Goal: Task Accomplishment & Management: Complete application form

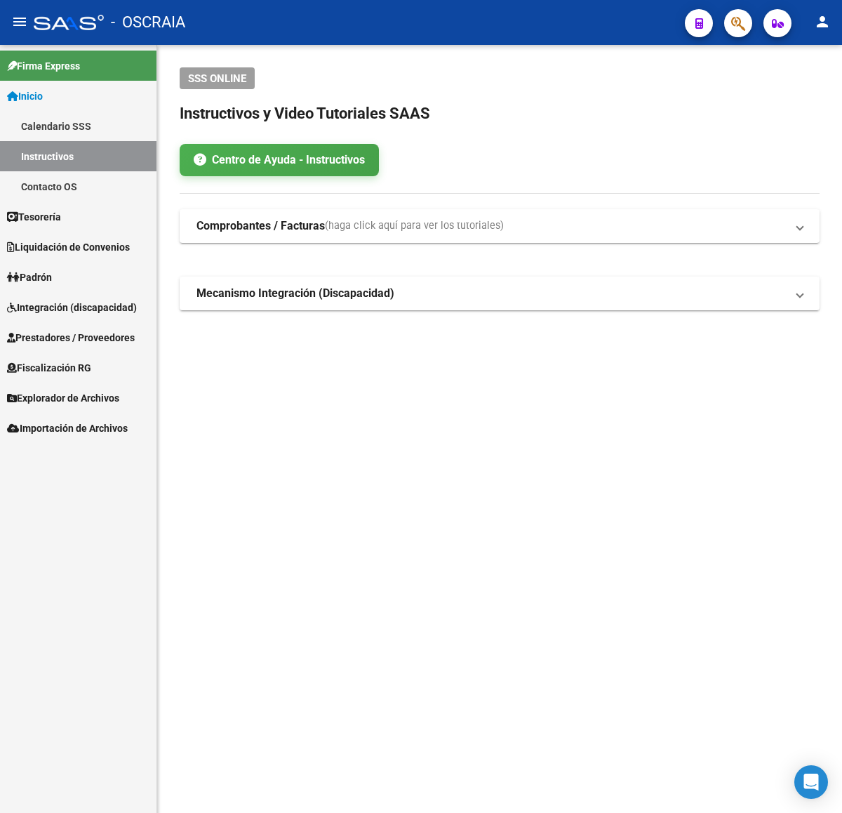
click at [72, 333] on span "Prestadores / Proveedores" at bounding box center [71, 337] width 128 height 15
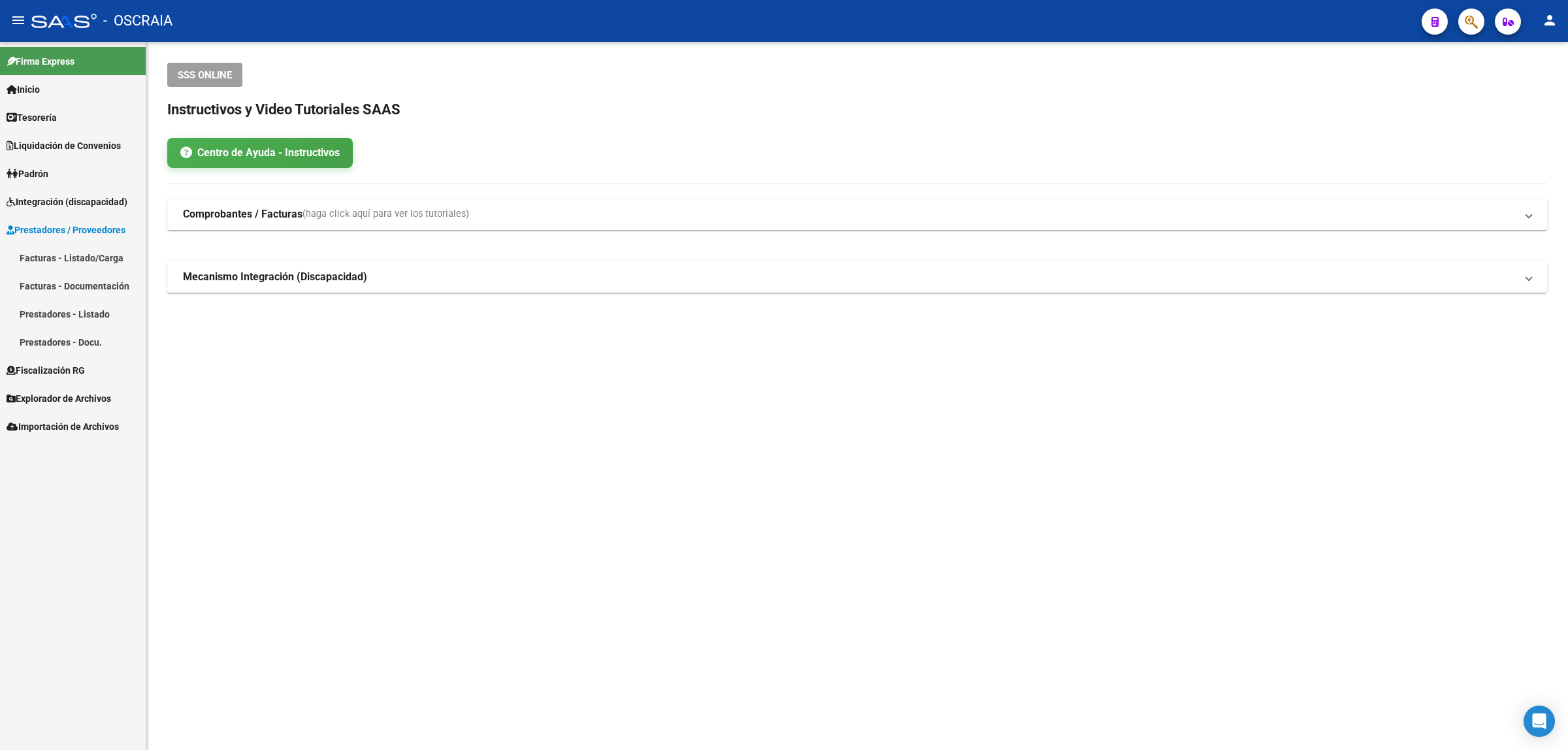
click at [79, 250] on link "Facturas - Listado/Carga" at bounding box center [73, 258] width 146 height 28
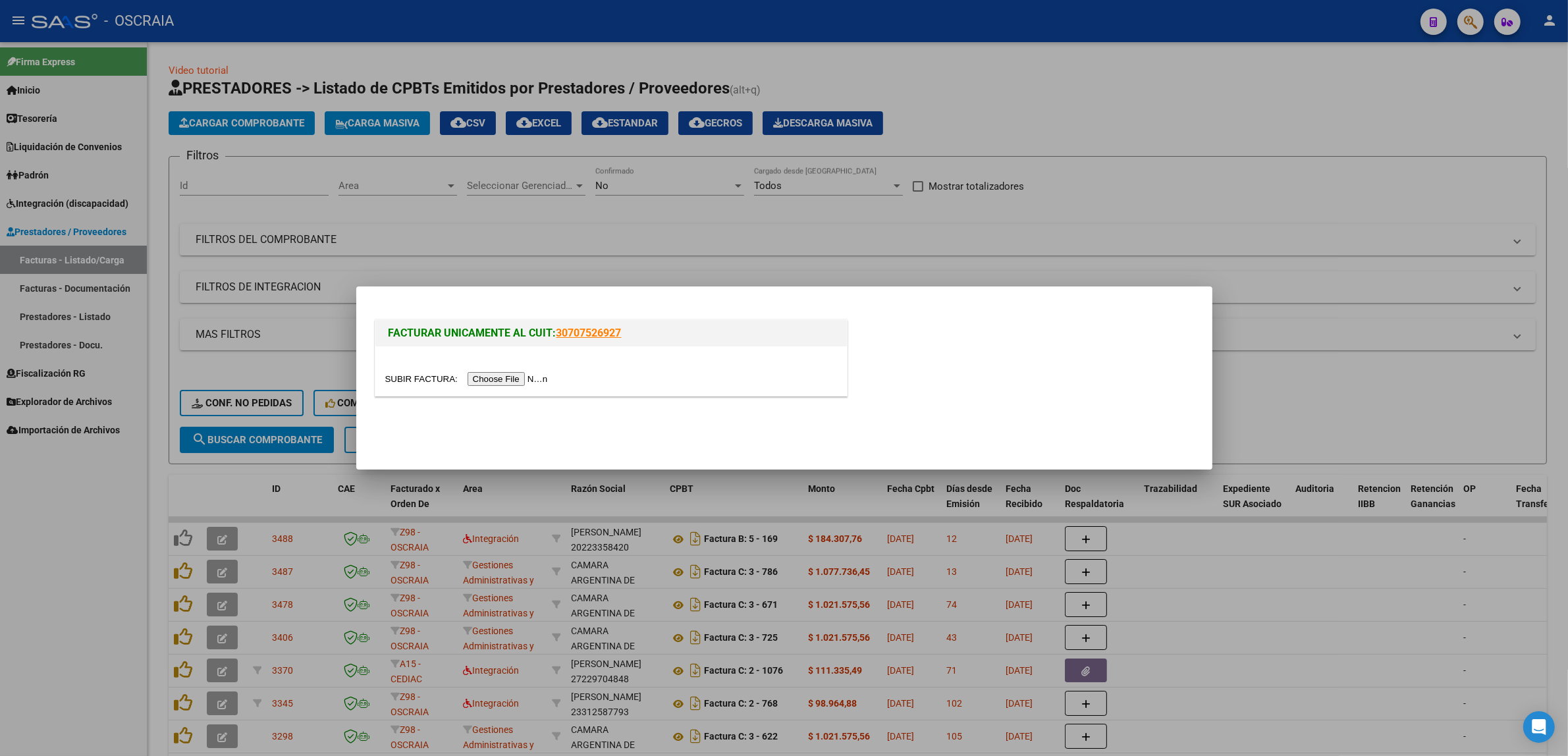
click at [495, 374] on input "file" at bounding box center [469, 379] width 167 height 14
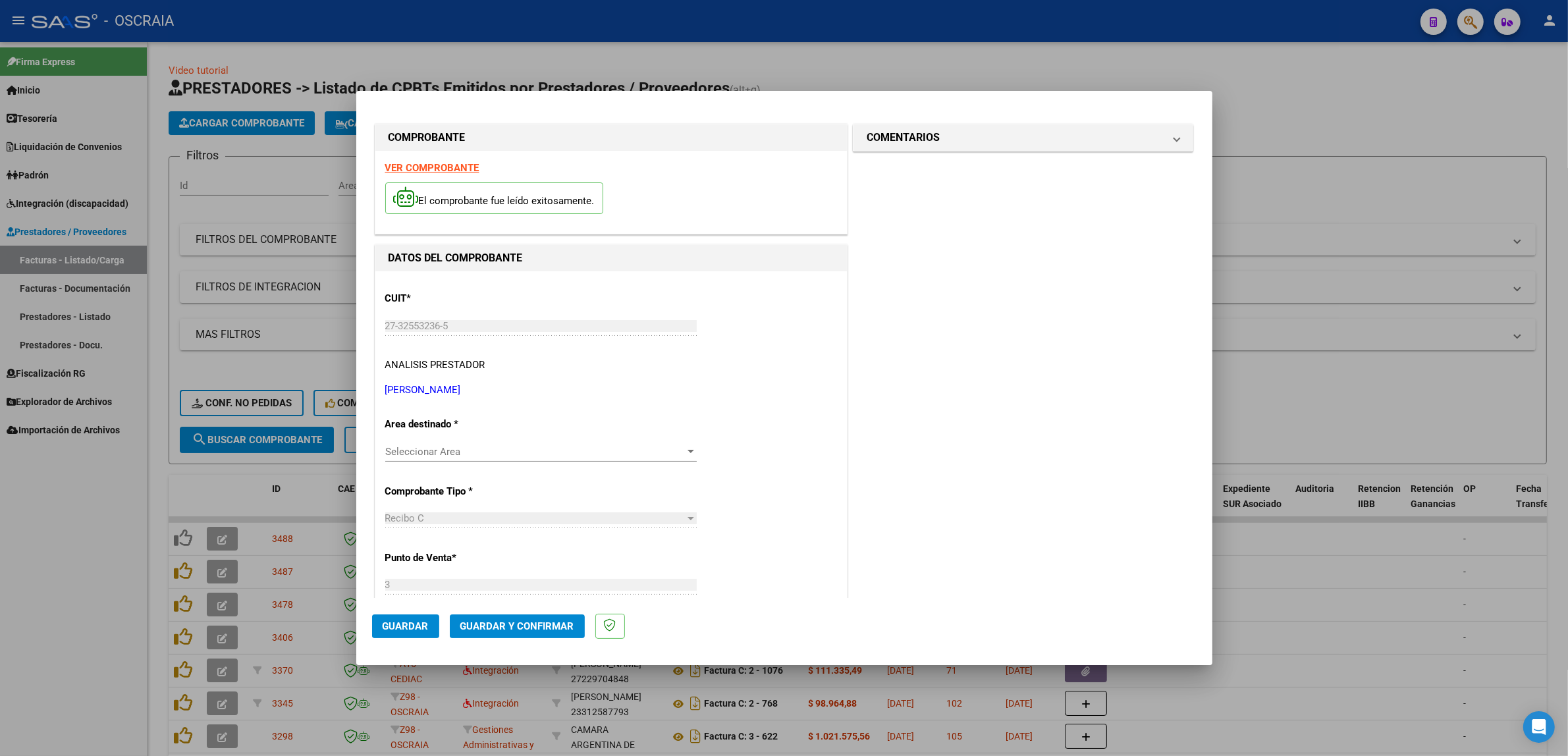
click at [548, 459] on div "Seleccionar Area Seleccionar Area" at bounding box center [541, 451] width 311 height 20
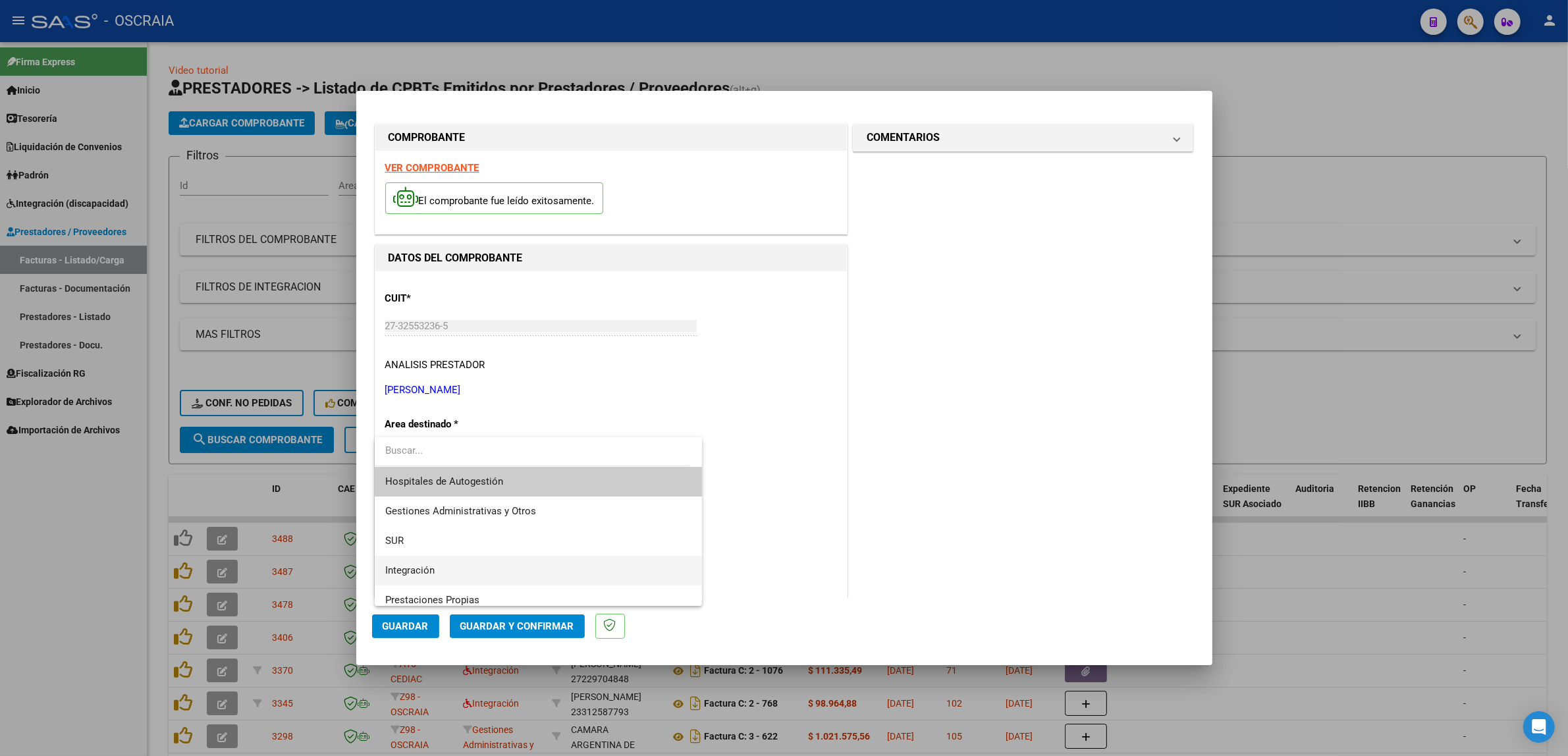
click at [509, 571] on span "Integración" at bounding box center [538, 571] width 307 height 30
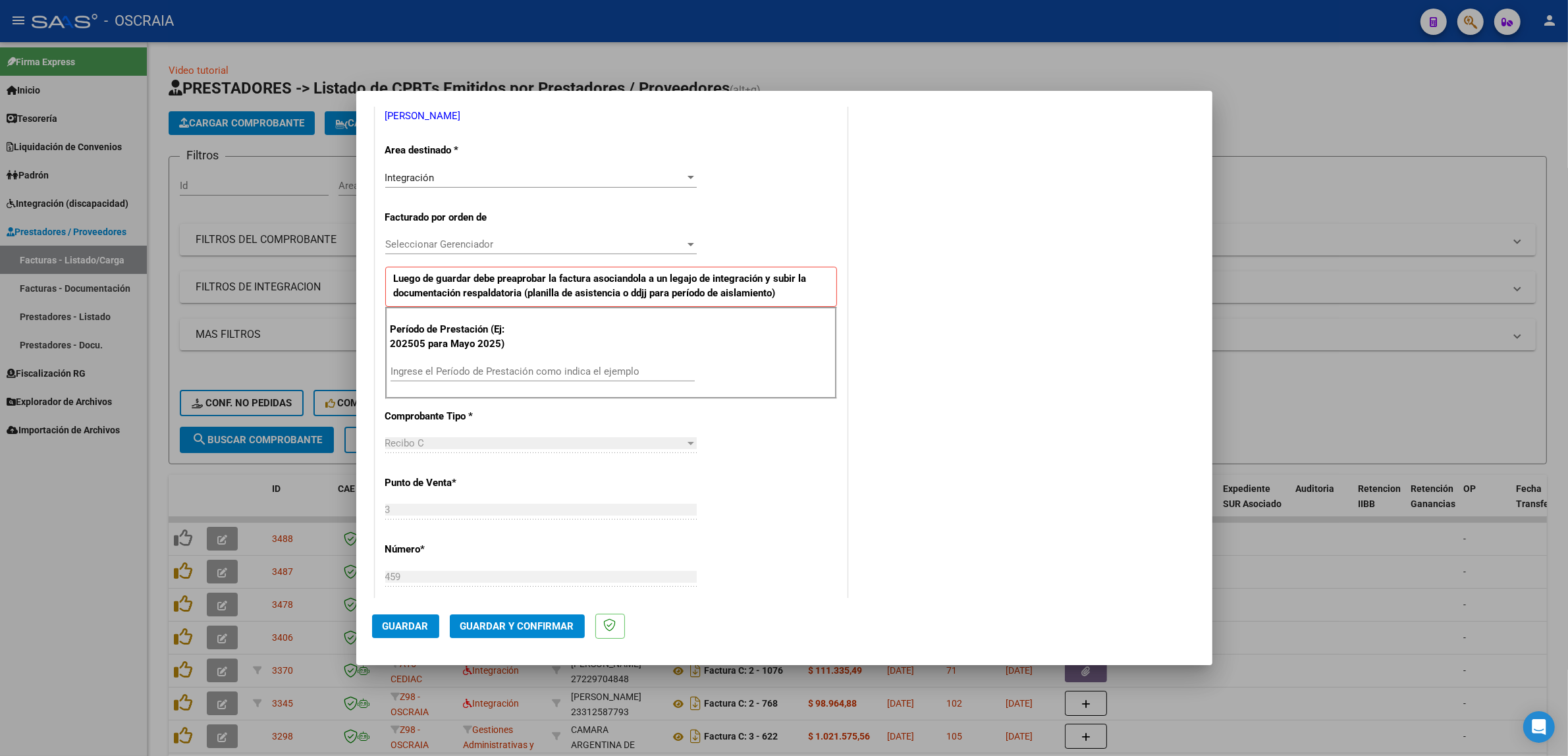
click at [494, 254] on div "Seleccionar Gerenciador Seleccionar Gerenciador" at bounding box center [541, 244] width 311 height 20
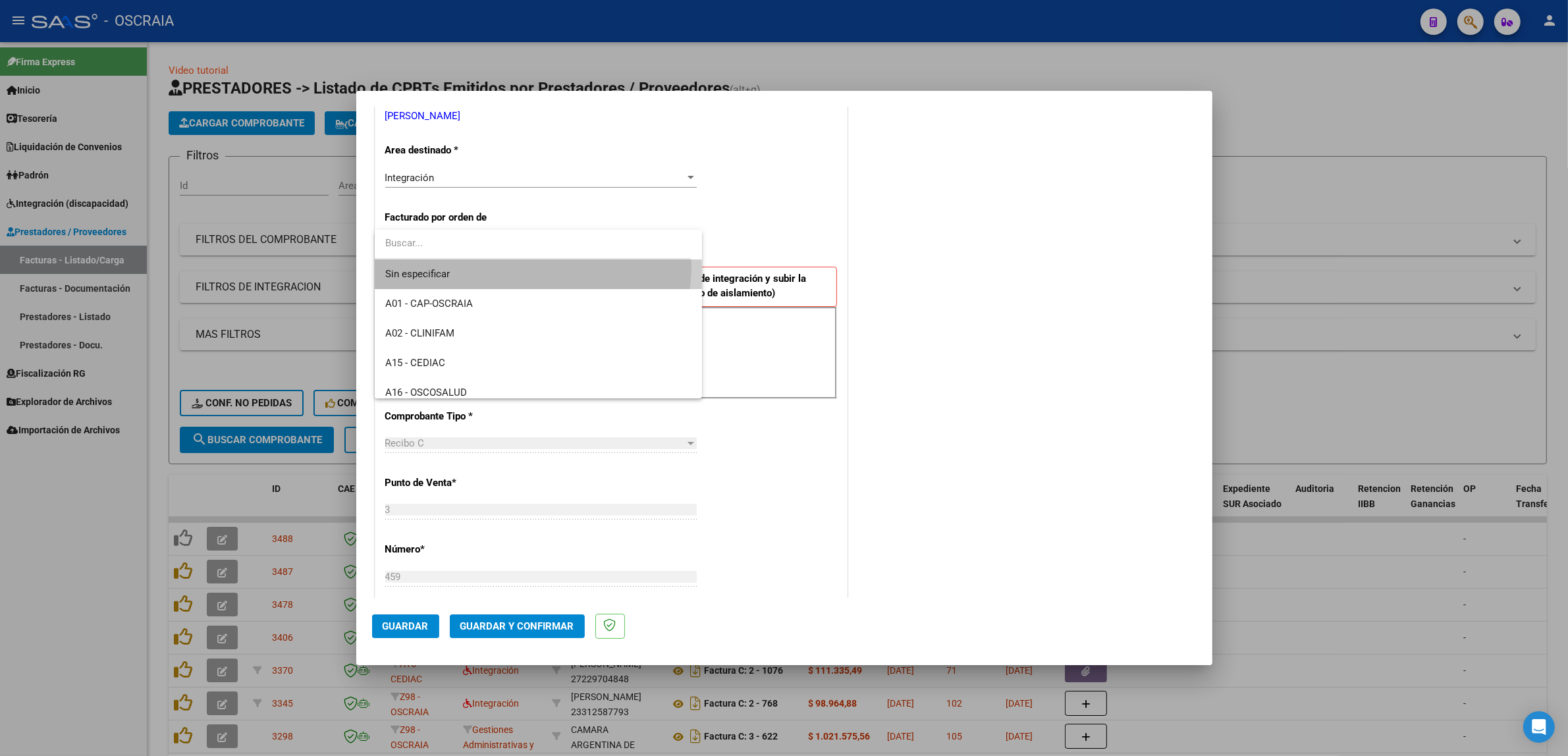
click at [515, 265] on span "Sin especificar" at bounding box center [538, 275] width 307 height 30
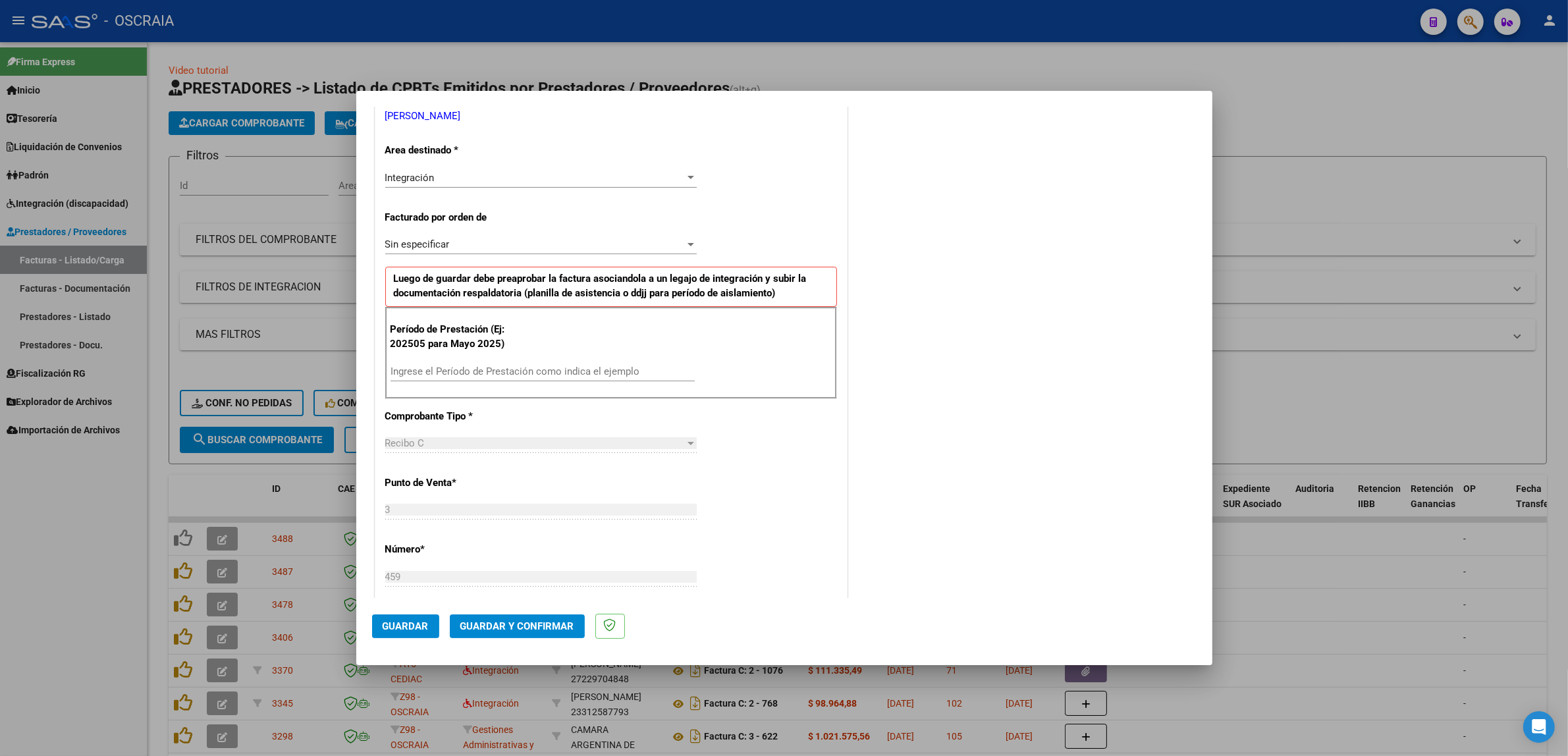
click at [479, 384] on div "Ingrese el Período de Prestación como indica el ejemplo" at bounding box center [542, 377] width 304 height 32
click at [480, 374] on input "Ingrese el Período de Prestación como indica el ejemplo" at bounding box center [542, 371] width 304 height 12
type input "202509"
click at [790, 412] on div "COMENTARIOS Comentarios De la Obra Social: Comentarios de la Obra Social (no vi…" at bounding box center [1022, 490] width 346 height 1286
click at [418, 617] on button "Guardar" at bounding box center [406, 626] width 68 height 23
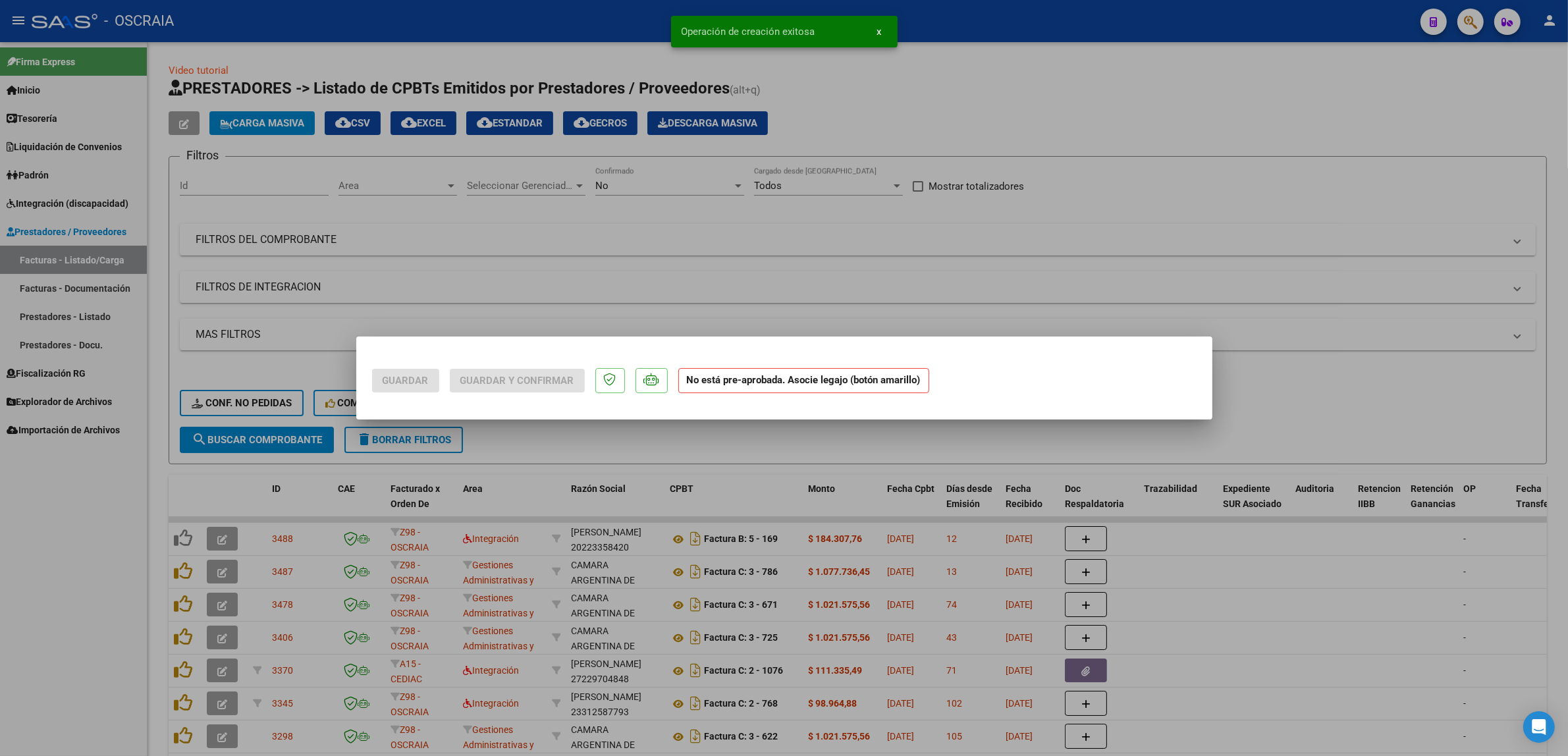
scroll to position [0, 0]
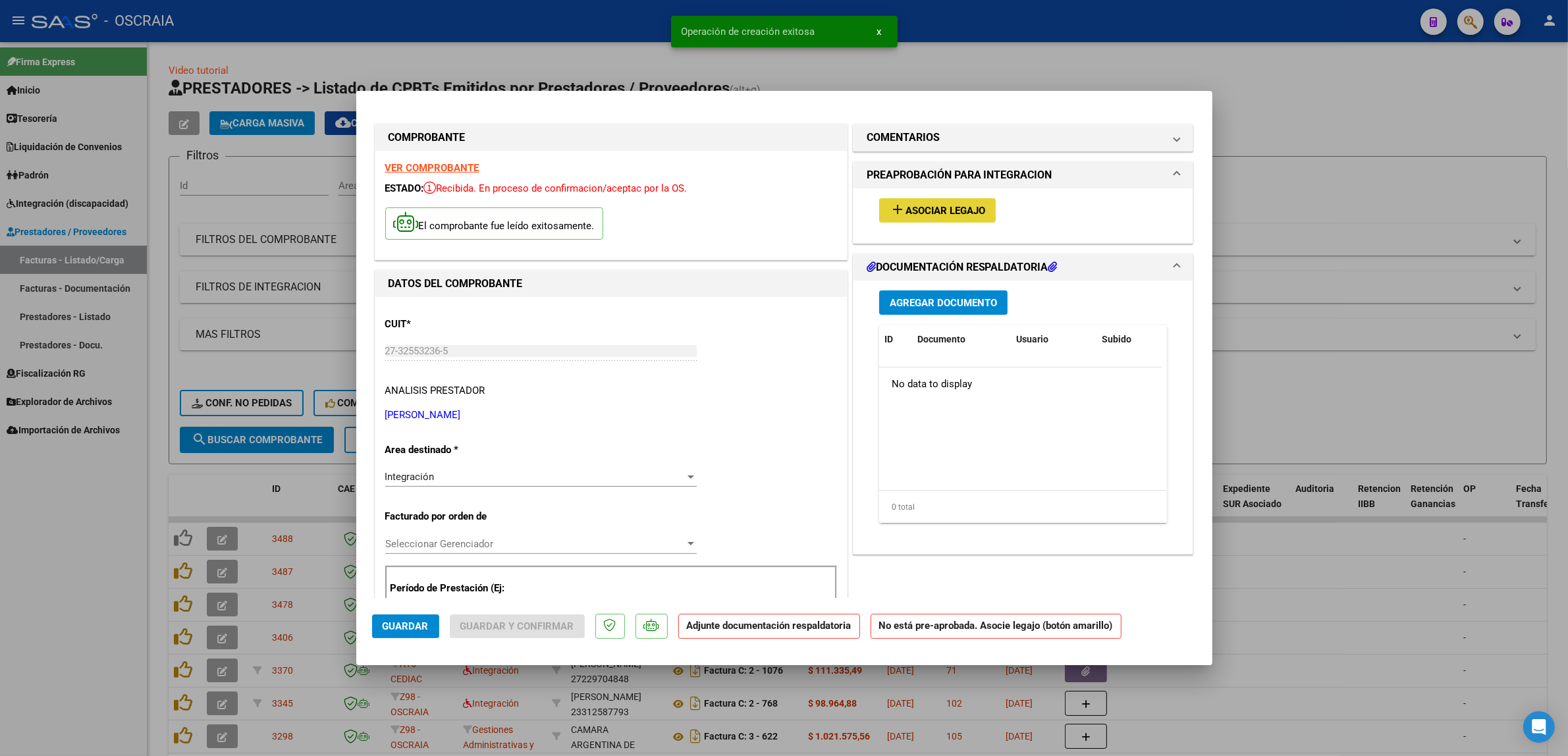
click at [790, 207] on span "Asociar Legajo" at bounding box center [944, 210] width 80 height 12
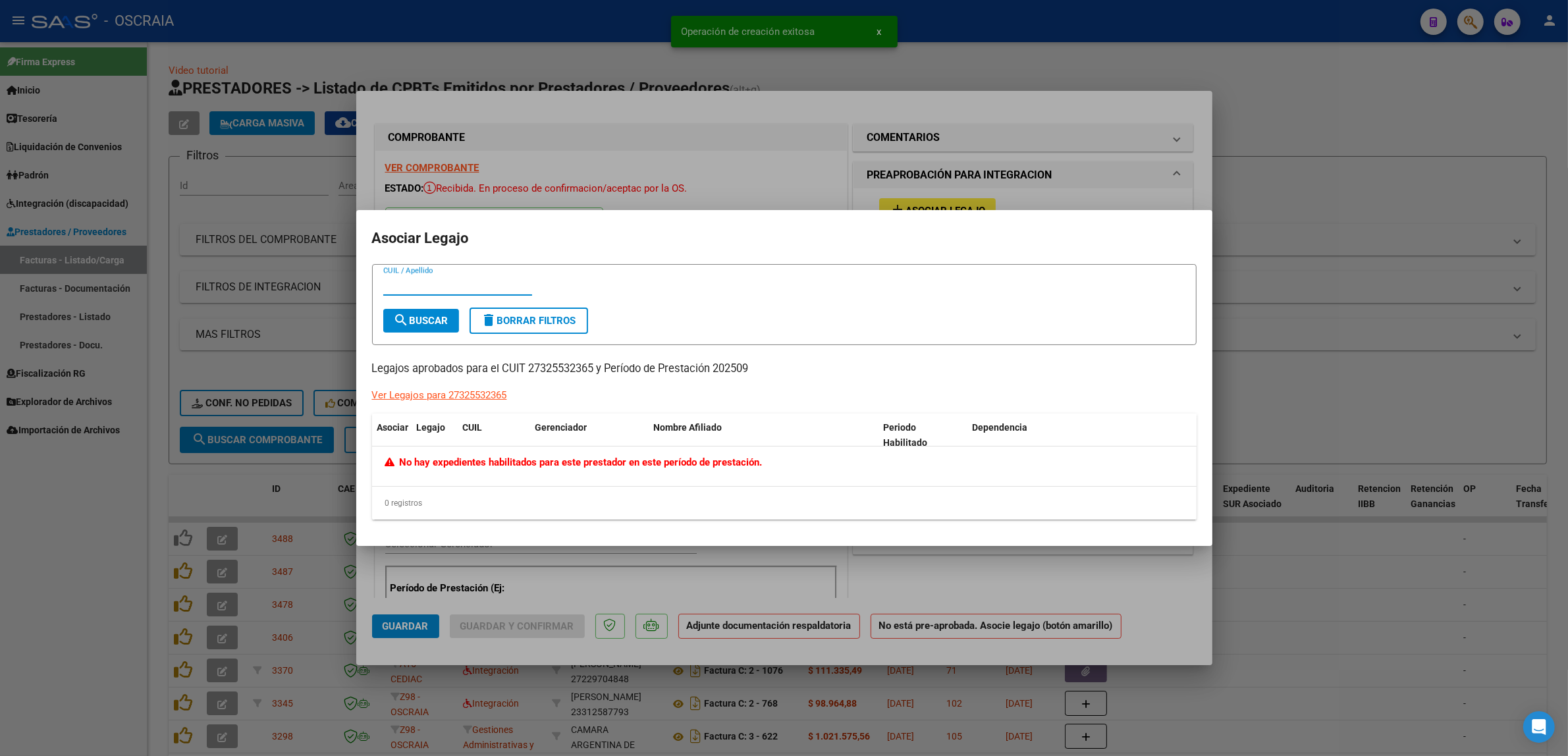
click at [721, 113] on div at bounding box center [784, 378] width 1568 height 756
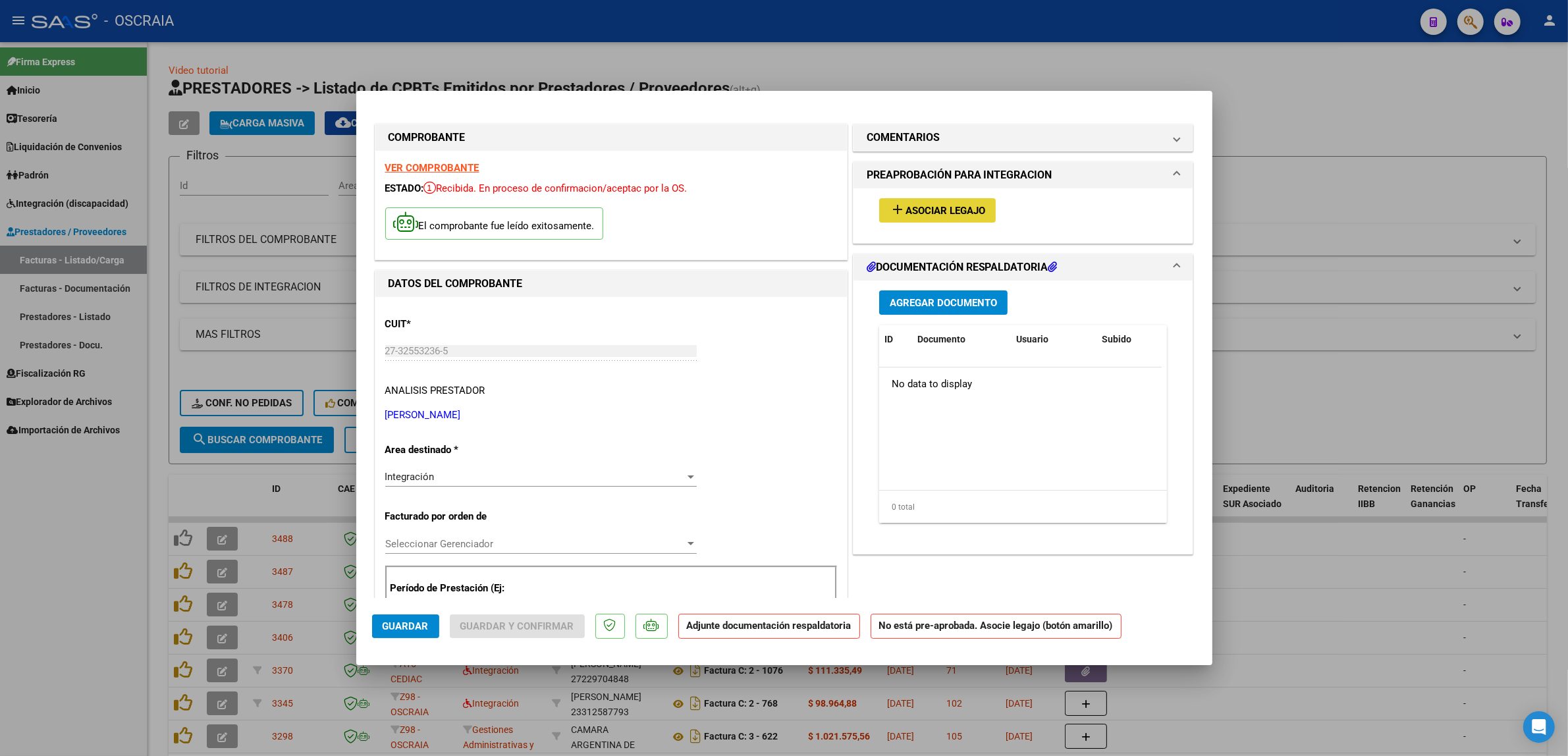
click at [790, 204] on span "Asociar Legajo" at bounding box center [944, 210] width 80 height 12
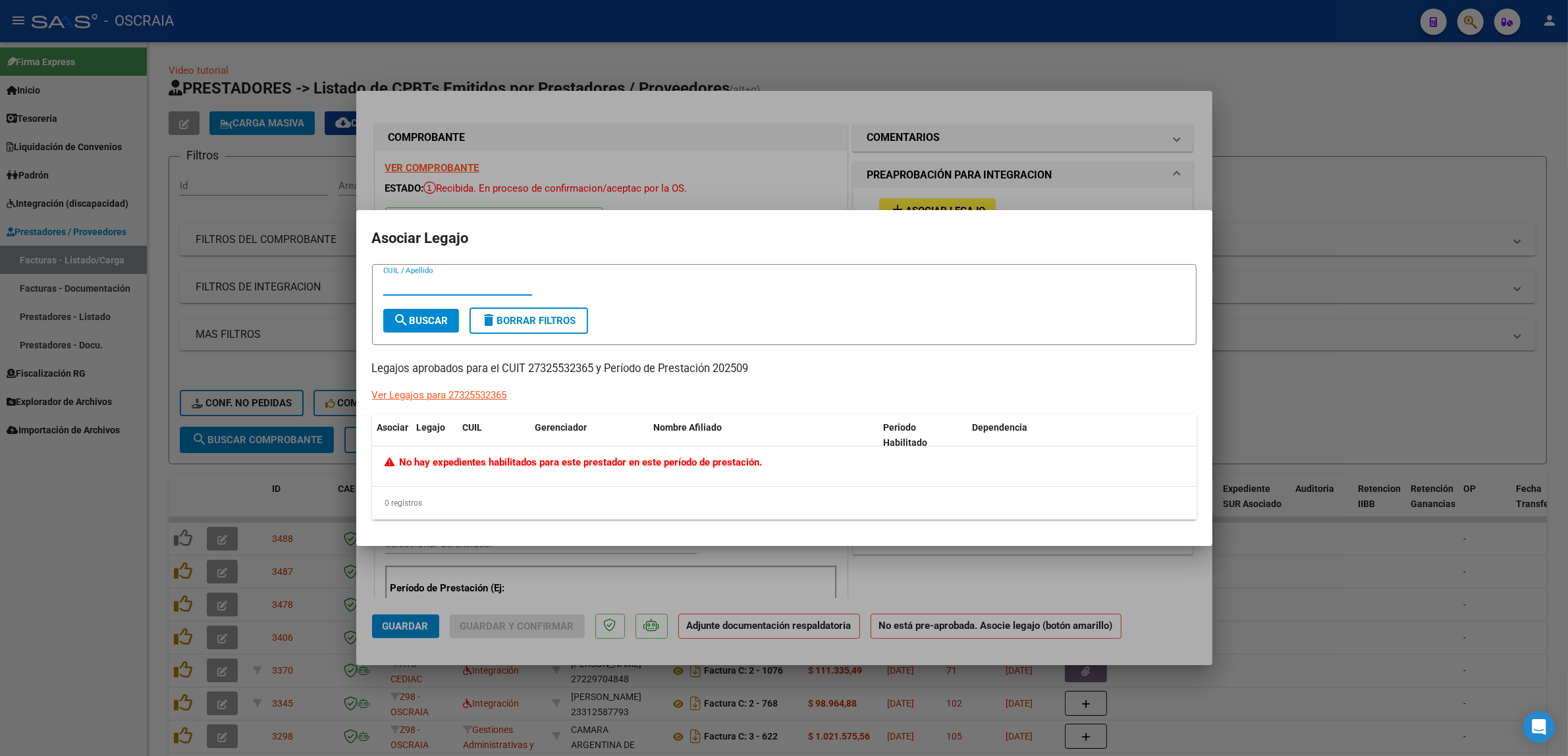
click at [712, 173] on div at bounding box center [784, 378] width 1568 height 756
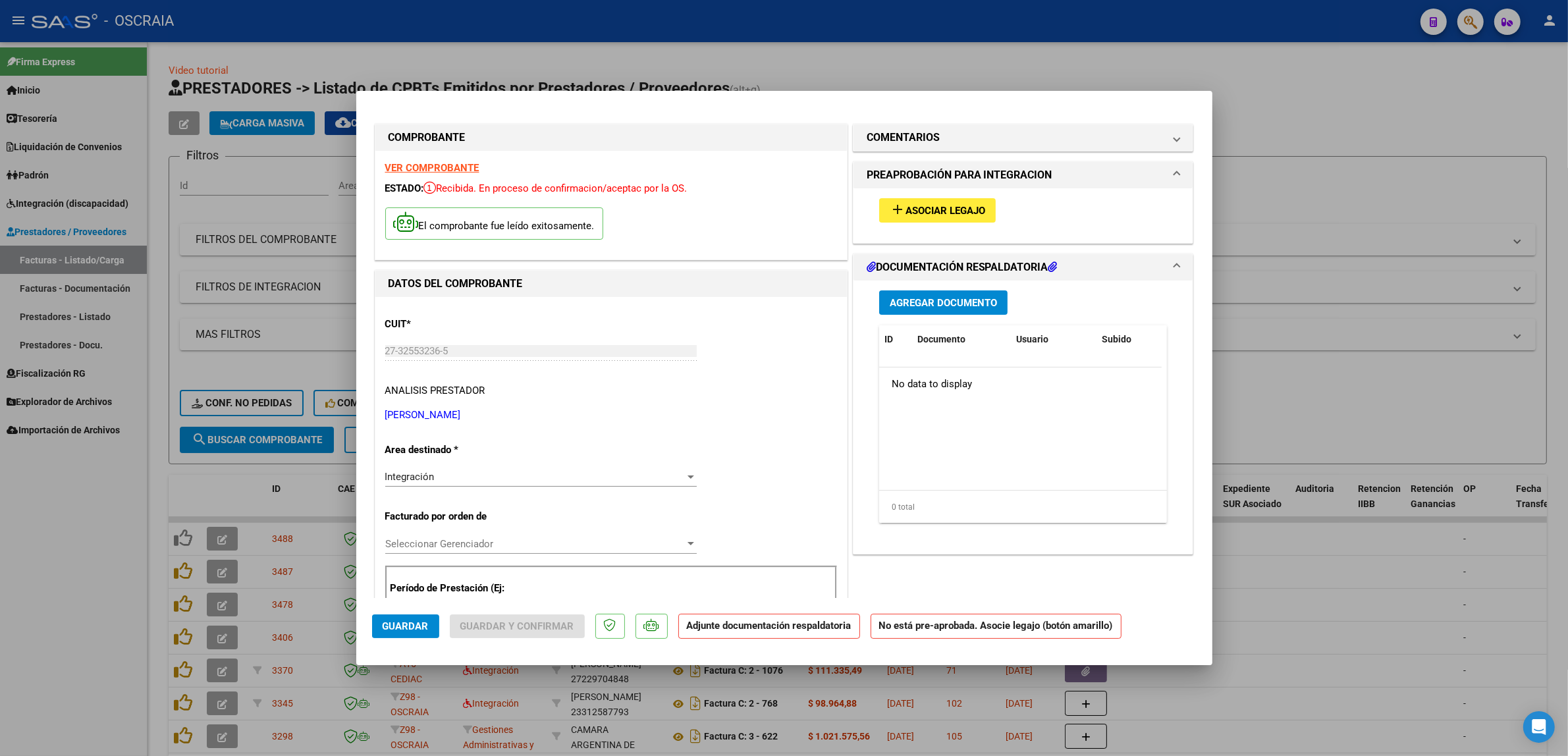
click at [790, 287] on div "Agregar Documento ID Documento Usuario Subido Acción No data to display 0 total…" at bounding box center [1023, 412] width 309 height 263
click at [790, 304] on span "Agregar Documento" at bounding box center [942, 303] width 107 height 12
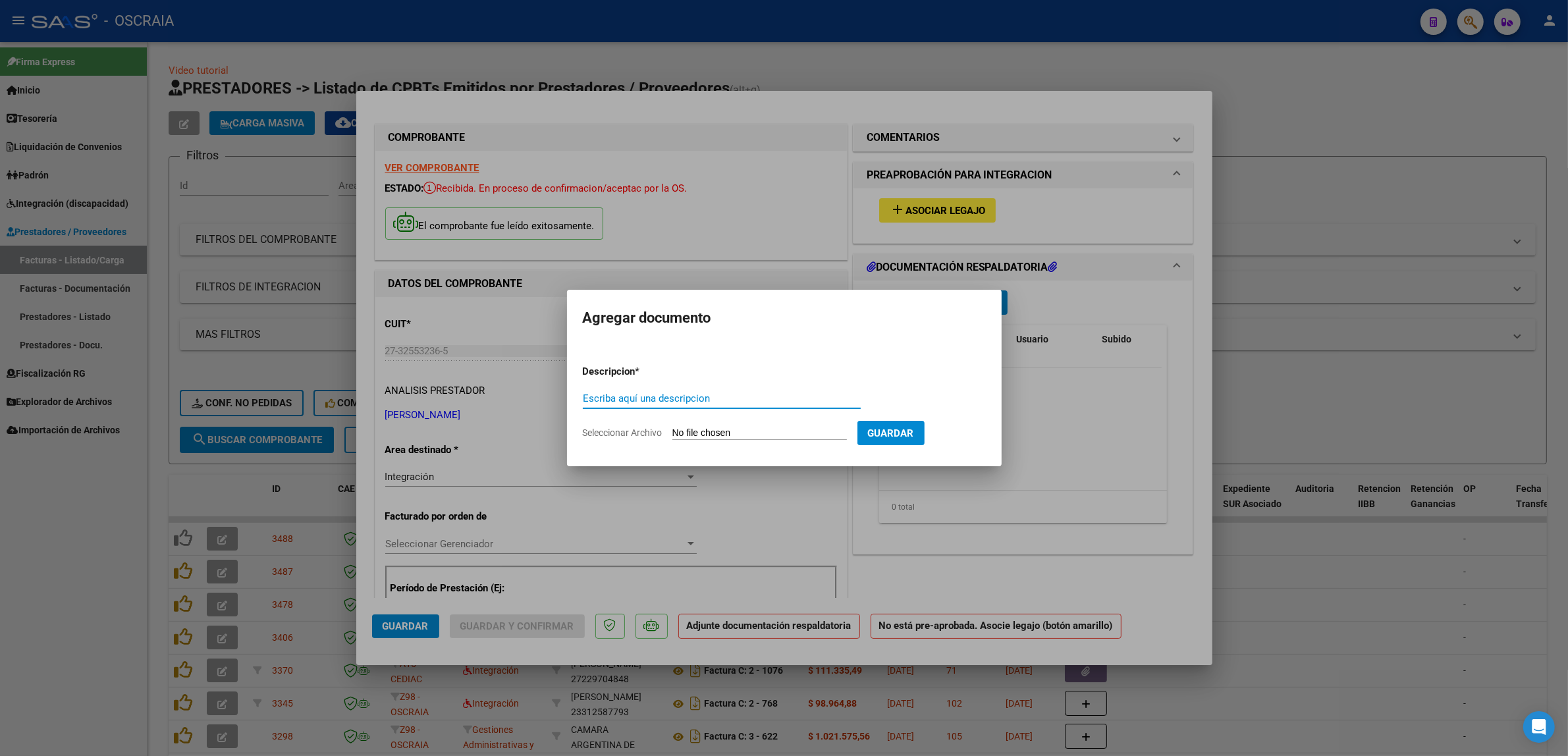
click at [716, 241] on div at bounding box center [784, 378] width 1568 height 756
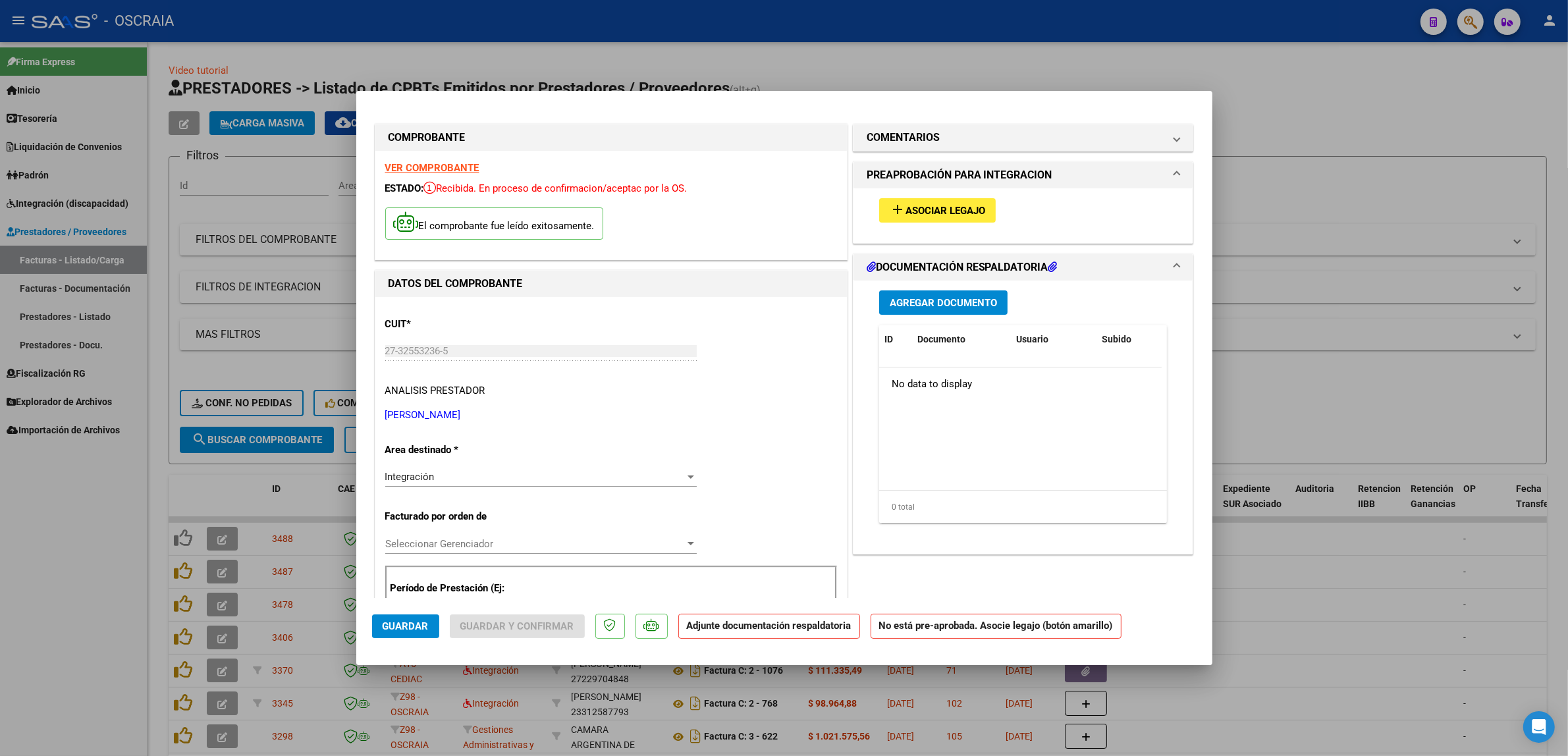
click at [686, 381] on div "CUIT * 27-32553236-5 Ingresar CUIT ANALISIS PRESTADOR [PERSON_NAME] [PERSON_NAM…" at bounding box center [611, 365] width 452 height 116
click at [790, 207] on span "Asociar Legajo" at bounding box center [944, 210] width 80 height 12
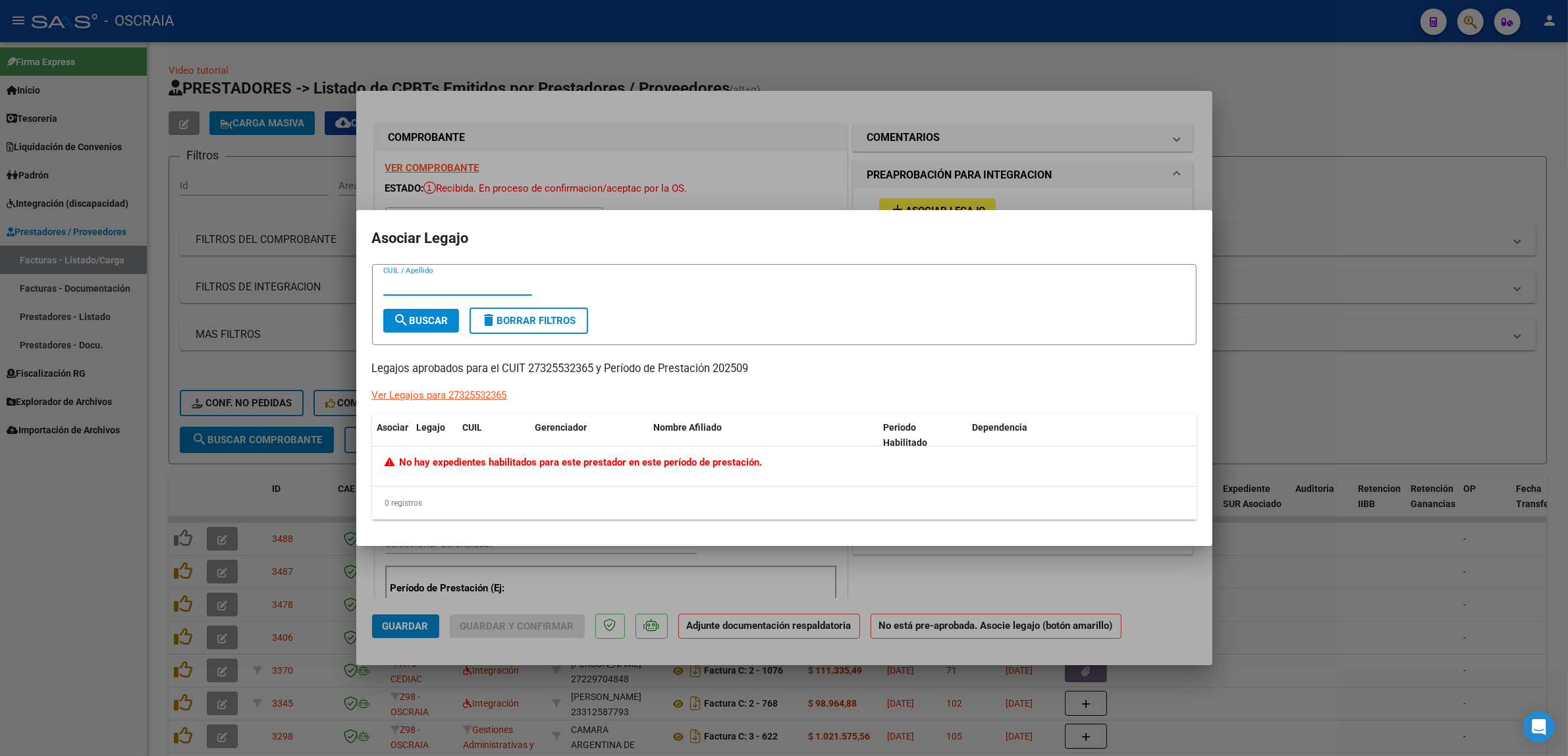
click at [473, 397] on div "Ver Legajos para 27325532365" at bounding box center [440, 395] width 135 height 15
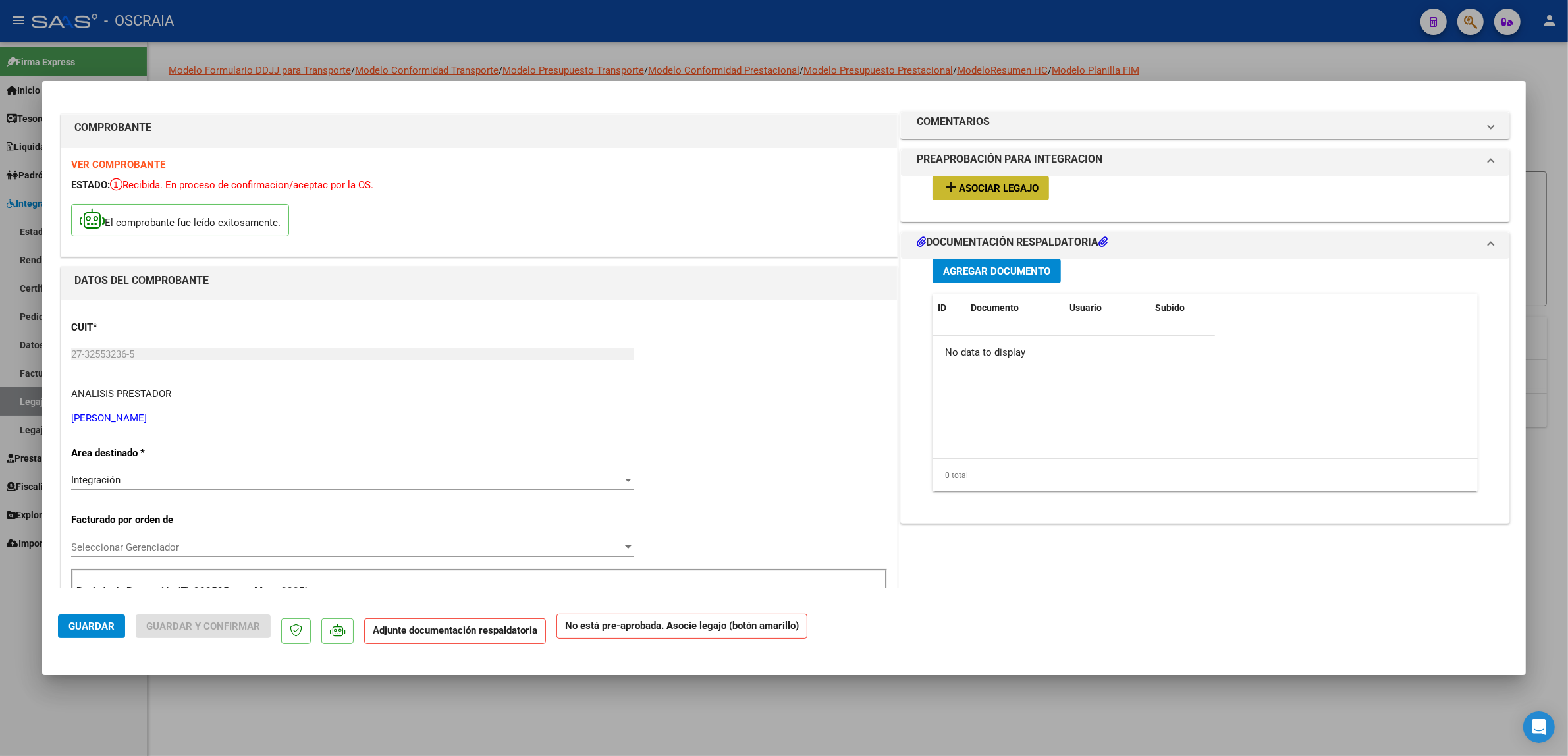
click at [790, 189] on span "Asociar Legajo" at bounding box center [998, 188] width 80 height 12
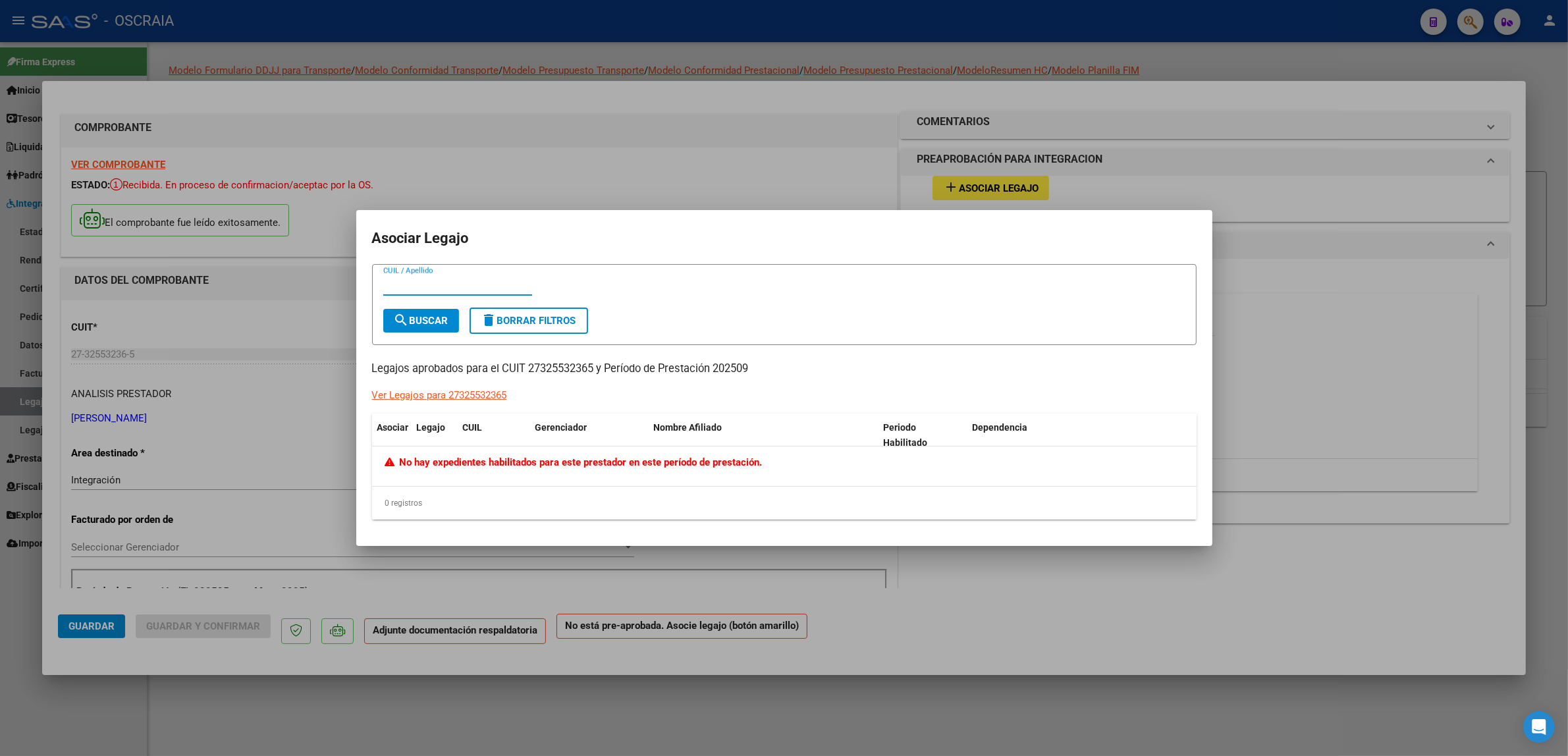
click at [445, 285] on input "CUIL / Apellido" at bounding box center [458, 285] width 149 height 12
click at [608, 180] on div at bounding box center [784, 378] width 1568 height 756
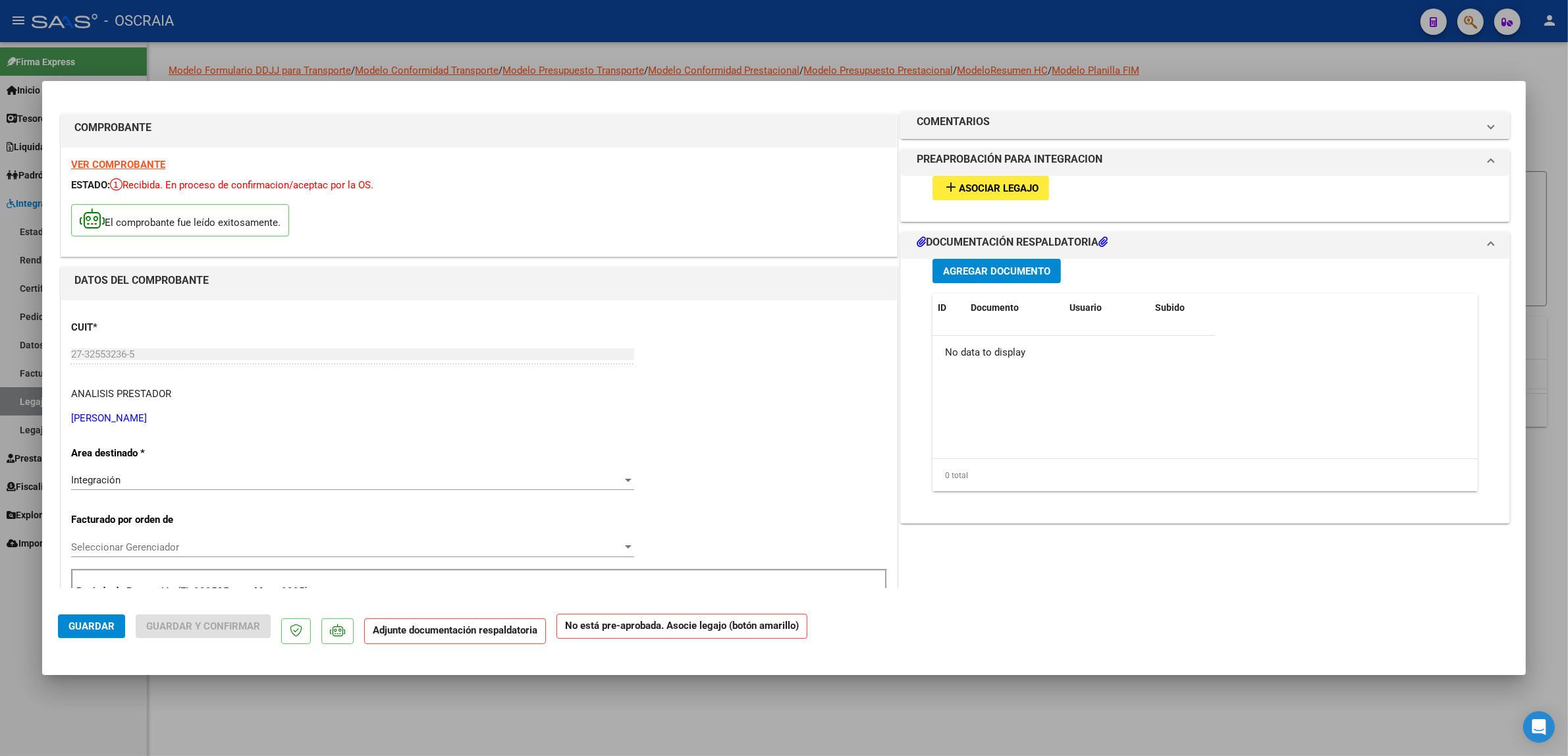
click at [460, 63] on div at bounding box center [784, 378] width 1568 height 756
type input "$ 0,00"
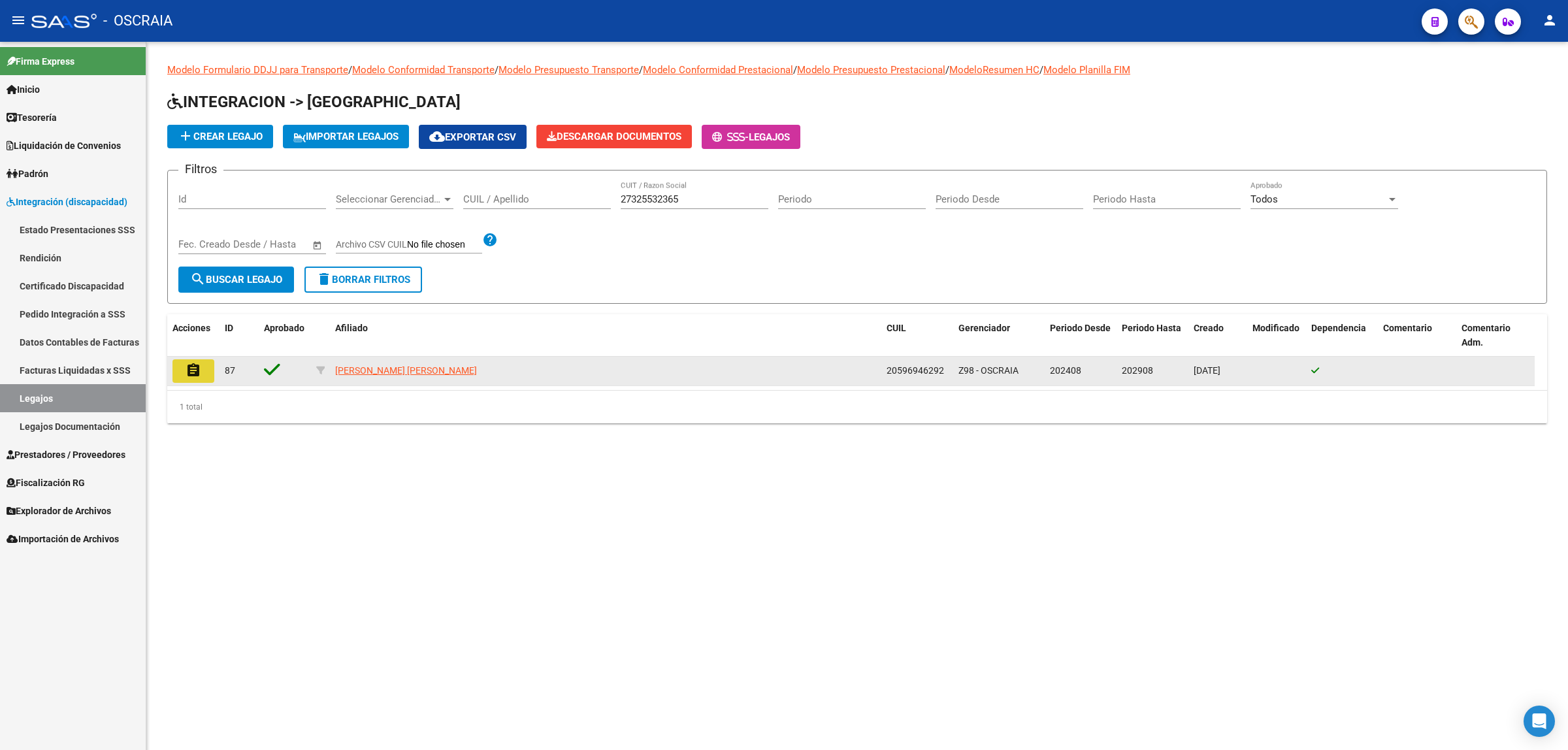
click at [205, 379] on button "assignment" at bounding box center [193, 370] width 42 height 23
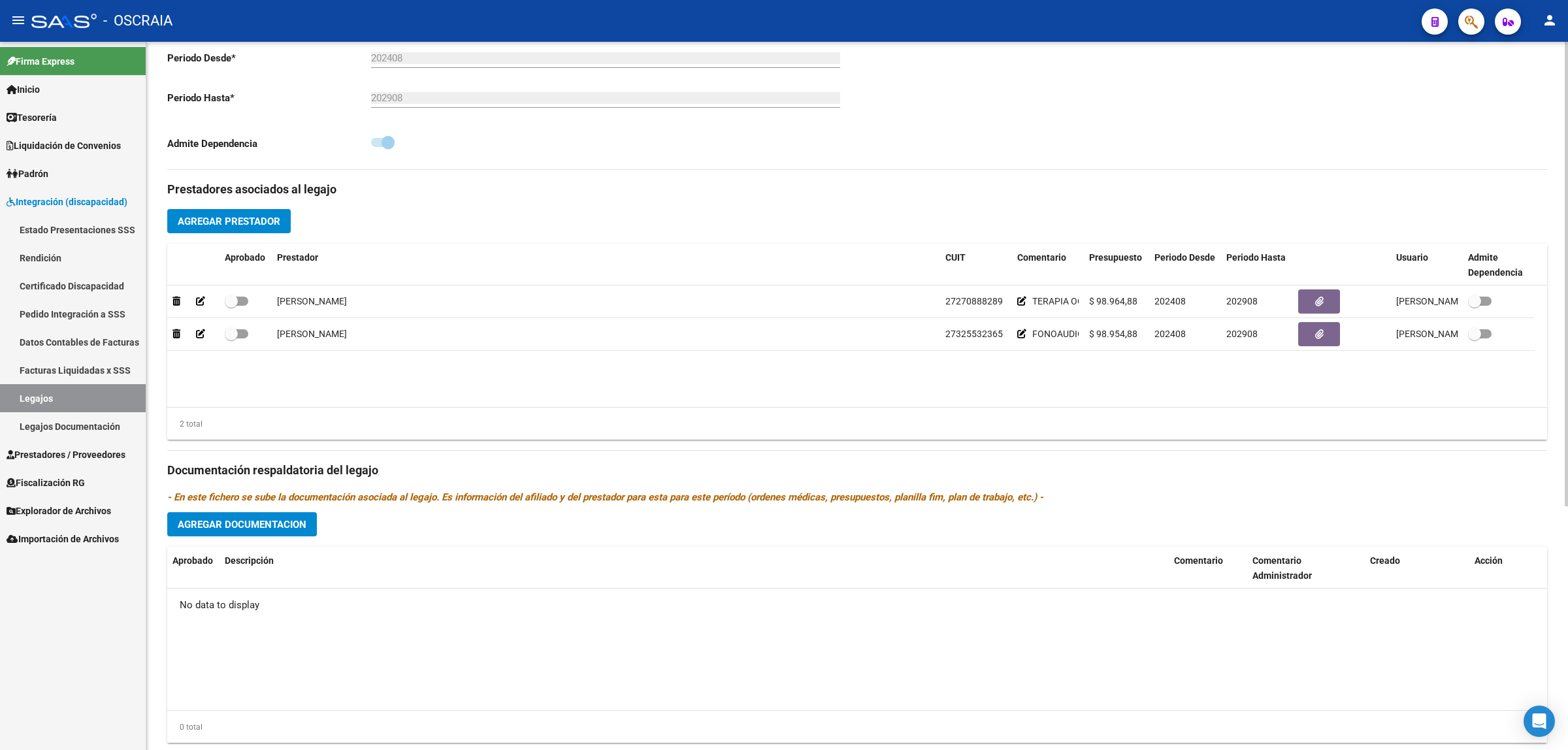
scroll to position [372, 0]
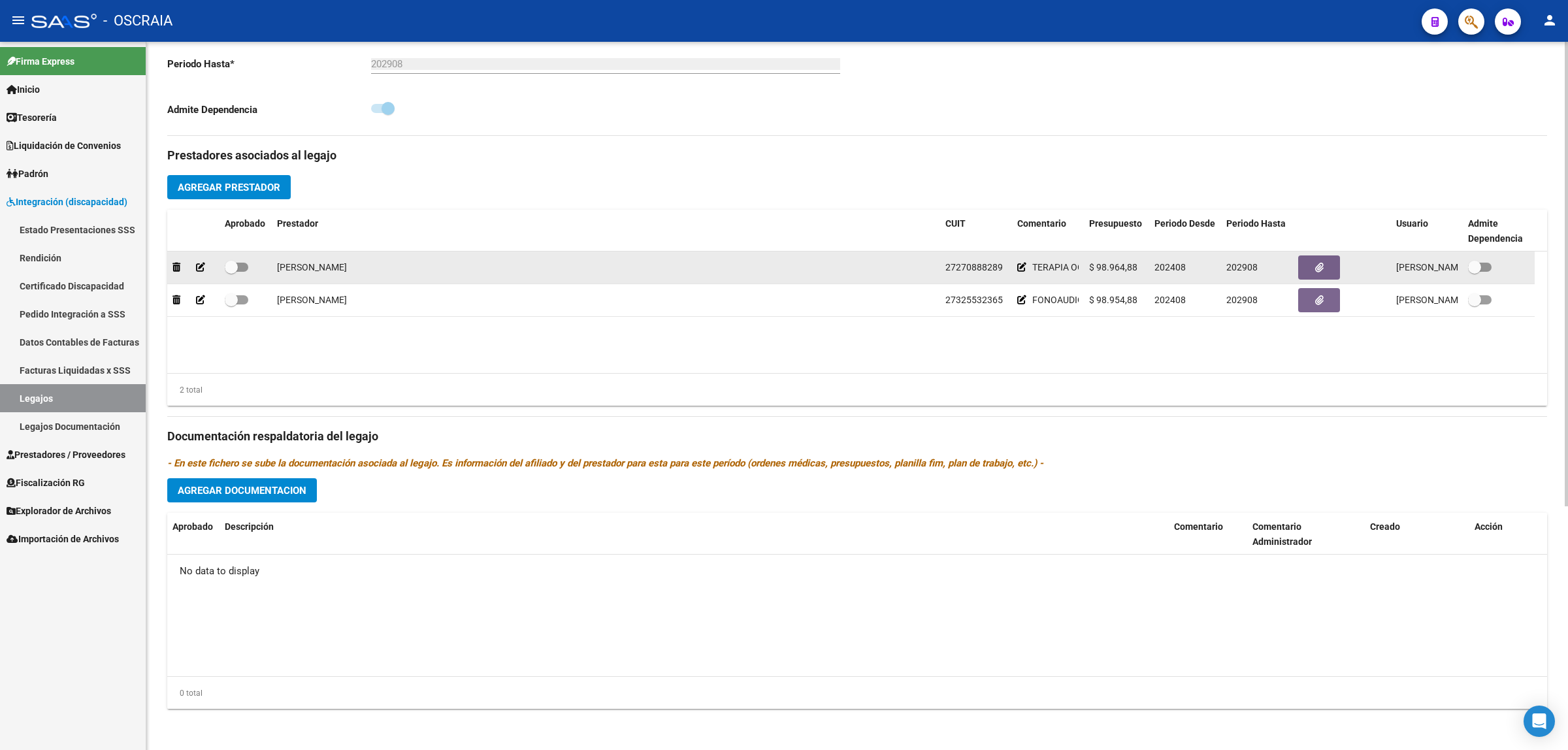
click at [238, 269] on span at bounding box center [235, 267] width 23 height 9
click at [232, 272] on input "checkbox" at bounding box center [231, 272] width 1 height 1
checkbox input "true"
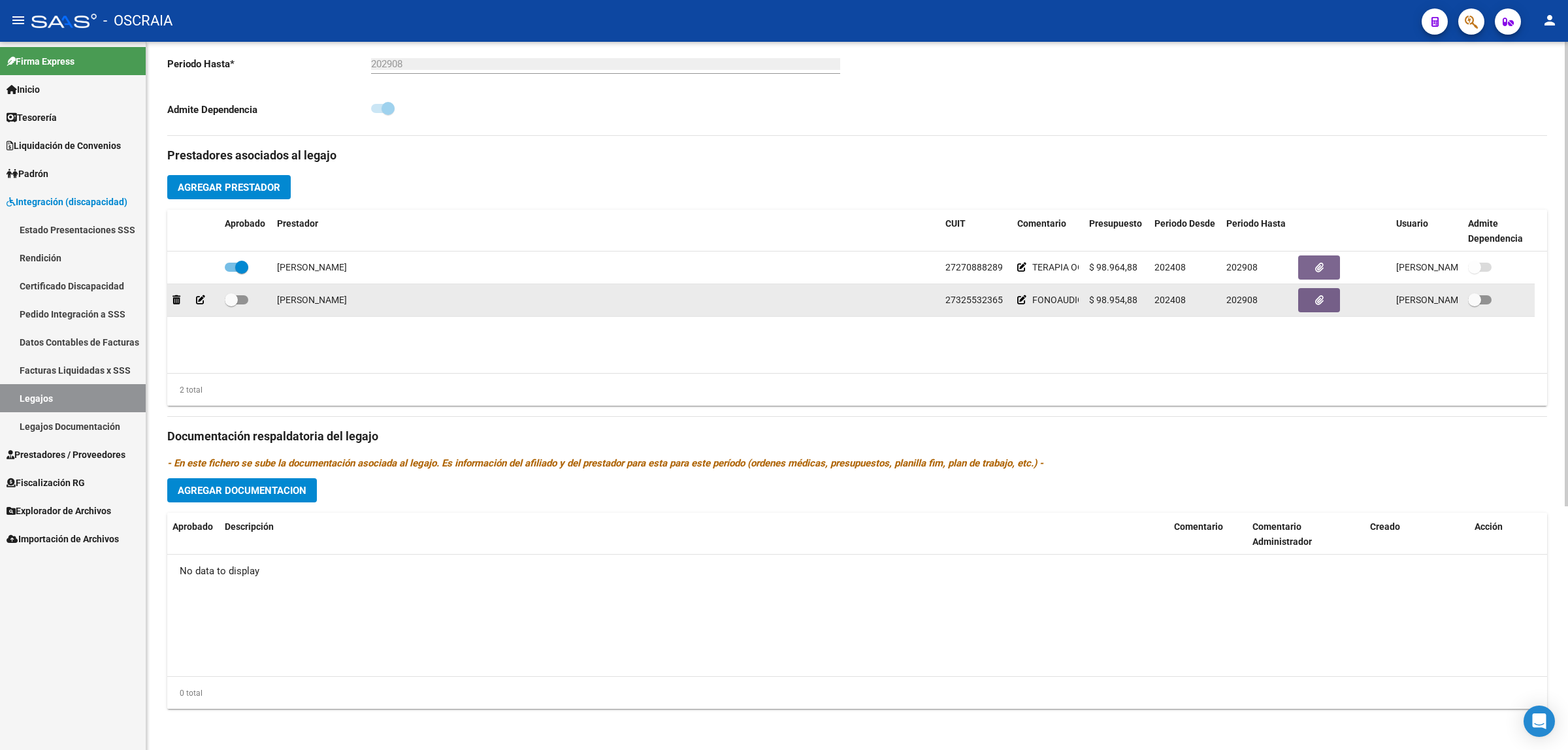
click at [234, 293] on span at bounding box center [231, 300] width 13 height 13
click at [232, 304] on input "checkbox" at bounding box center [231, 304] width 1 height 1
checkbox input "true"
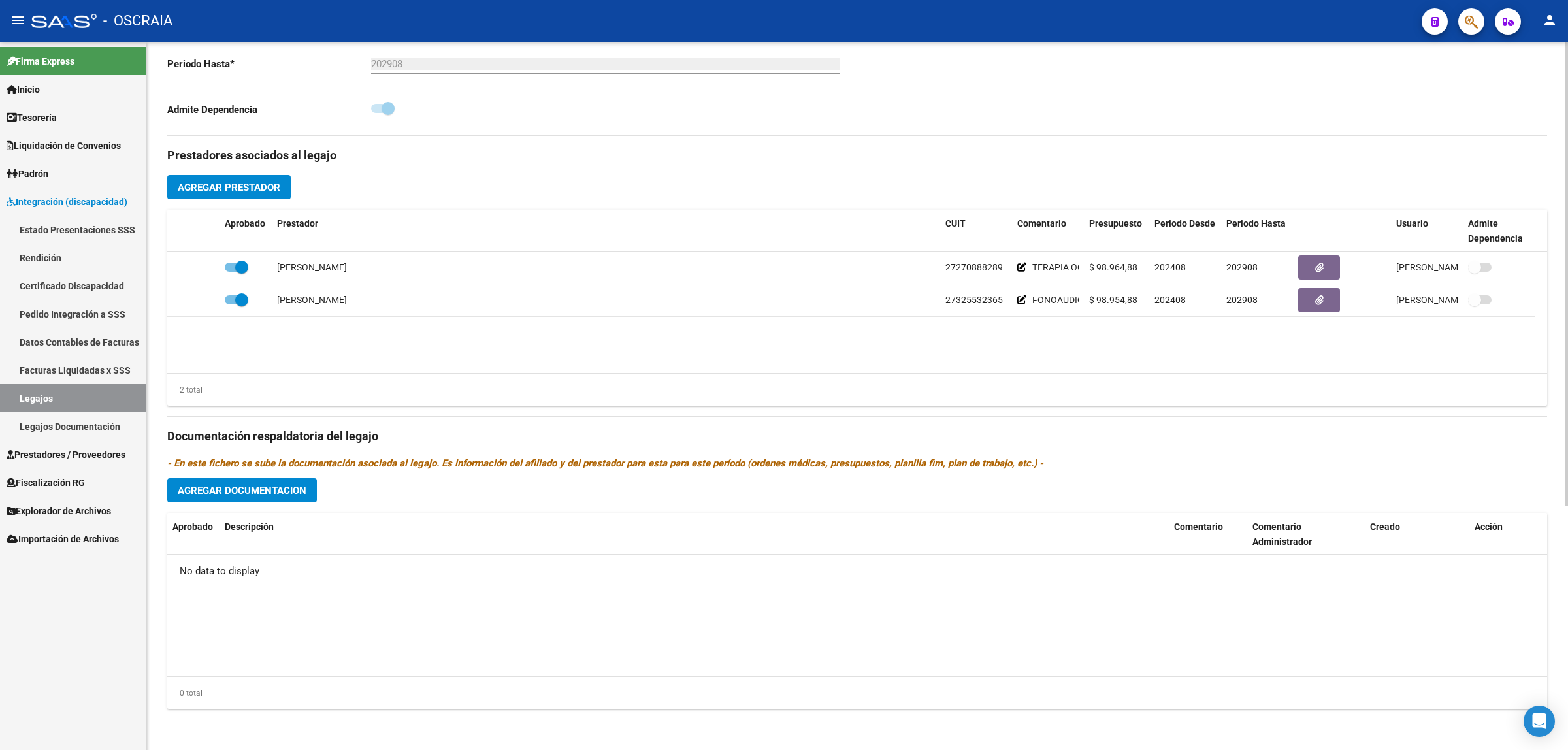
click at [449, 370] on datatable-body "[PERSON_NAME] 27270888289 TERAPIA OCUPACIONAL $ 98.964,88 202408 202908 [PERSON…" at bounding box center [857, 312] width 1380 height 122
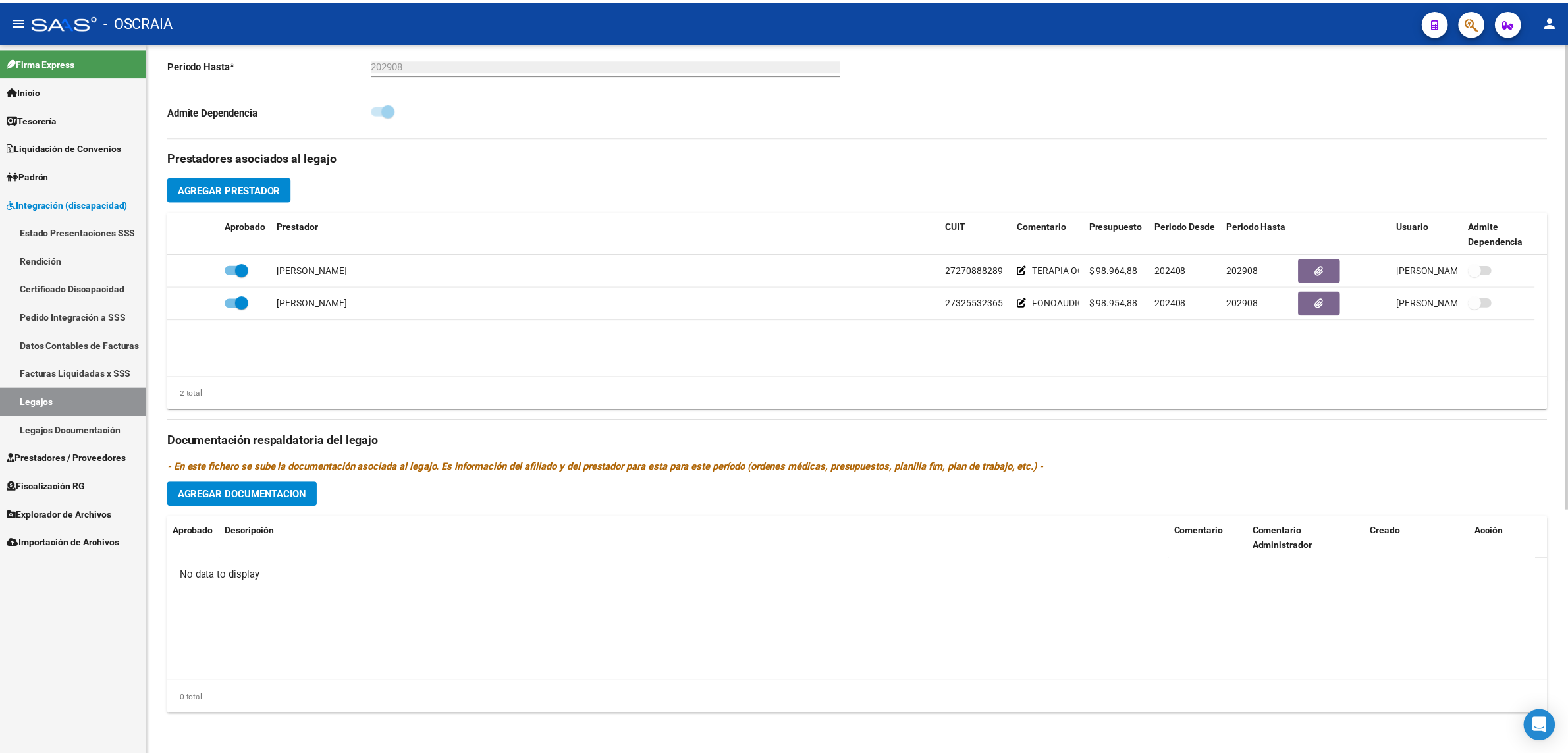
scroll to position [0, 0]
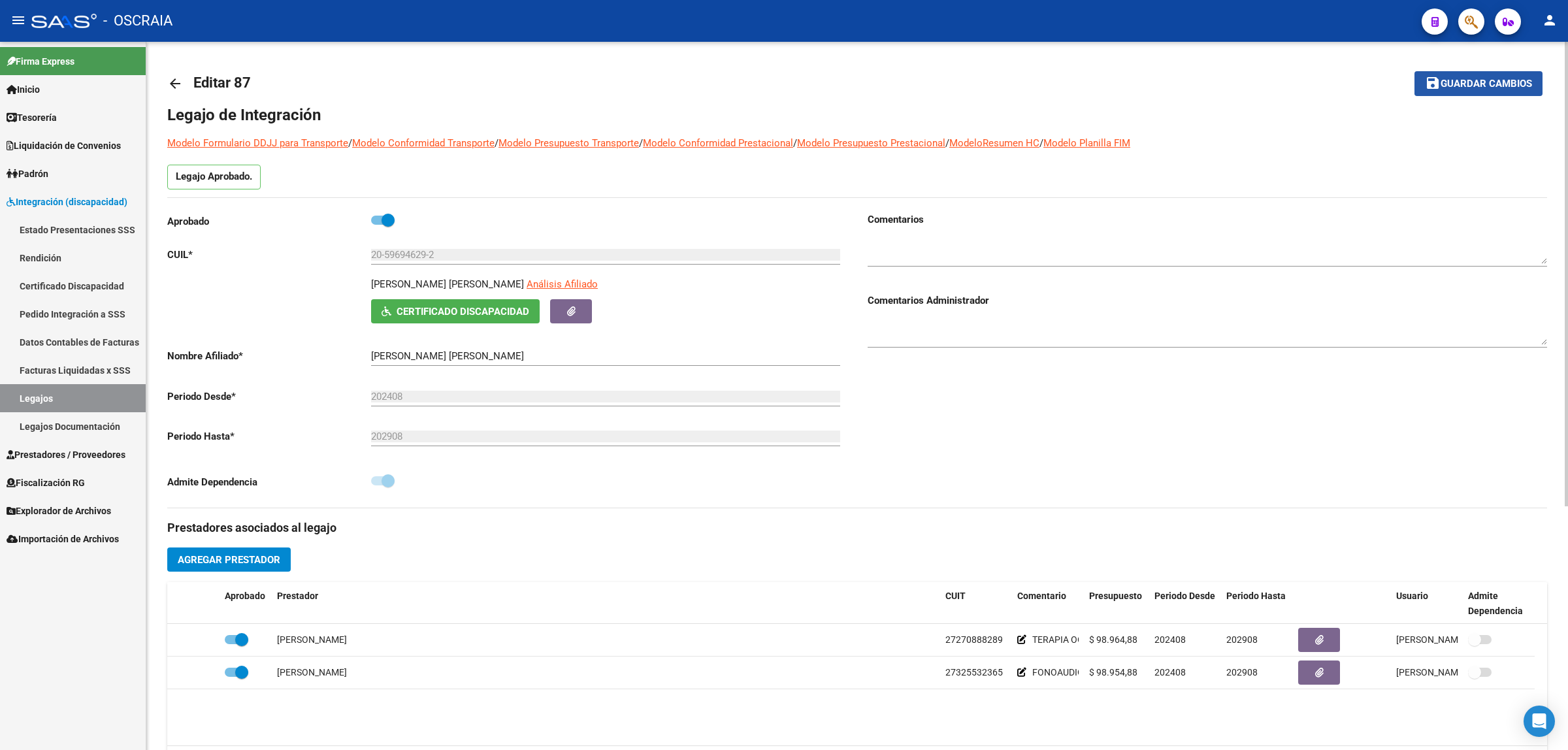
click at [784, 78] on span "Guardar cambios" at bounding box center [1486, 84] width 91 height 12
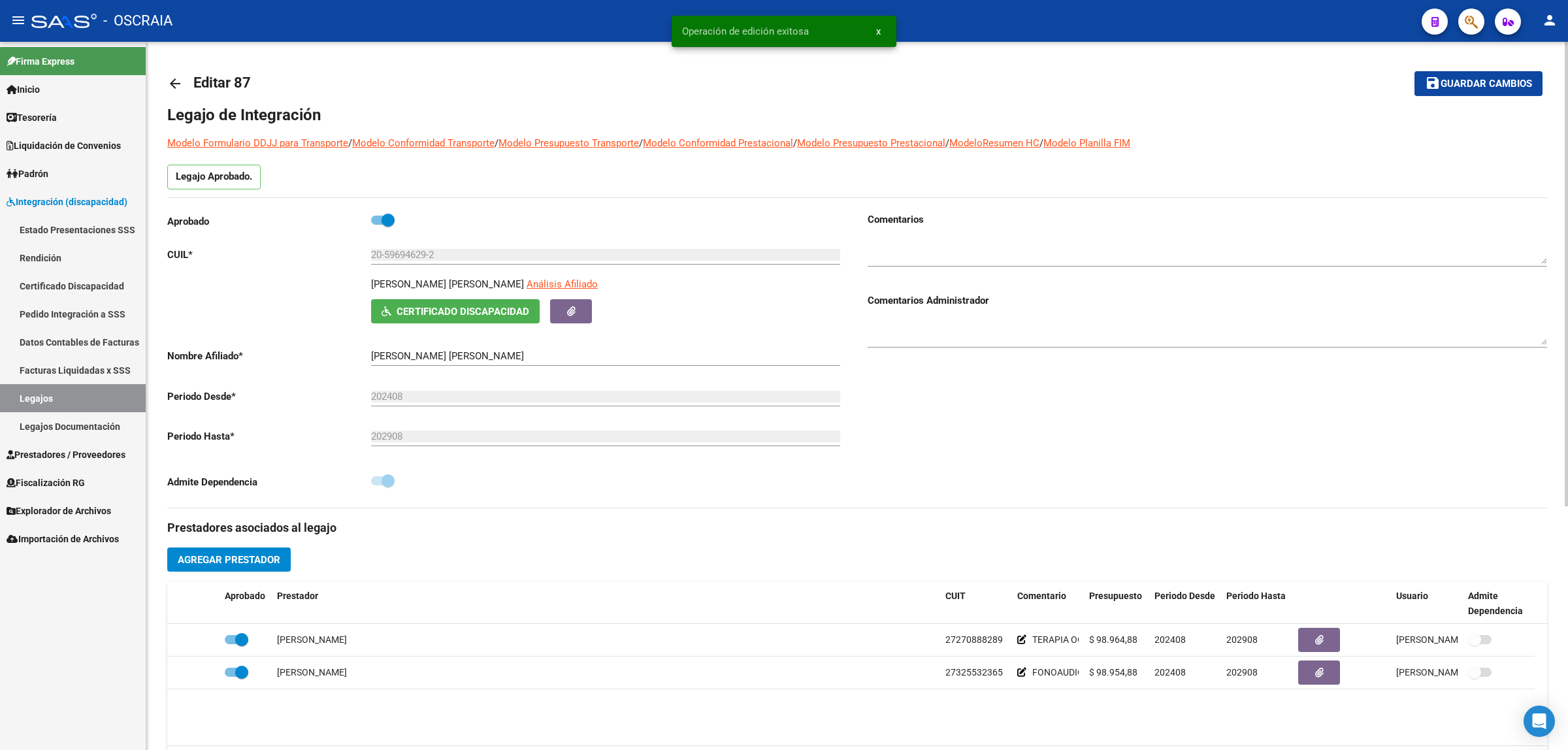
click at [171, 90] on mat-icon "arrow_back" at bounding box center [175, 83] width 16 height 16
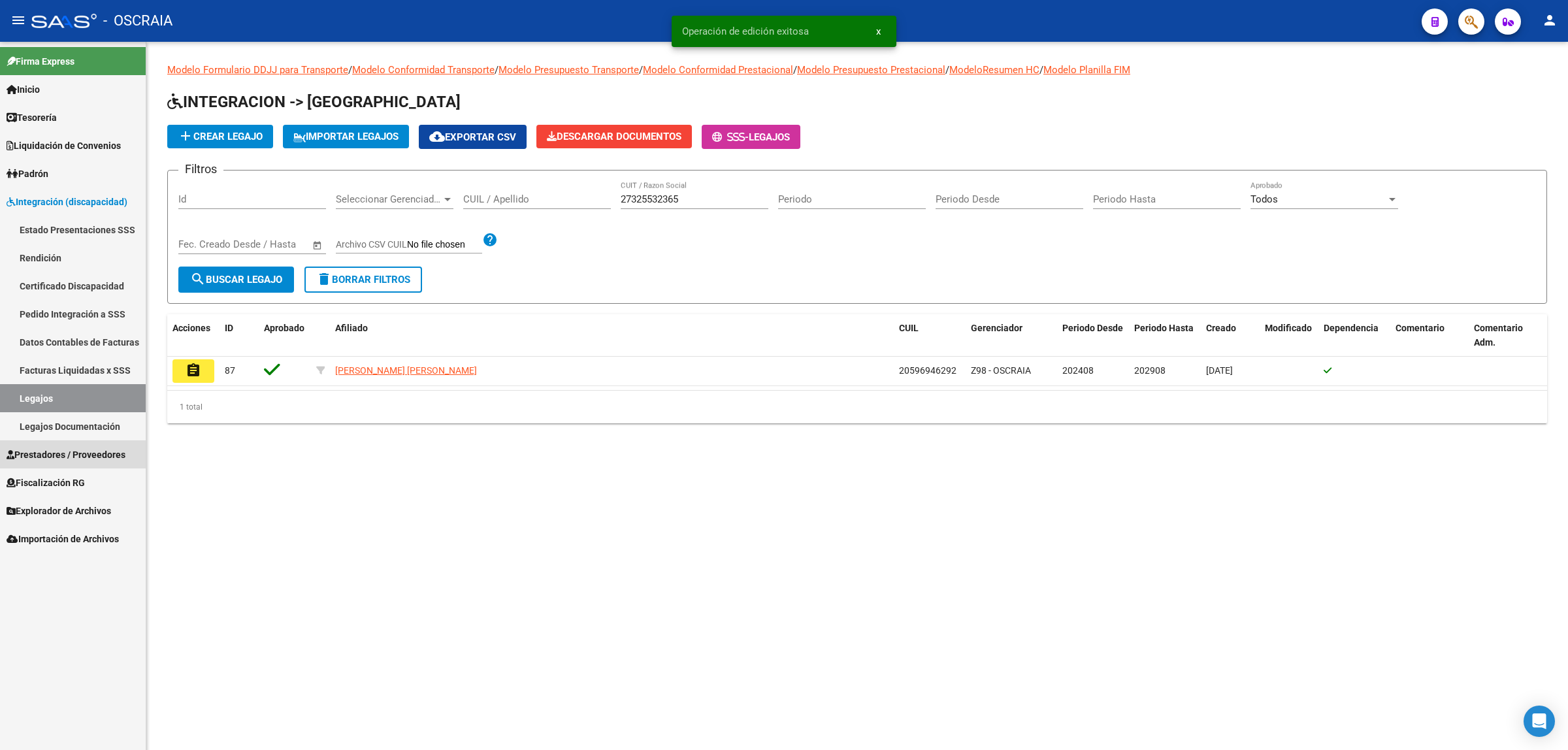
click at [96, 449] on span "Prestadores / Proveedores" at bounding box center [66, 454] width 119 height 14
click at [79, 461] on span "Prestadores / Proveedores" at bounding box center [66, 454] width 119 height 14
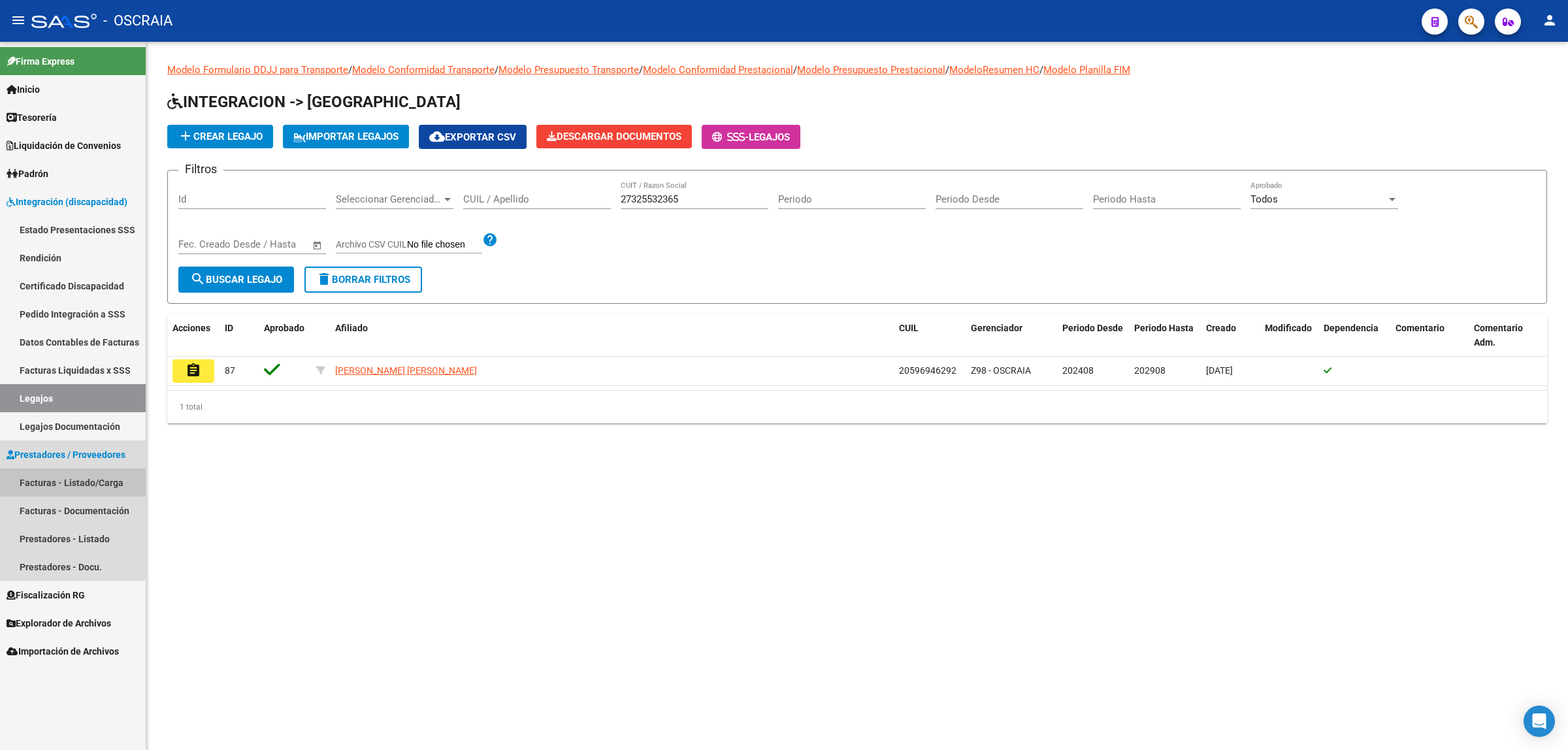
click at [82, 477] on link "Facturas - Listado/Carga" at bounding box center [73, 482] width 146 height 28
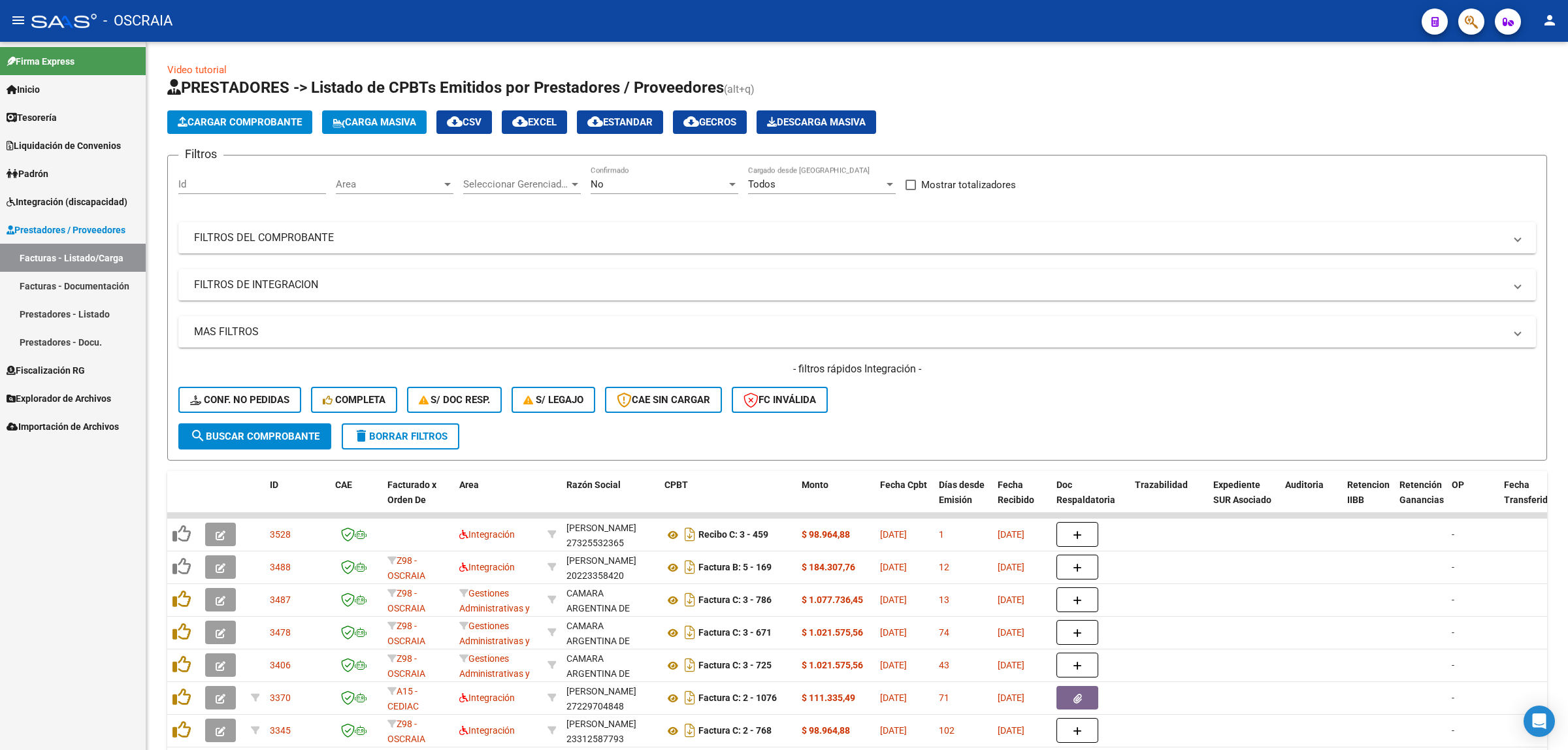
click at [260, 111] on button "Cargar Comprobante" at bounding box center [240, 122] width 145 height 23
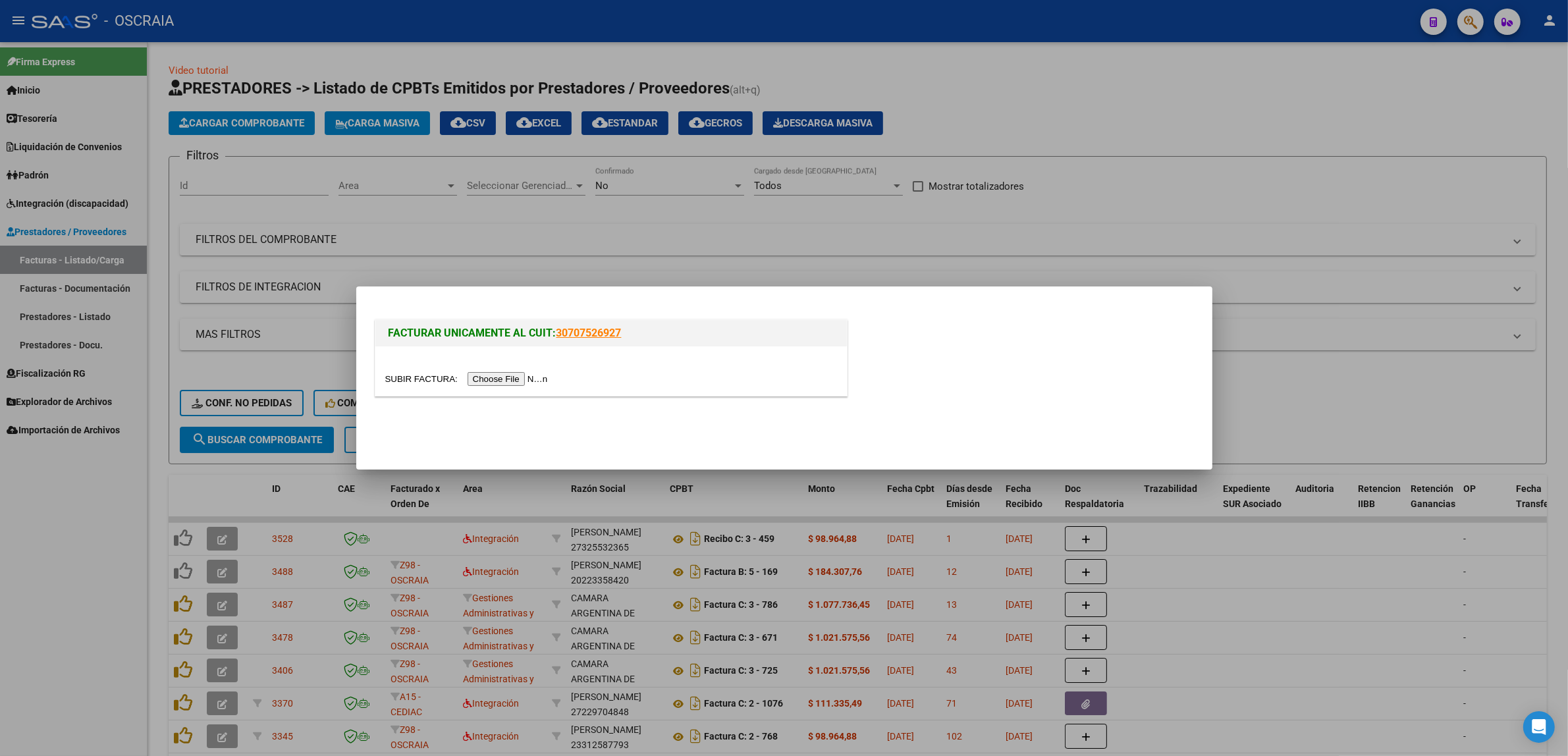
click at [494, 379] on input "file" at bounding box center [469, 379] width 167 height 14
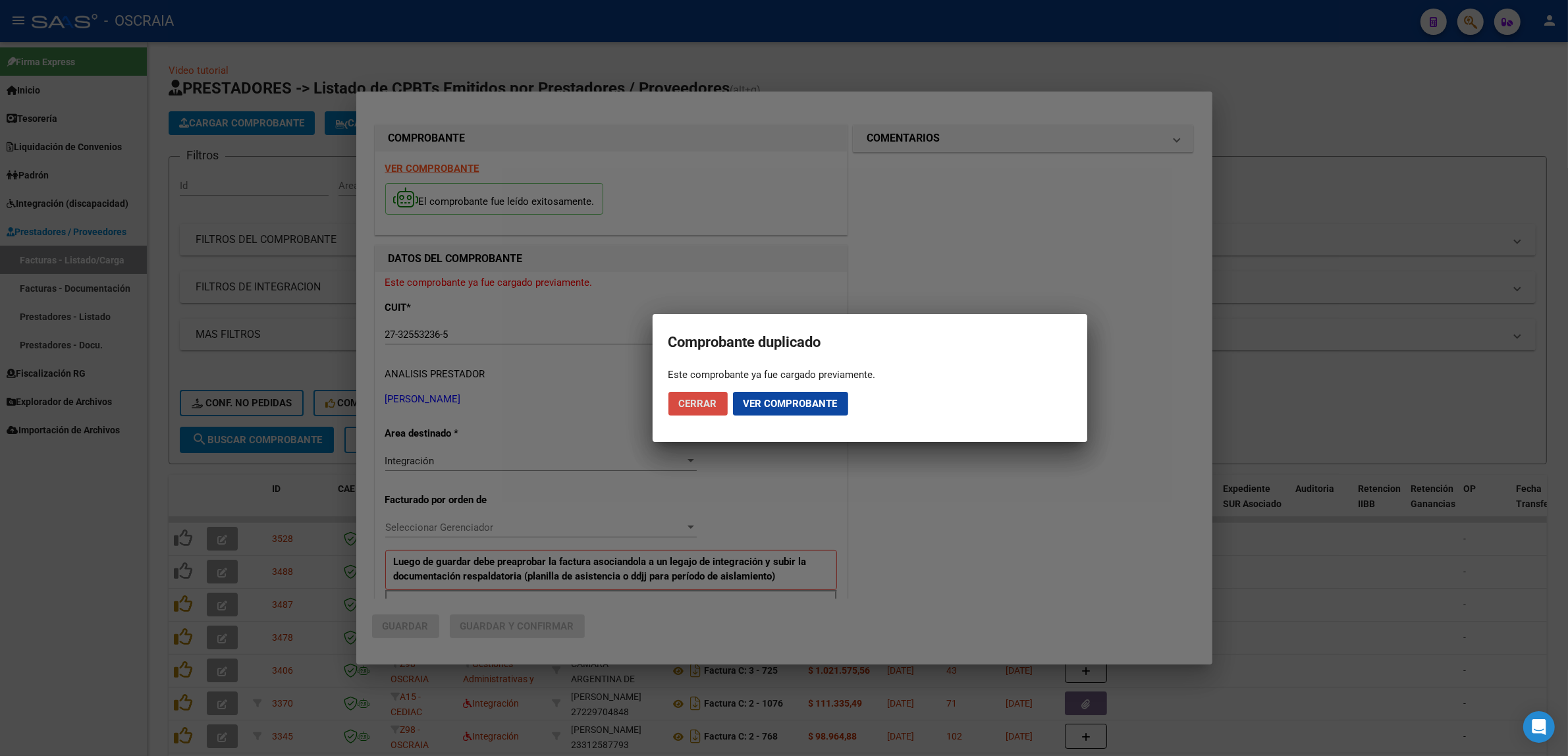
click at [719, 405] on button "Cerrar" at bounding box center [698, 403] width 59 height 23
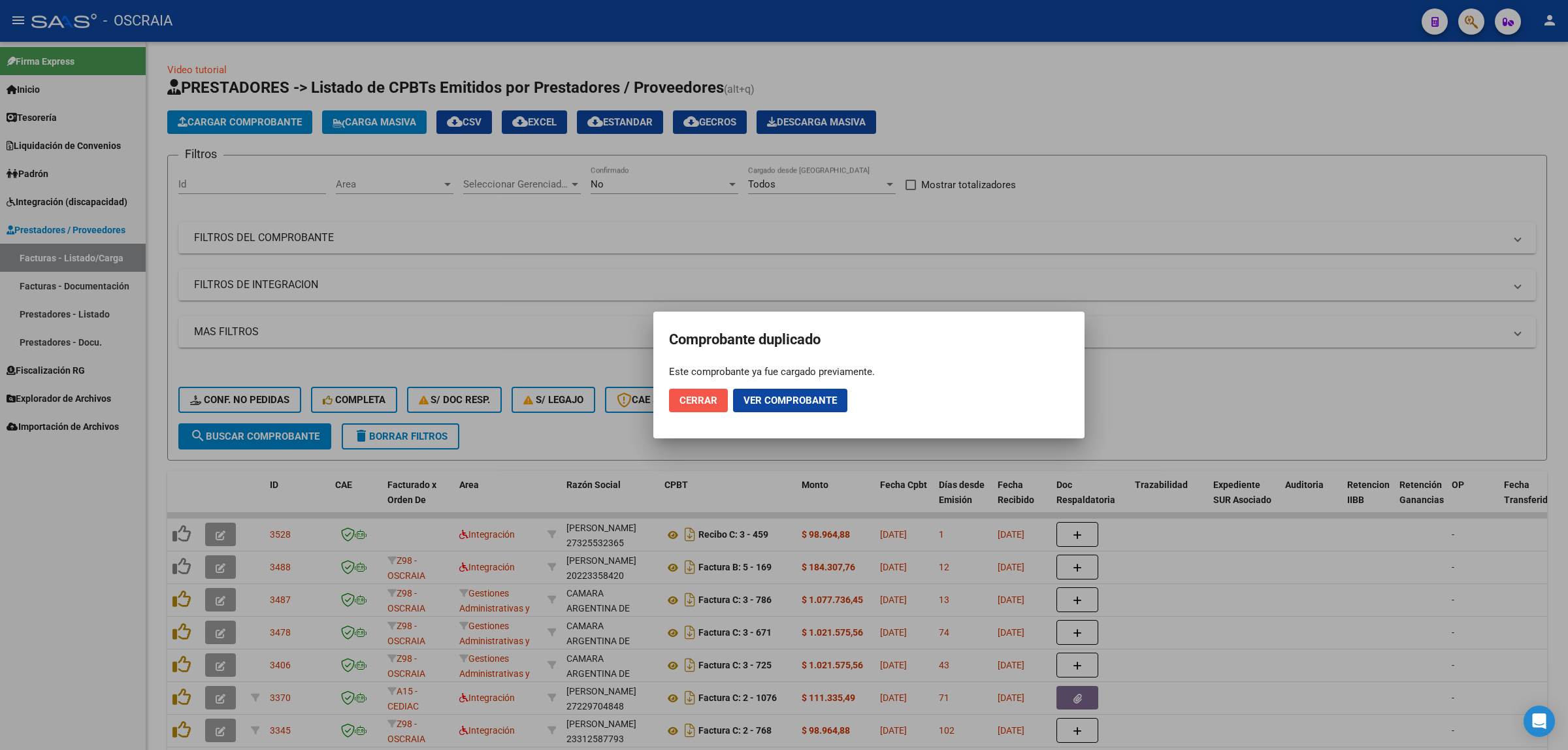
click at [714, 402] on span "Cerrar" at bounding box center [698, 400] width 38 height 12
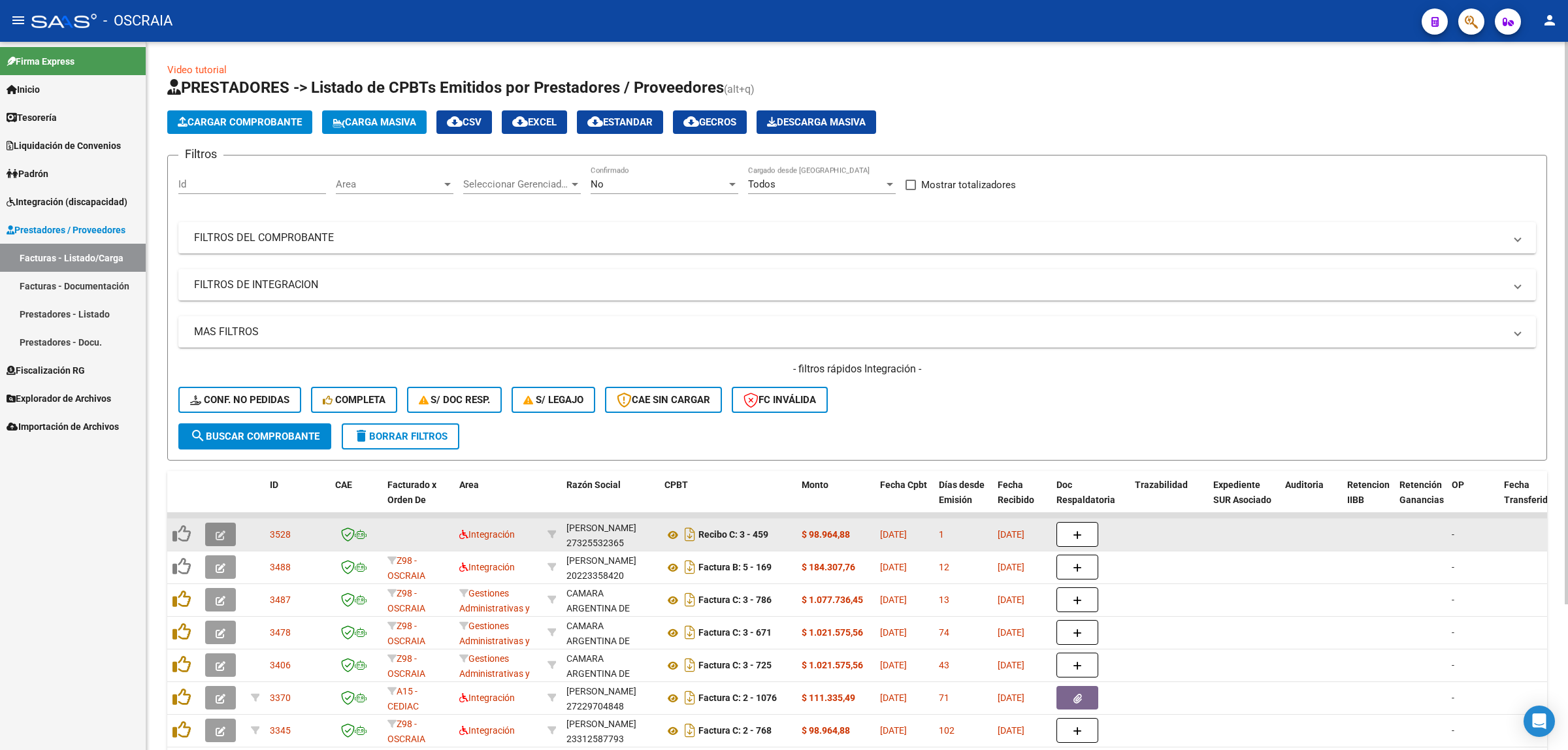
click at [210, 532] on button "button" at bounding box center [220, 534] width 31 height 23
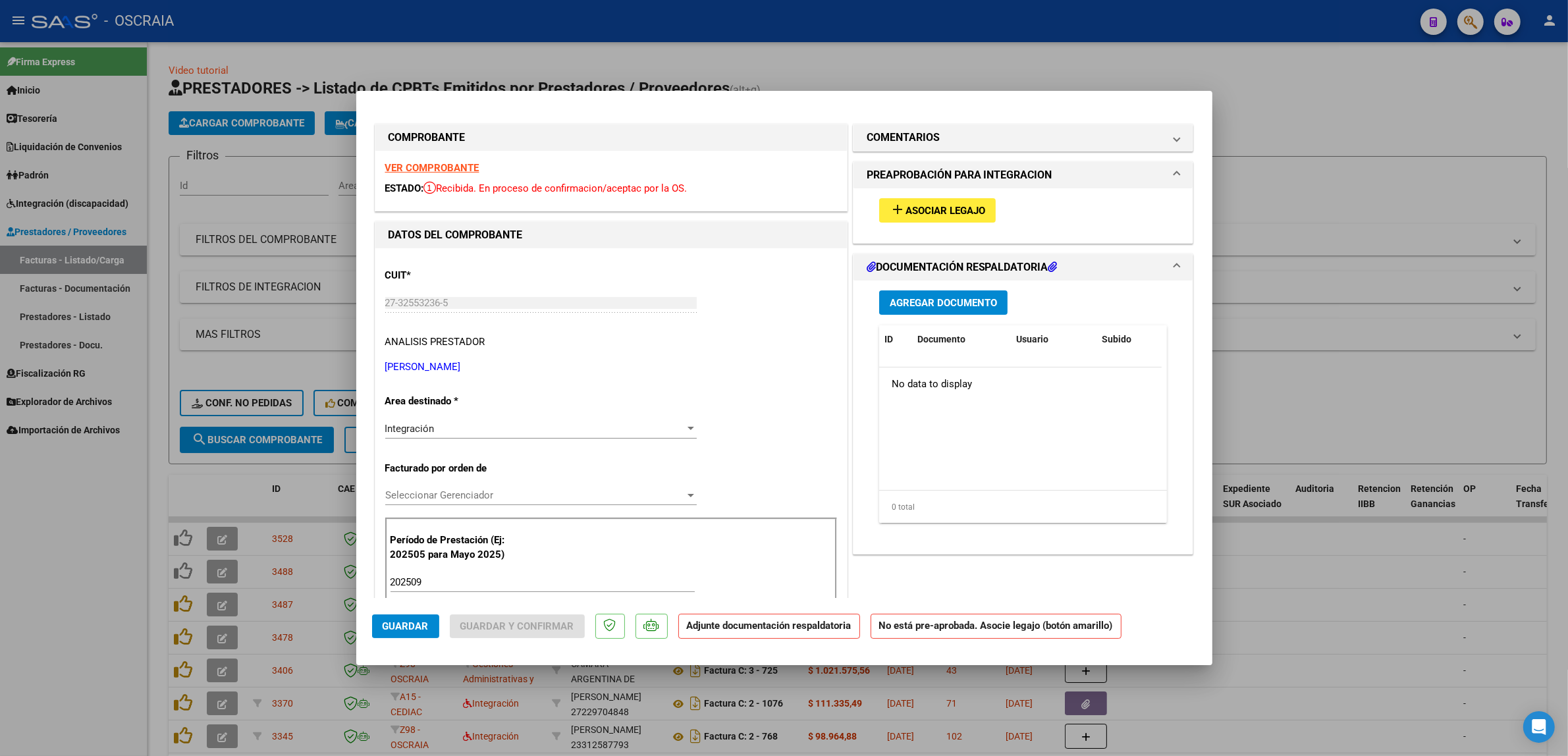
click at [505, 495] on span "Seleccionar Gerenciador" at bounding box center [535, 495] width 299 height 12
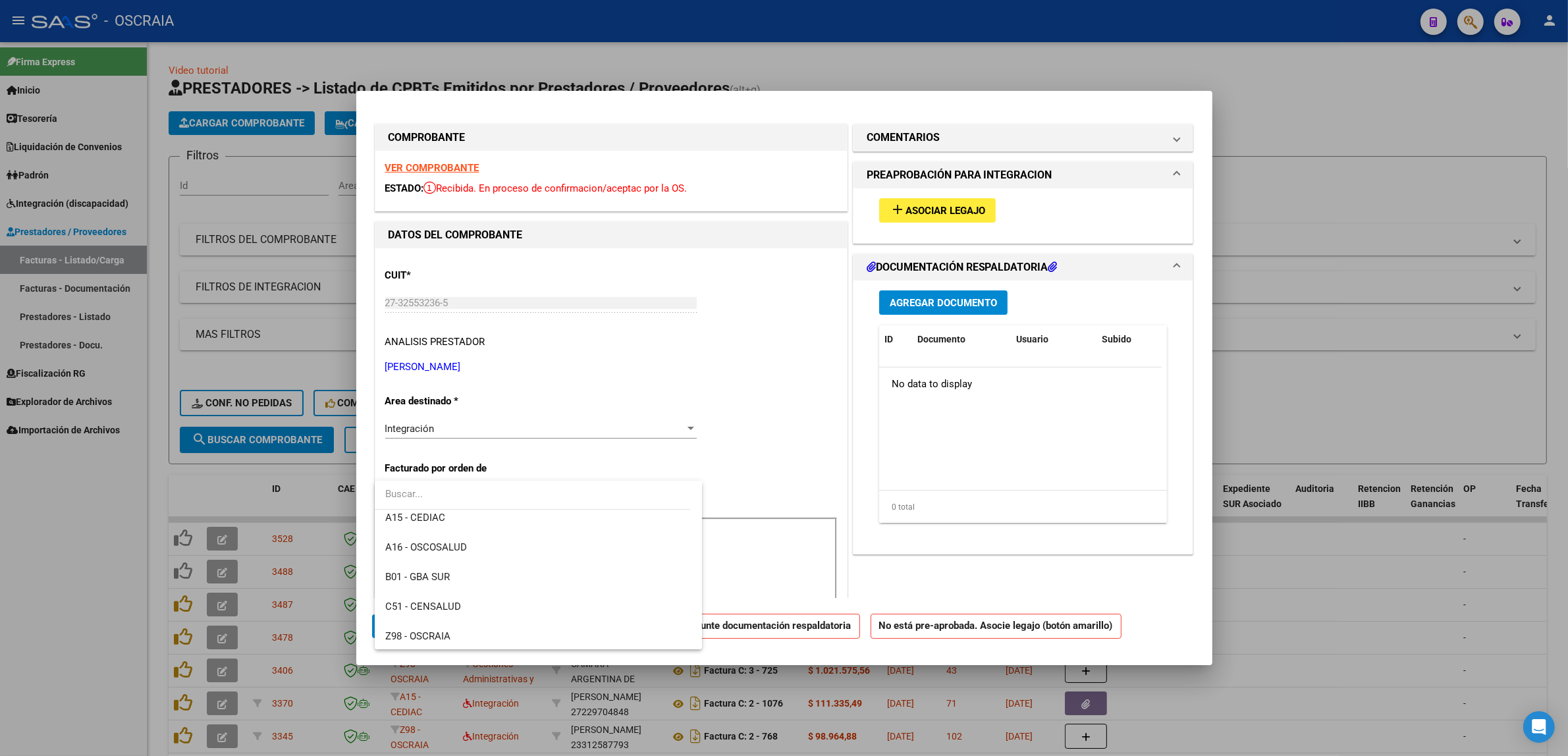
scroll to position [127, 0]
click at [475, 613] on span "Z98 - OSCRAIA" at bounding box center [538, 606] width 307 height 30
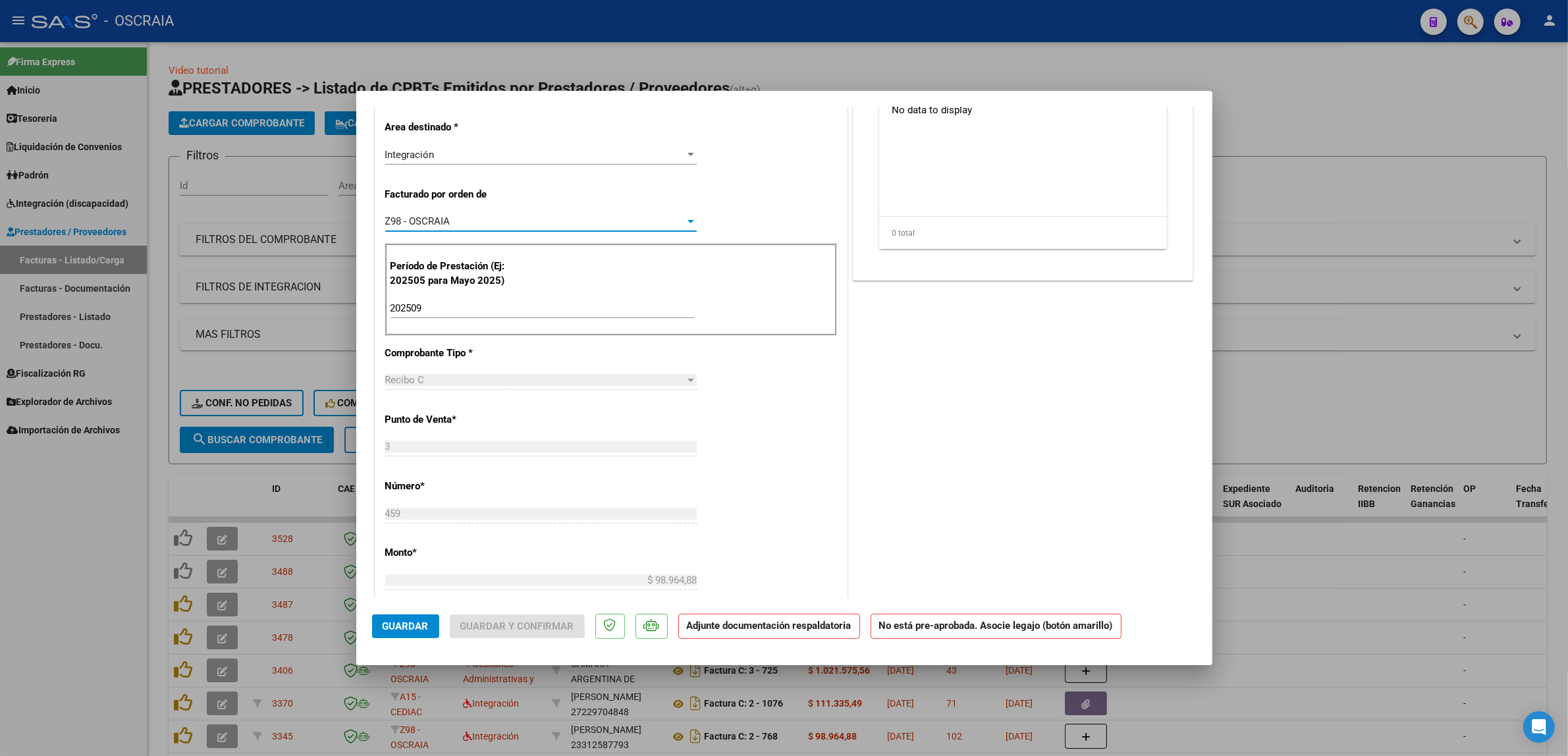
scroll to position [0, 0]
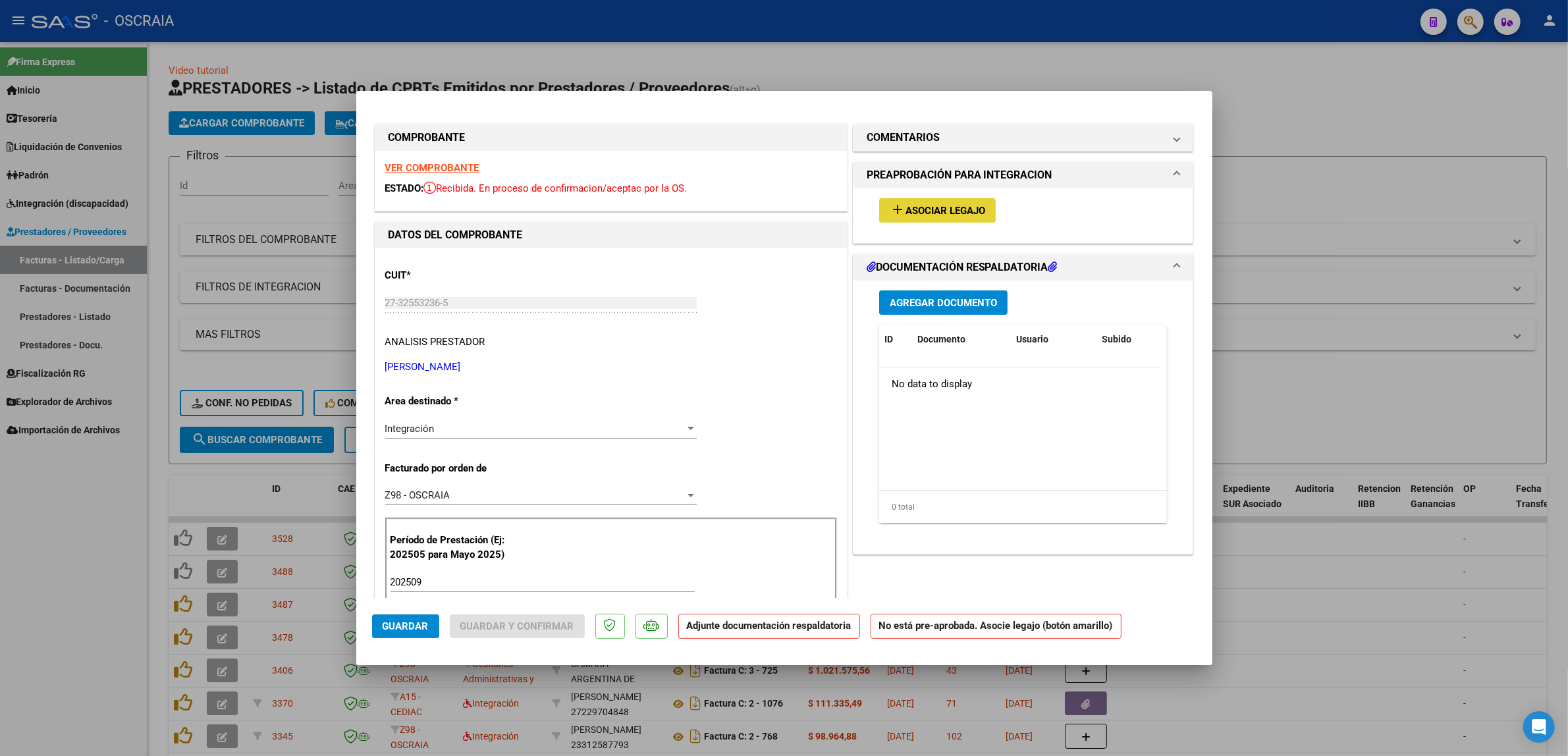
click at [790, 215] on span "Asociar Legajo" at bounding box center [944, 210] width 80 height 12
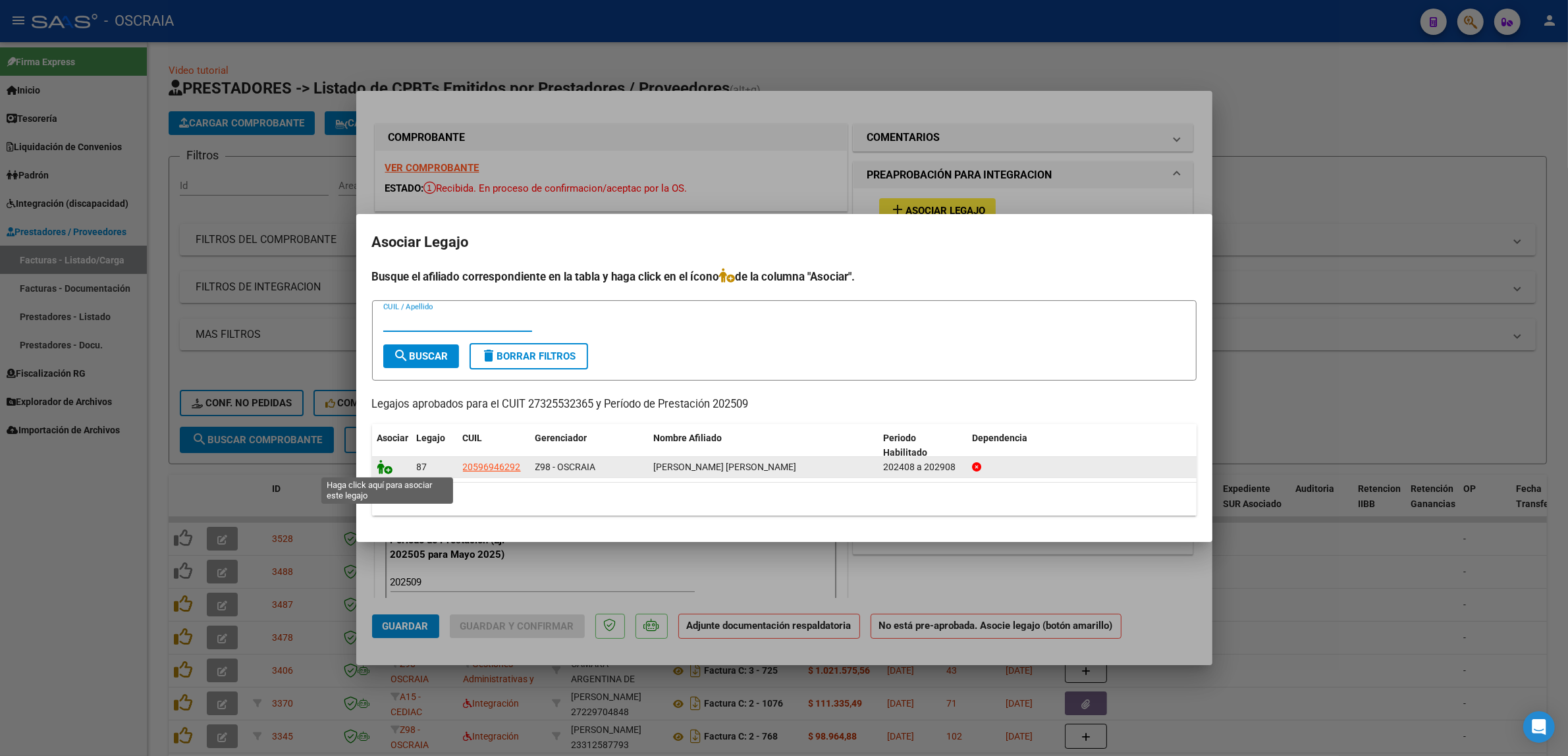
click at [384, 472] on icon at bounding box center [384, 466] width 16 height 14
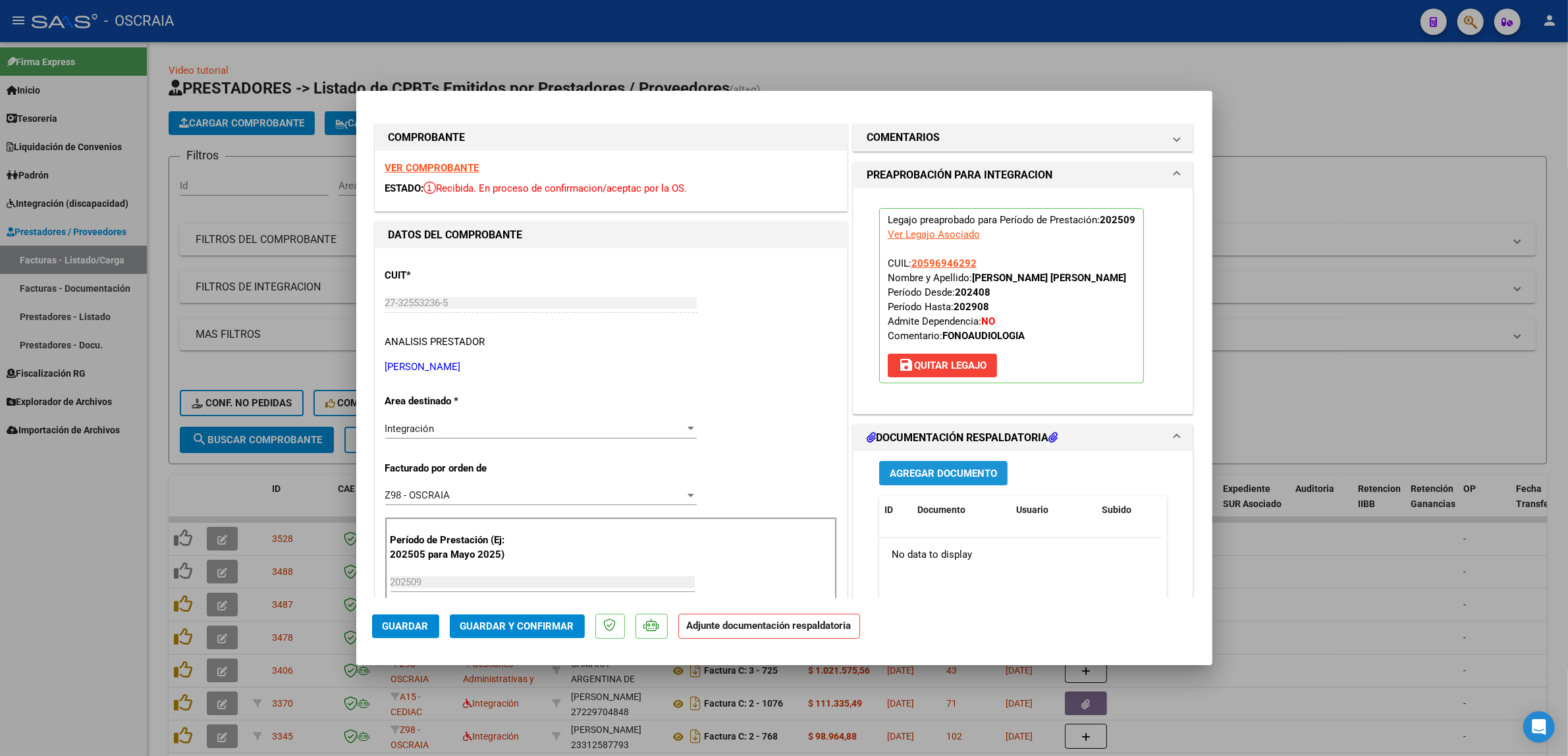
click at [790, 466] on button "Agregar Documento" at bounding box center [942, 473] width 128 height 24
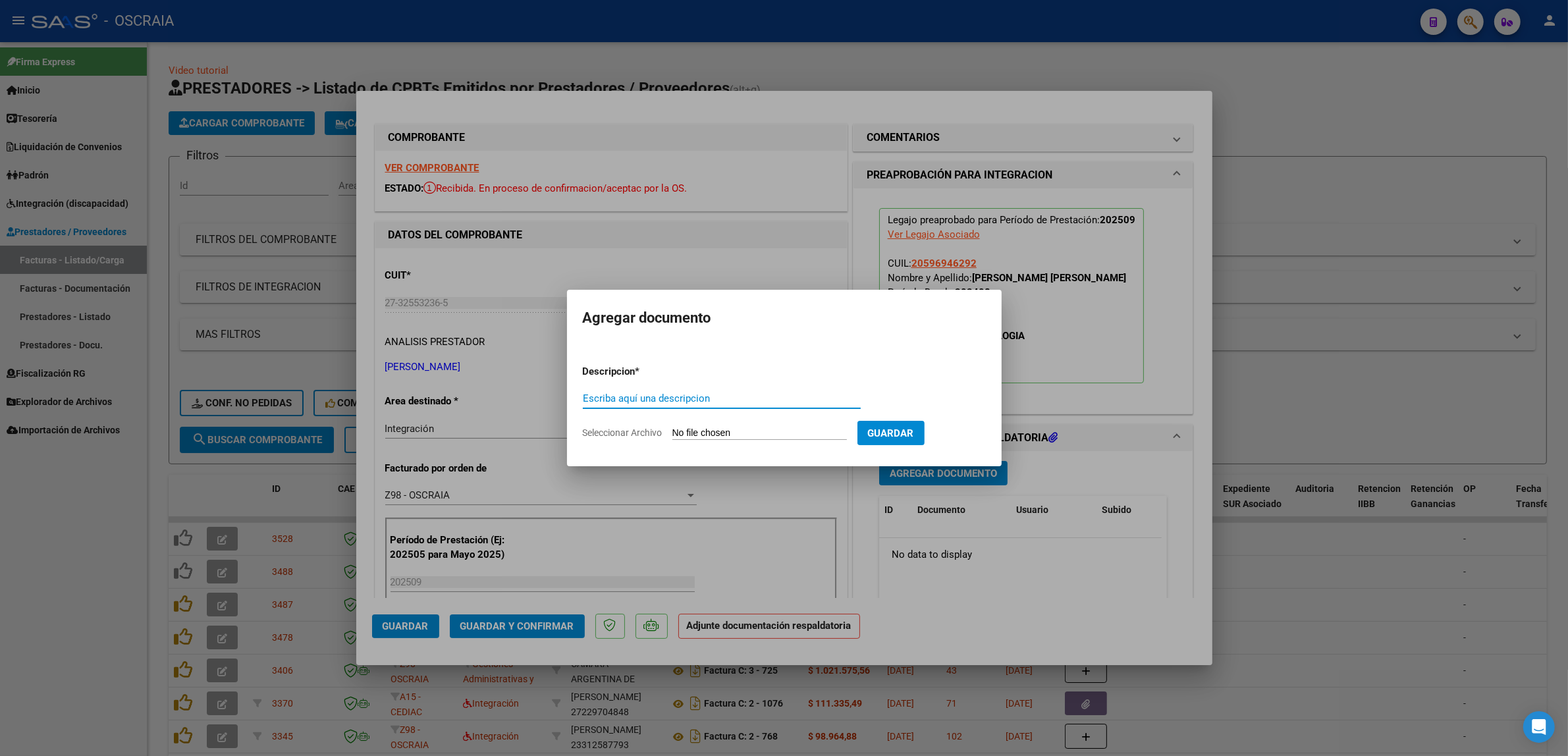
click at [698, 403] on input "Escriba aquí una descripcion" at bounding box center [721, 398] width 278 height 12
type input "PLANILLA DE ASISTENCIA"
click at [672, 428] on input "Seleccionar Archivo" at bounding box center [760, 433] width 174 height 12
type input "C:\fakepath\09-2025 [PERSON_NAME] FC459 FONOAUDIOLOGIA [PERSON_NAME] PLANILLA D…"
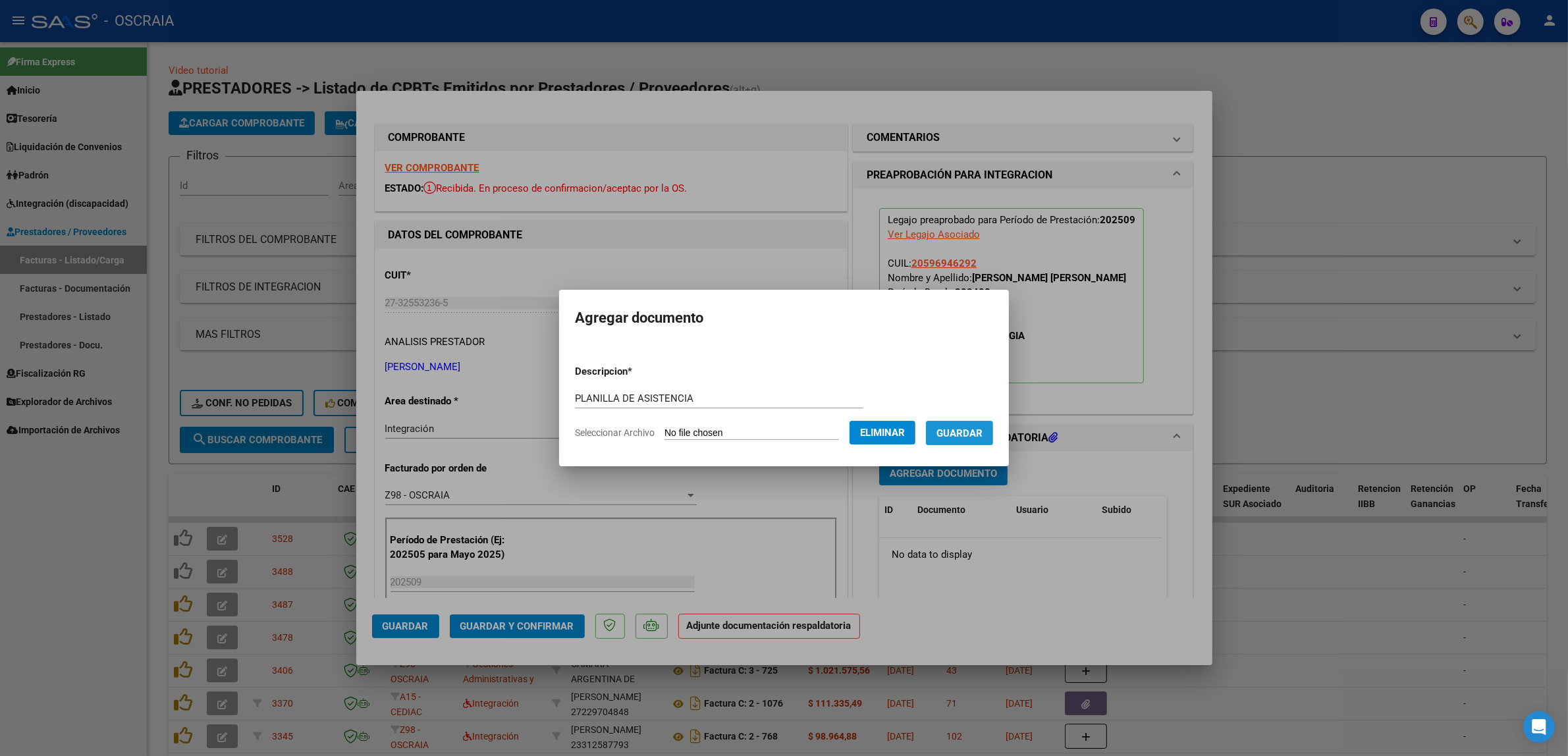
click at [790, 429] on span "Guardar" at bounding box center [958, 433] width 46 height 12
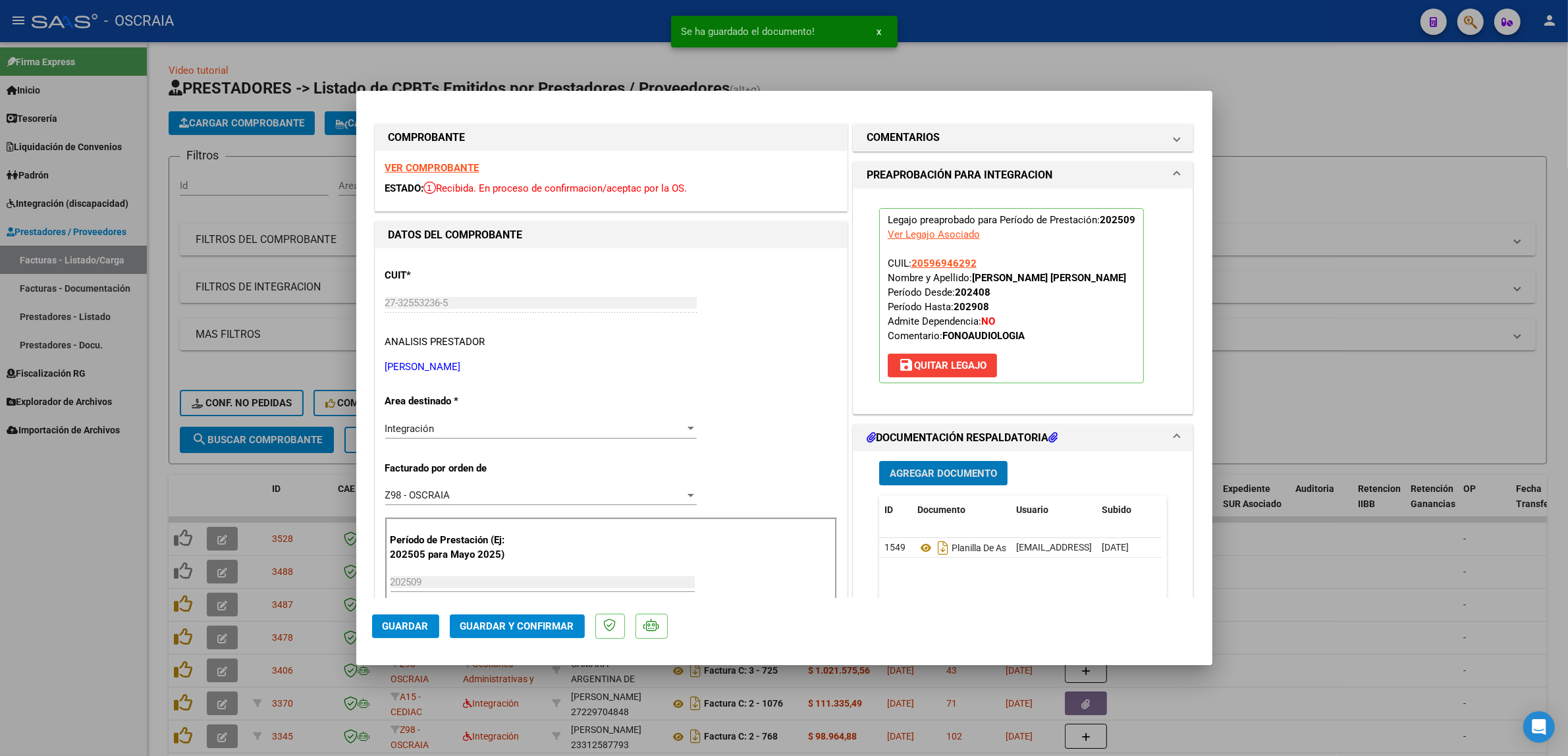
click at [545, 622] on span "Guardar y Confirmar" at bounding box center [517, 626] width 113 height 12
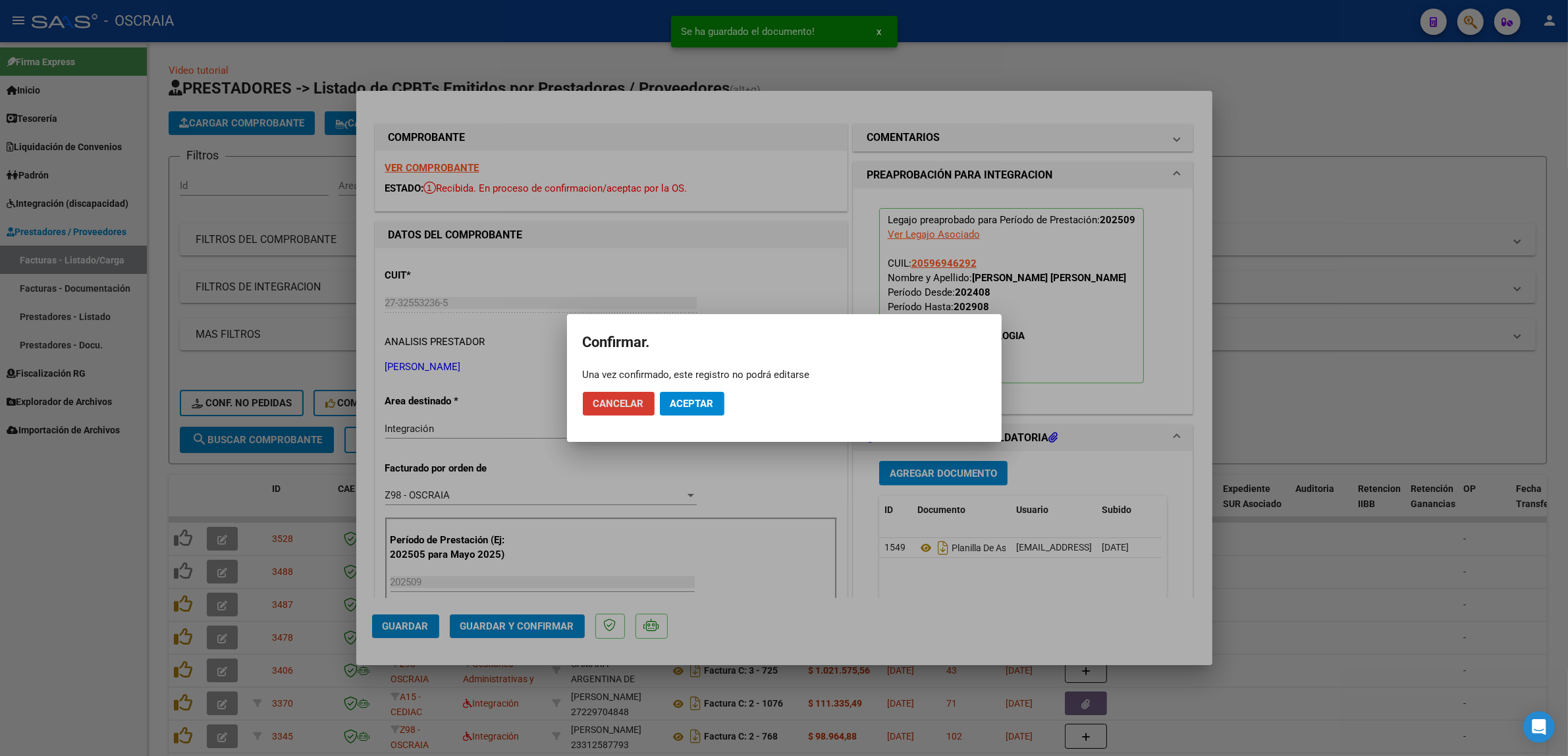
click at [700, 406] on span "Aceptar" at bounding box center [692, 403] width 43 height 12
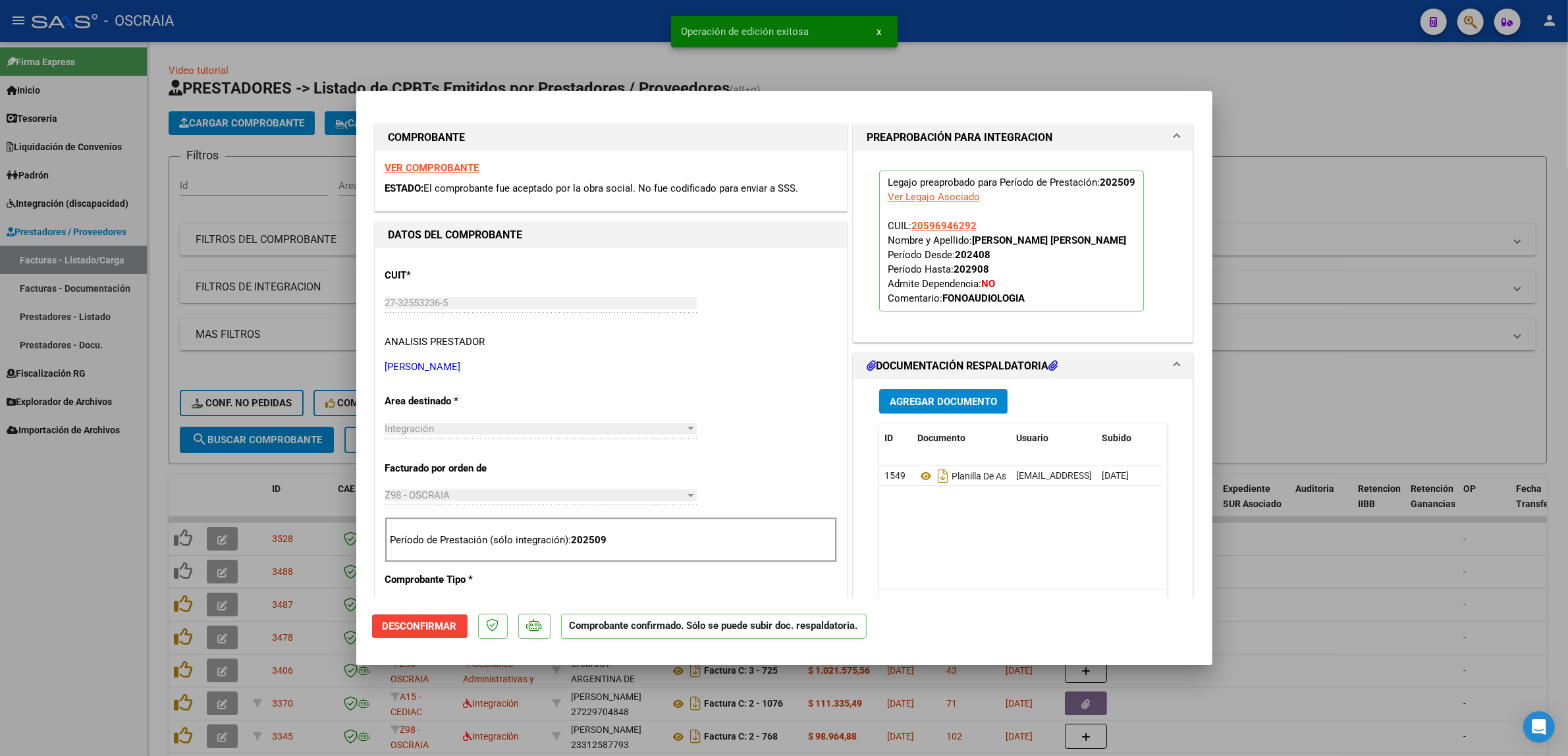
click at [331, 388] on div at bounding box center [784, 378] width 1568 height 756
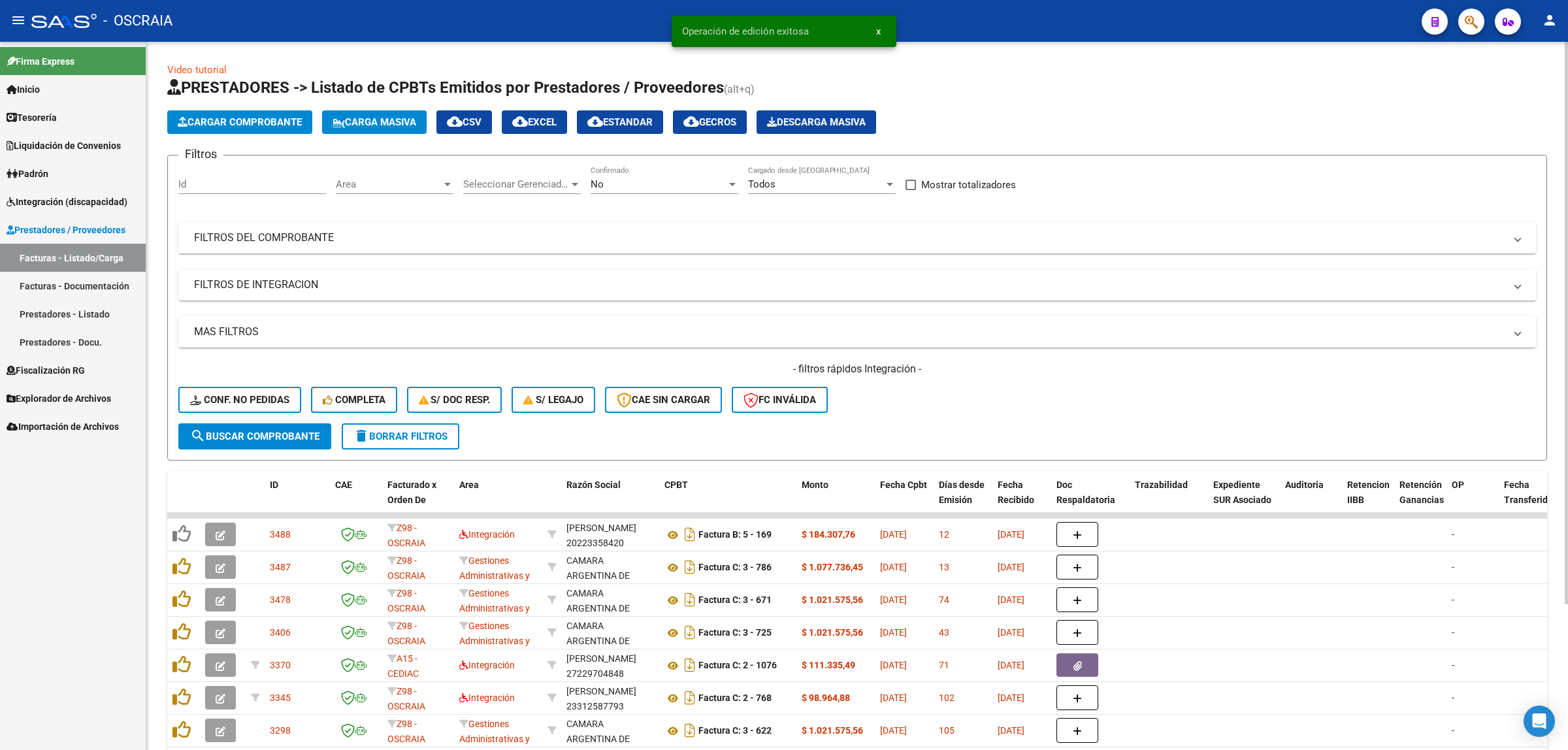
click at [229, 400] on span "Conf. no pedidas" at bounding box center [239, 399] width 100 height 12
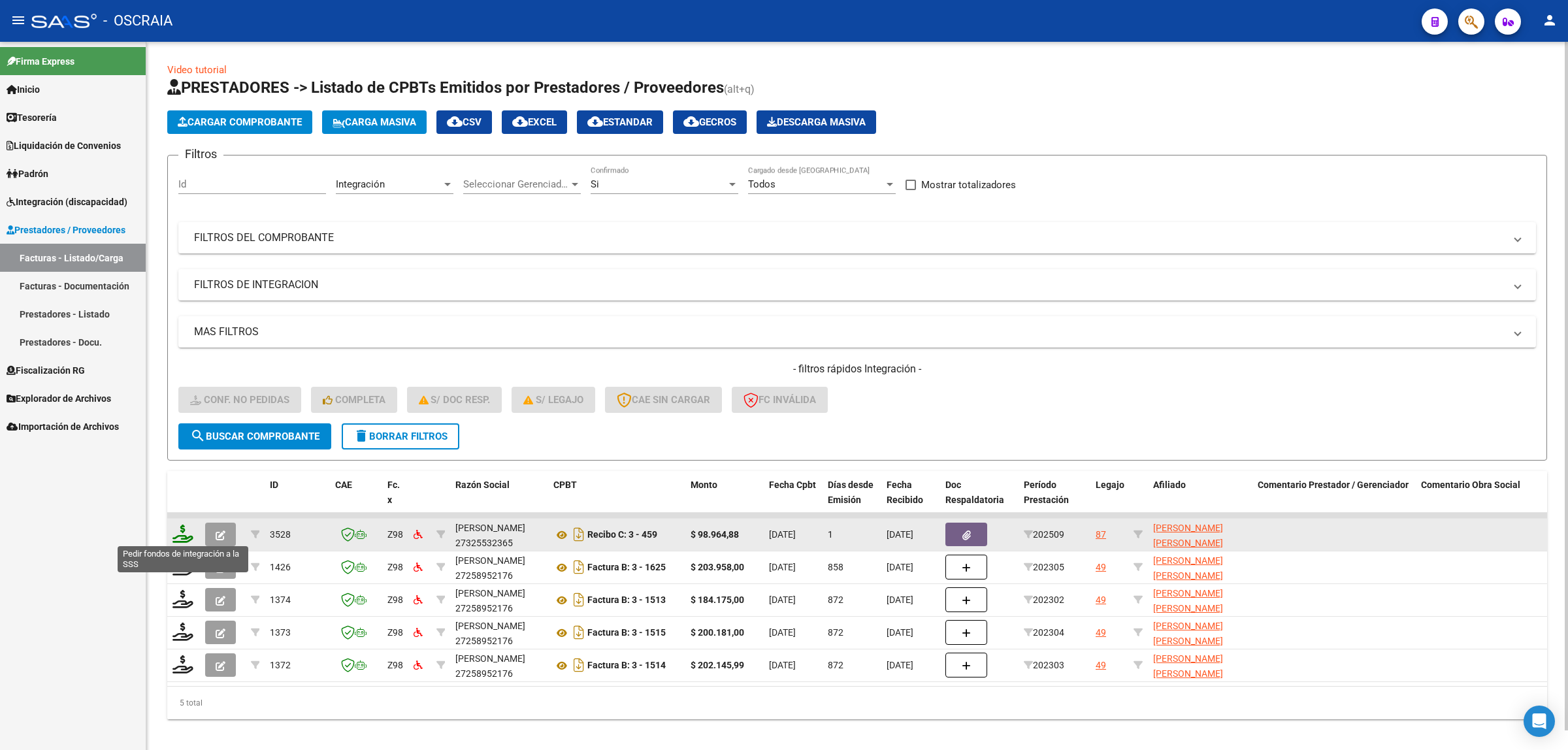
click at [183, 538] on icon at bounding box center [182, 534] width 20 height 19
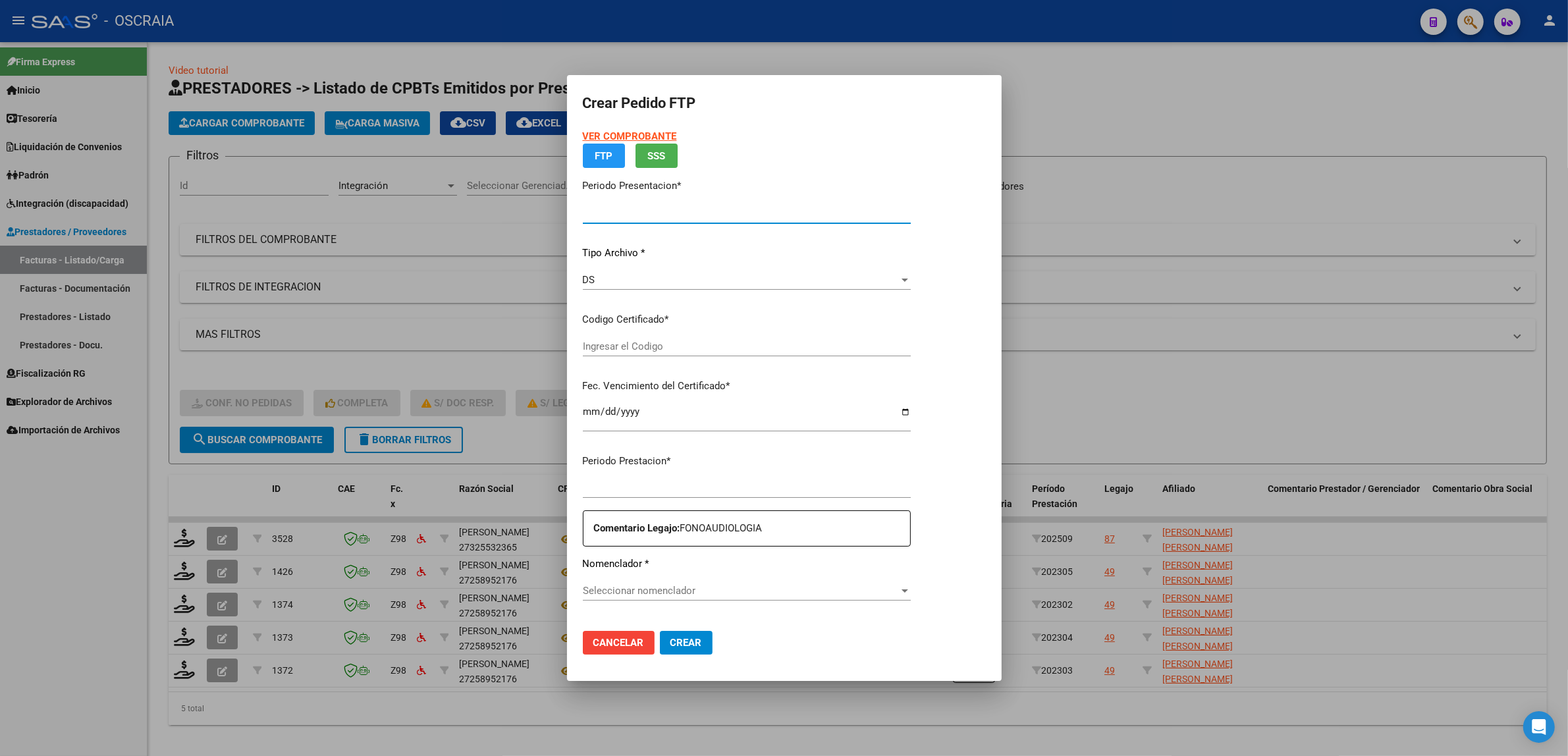
type input "202509"
type input "$ 98.964,88"
type input "VEN02000961302022024082720290827CBA13650"
type input "[DATE]"
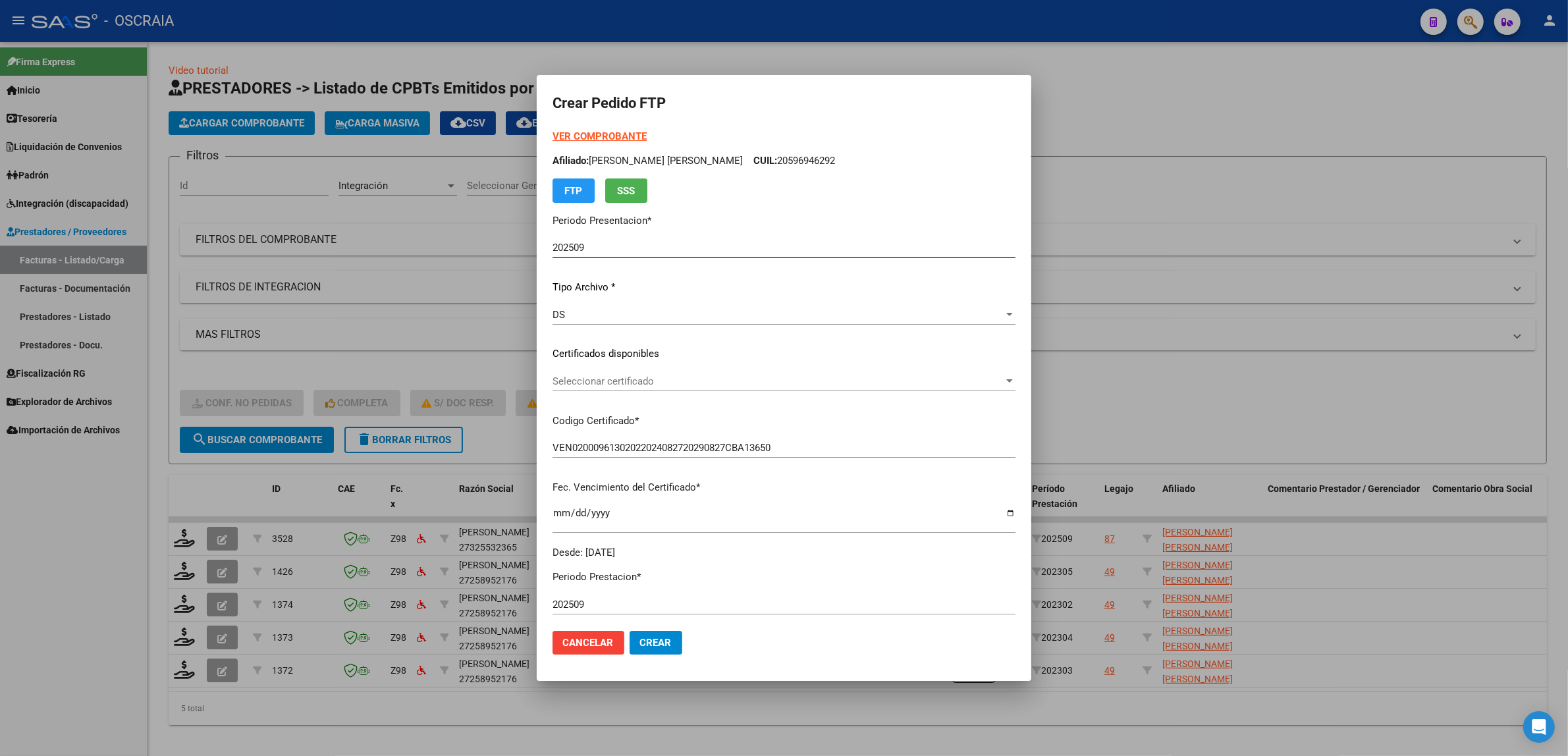
click at [657, 386] on span "Seleccionar certificado" at bounding box center [777, 381] width 451 height 12
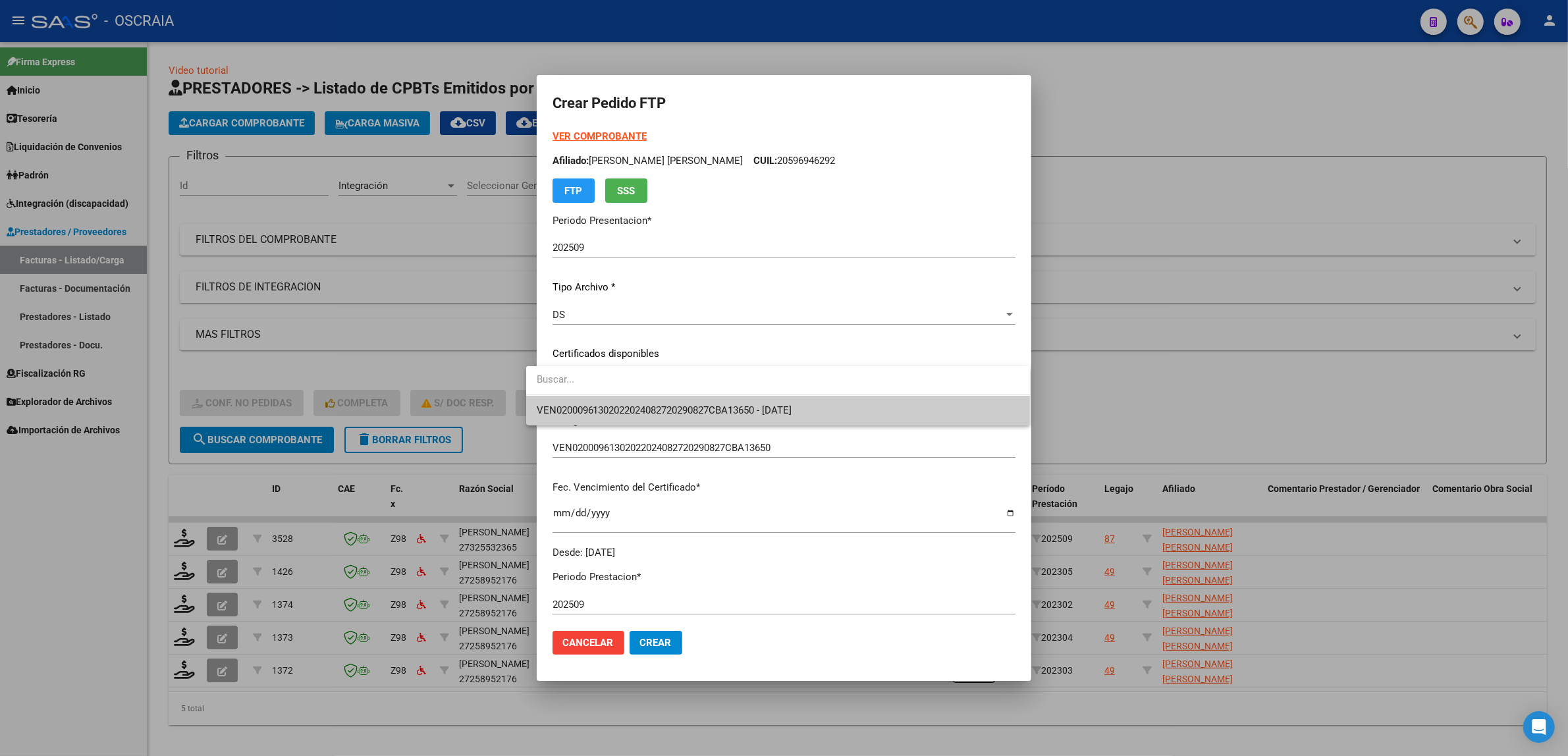
click at [675, 419] on span "VEN02000961302022024082720290827CBA13650 - [DATE]" at bounding box center [777, 411] width 483 height 30
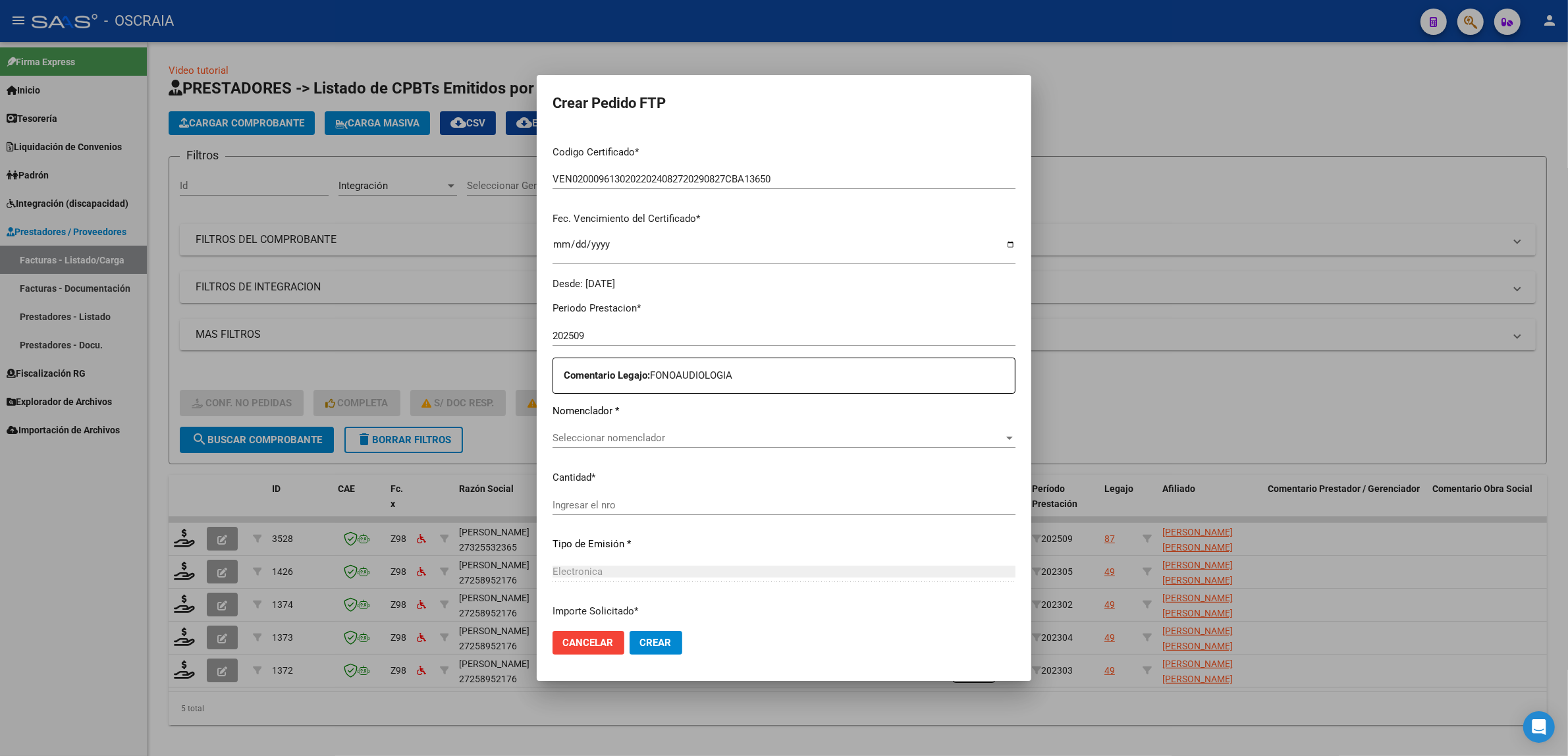
scroll to position [274, 0]
click at [602, 439] on div "Seleccionar nomenclador Seleccionar nomenclador" at bounding box center [784, 432] width 463 height 20
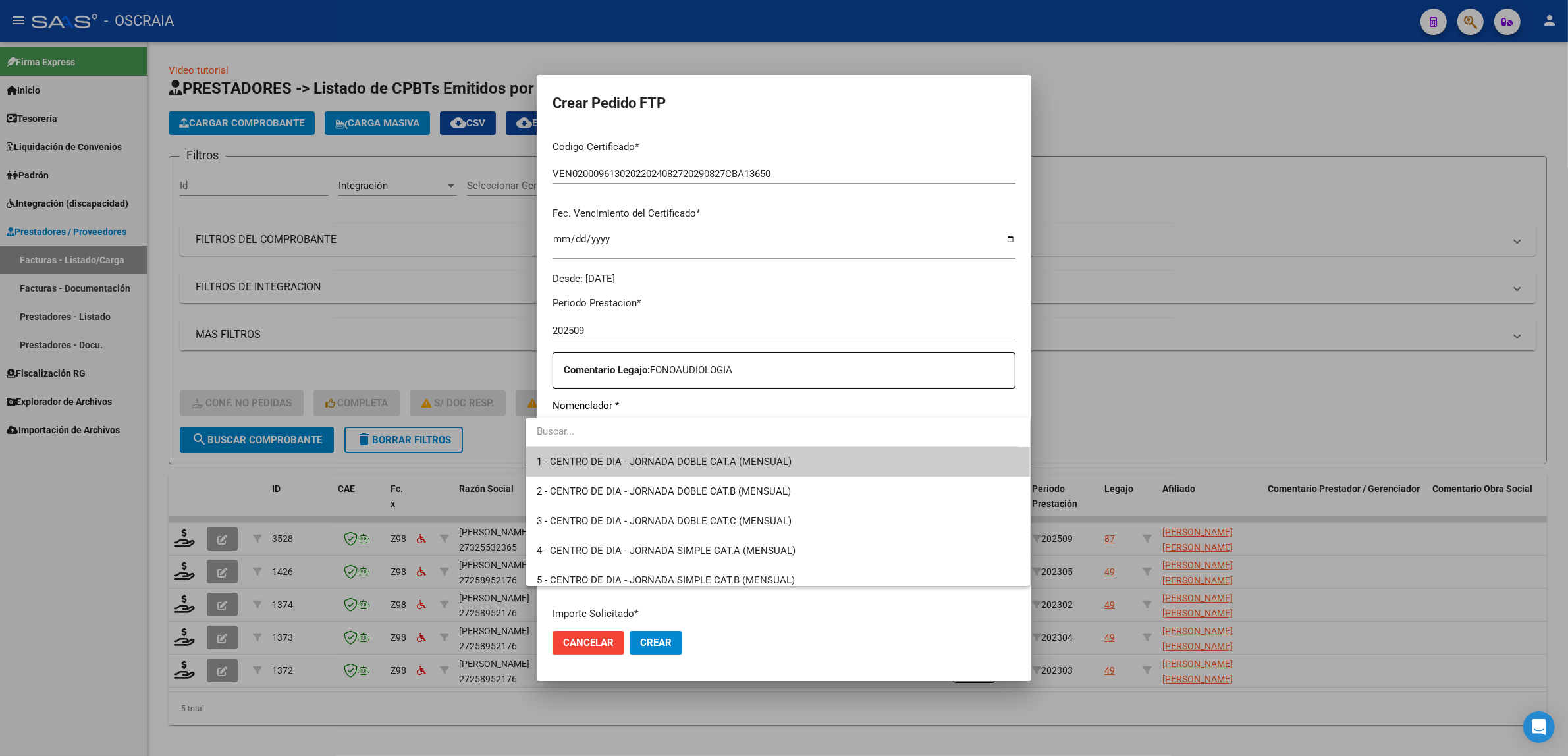
click at [622, 431] on input "dropdown search" at bounding box center [772, 431] width 491 height 30
click at [626, 410] on div at bounding box center [784, 378] width 1568 height 756
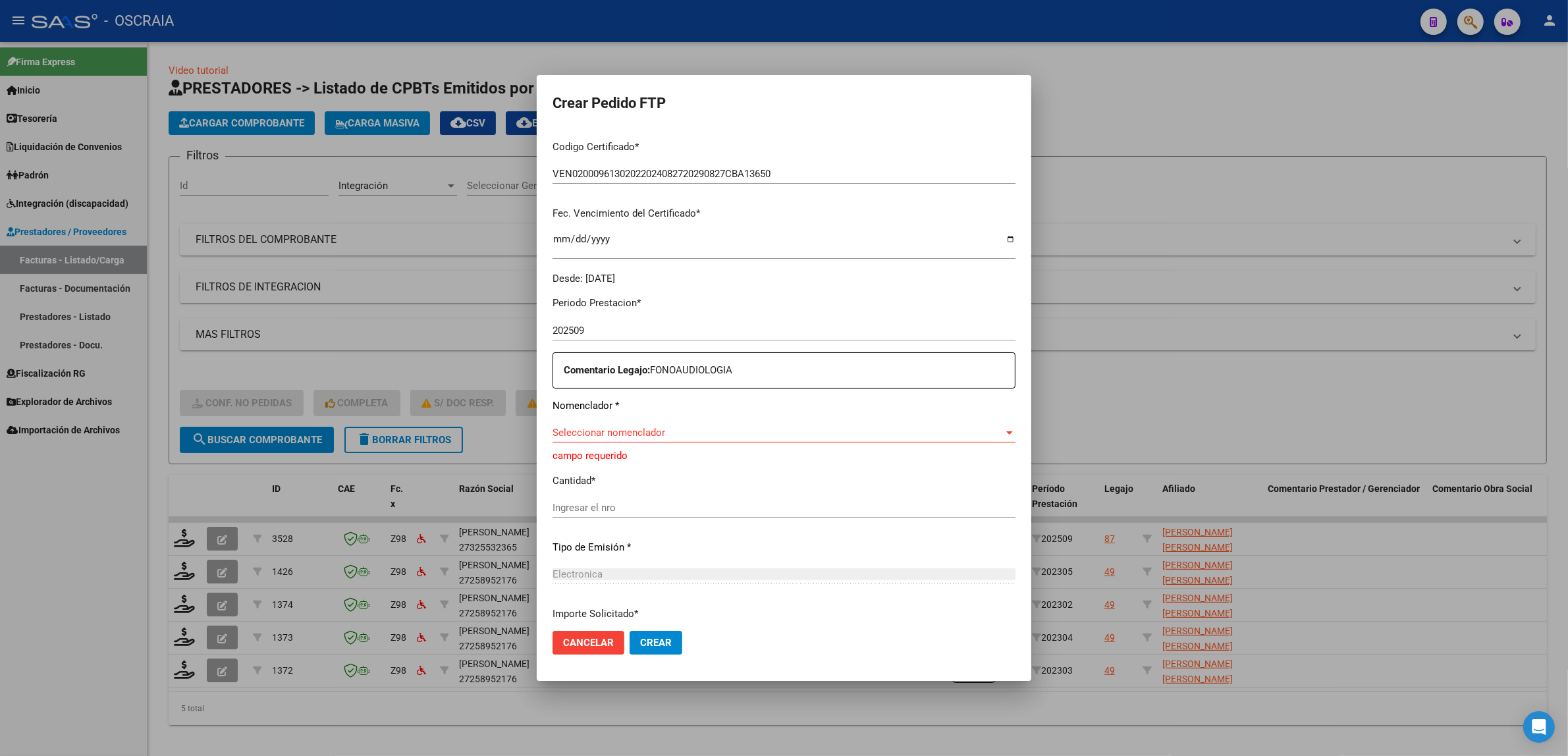
click at [626, 426] on div "Seleccionar nomenclador Seleccionar nomenclador" at bounding box center [784, 432] width 463 height 20
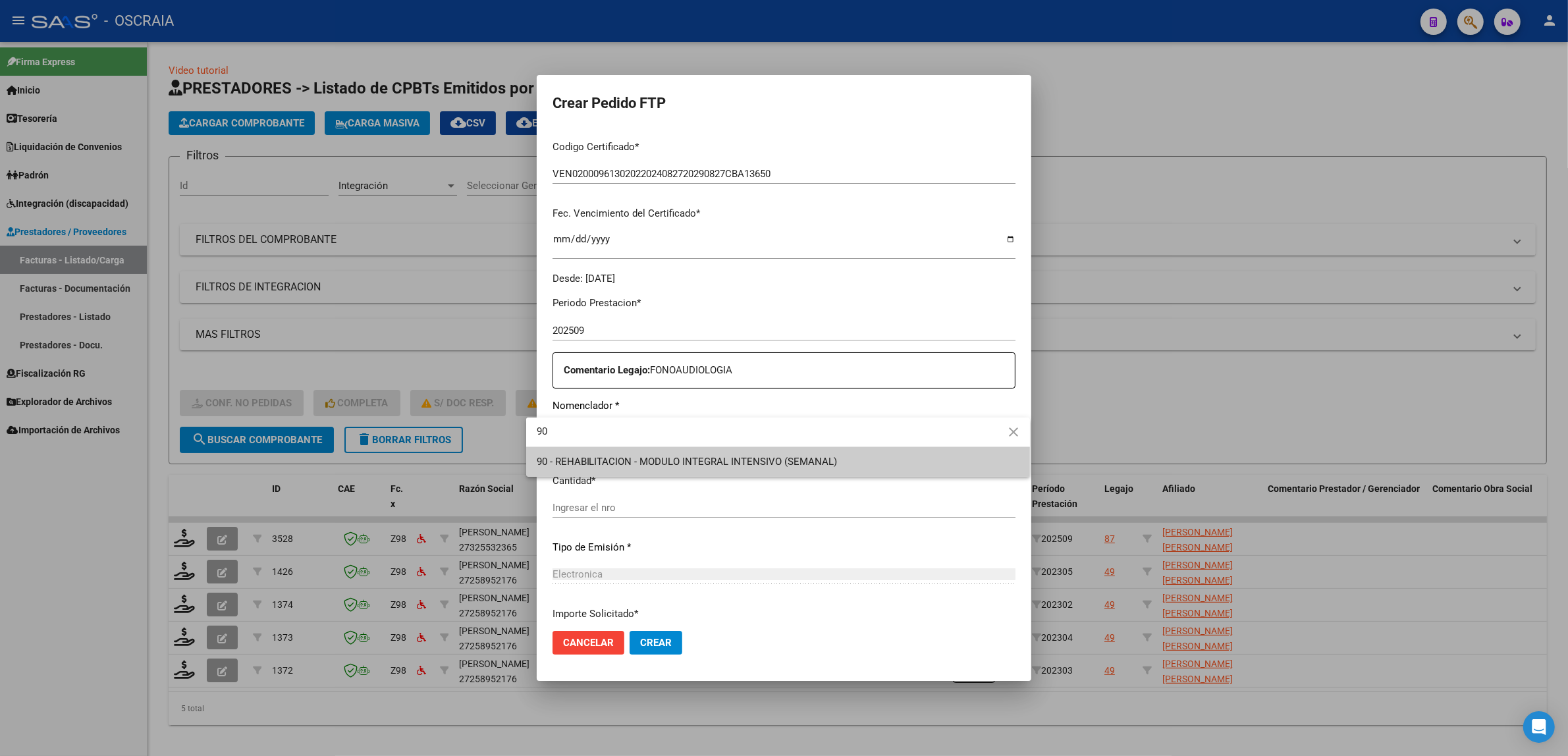
type input "9"
type input "8"
type input "91"
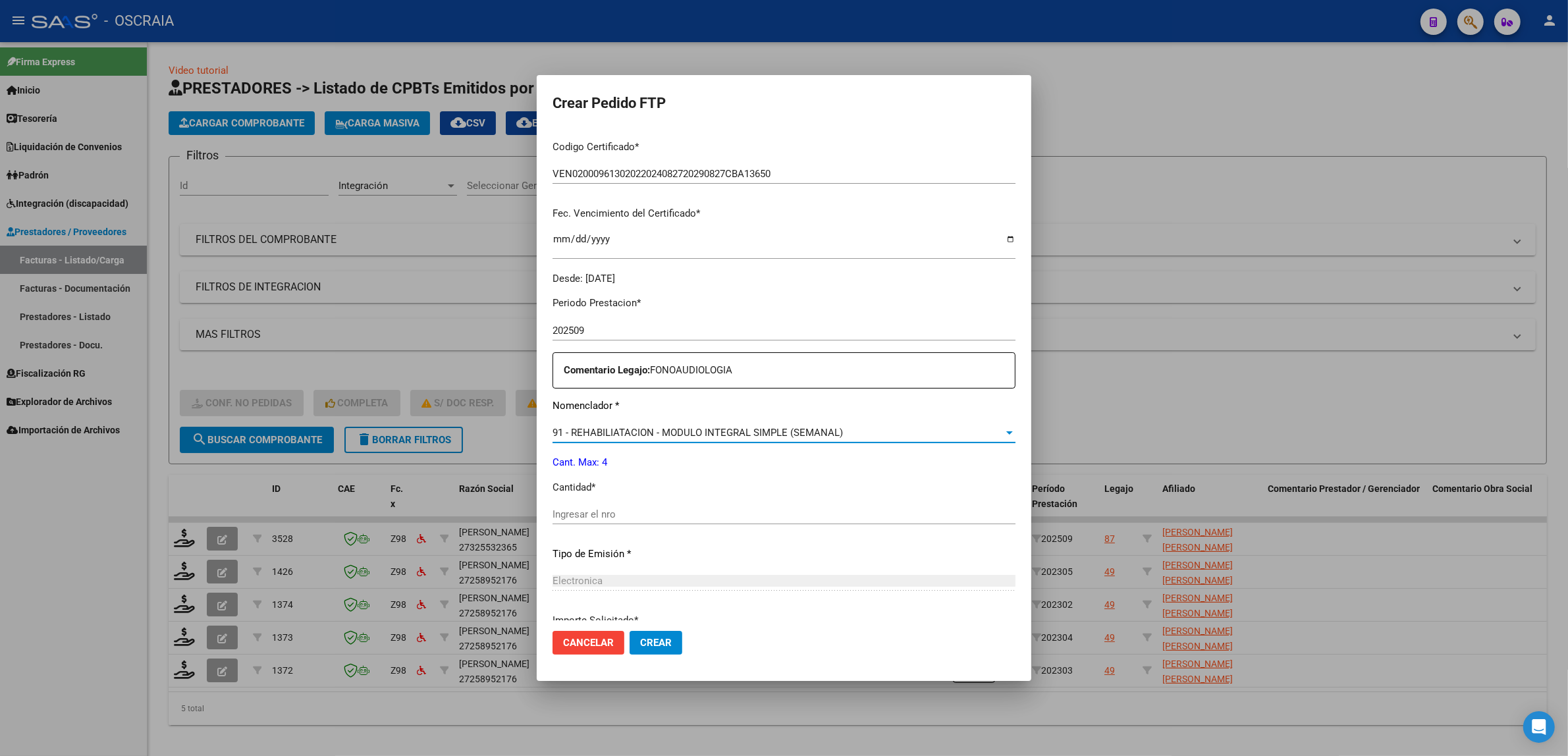
click at [620, 510] on input "Ingresar el nro" at bounding box center [784, 514] width 463 height 12
type input "4"
click at [633, 540] on div "Periodo Prestacion * 202509 Ingresar el Periodo Prestacion Comentario Legajo: F…" at bounding box center [784, 511] width 463 height 451
click at [685, 395] on div "Periodo Prestacion * 202509 Ingresar el Periodo Prestacion Comentario Legajo: F…" at bounding box center [784, 511] width 463 height 451
click at [676, 427] on span "91 - REHABILIATACION - MODULO INTEGRAL SIMPLE (SEMANAL)" at bounding box center [698, 432] width 291 height 12
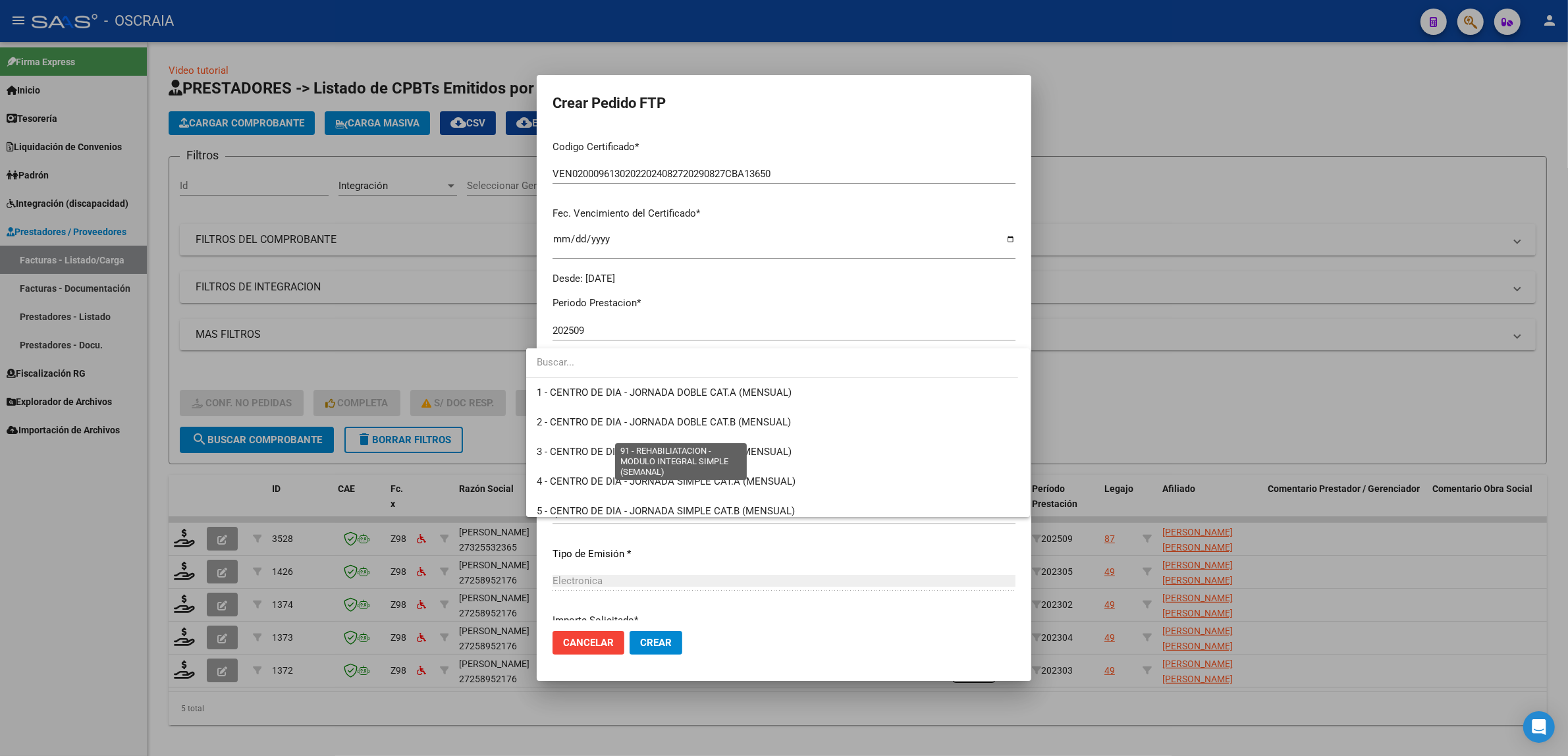
scroll to position [2627, 0]
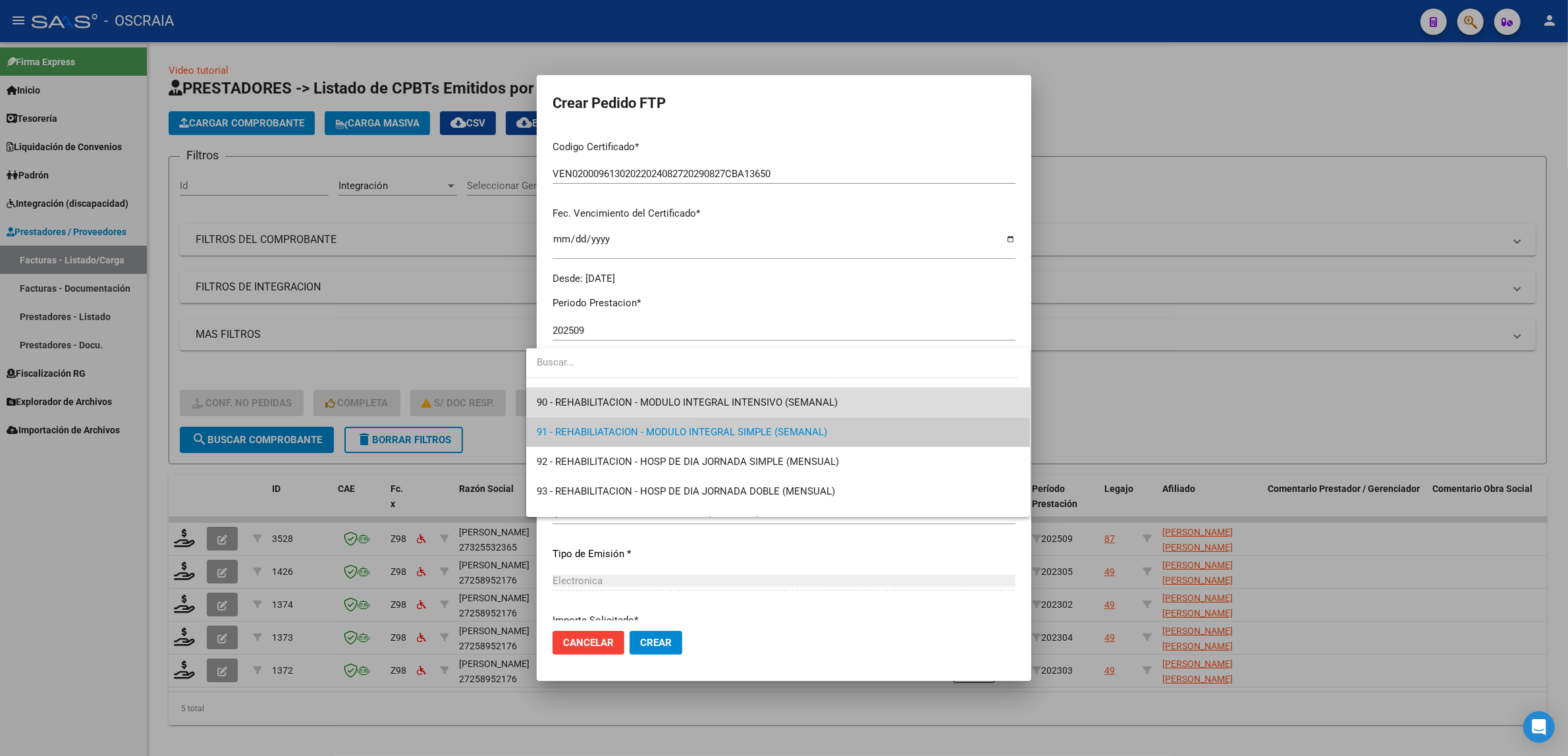
click at [790, 400] on span "90 - REHABILITACION - MODULO INTEGRAL INTENSIVO (SEMANAL)" at bounding box center [777, 402] width 483 height 30
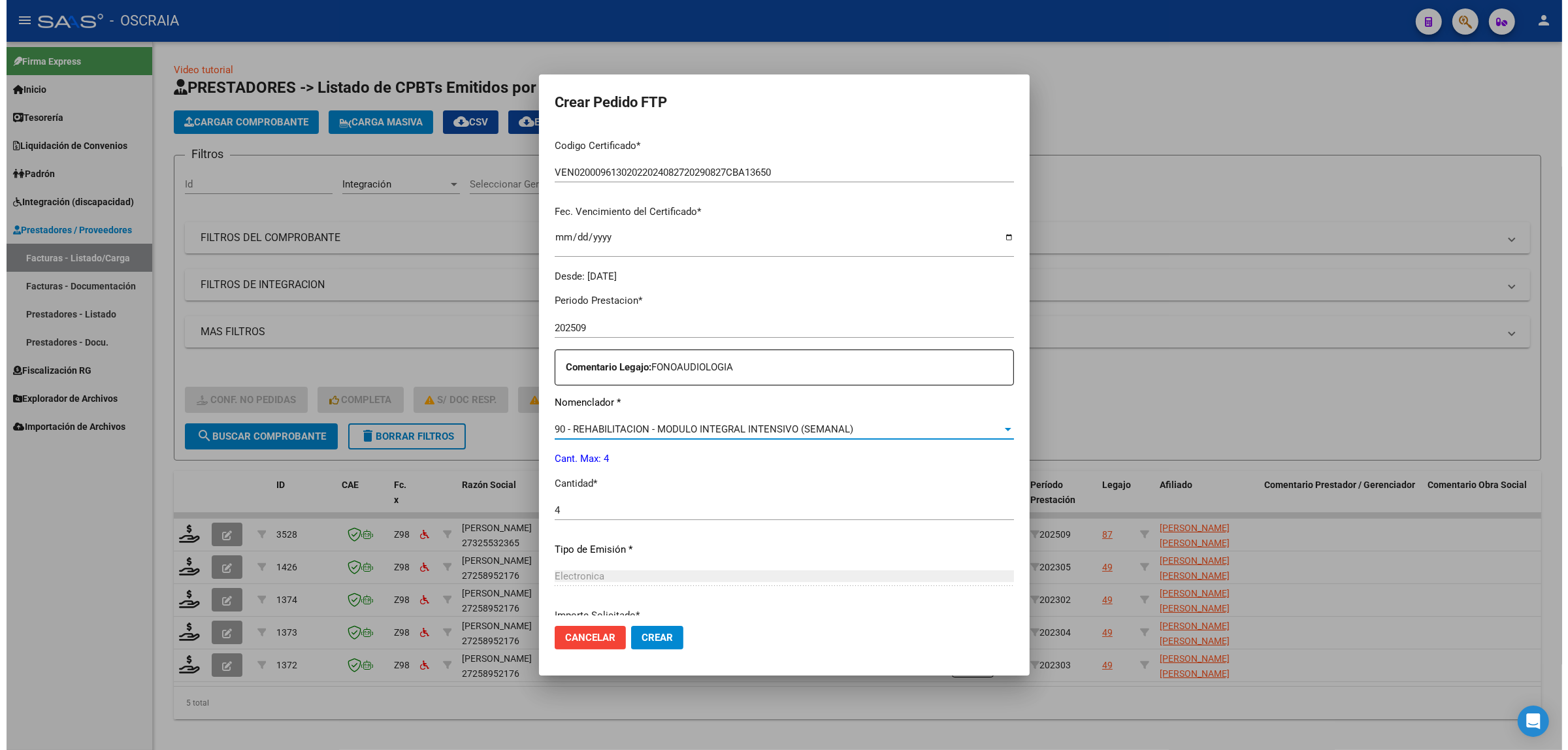
scroll to position [387, 0]
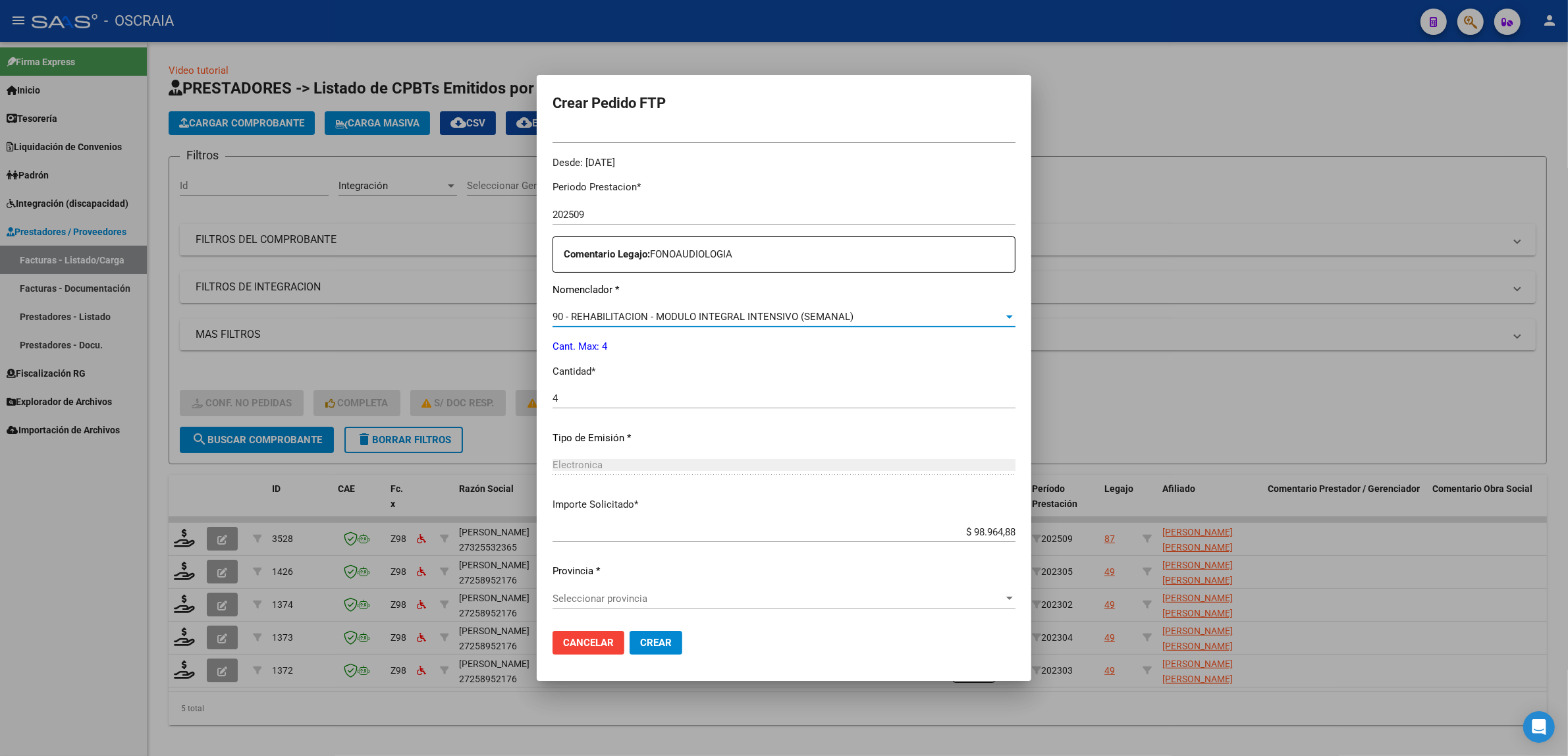
click at [659, 603] on span "Seleccionar provincia" at bounding box center [777, 598] width 451 height 12
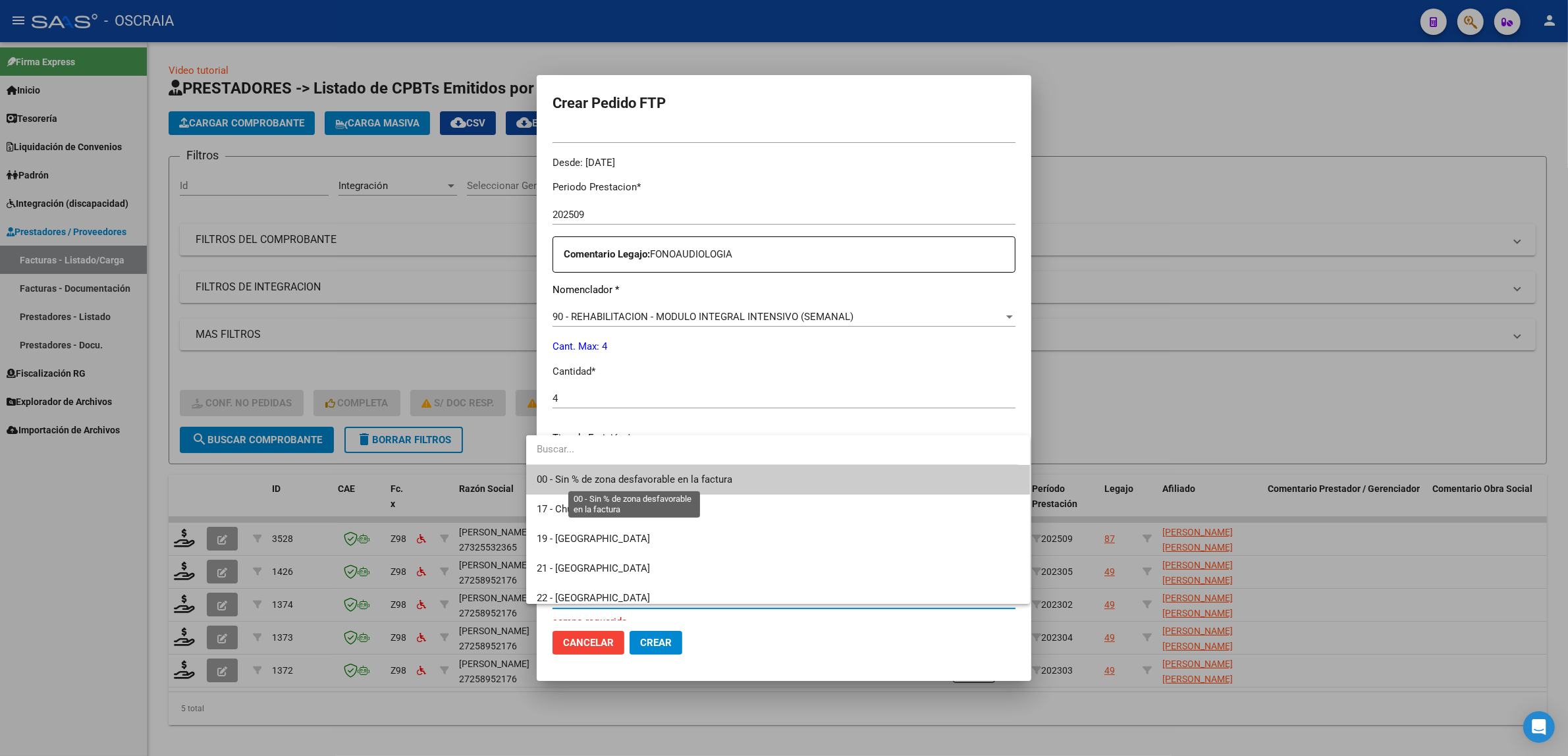
click at [611, 478] on span "00 - Sin % de zona desfavorable en la factura" at bounding box center [634, 479] width 196 height 12
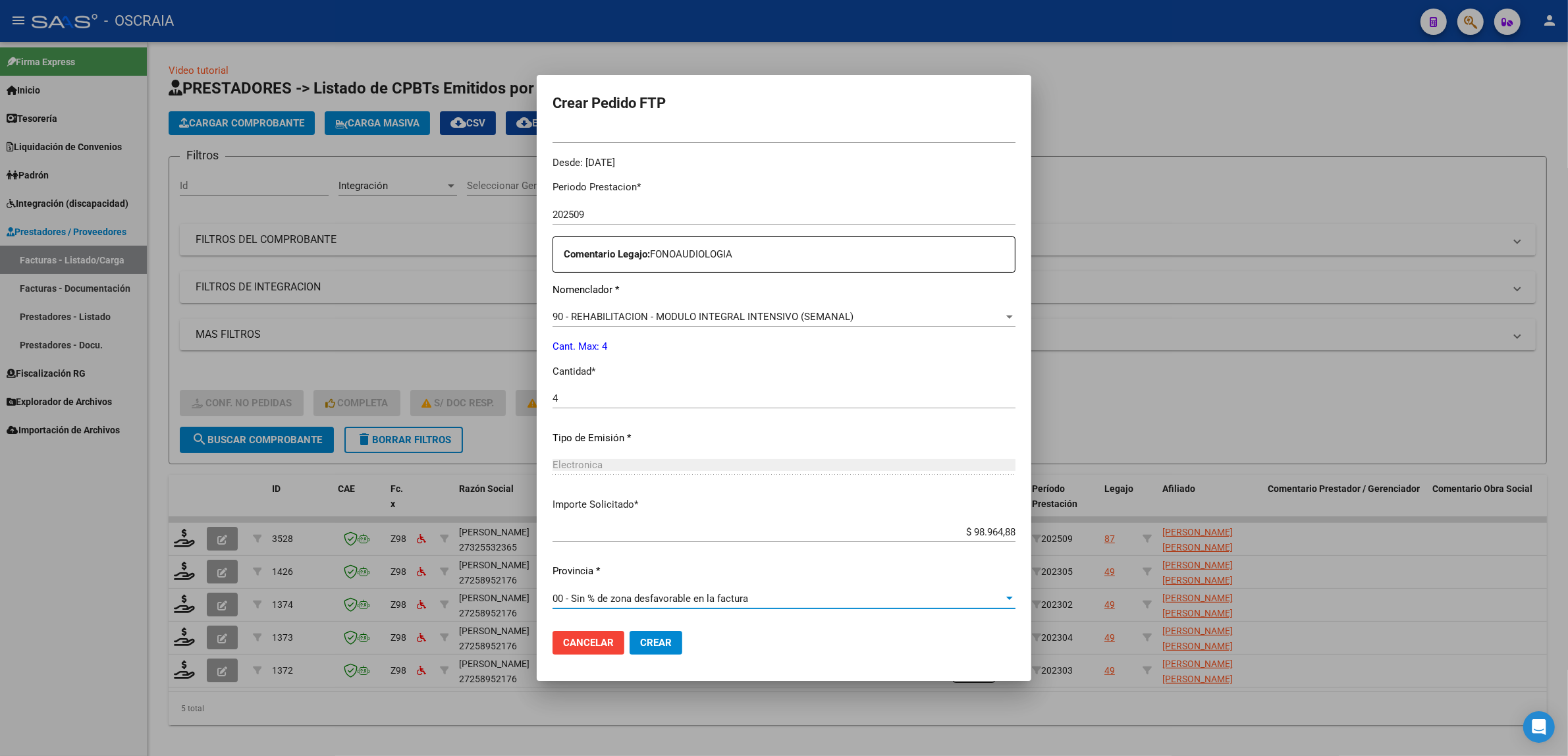
click at [640, 653] on button "Crear" at bounding box center [656, 643] width 53 height 23
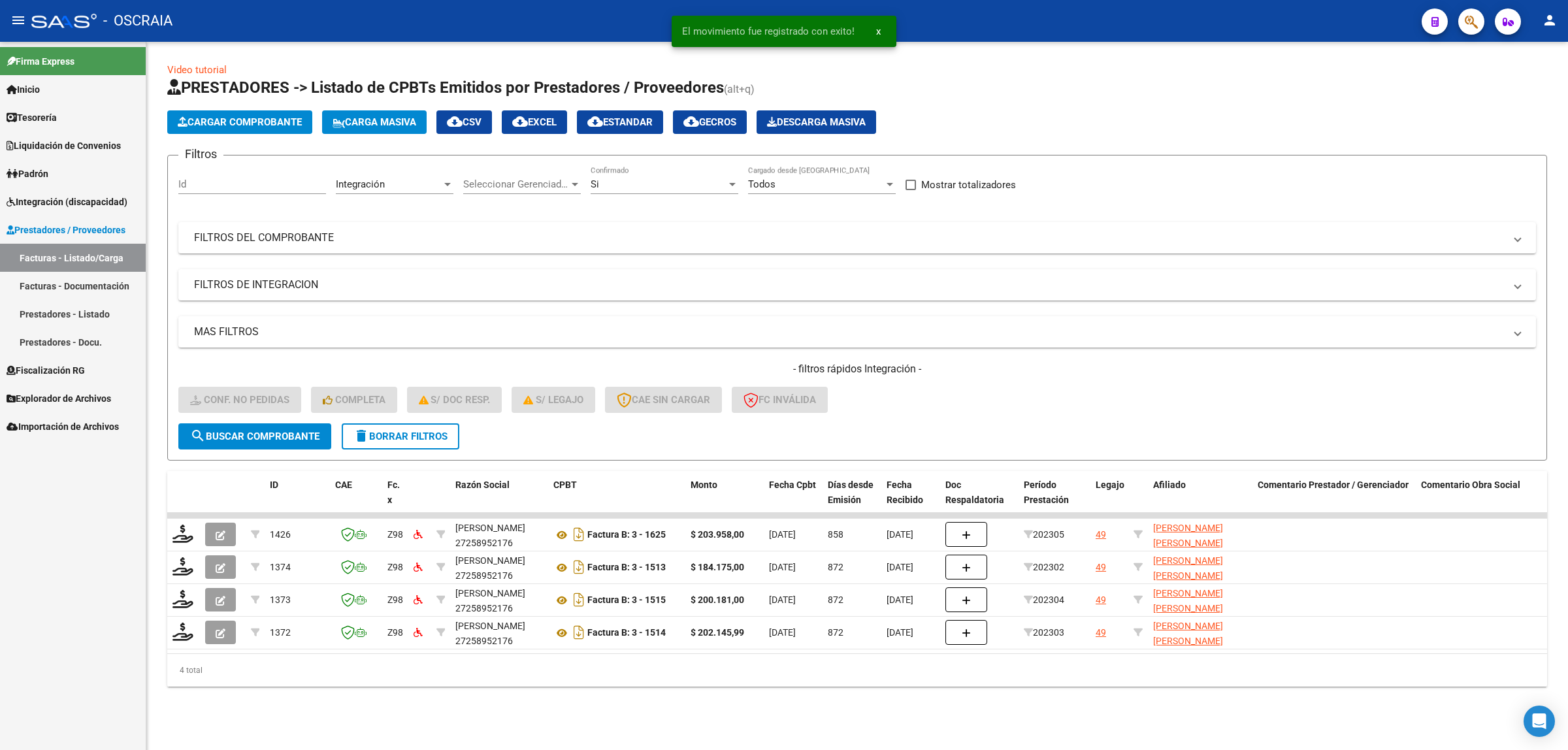
click at [369, 428] on mat-icon "delete" at bounding box center [361, 435] width 16 height 16
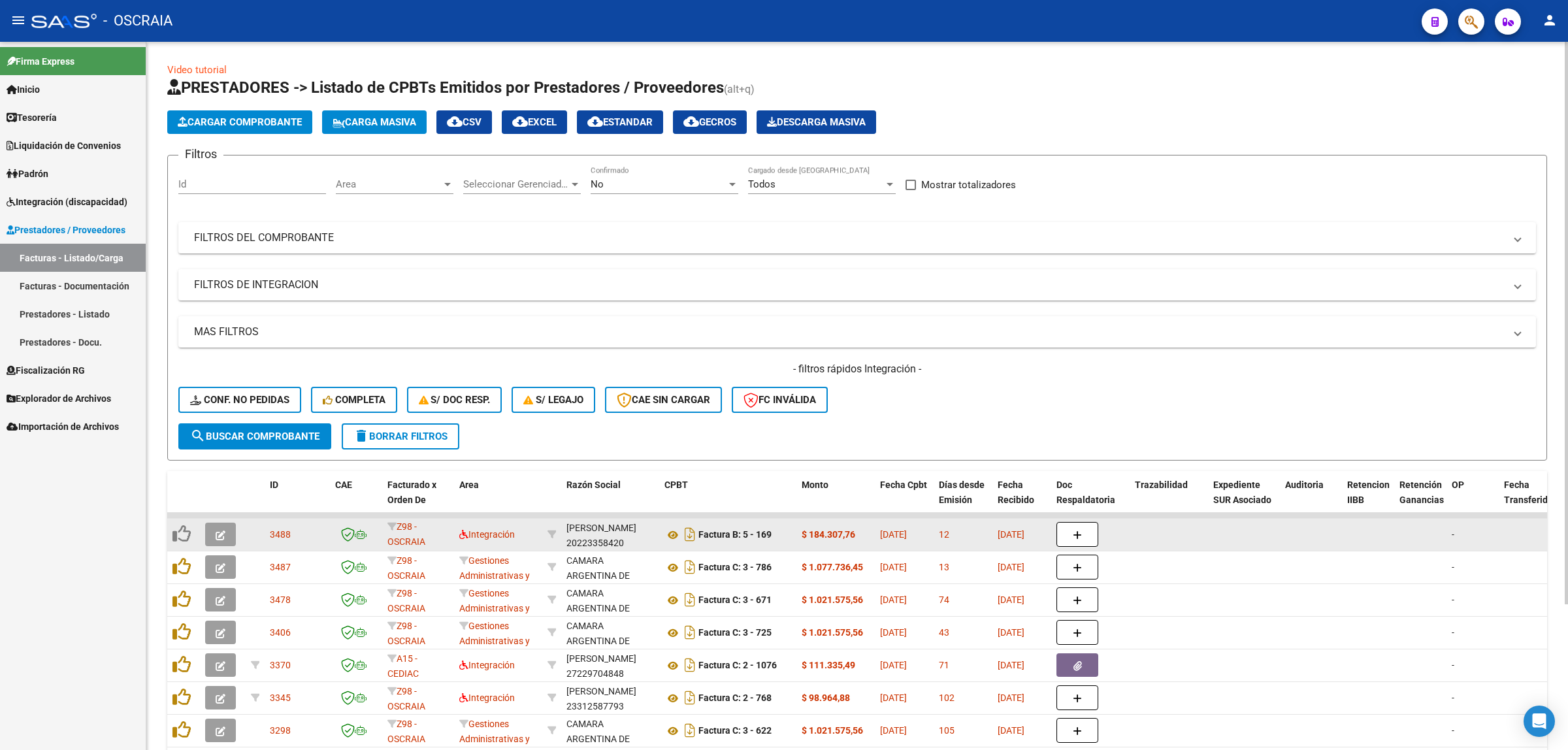
scroll to position [0, 0]
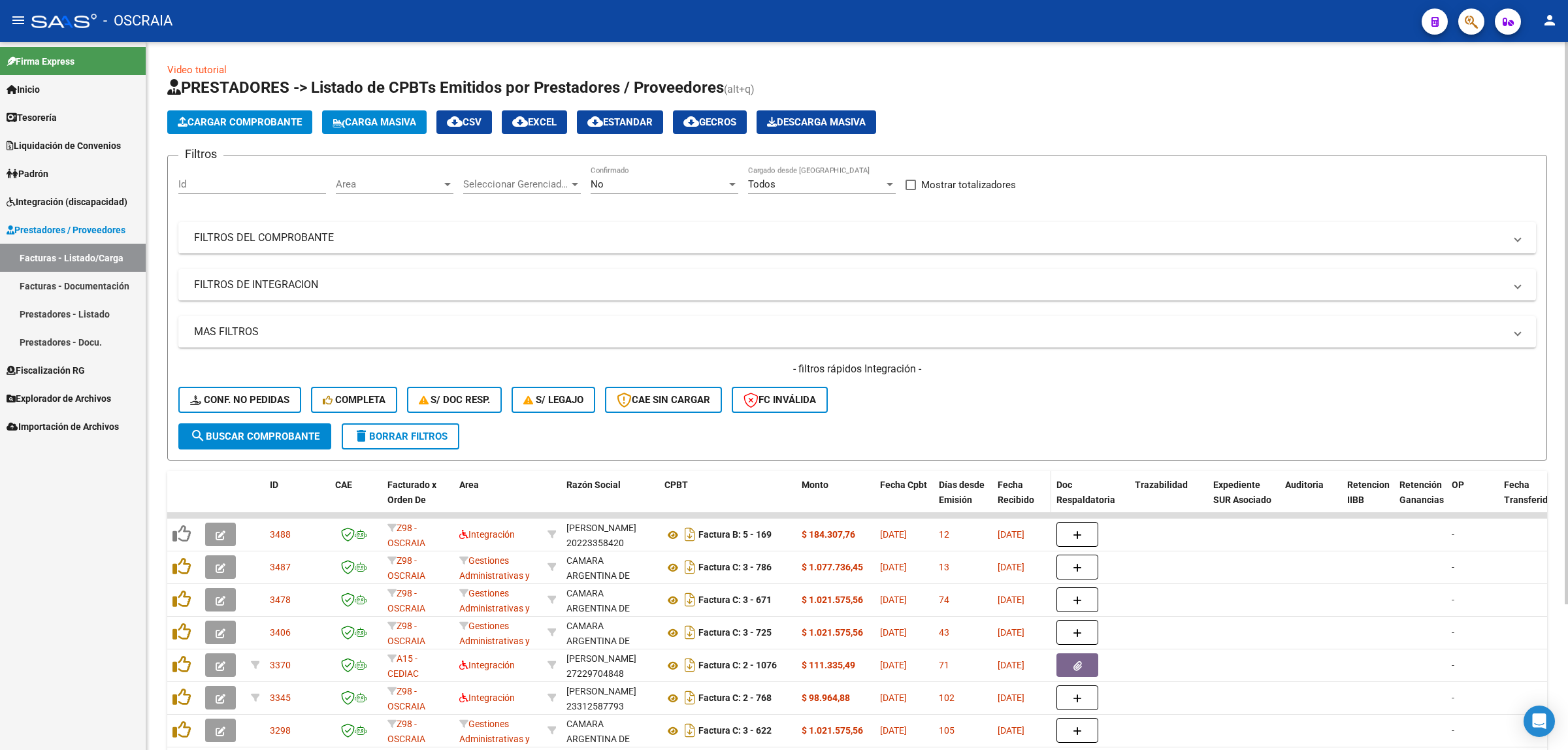
click at [784, 493] on span "Fecha Recibido" at bounding box center [1015, 491] width 36 height 25
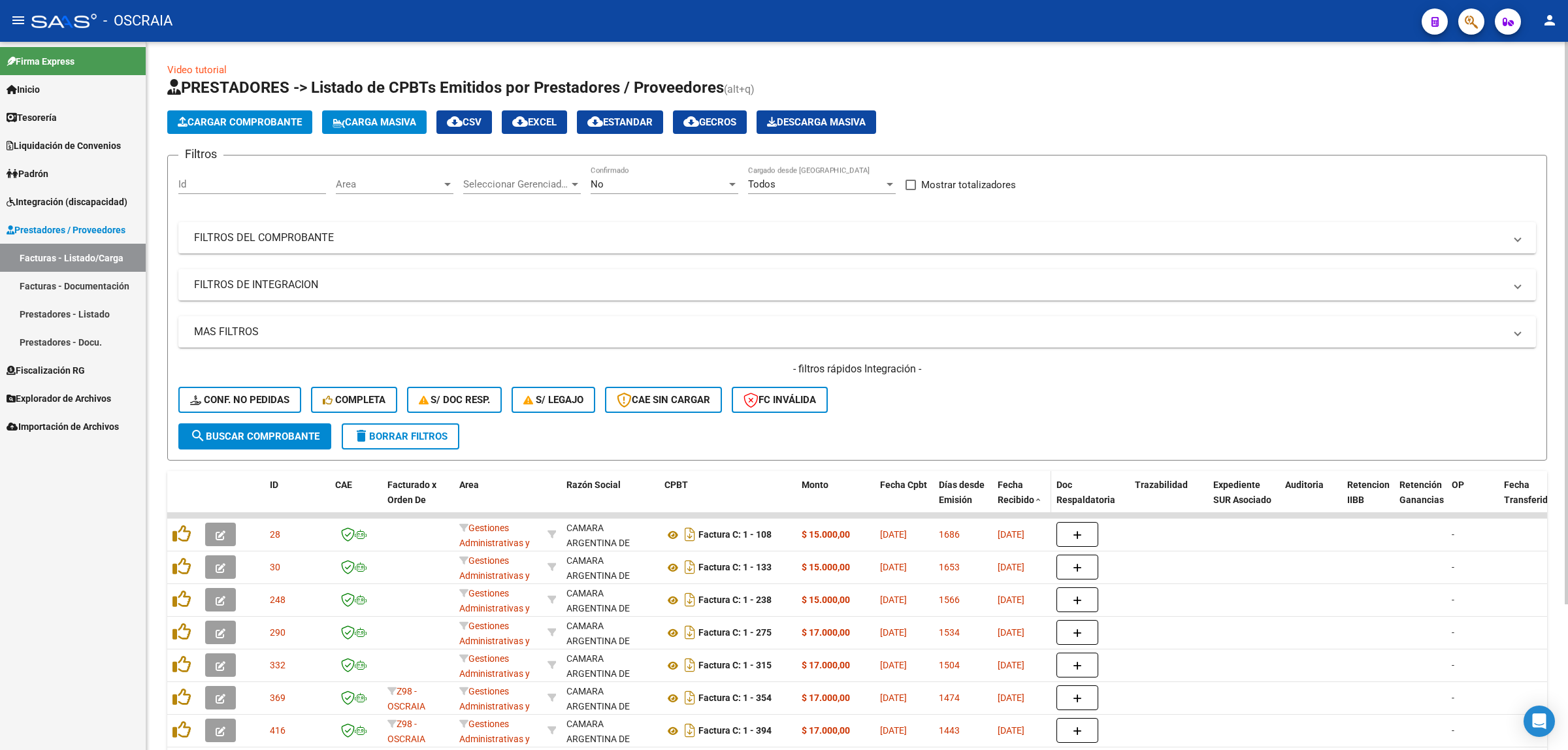
click at [784, 490] on div "Fecha Recibido" at bounding box center [1022, 492] width 48 height 30
click at [784, 500] on span at bounding box center [1038, 501] width 7 height 9
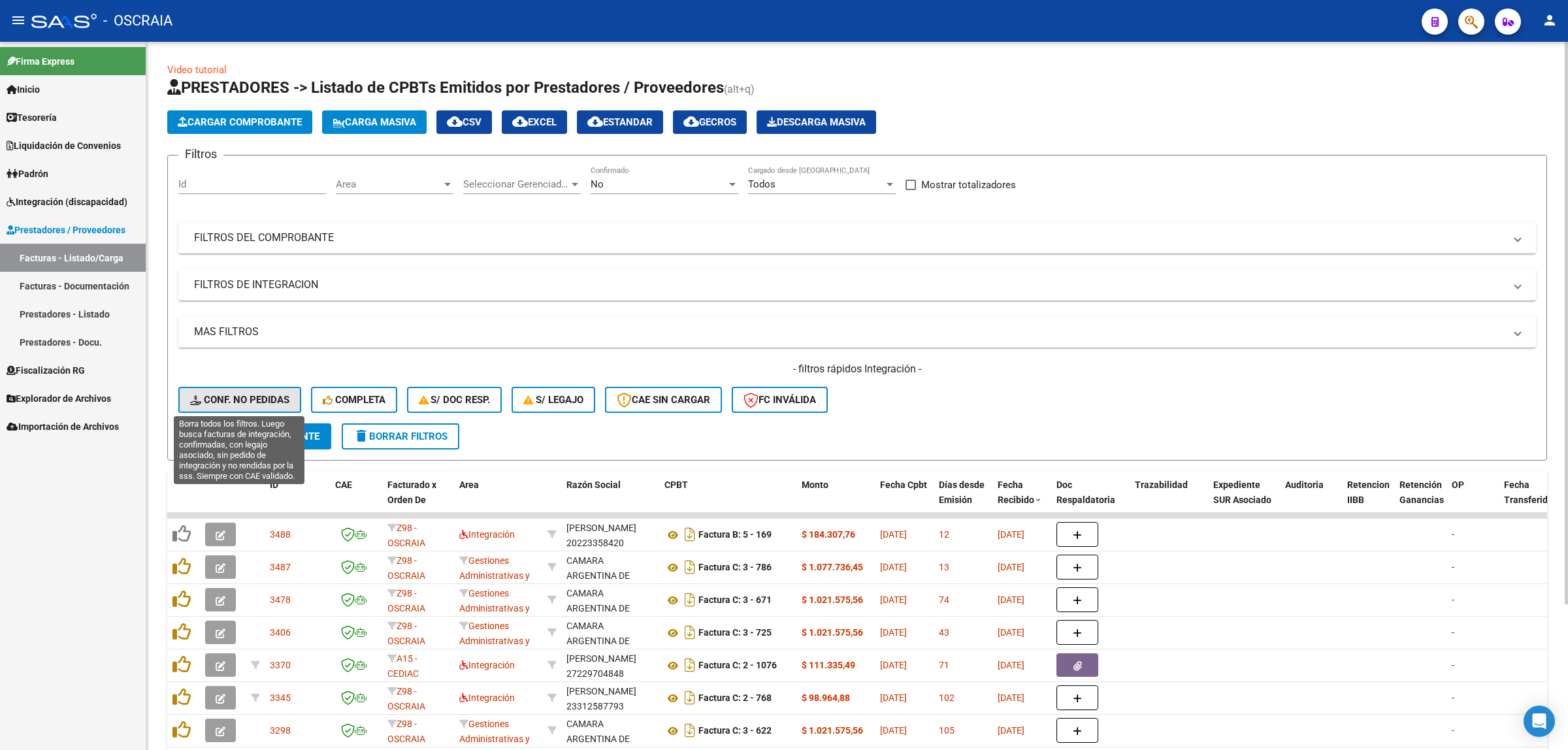
click at [214, 398] on span "Conf. no pedidas" at bounding box center [239, 399] width 100 height 12
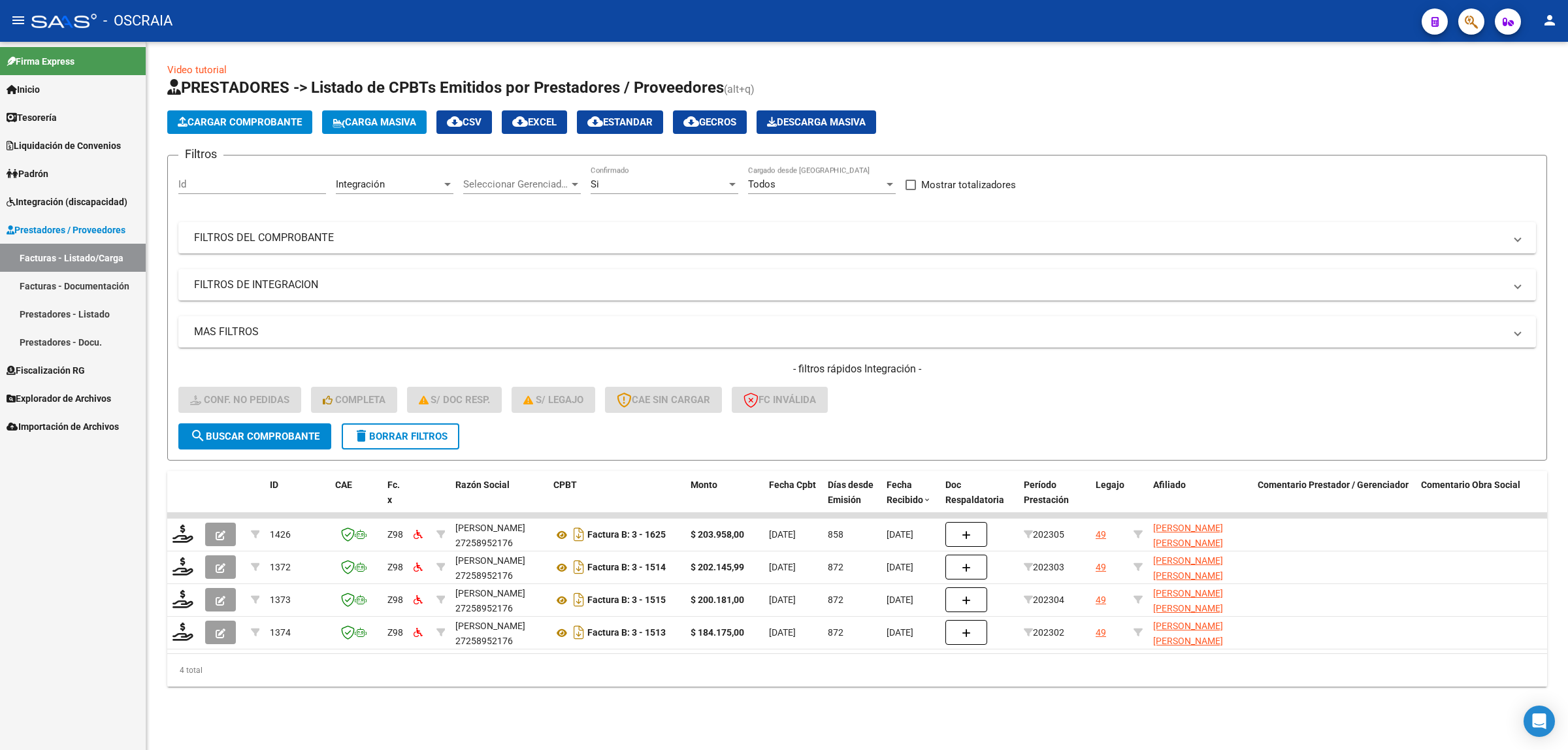
click at [109, 223] on span "Prestadores / Proveedores" at bounding box center [66, 229] width 119 height 14
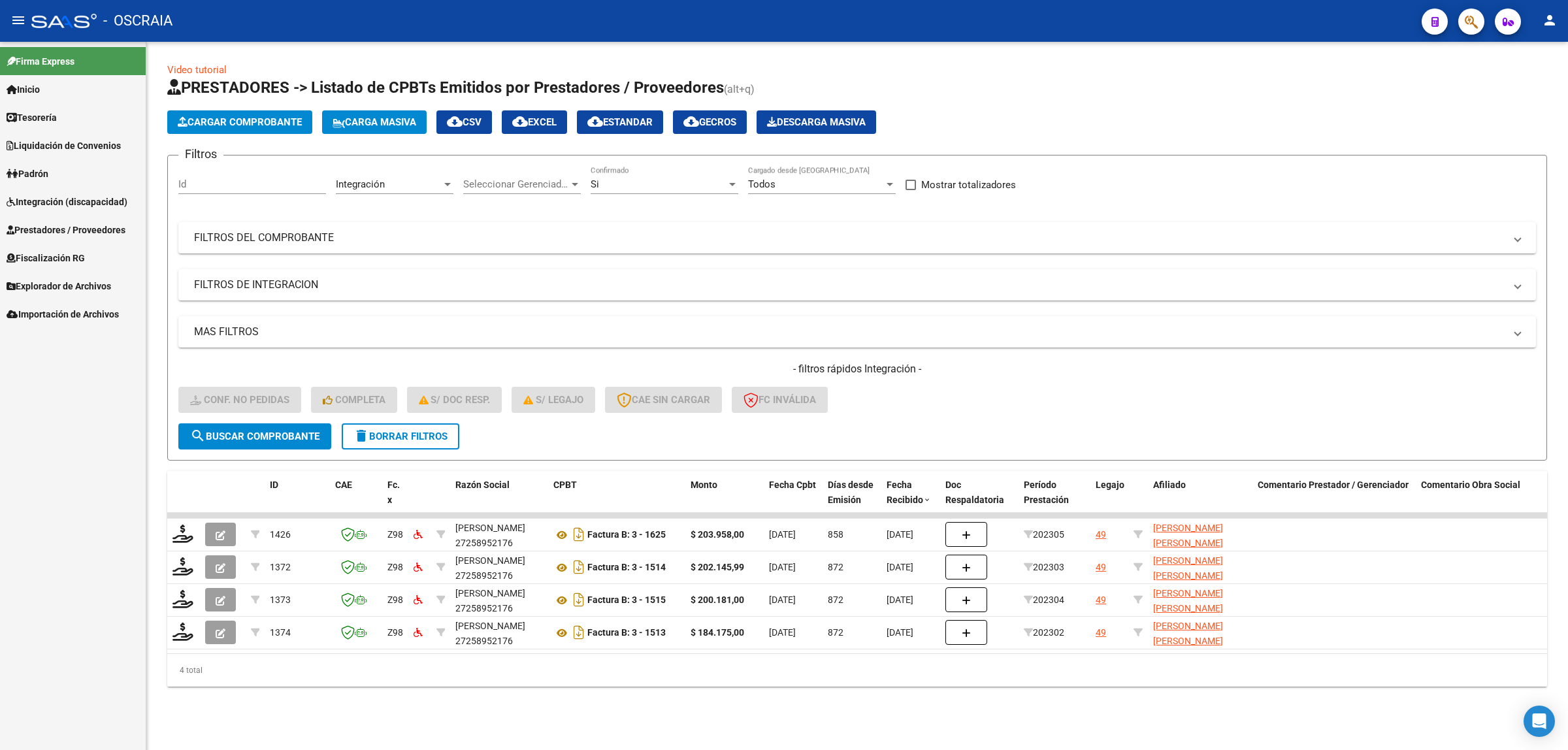
click at [101, 229] on span "Prestadores / Proveedores" at bounding box center [66, 229] width 119 height 14
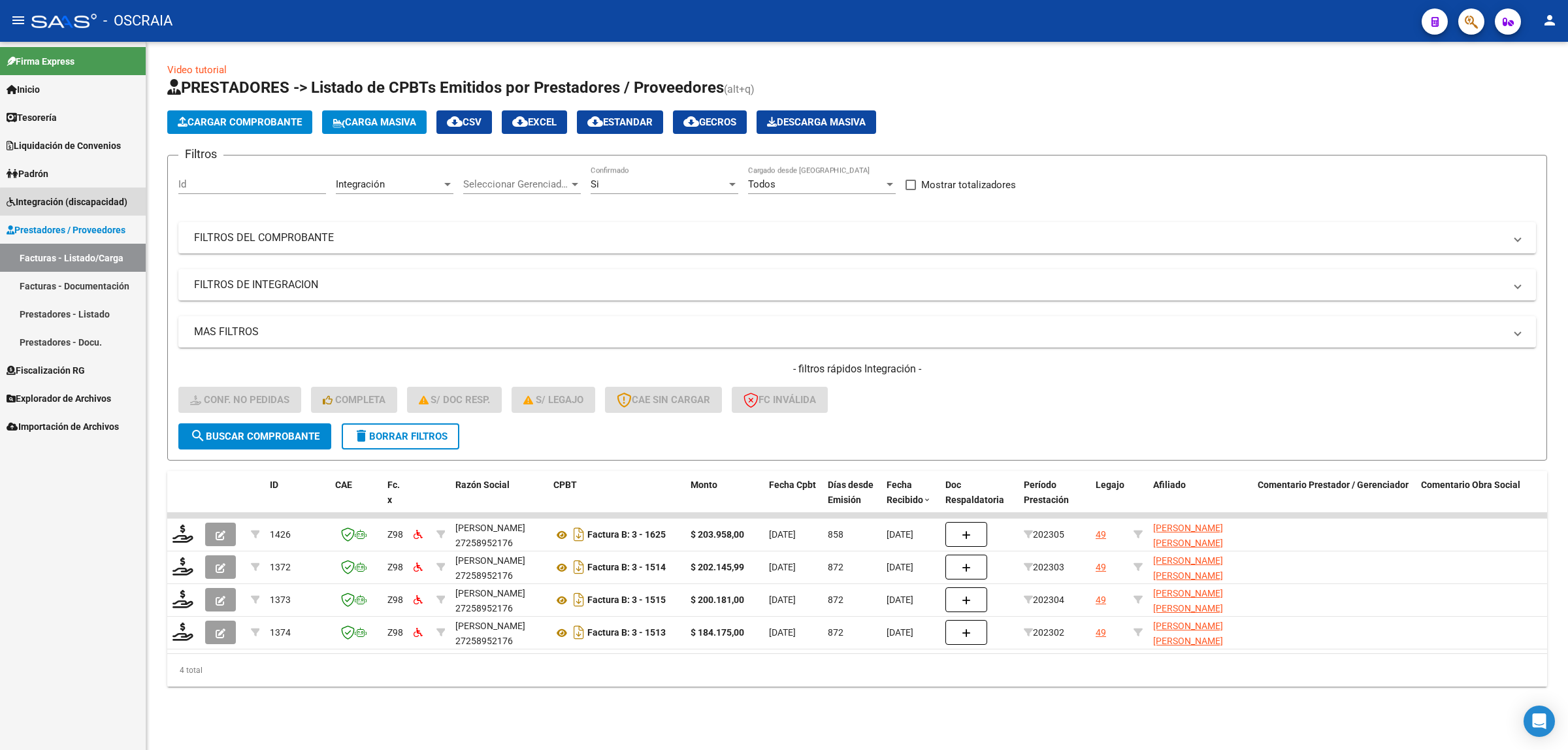
click at [100, 204] on span "Integración (discapacidad)" at bounding box center [67, 201] width 121 height 14
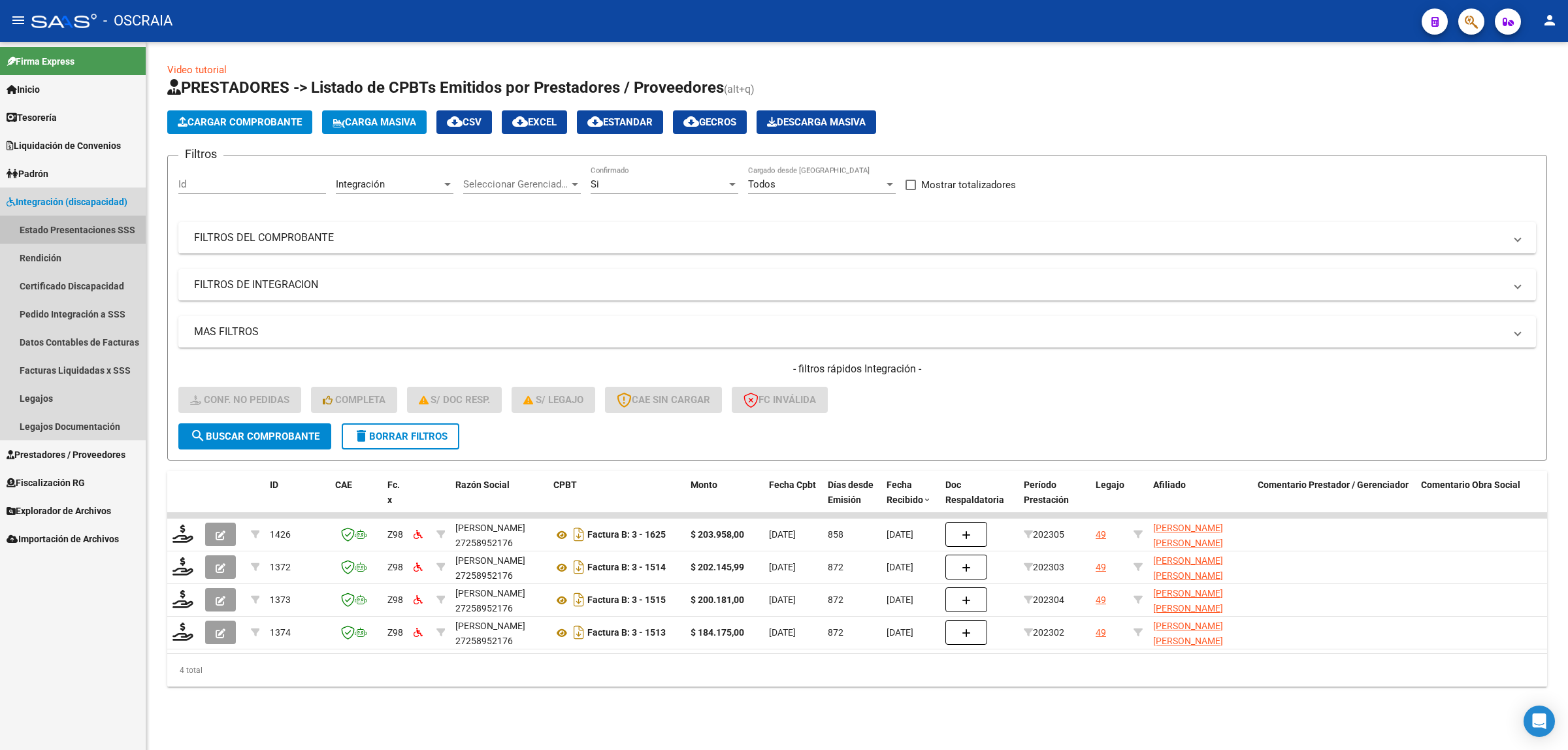
click at [102, 230] on link "Estado Presentaciones SSS" at bounding box center [73, 230] width 146 height 28
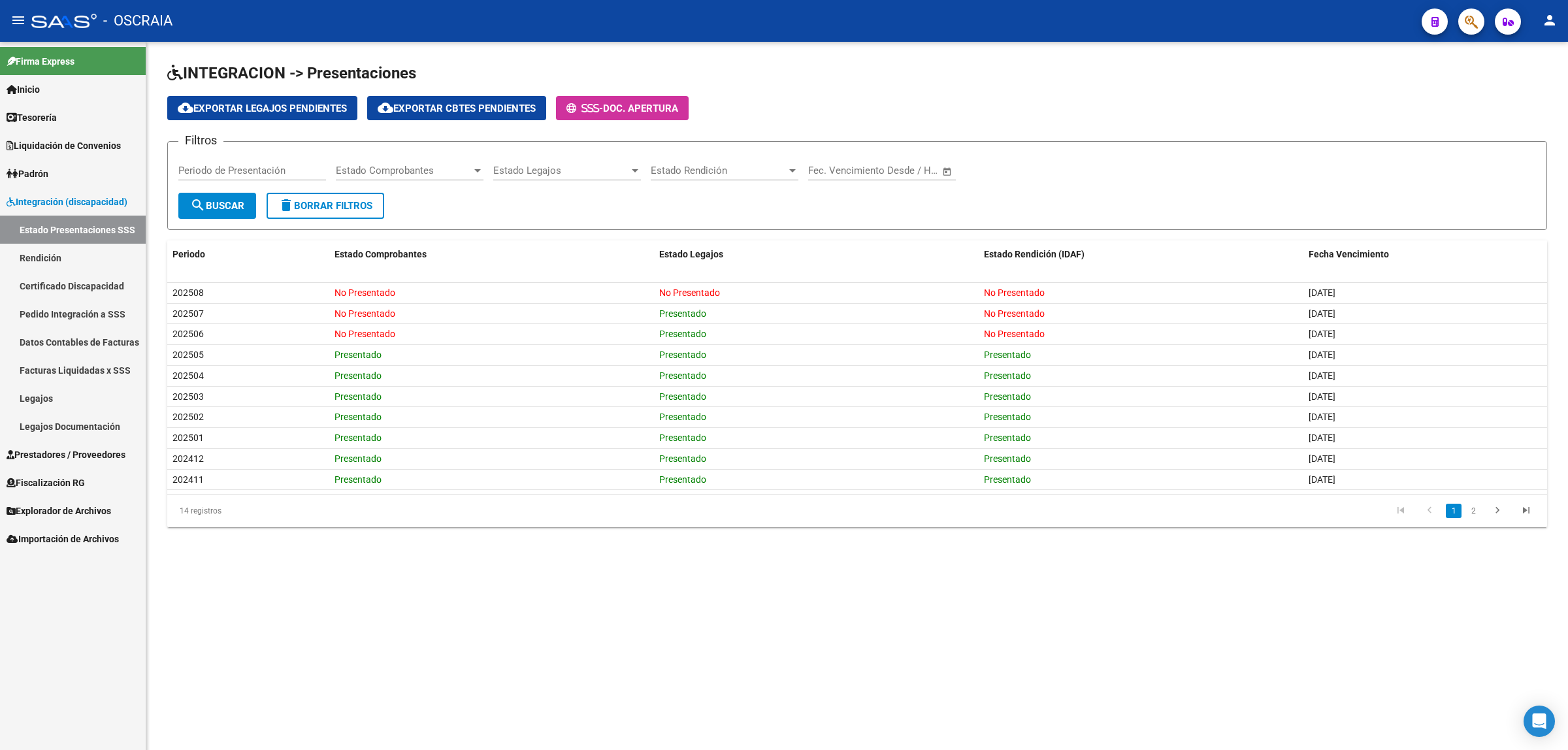
click at [100, 368] on link "Facturas Liquidadas x SSS" at bounding box center [73, 370] width 146 height 28
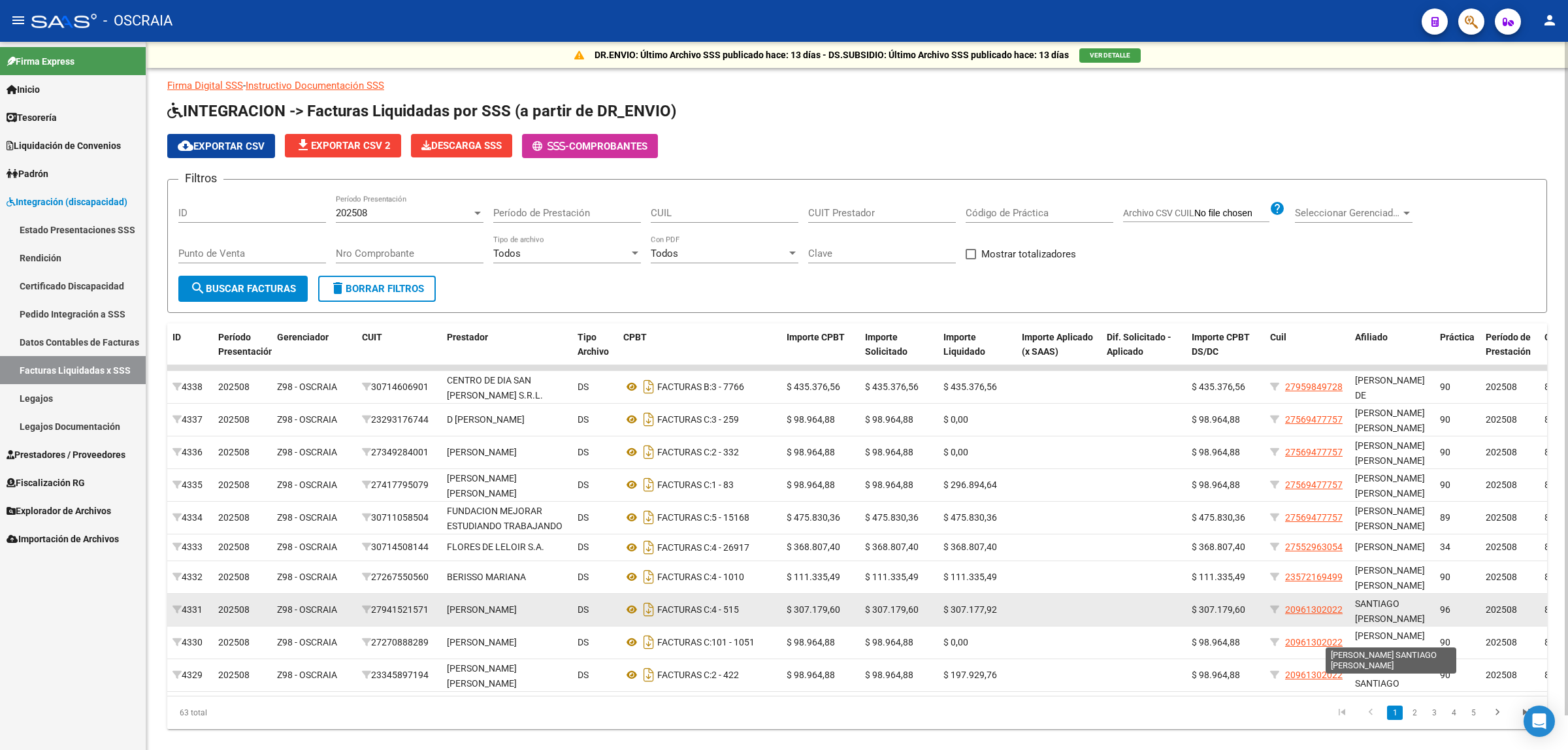
scroll to position [17, 0]
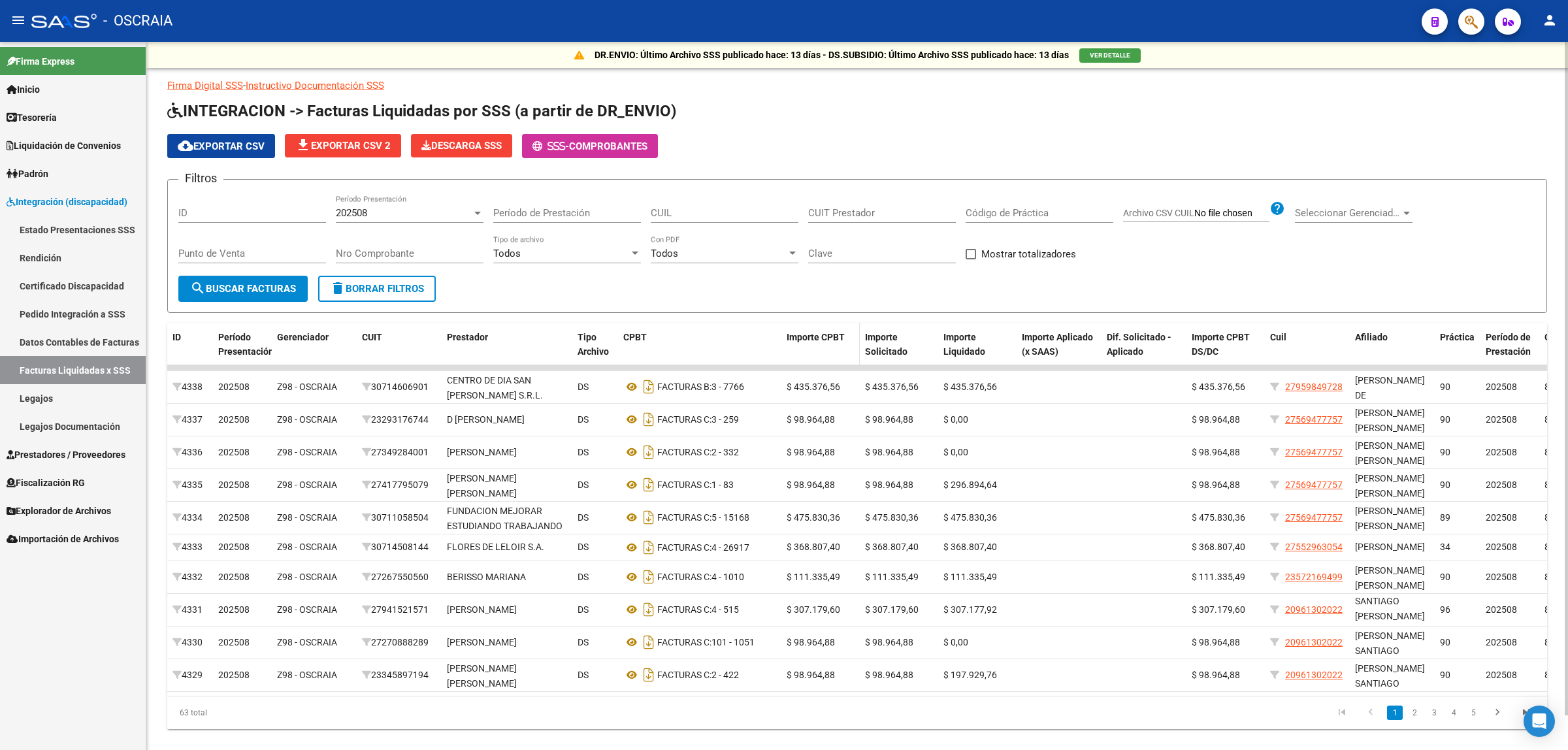
click at [784, 332] on span "Importe CPBT" at bounding box center [815, 337] width 58 height 10
click at [784, 344] on datatable-header-cell "Importe CPBT" at bounding box center [821, 353] width 78 height 58
click at [784, 350] on datatable-header-cell "Importe CPBT" at bounding box center [821, 353] width 78 height 58
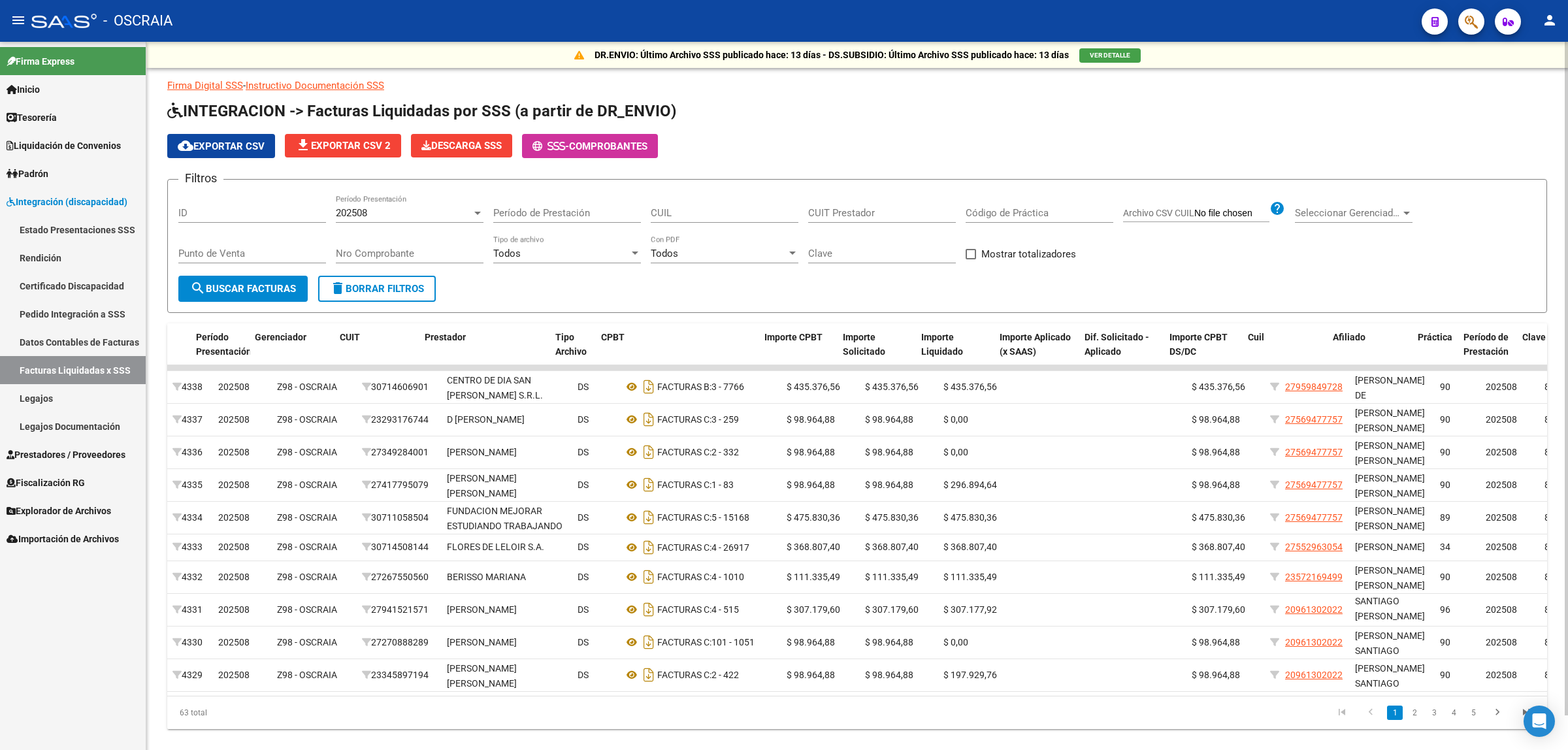
scroll to position [0, 89]
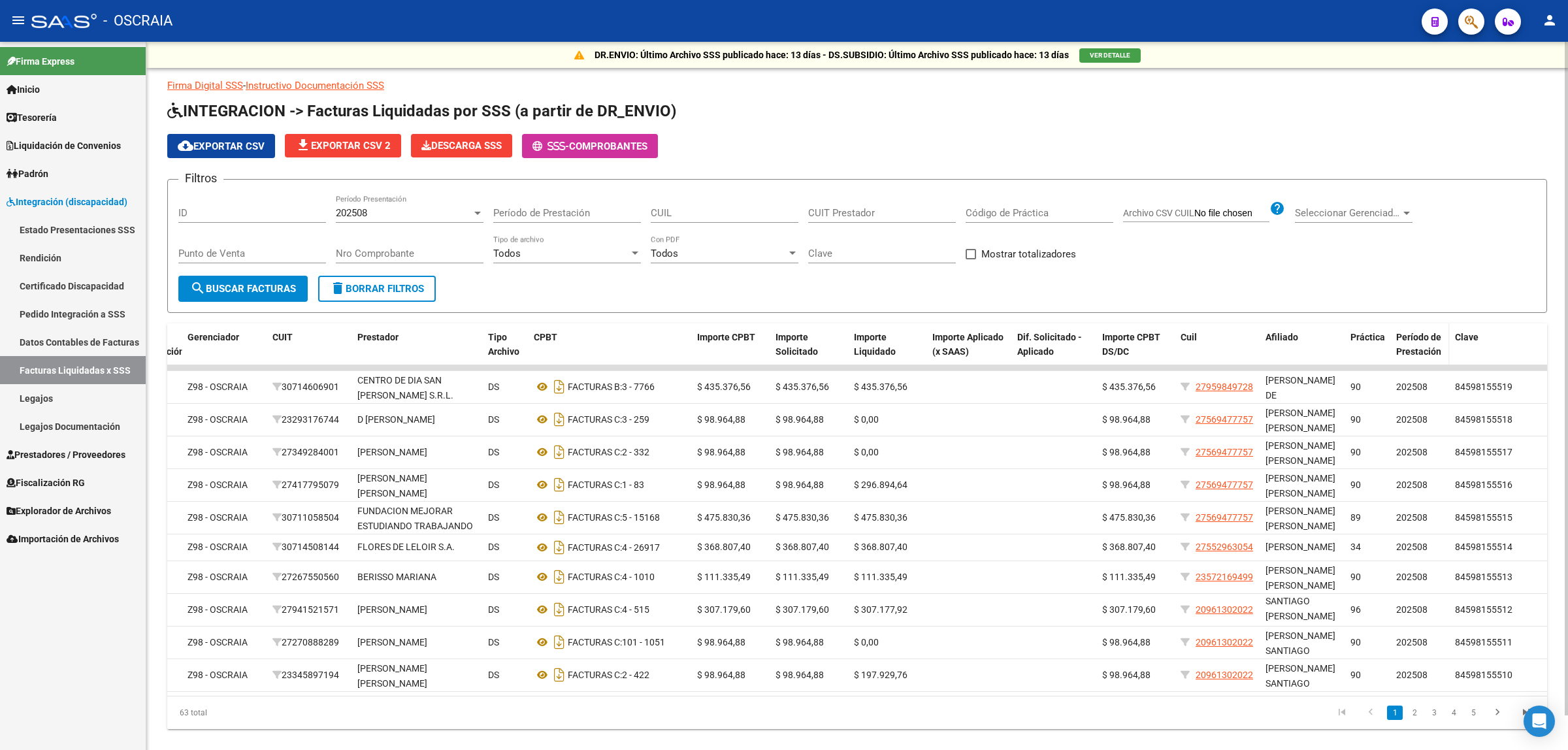
click at [784, 340] on span "Período de Prestación" at bounding box center [1418, 344] width 45 height 25
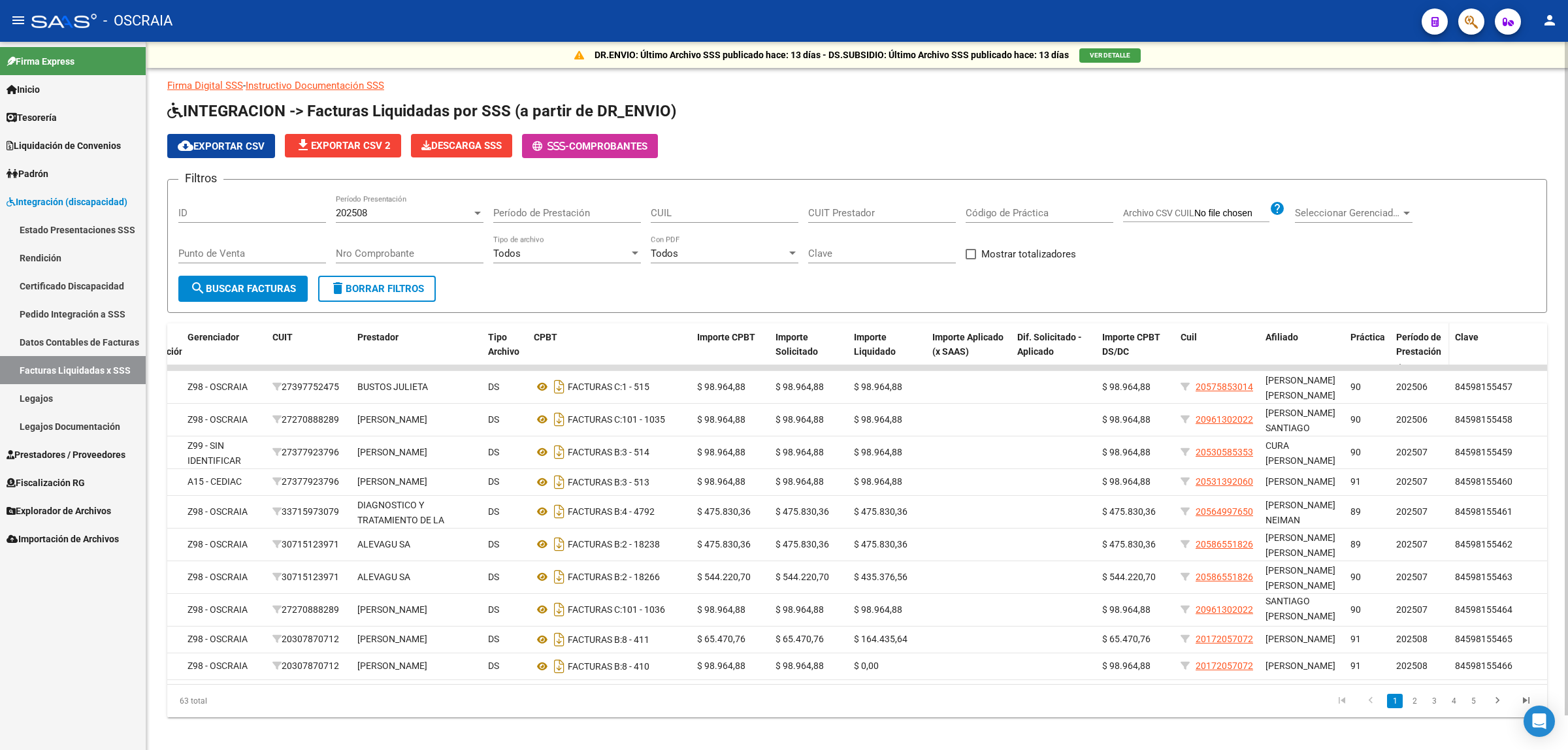
click at [784, 354] on span "Período de Prestación" at bounding box center [1418, 344] width 45 height 25
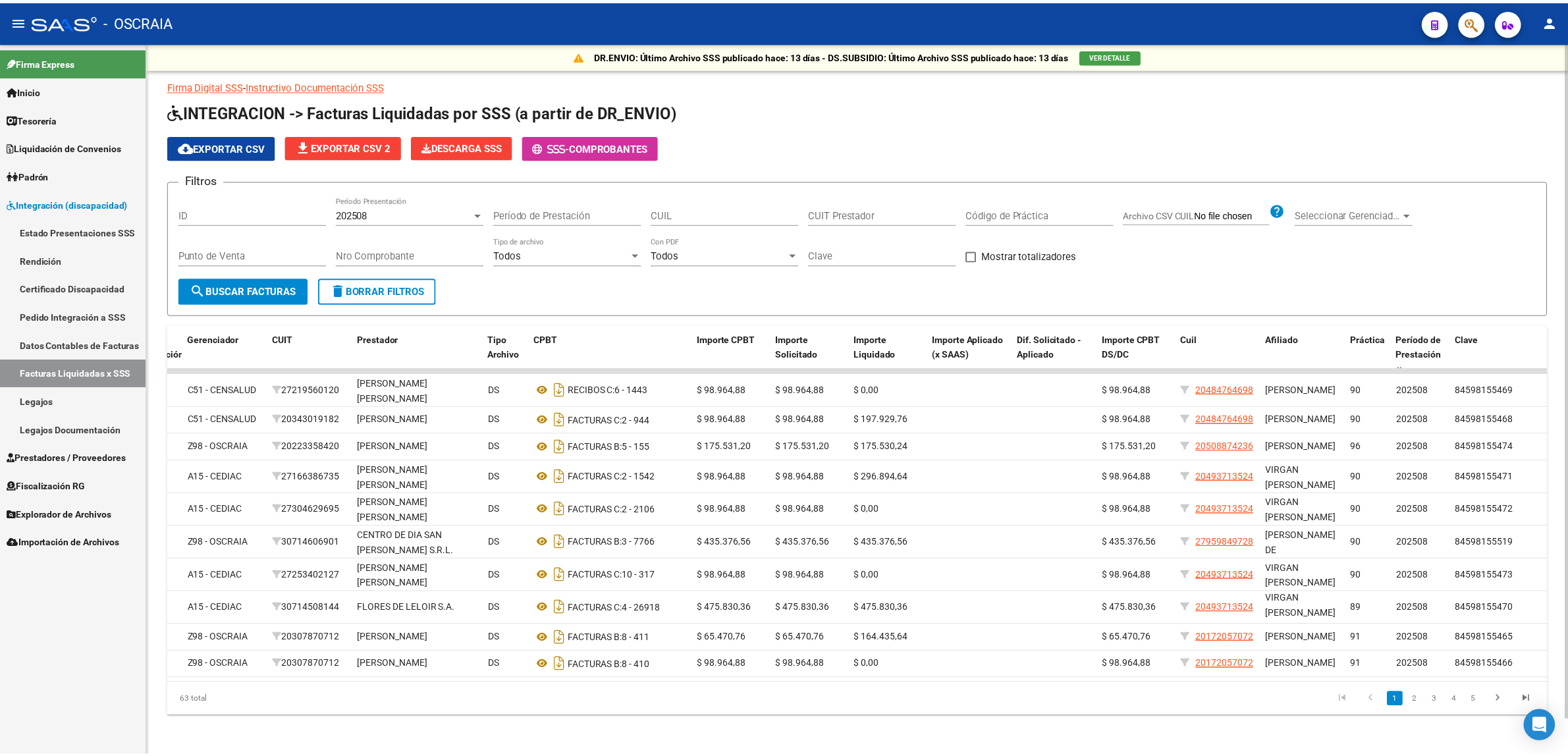
scroll to position [0, 0]
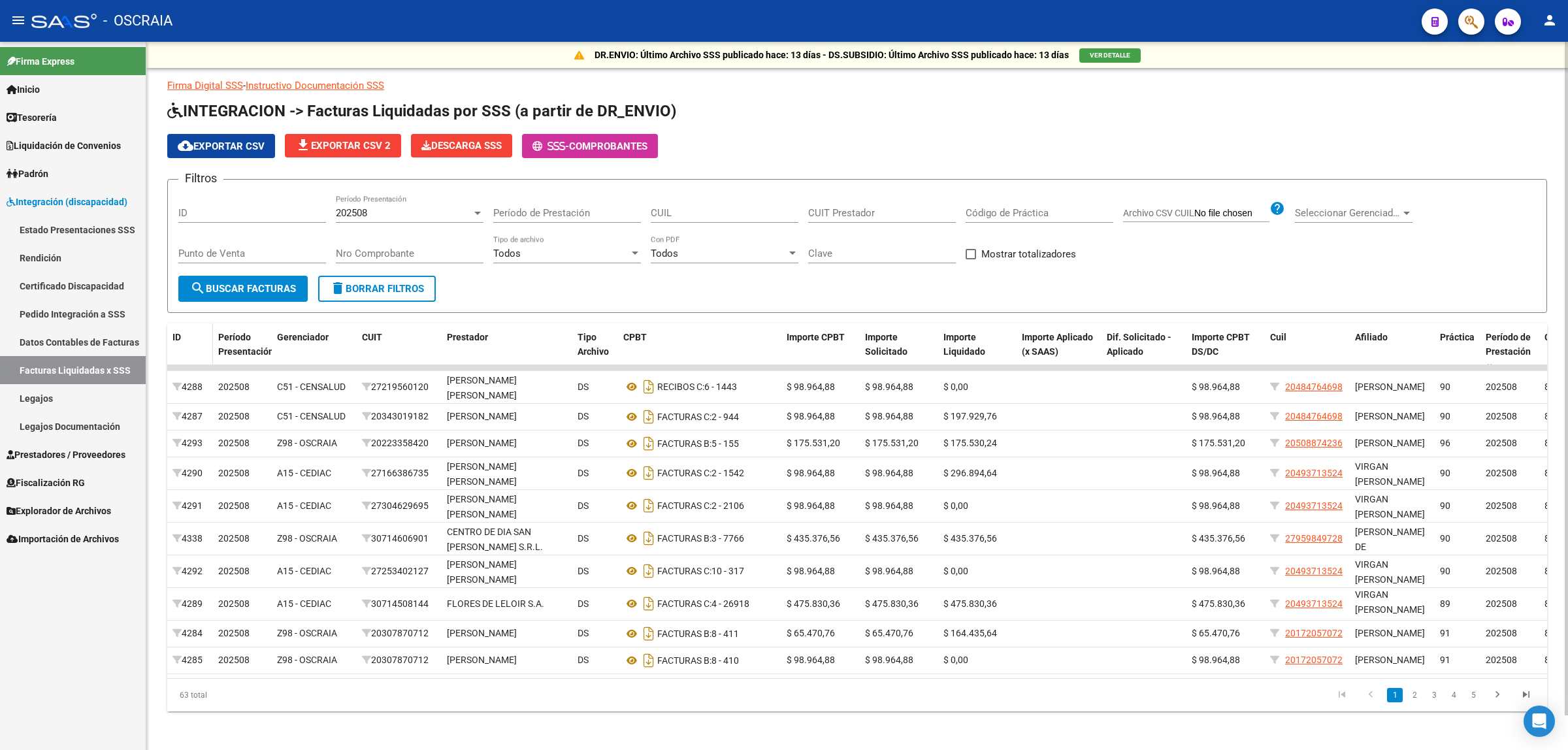
click at [186, 343] on datatable-header-cell "ID" at bounding box center [190, 353] width 46 height 58
drag, startPoint x: 201, startPoint y: 350, endPoint x: 203, endPoint y: 359, distance: 9.2
click at [203, 357] on datatable-header-cell "ID" at bounding box center [190, 353] width 46 height 58
click at [203, 359] on datatable-header-cell "ID" at bounding box center [190, 353] width 46 height 58
click at [181, 340] on div "ID" at bounding box center [190, 338] width 35 height 15
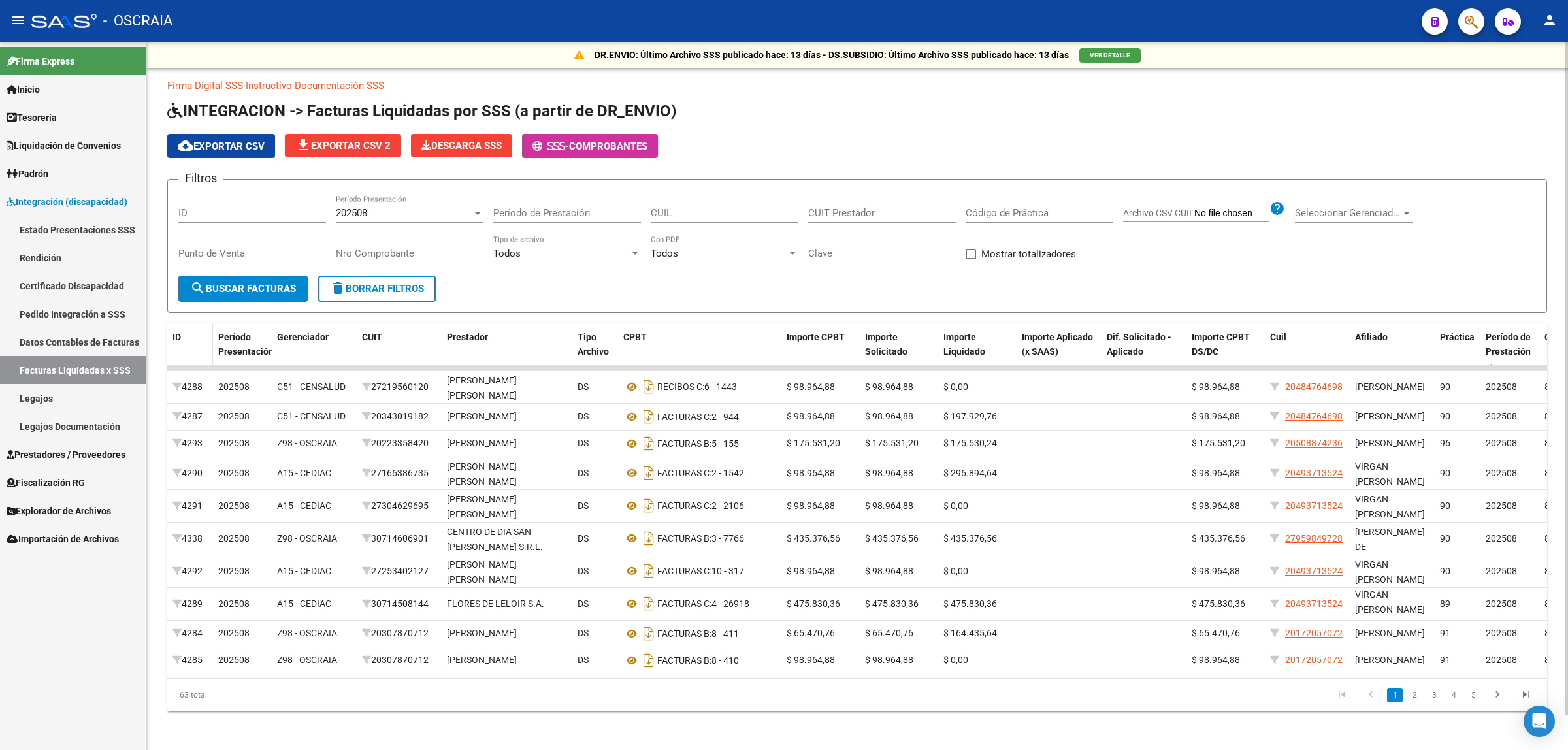
click at [181, 335] on span "ID" at bounding box center [176, 337] width 8 height 10
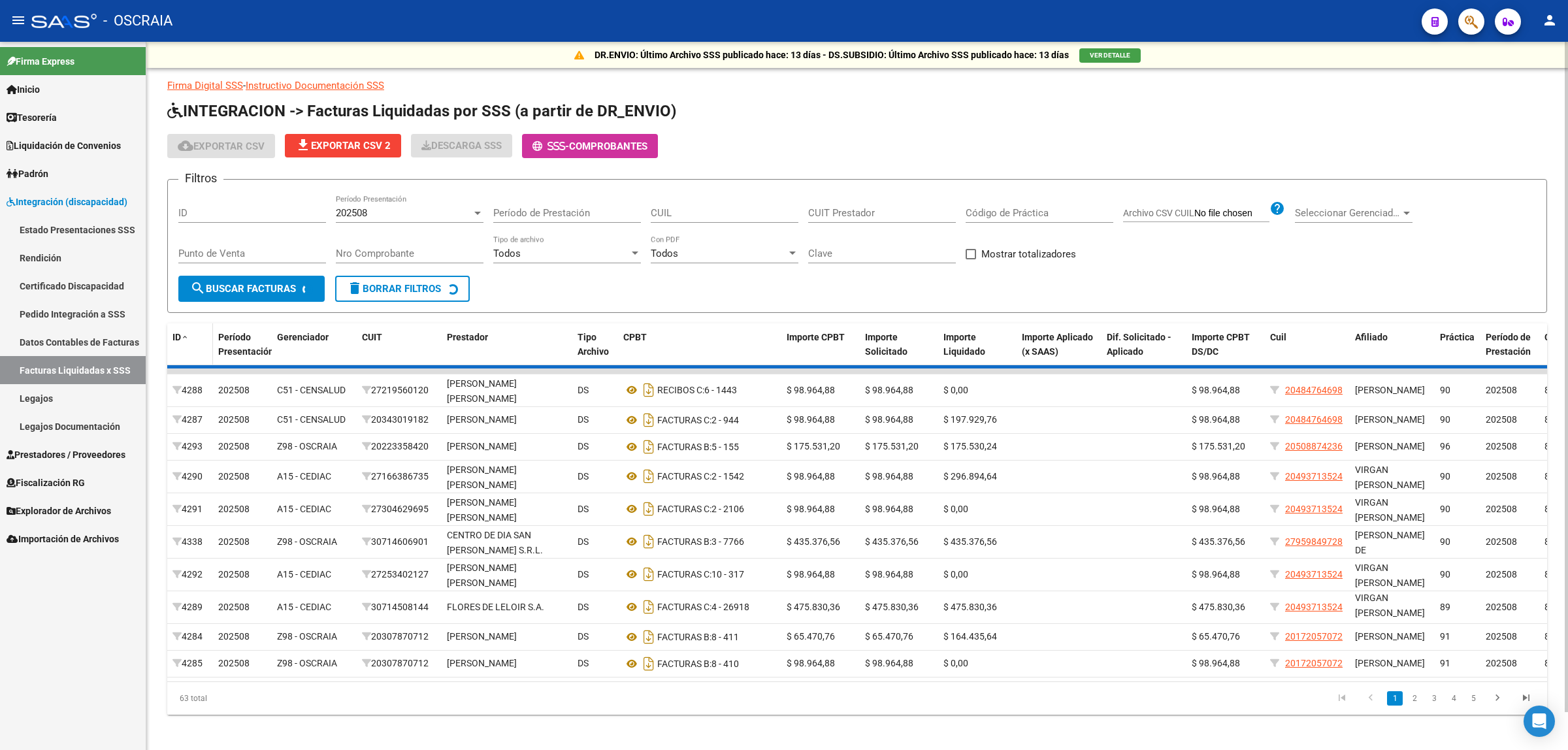
click at [183, 334] on span at bounding box center [184, 338] width 7 height 9
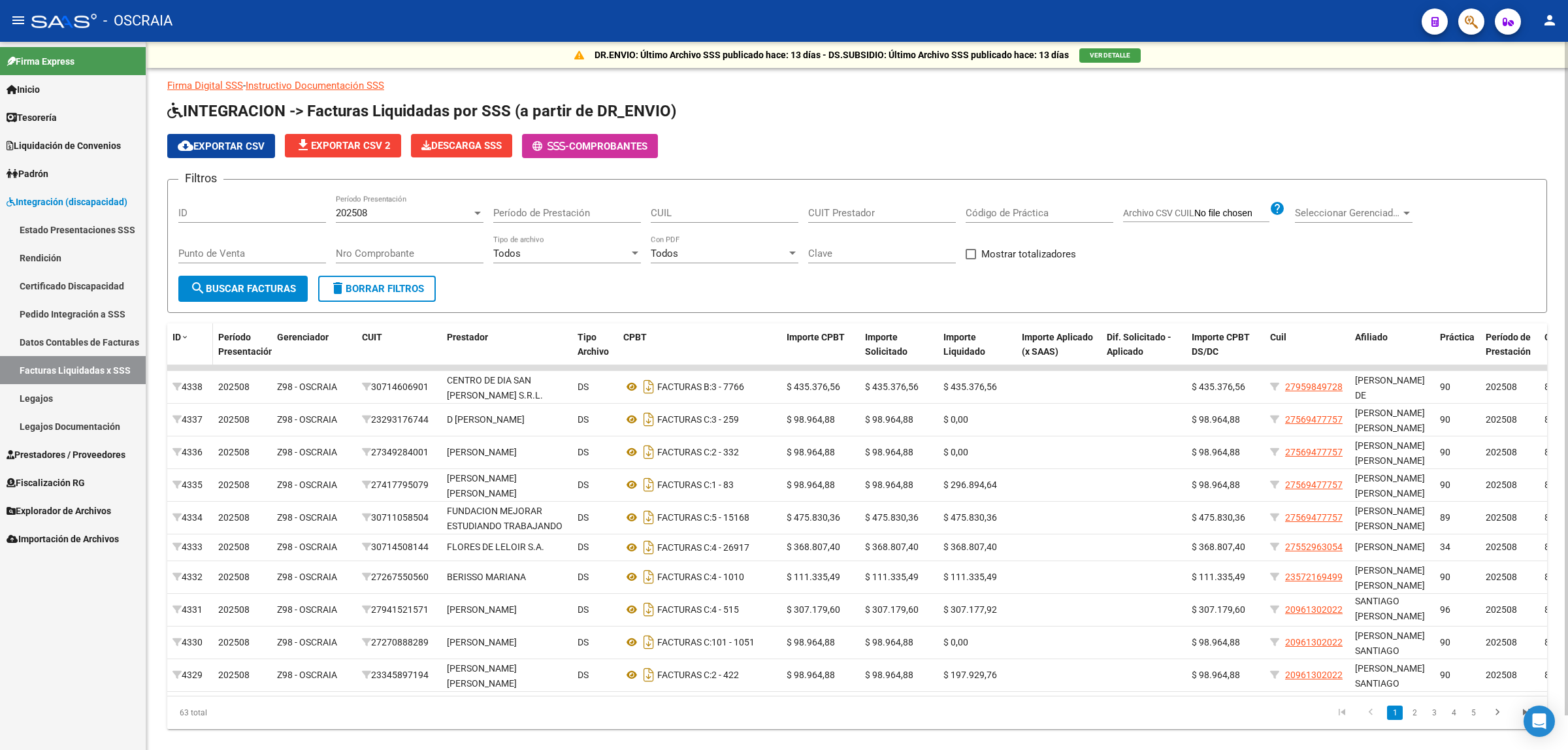
click at [183, 334] on span at bounding box center [184, 338] width 7 height 9
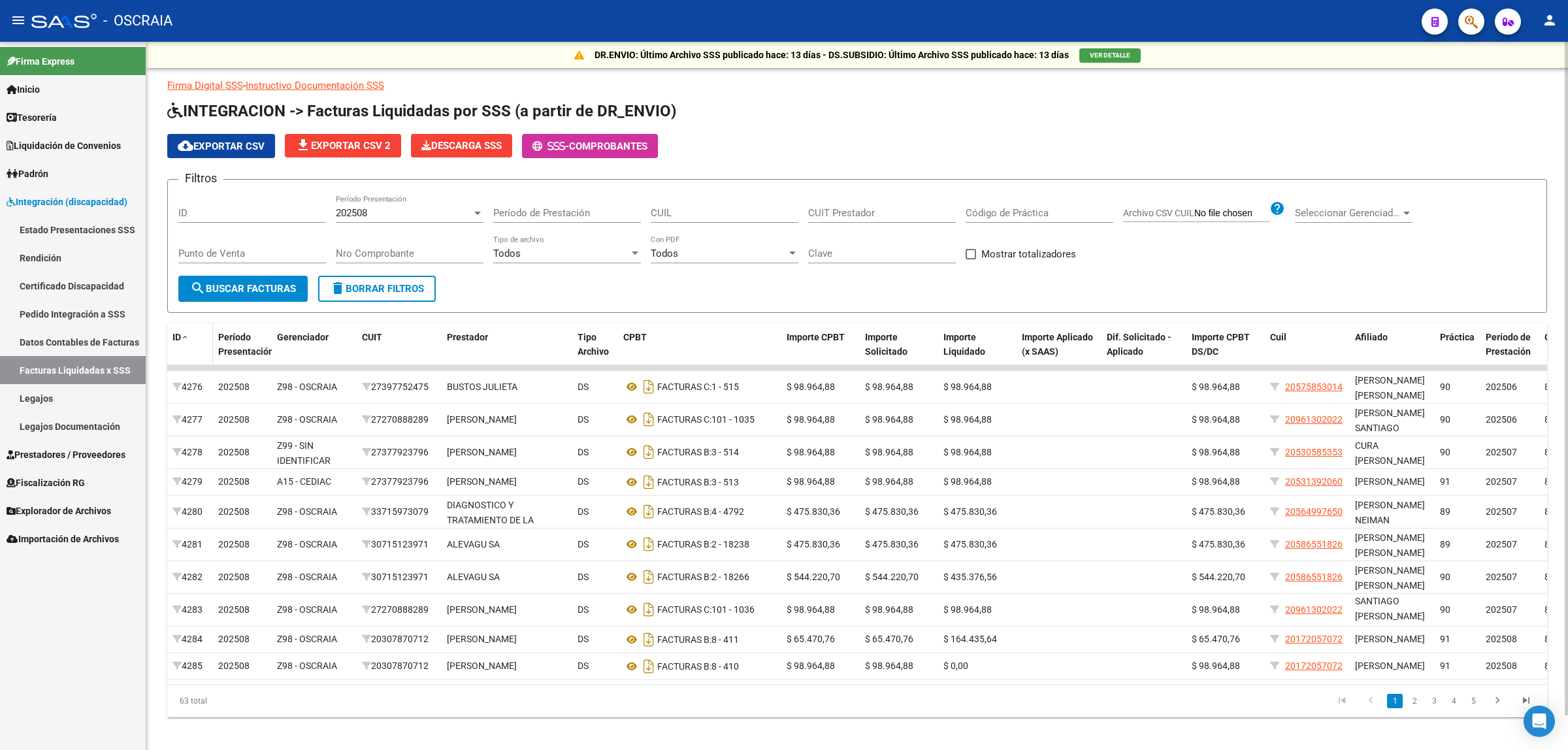
click at [183, 334] on span at bounding box center [184, 338] width 7 height 9
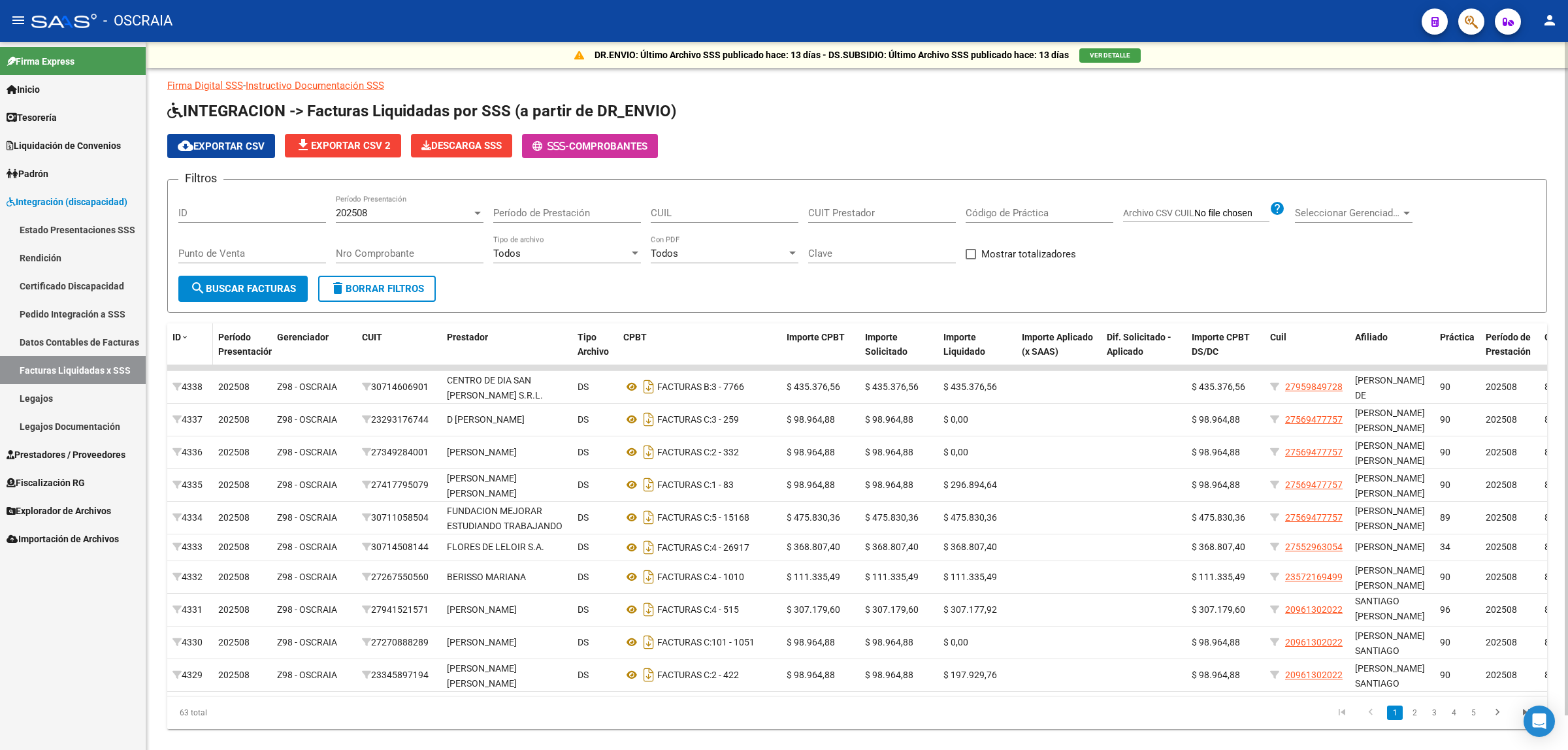
click at [183, 334] on span at bounding box center [184, 338] width 7 height 9
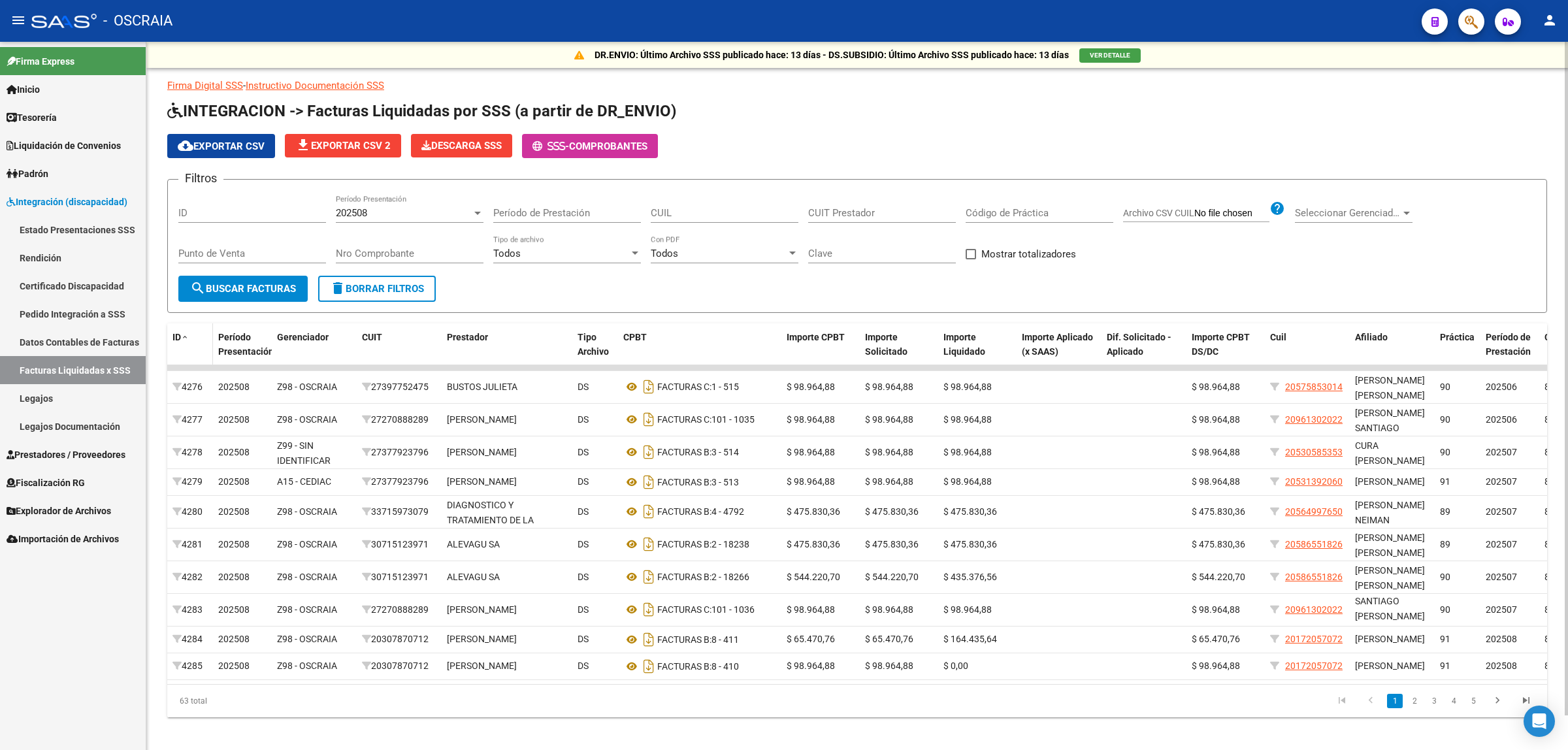
click at [183, 334] on span at bounding box center [184, 338] width 7 height 9
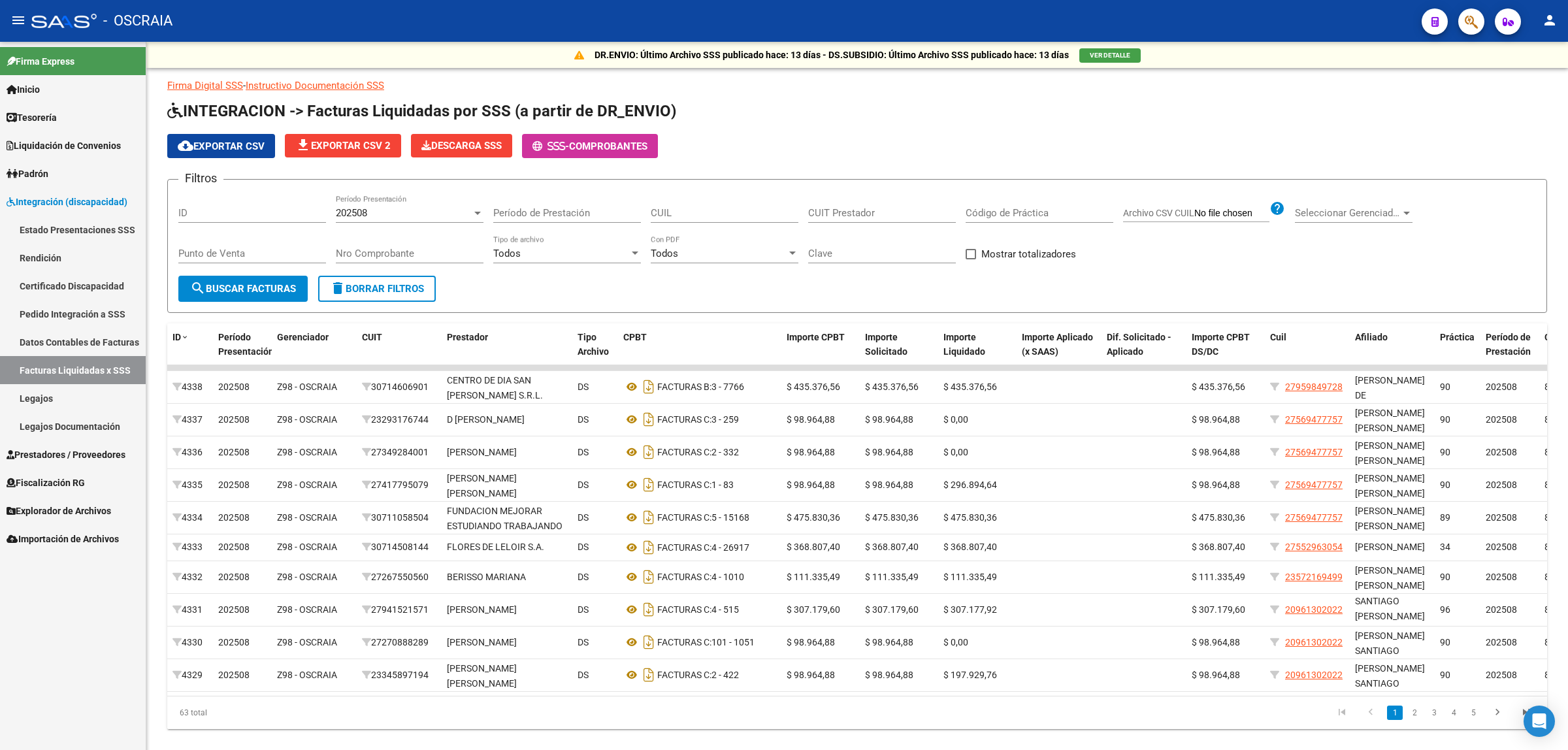
click at [116, 454] on span "Prestadores / Proveedores" at bounding box center [66, 454] width 119 height 14
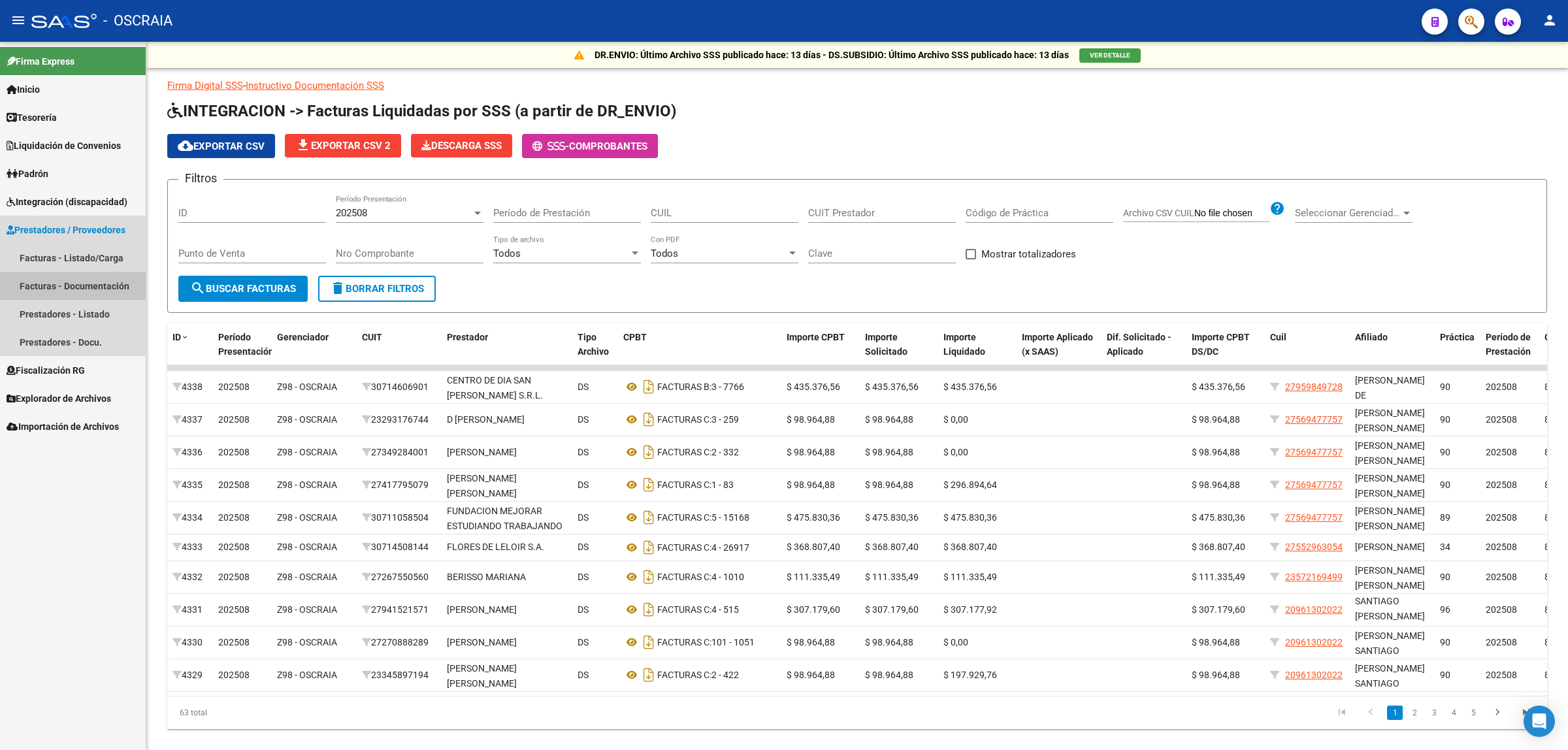
click at [95, 289] on link "Facturas - Documentación" at bounding box center [73, 286] width 146 height 28
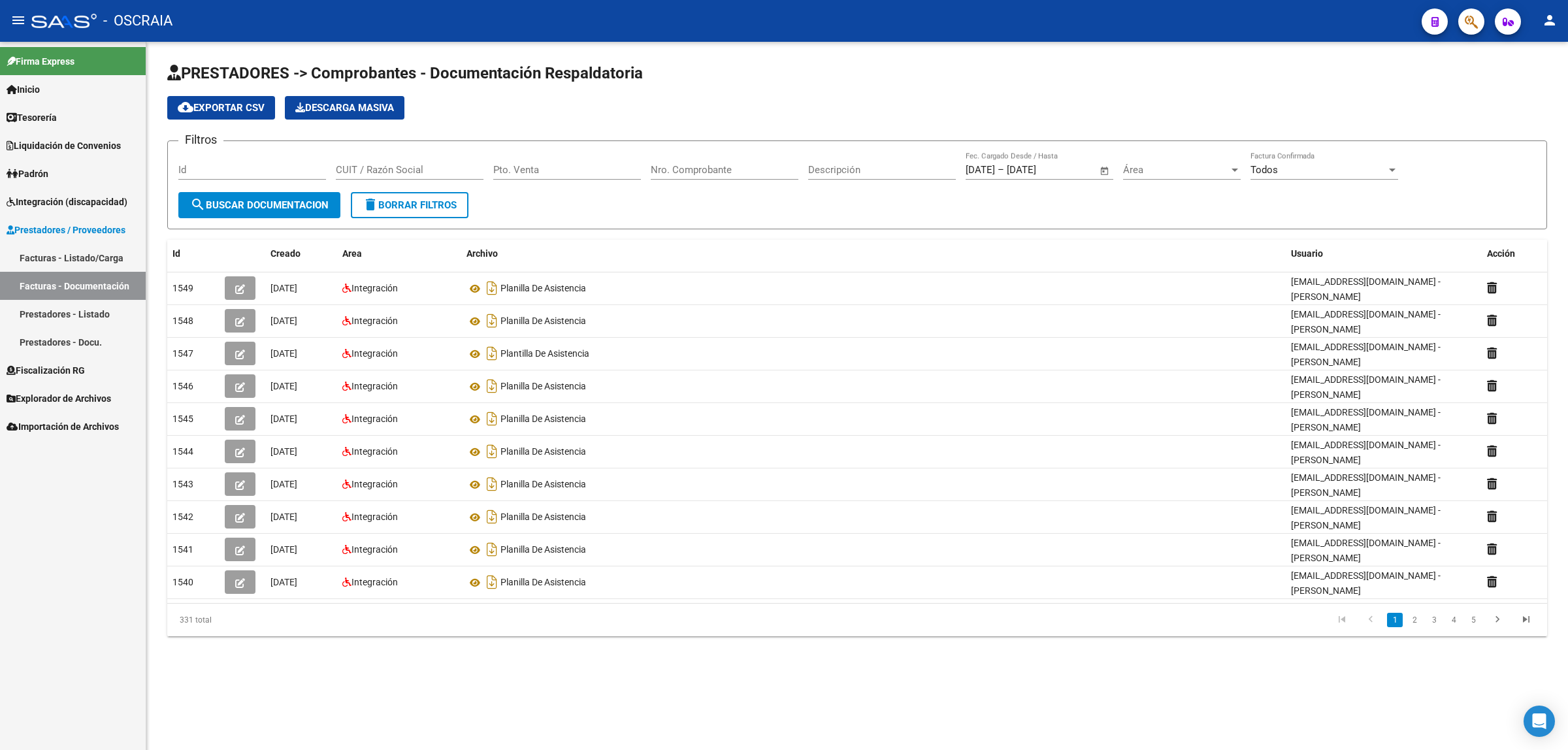
click at [136, 310] on link "Prestadores - Listado" at bounding box center [73, 314] width 146 height 28
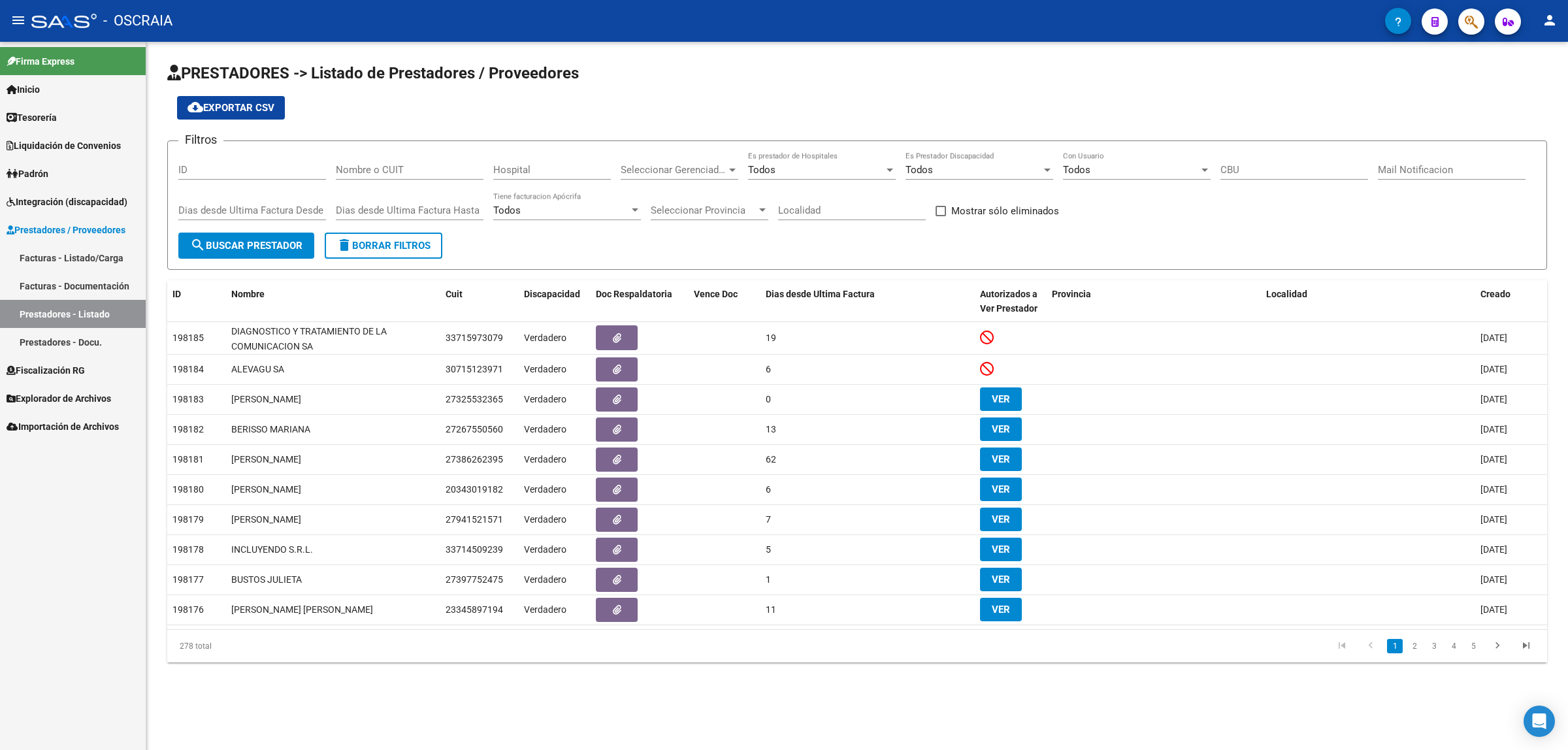
click at [65, 290] on link "Facturas - Documentación" at bounding box center [73, 286] width 146 height 28
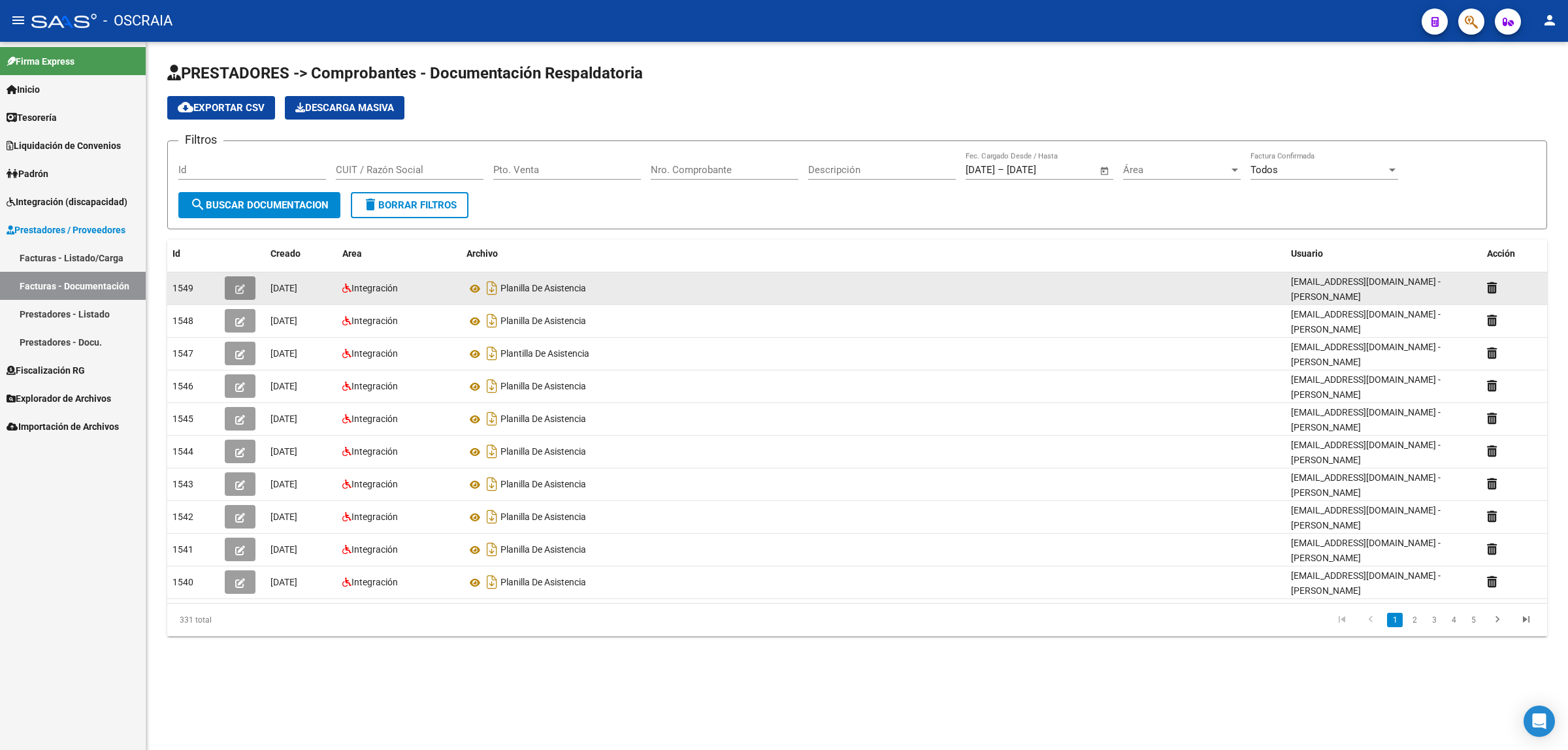
click at [246, 284] on button "button" at bounding box center [239, 288] width 31 height 23
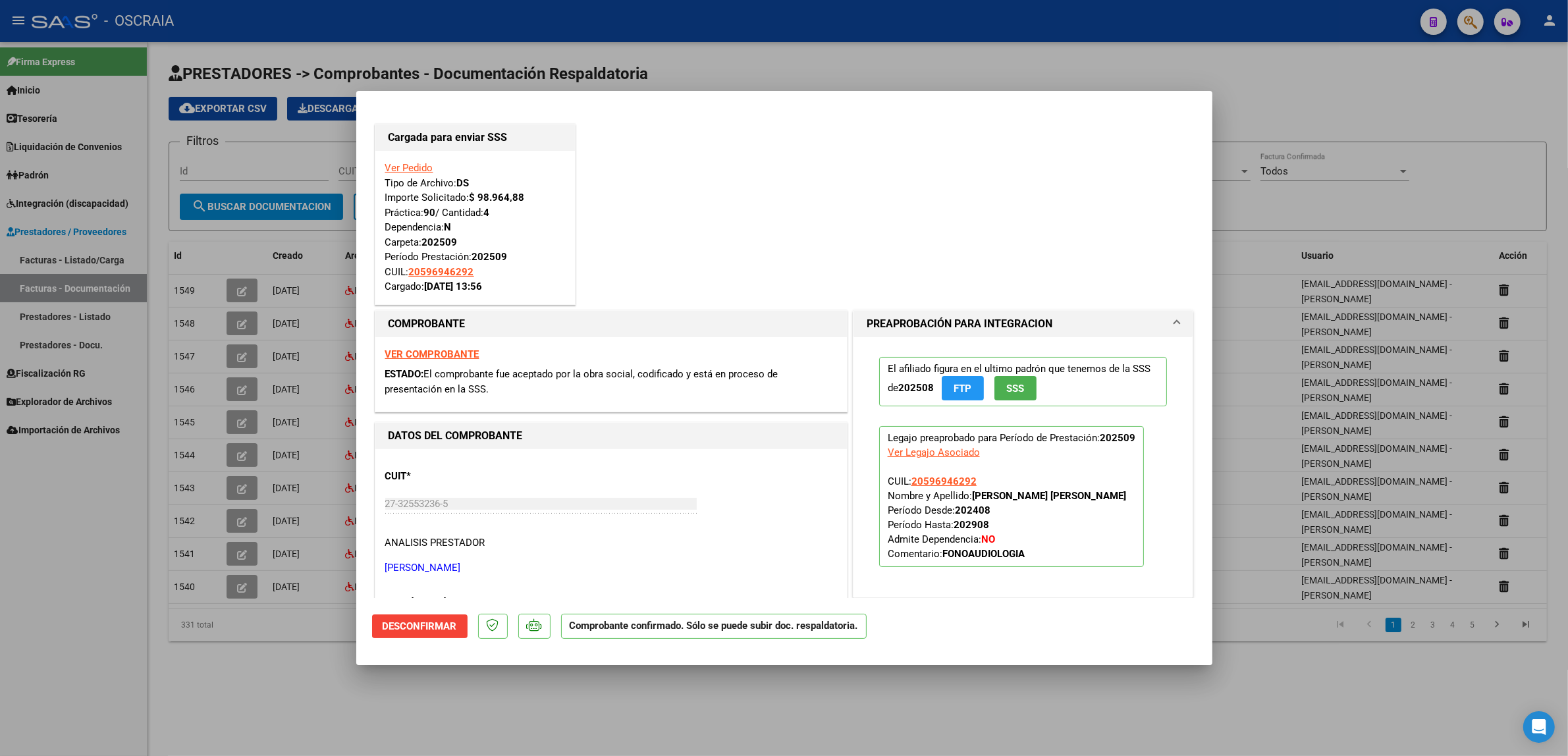
click at [312, 329] on div at bounding box center [784, 378] width 1568 height 756
type input "$ 0,00"
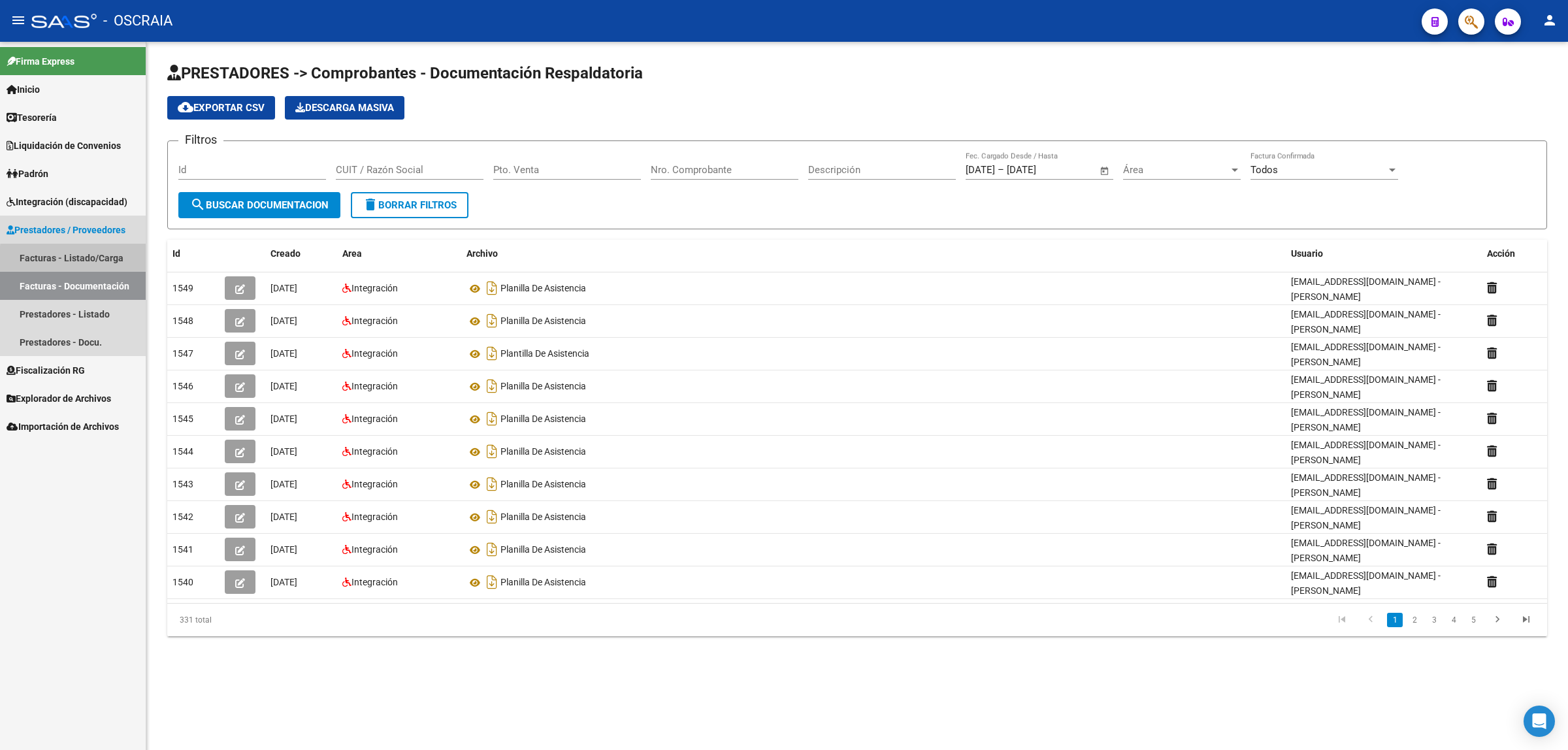
click at [100, 261] on link "Facturas - Listado/Carga" at bounding box center [73, 258] width 146 height 28
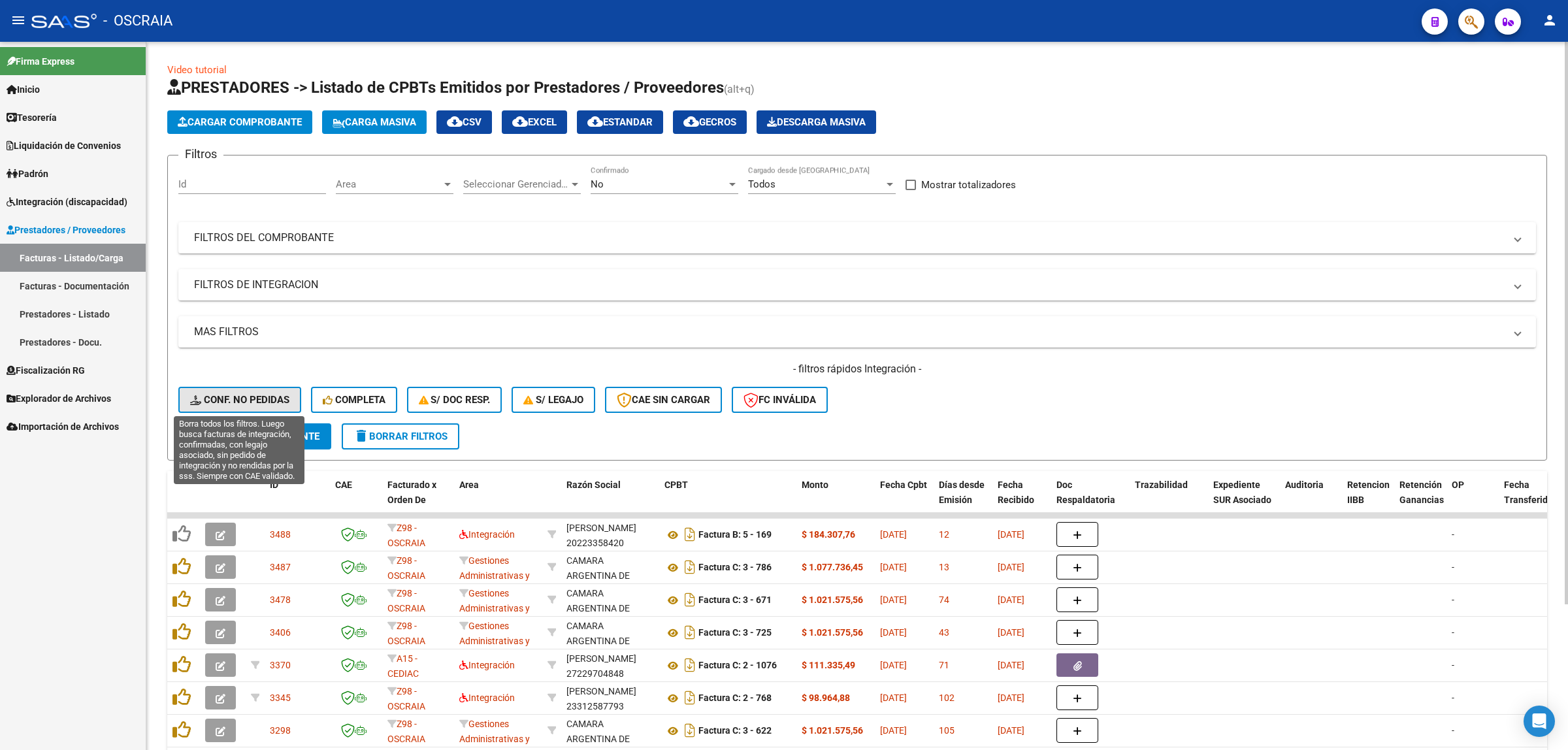
click at [259, 399] on span "Conf. no pedidas" at bounding box center [239, 399] width 100 height 12
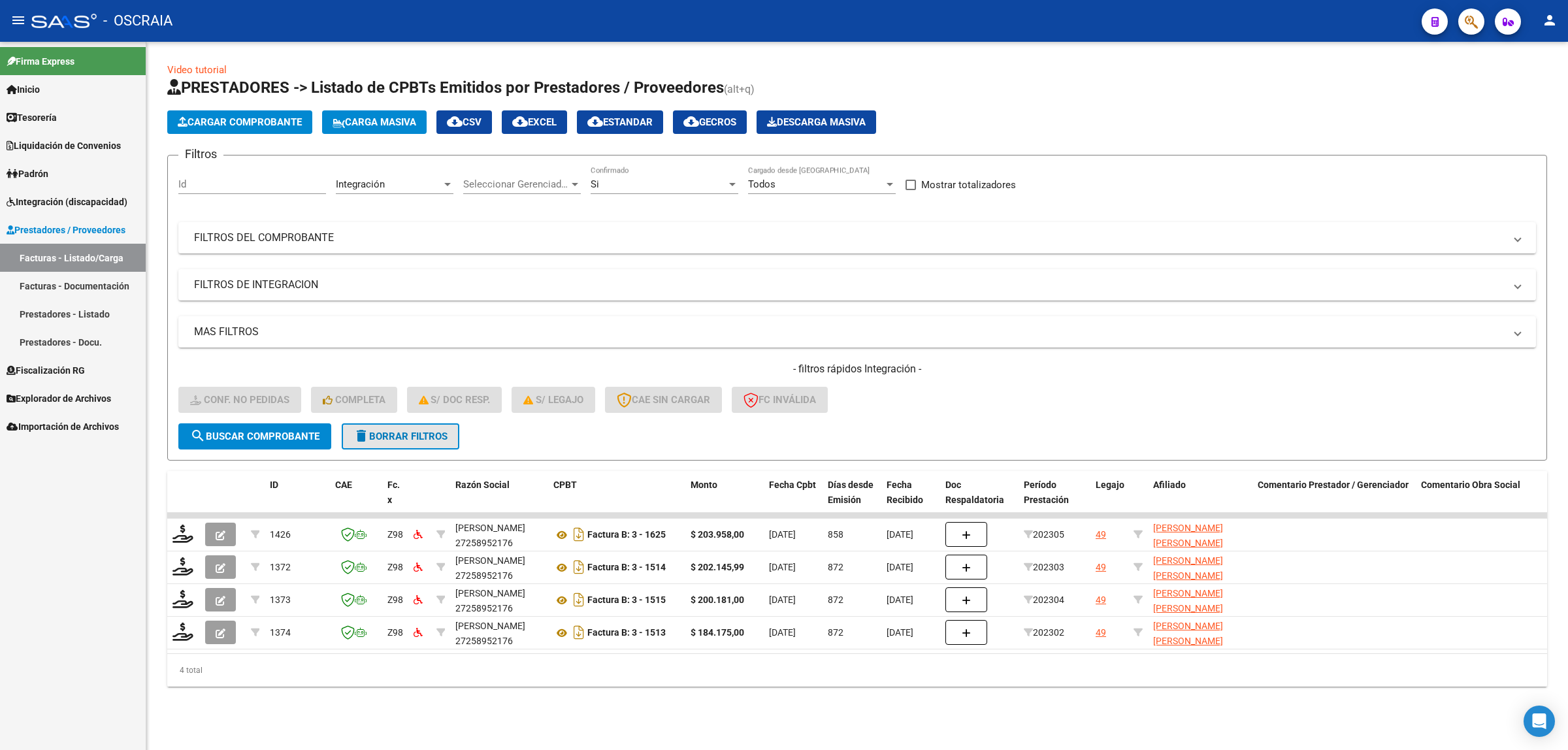
click at [426, 435] on span "delete Borrar Filtros" at bounding box center [400, 436] width 94 height 12
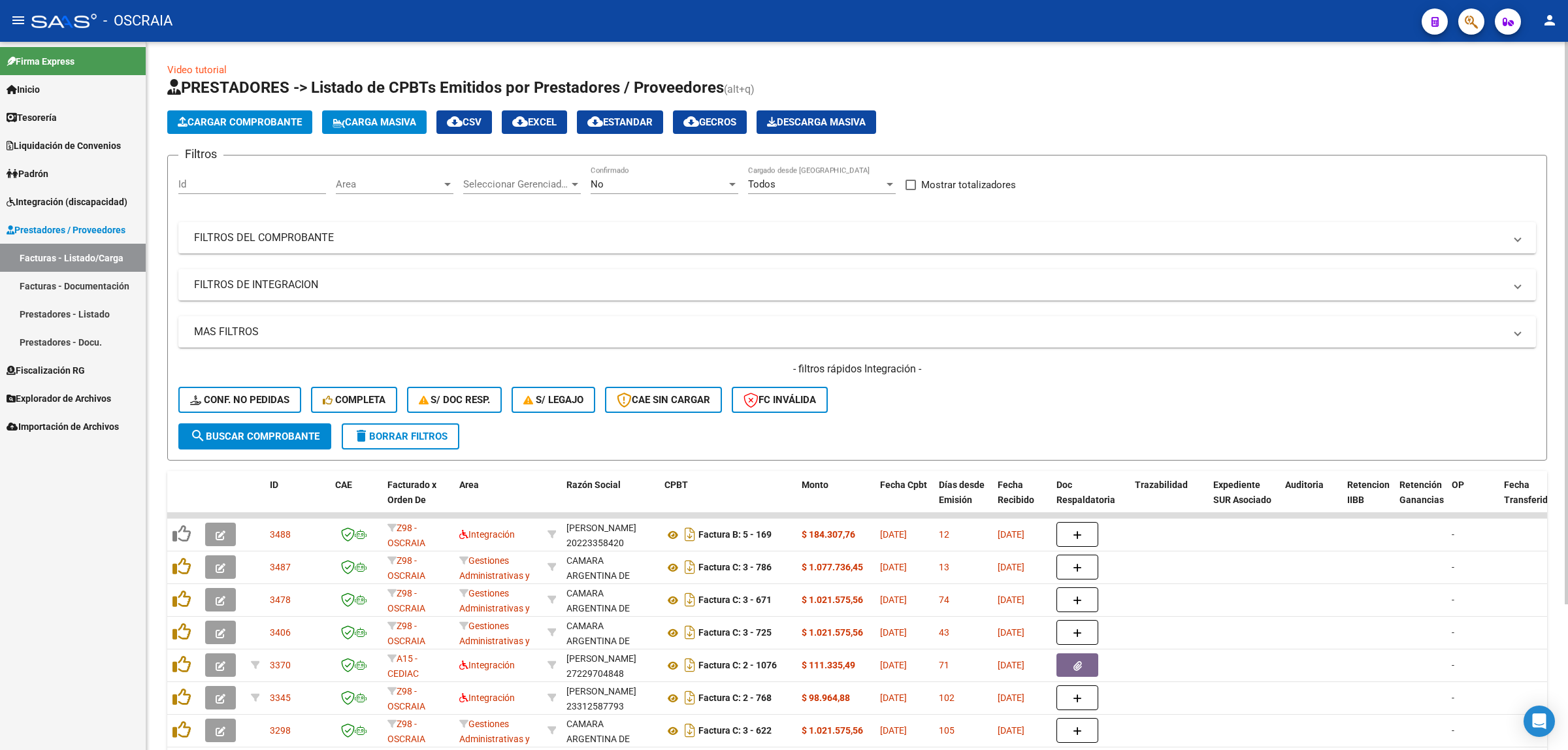
click at [620, 183] on div "No" at bounding box center [659, 184] width 136 height 12
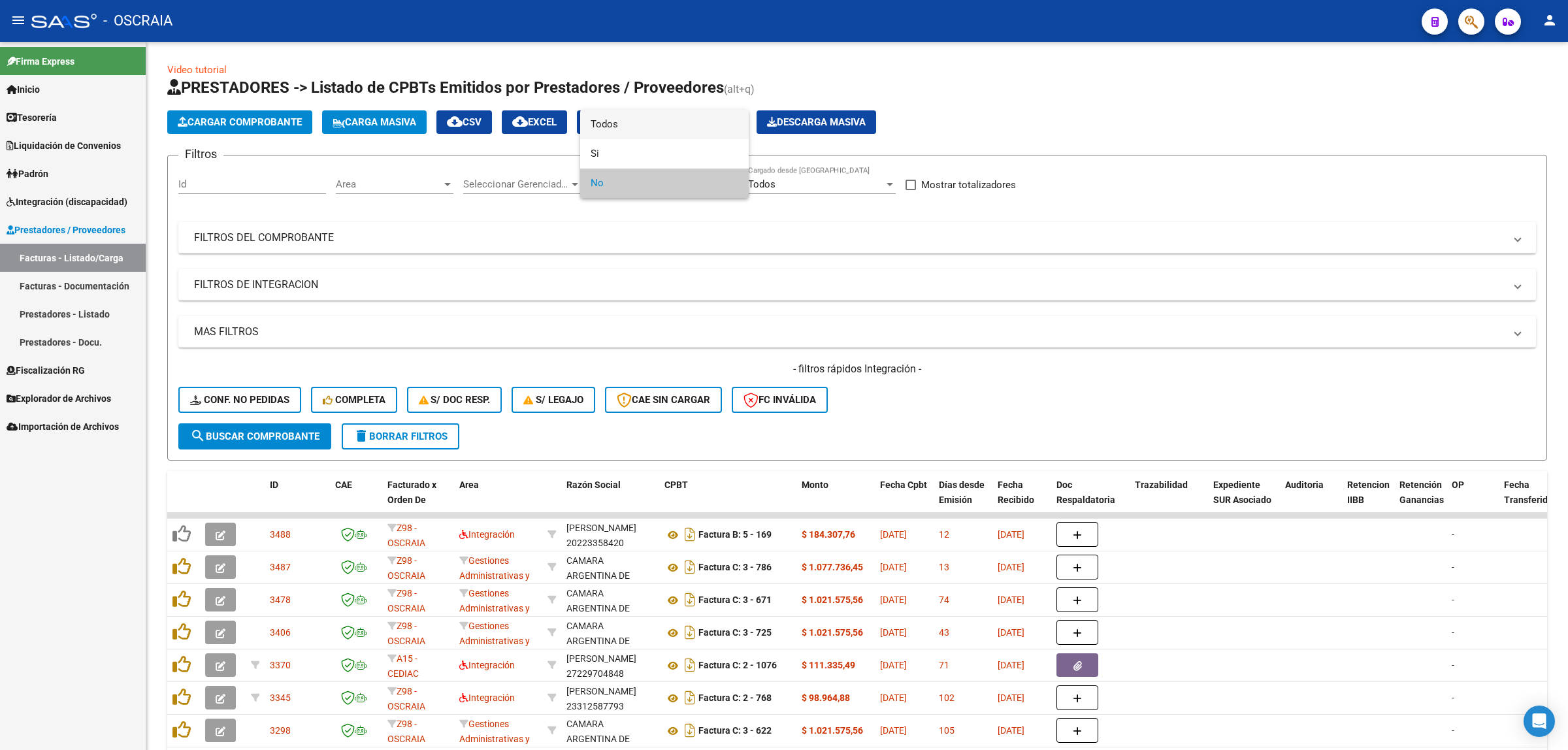
click at [629, 126] on span "Todos" at bounding box center [664, 125] width 148 height 30
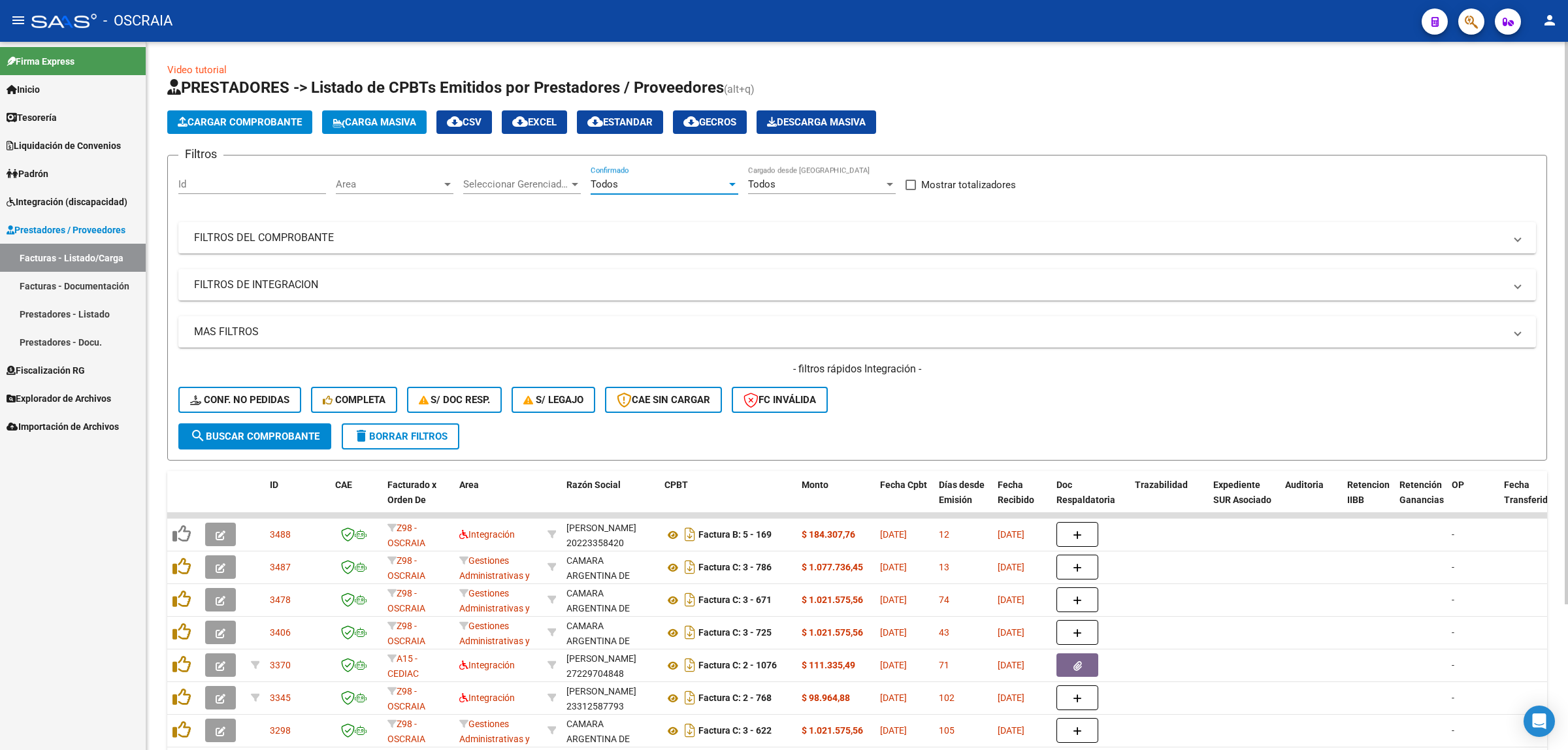
click at [222, 394] on span "Conf. no pedidas" at bounding box center [239, 399] width 100 height 12
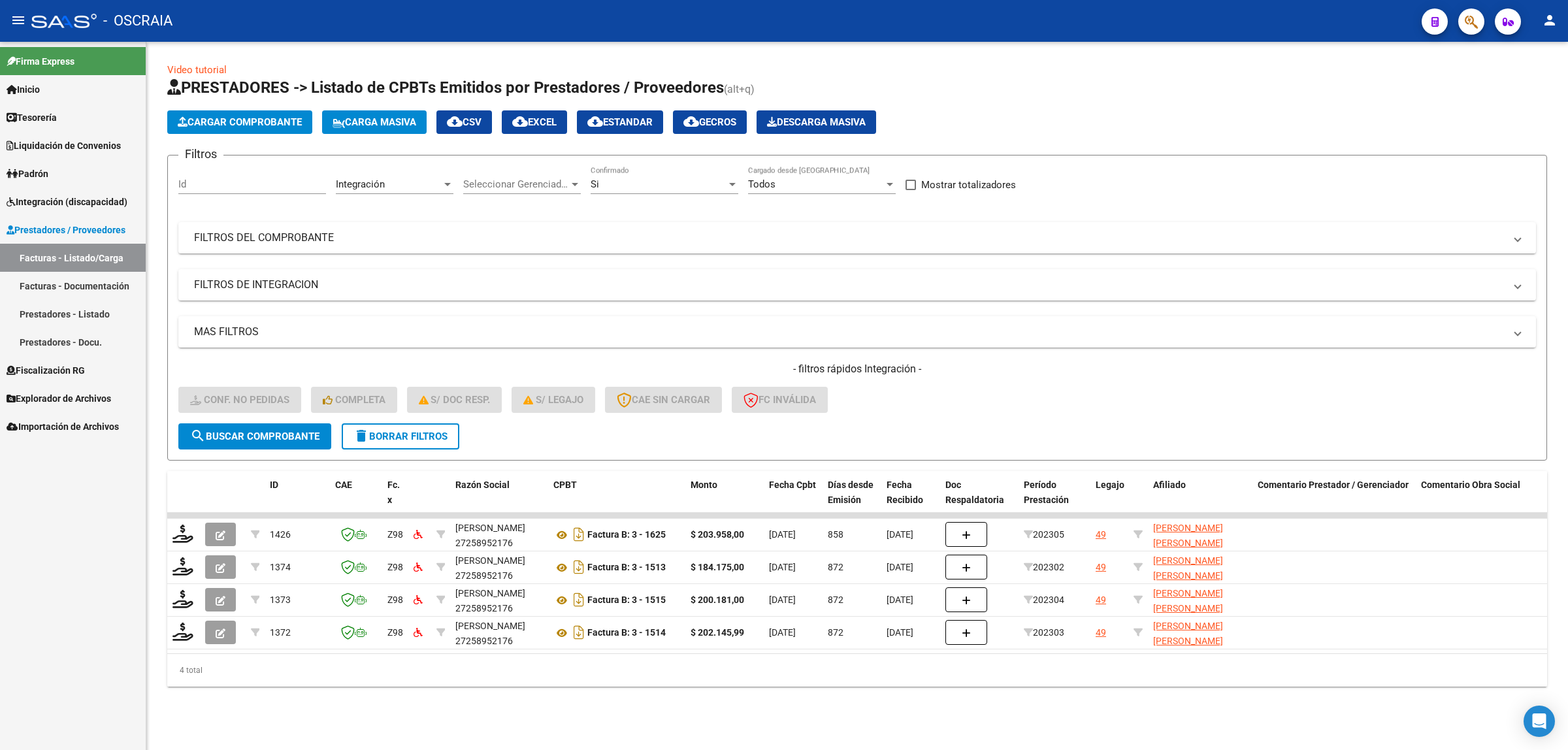
click at [394, 186] on div "Integración" at bounding box center [389, 184] width 106 height 12
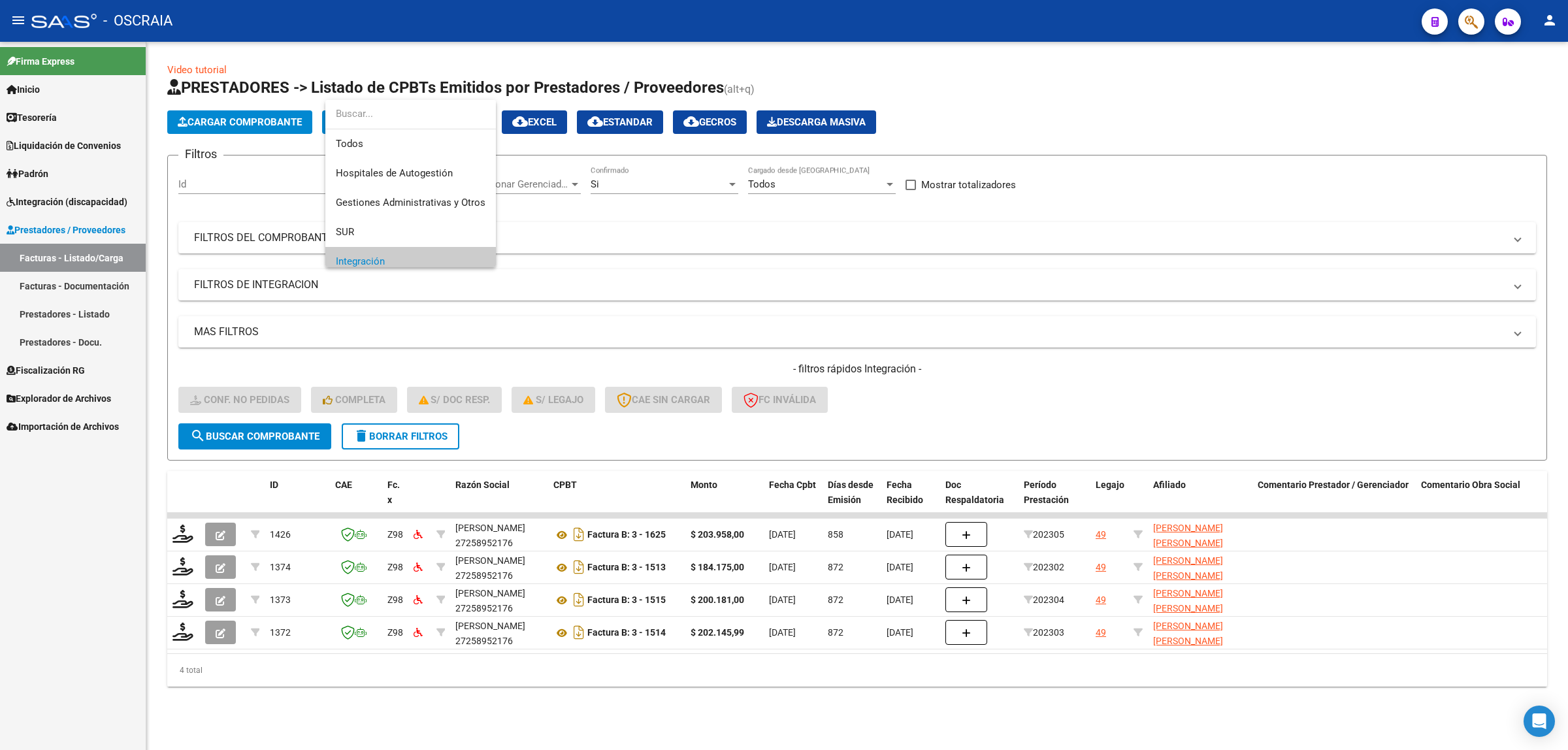
scroll to position [78, 0]
click at [641, 237] on div at bounding box center [784, 375] width 1568 height 750
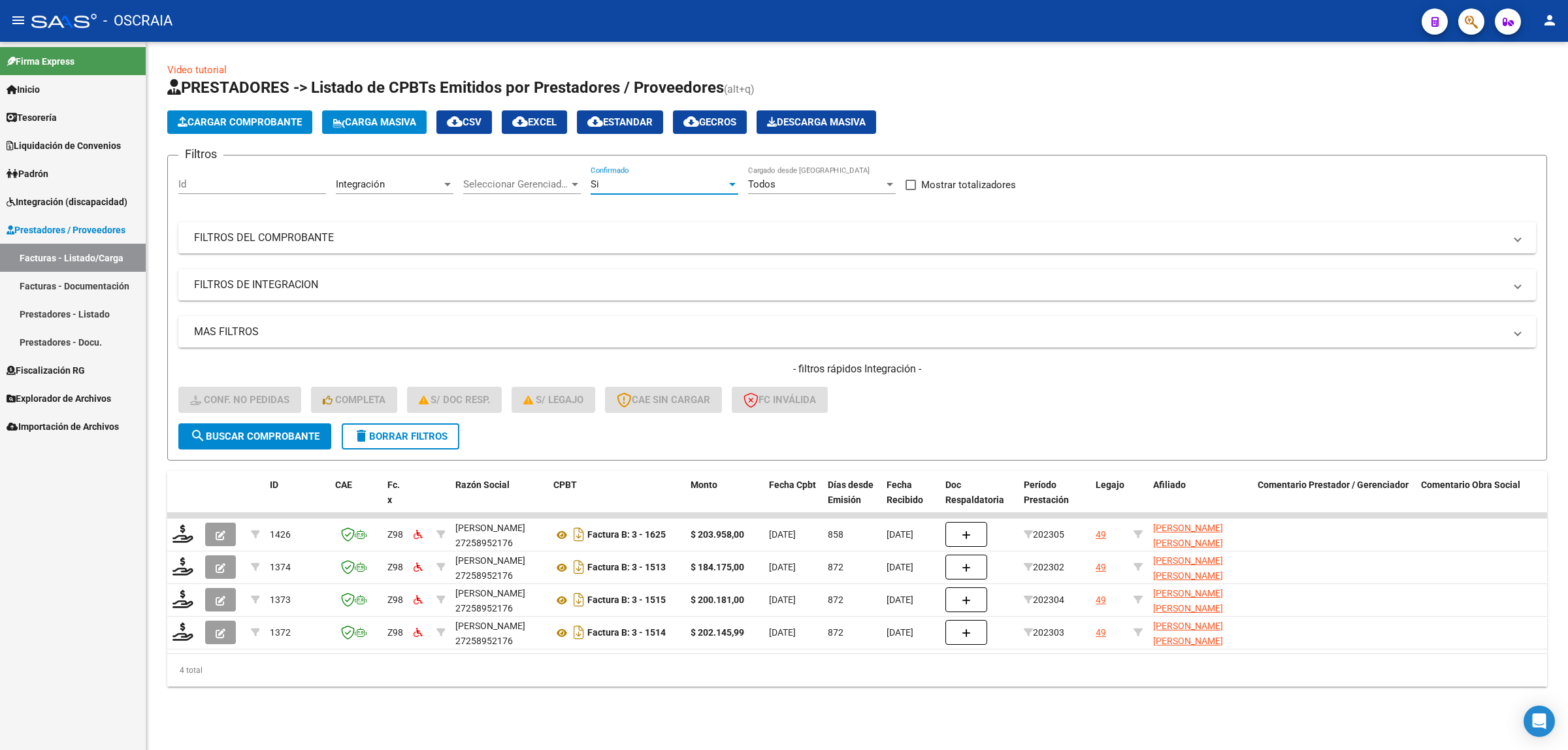
click at [609, 186] on div "Si" at bounding box center [659, 184] width 136 height 12
click at [621, 155] on span "Todos" at bounding box center [664, 154] width 148 height 30
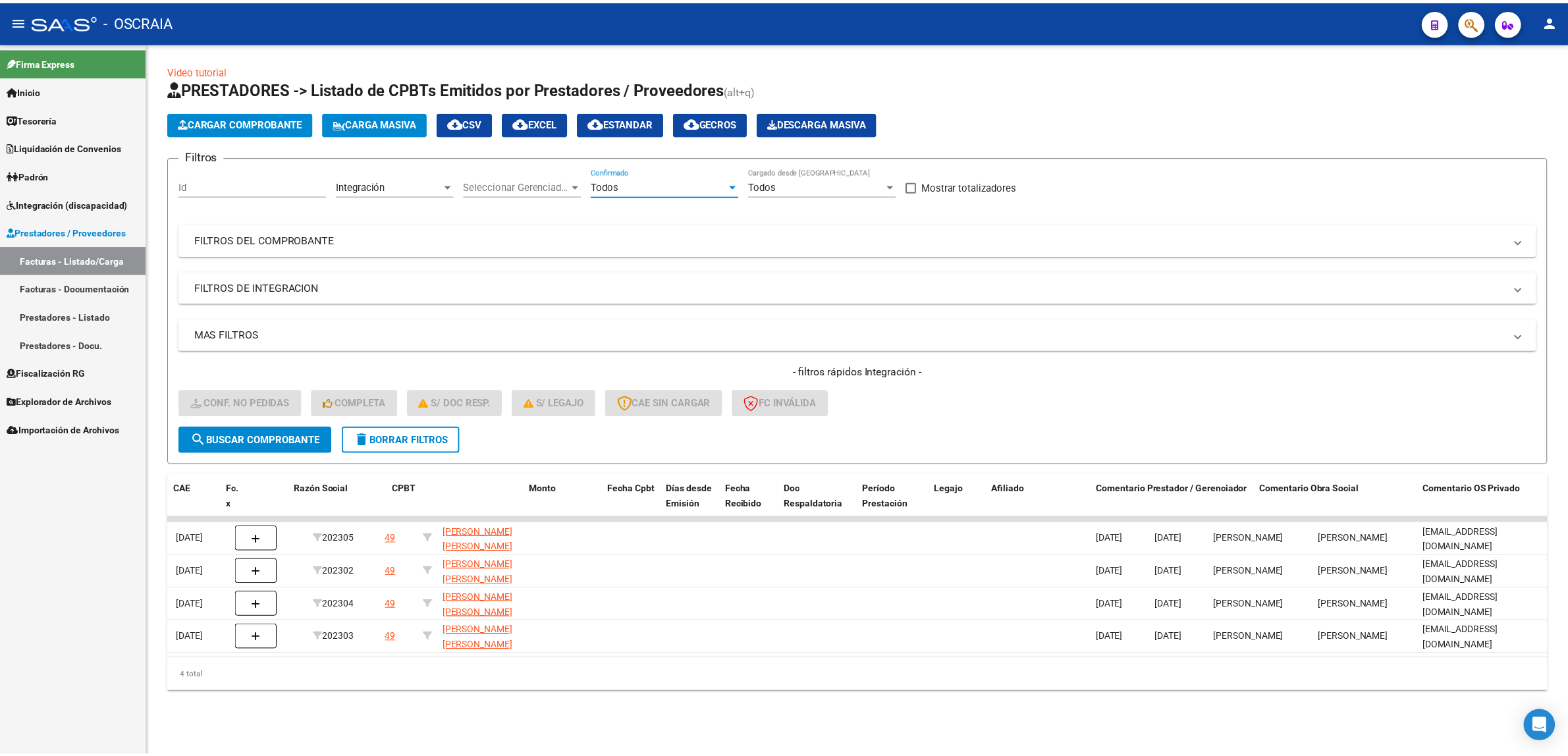
scroll to position [0, 0]
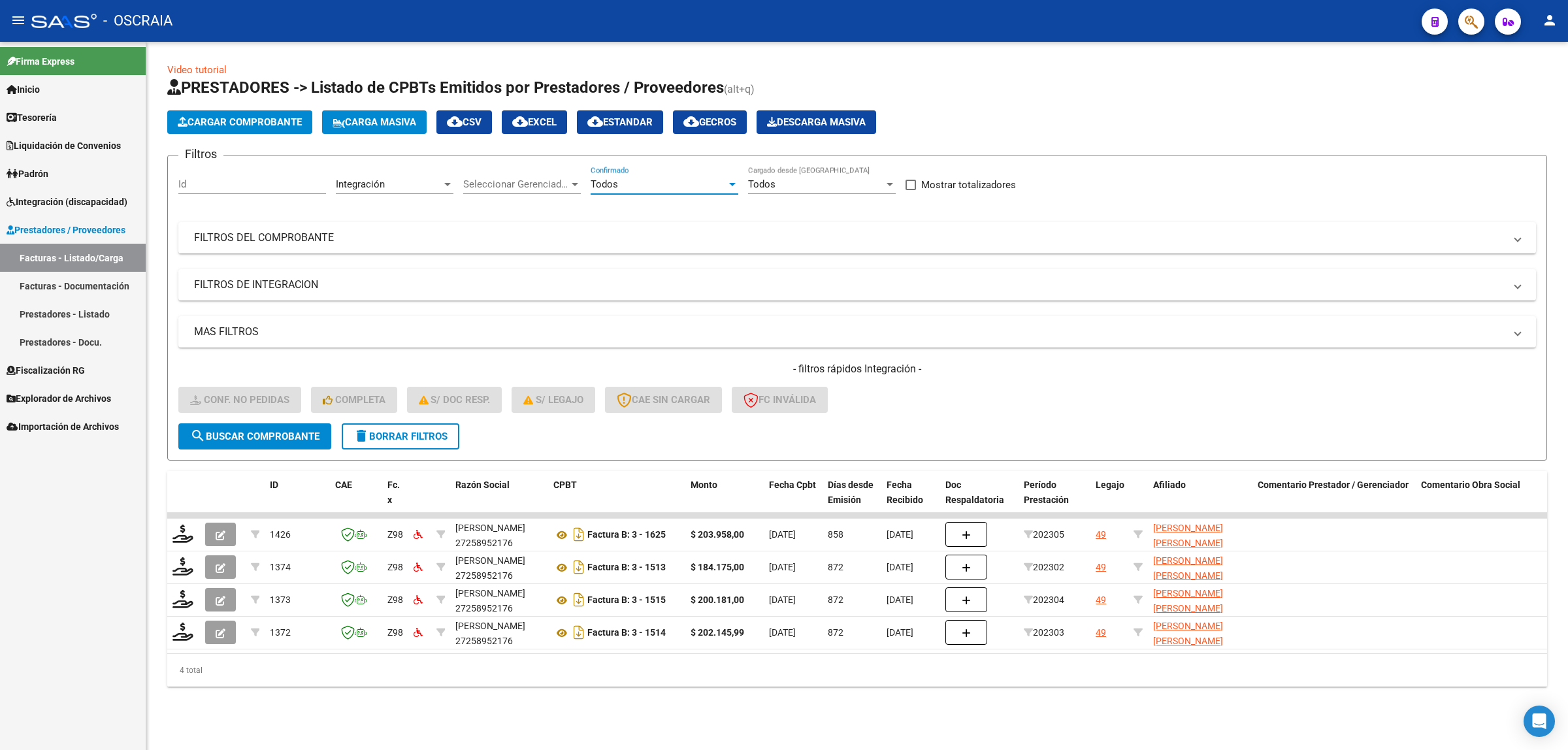
click at [415, 424] on button "delete Borrar Filtros" at bounding box center [400, 436] width 117 height 26
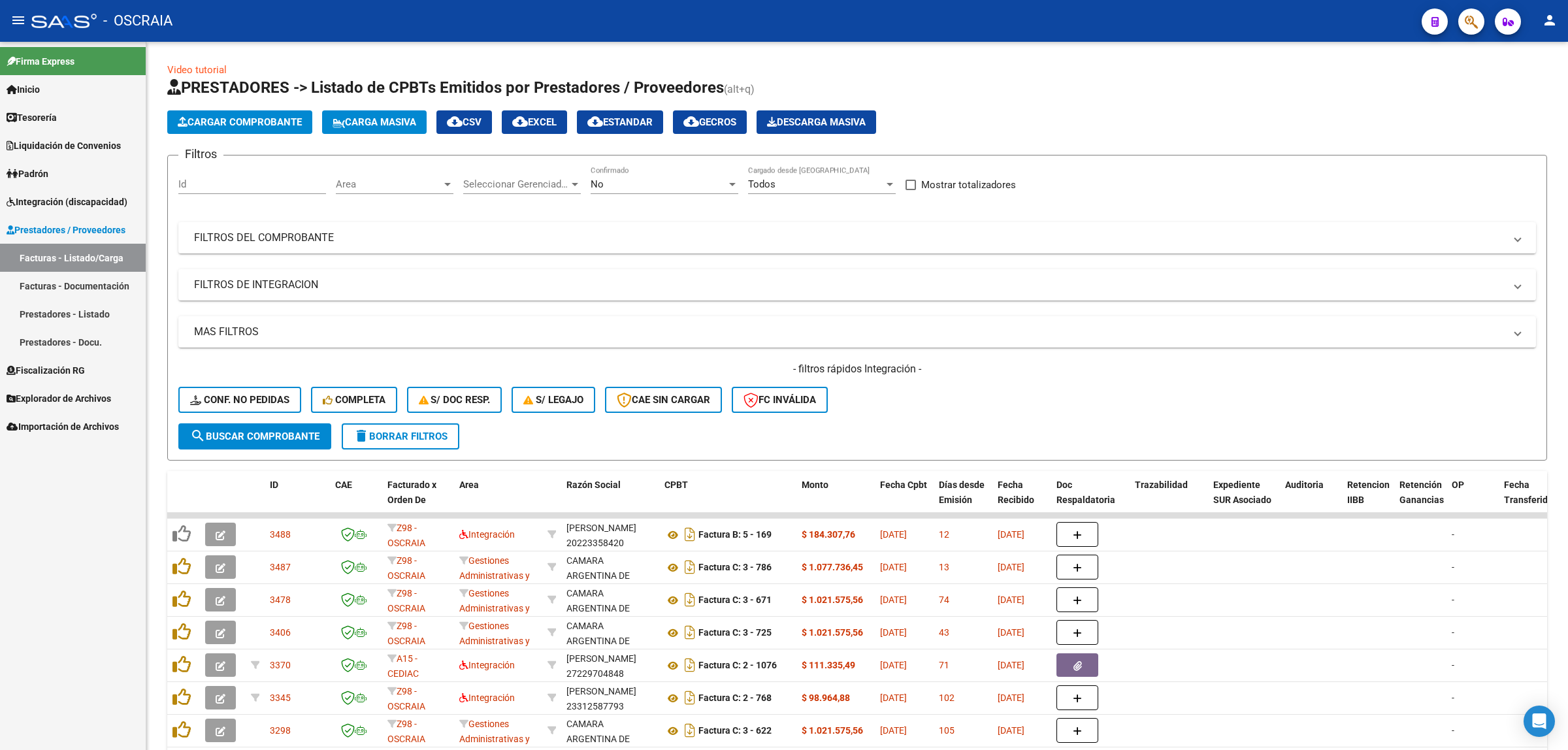
click at [119, 278] on link "Facturas - Documentación" at bounding box center [73, 286] width 146 height 28
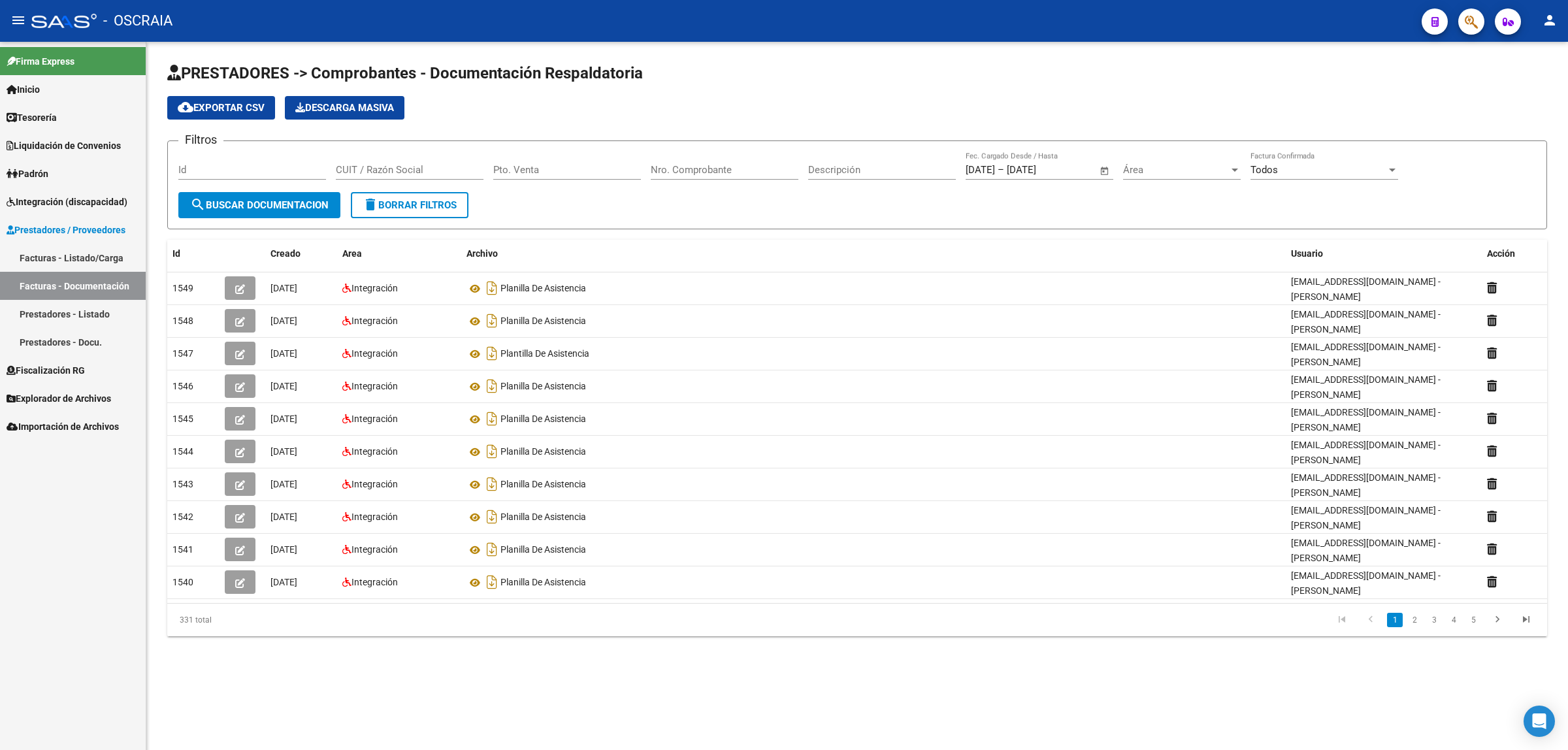
click at [92, 257] on link "Facturas - Listado/Carga" at bounding box center [73, 258] width 146 height 28
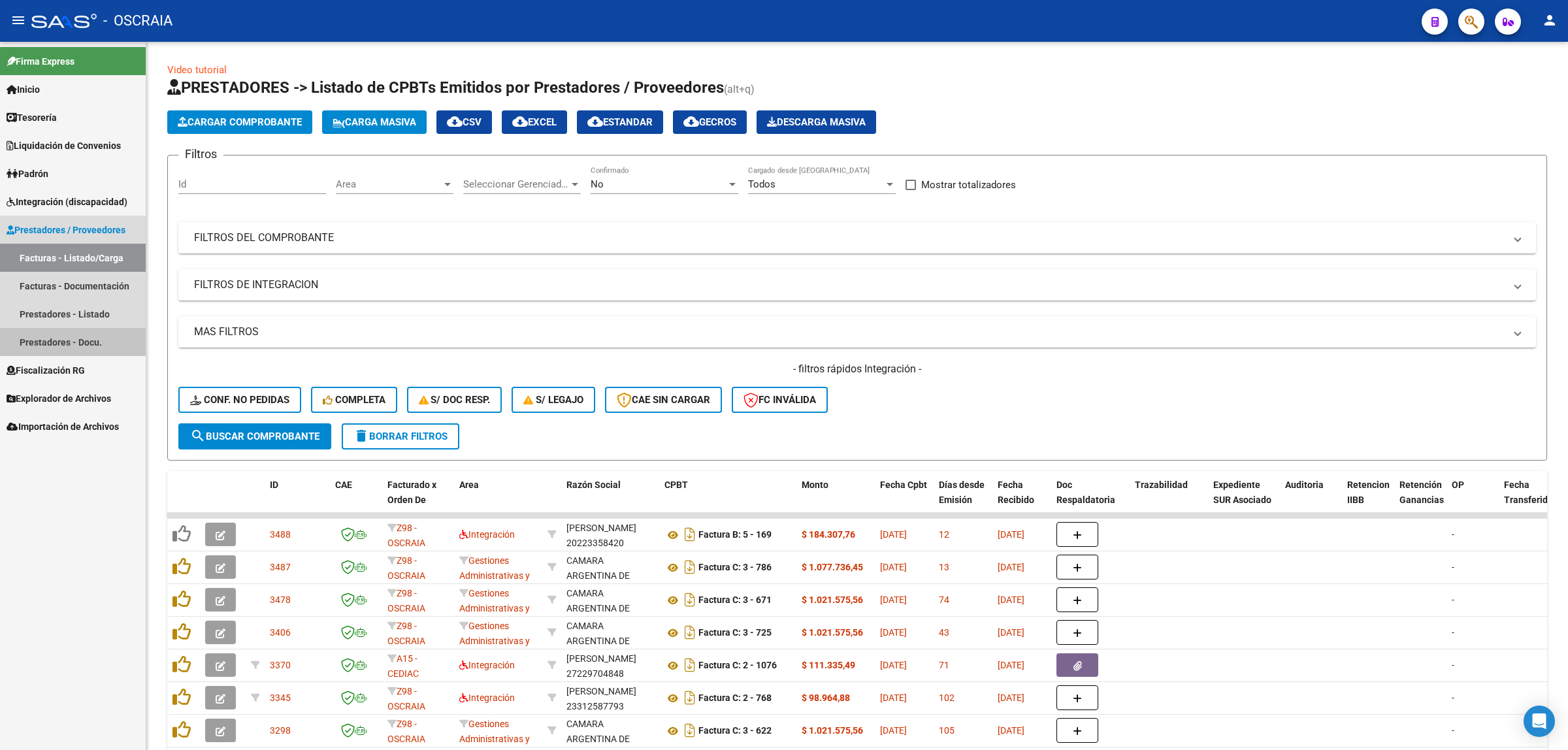
click at [44, 332] on link "Prestadores - Docu." at bounding box center [73, 342] width 146 height 28
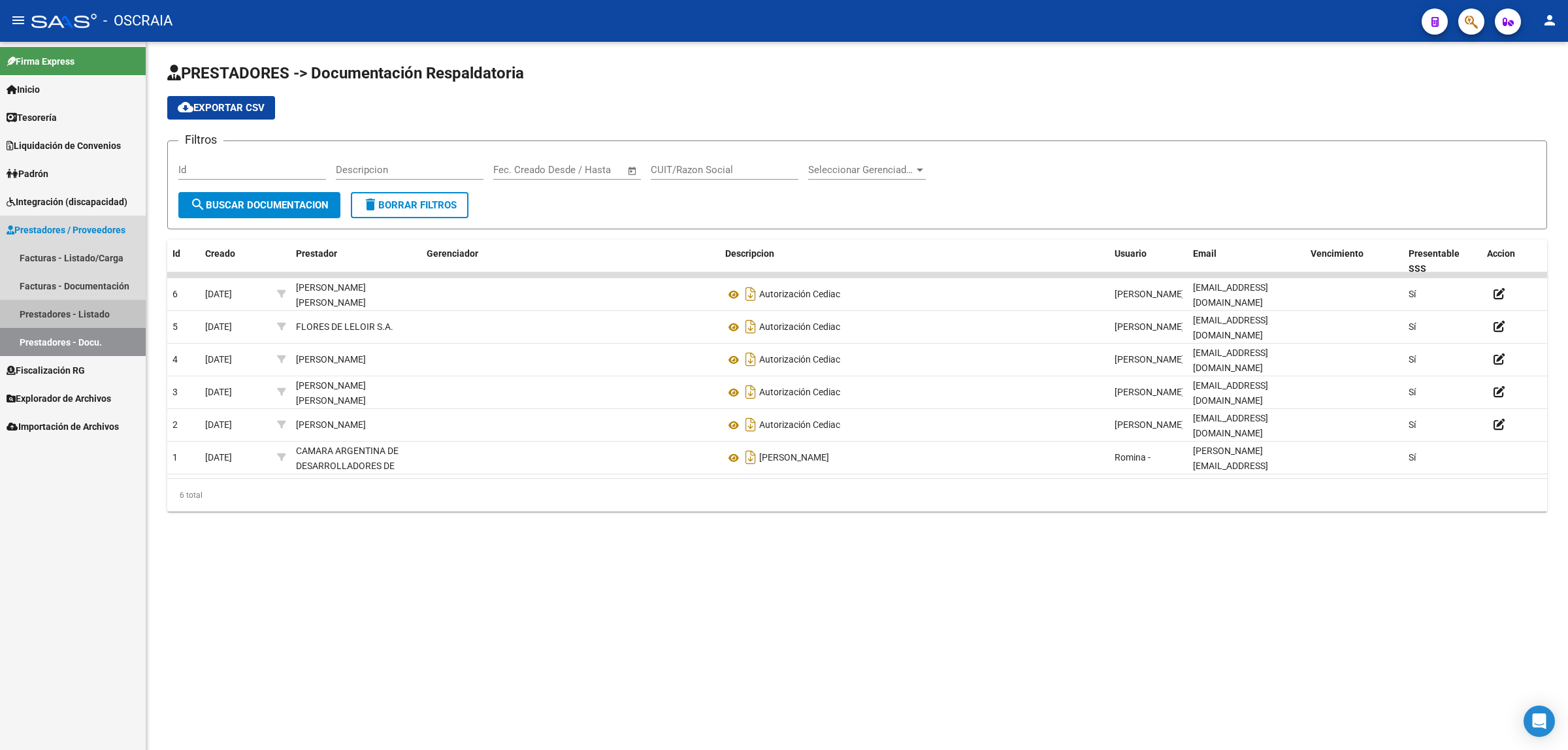
click at [60, 315] on link "Prestadores - Listado" at bounding box center [73, 314] width 146 height 28
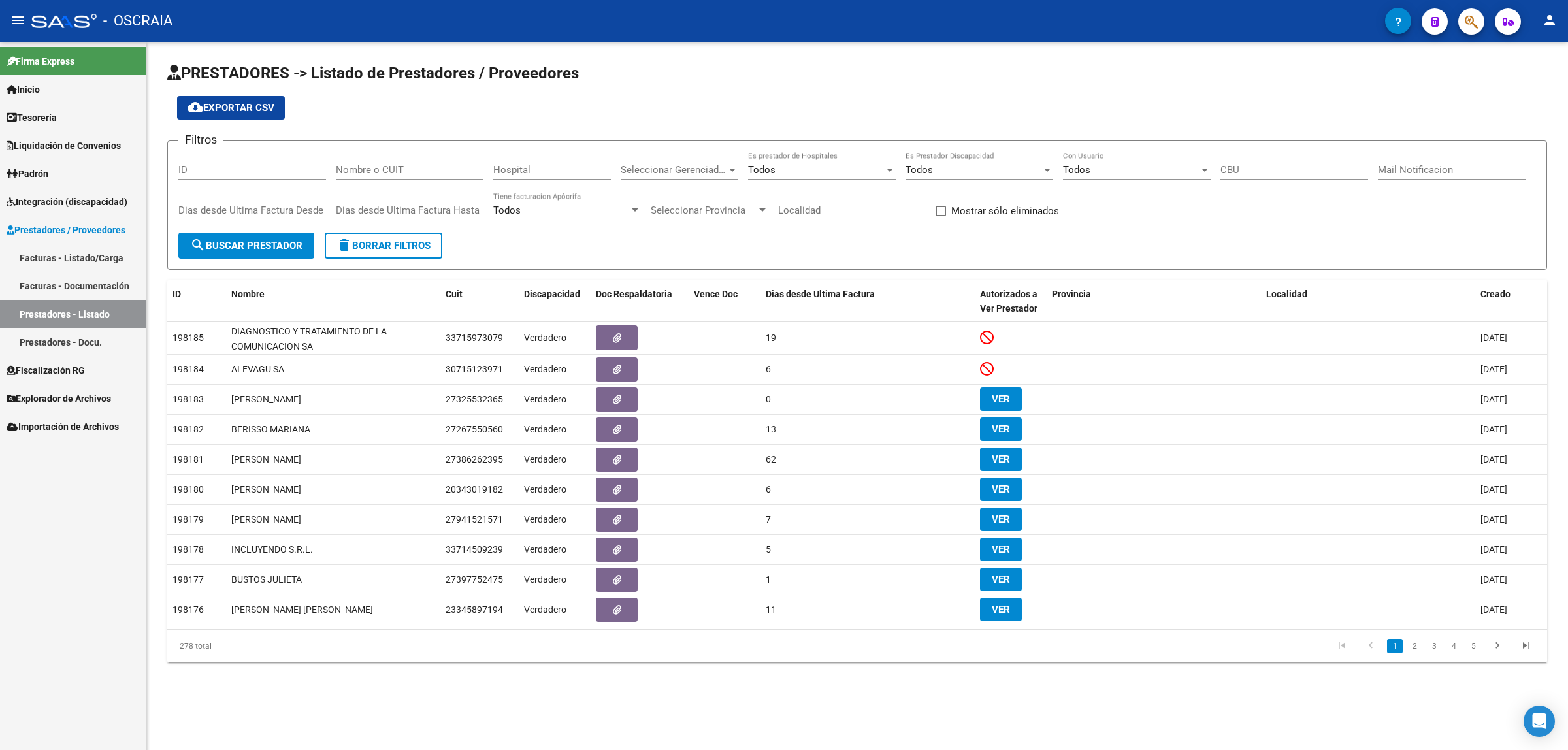
click at [67, 296] on link "Facturas - Documentación" at bounding box center [73, 286] width 146 height 28
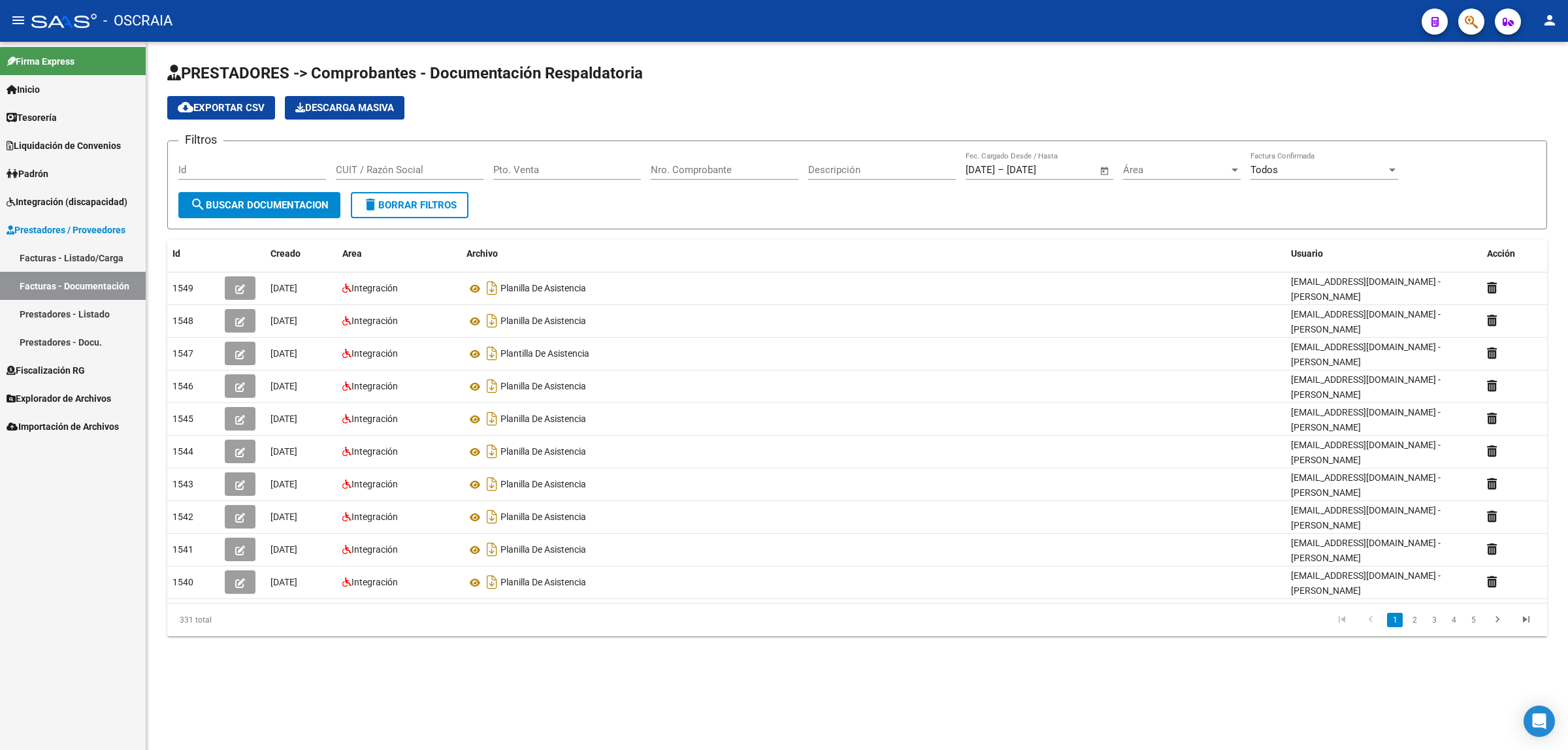
click at [69, 255] on link "Facturas - Listado/Carga" at bounding box center [73, 258] width 146 height 28
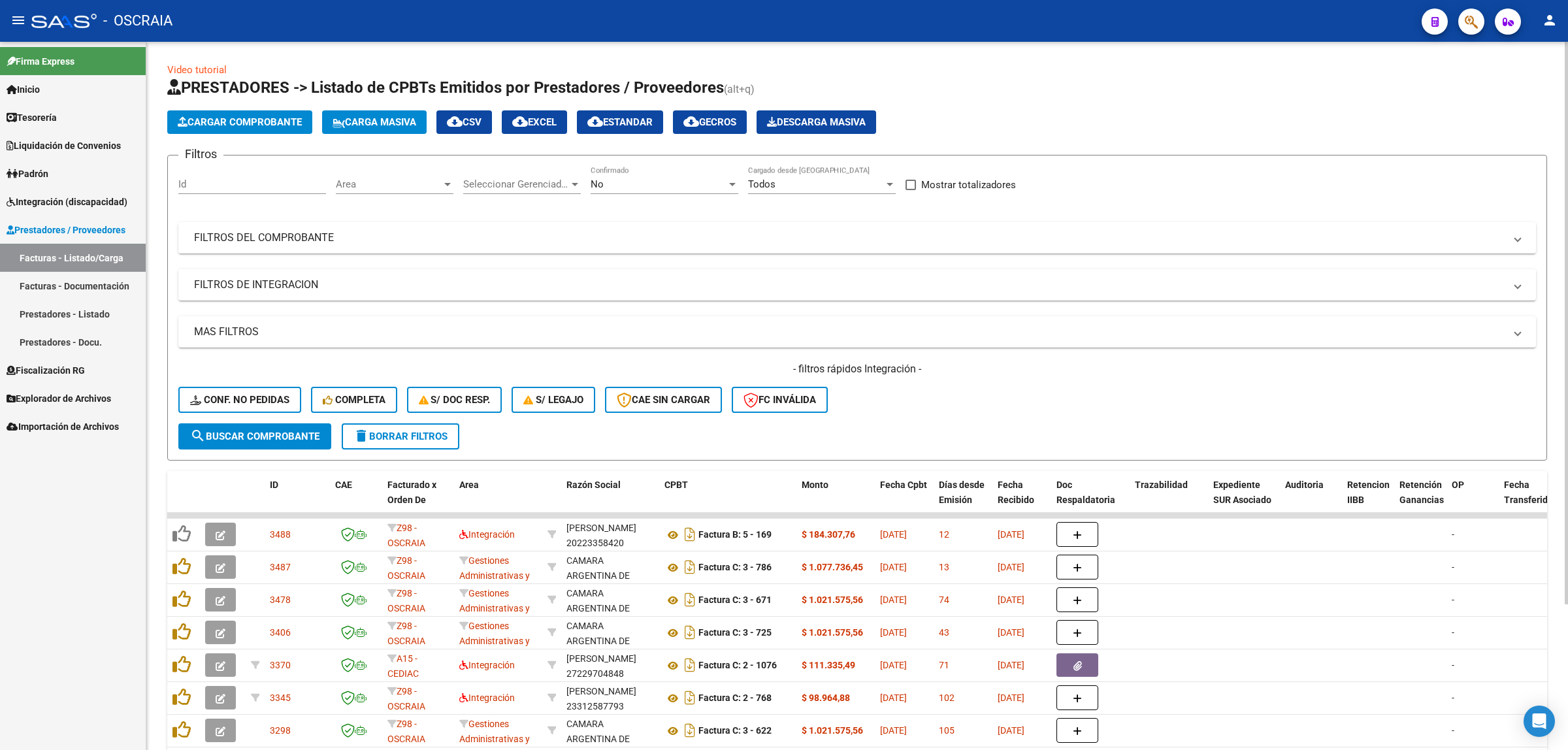
click at [350, 243] on mat-panel-title "FILTROS DEL COMPROBANTE" at bounding box center [850, 237] width 1310 height 14
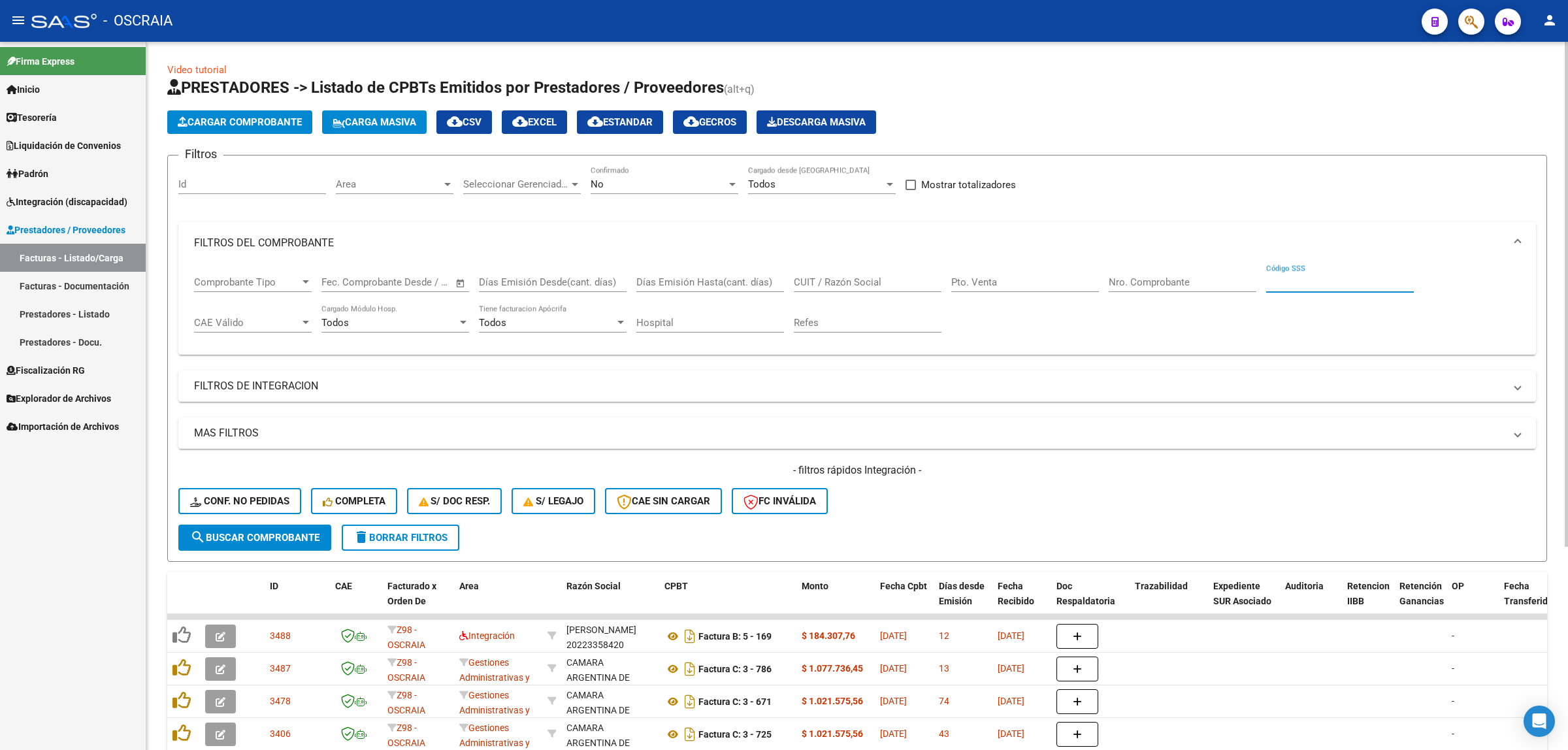
click at [784, 281] on input "Código SSS" at bounding box center [1340, 282] width 148 height 12
type input "1549"
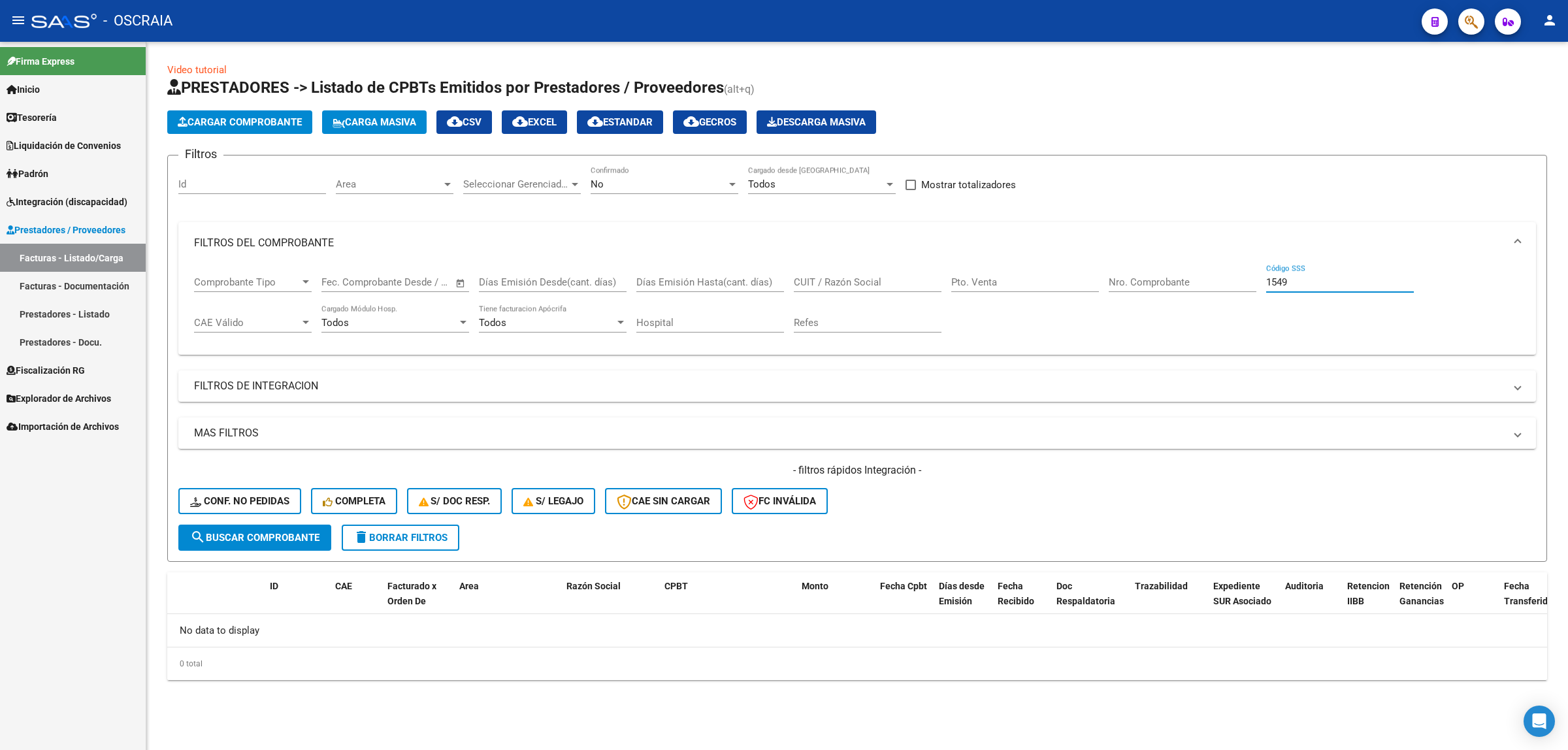
drag, startPoint x: 1306, startPoint y: 281, endPoint x: 1215, endPoint y: 286, distance: 91.1
click at [784, 286] on div "Comprobante Tipo Comprobante Tipo Fecha inicio – Fecha fin Fec. Comprobante Des…" at bounding box center [857, 304] width 1326 height 81
click at [289, 184] on input "Id" at bounding box center [252, 184] width 148 height 12
type input "1549"
click at [367, 538] on mat-icon "delete" at bounding box center [361, 537] width 16 height 16
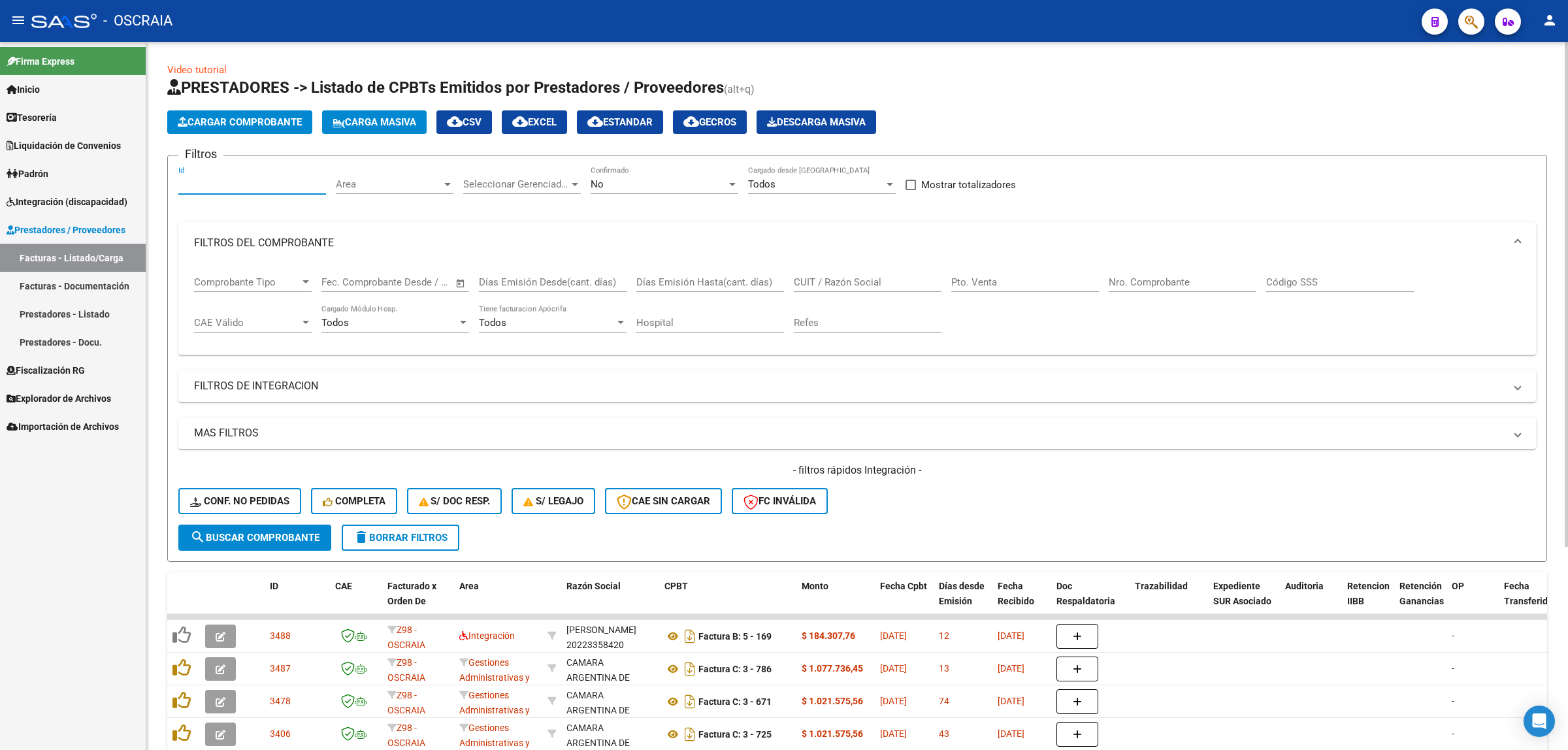
click at [262, 184] on input "Id" at bounding box center [252, 184] width 148 height 12
type input "1549"
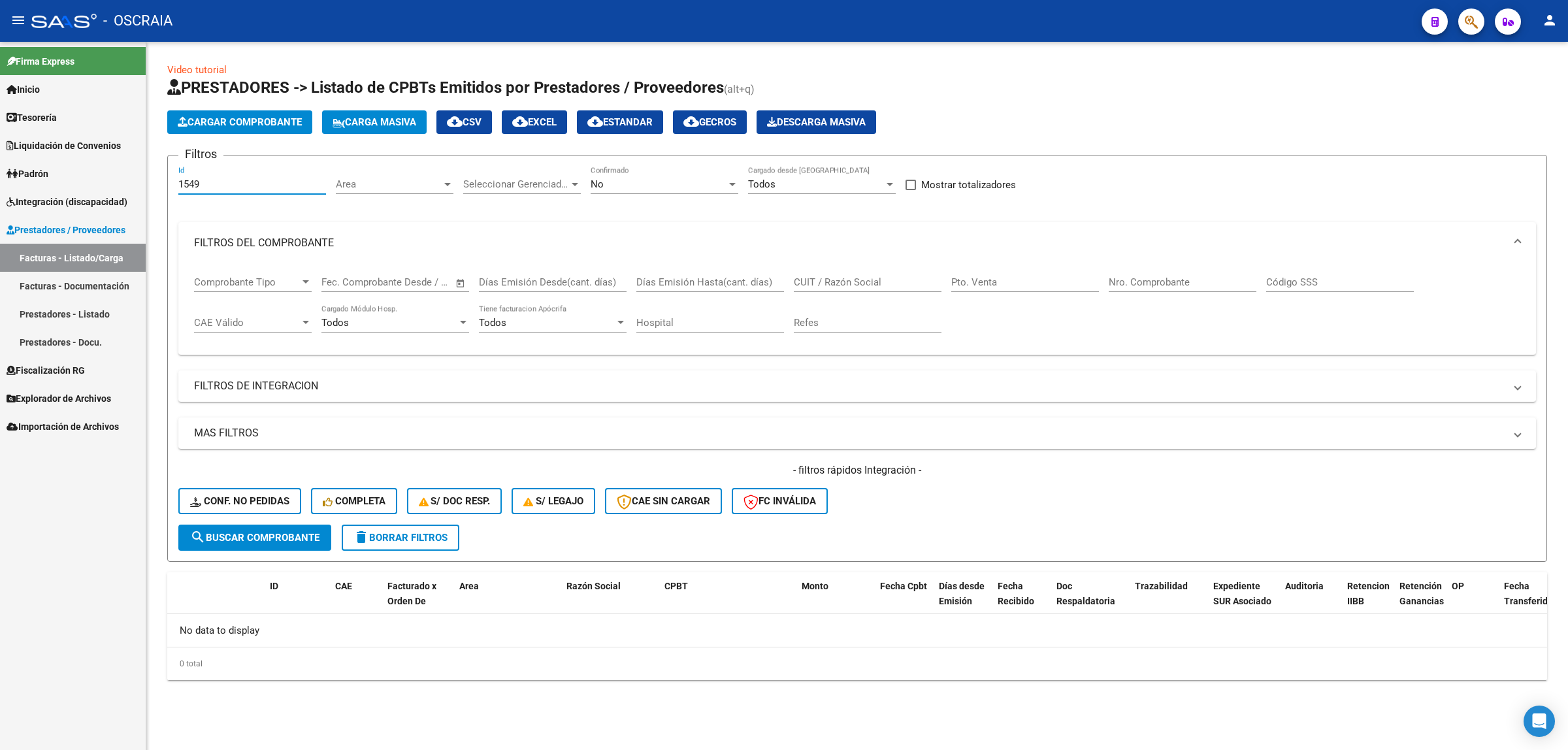
click at [262, 184] on input "1549" at bounding box center [252, 184] width 148 height 12
drag, startPoint x: 262, startPoint y: 184, endPoint x: 134, endPoint y: 179, distance: 128.1
click at [134, 179] on mat-sidenav-container "Firma Express Inicio Calendario SSS Instructivos Contacto OS Tesorería Cheques …" at bounding box center [784, 395] width 1568 height 708
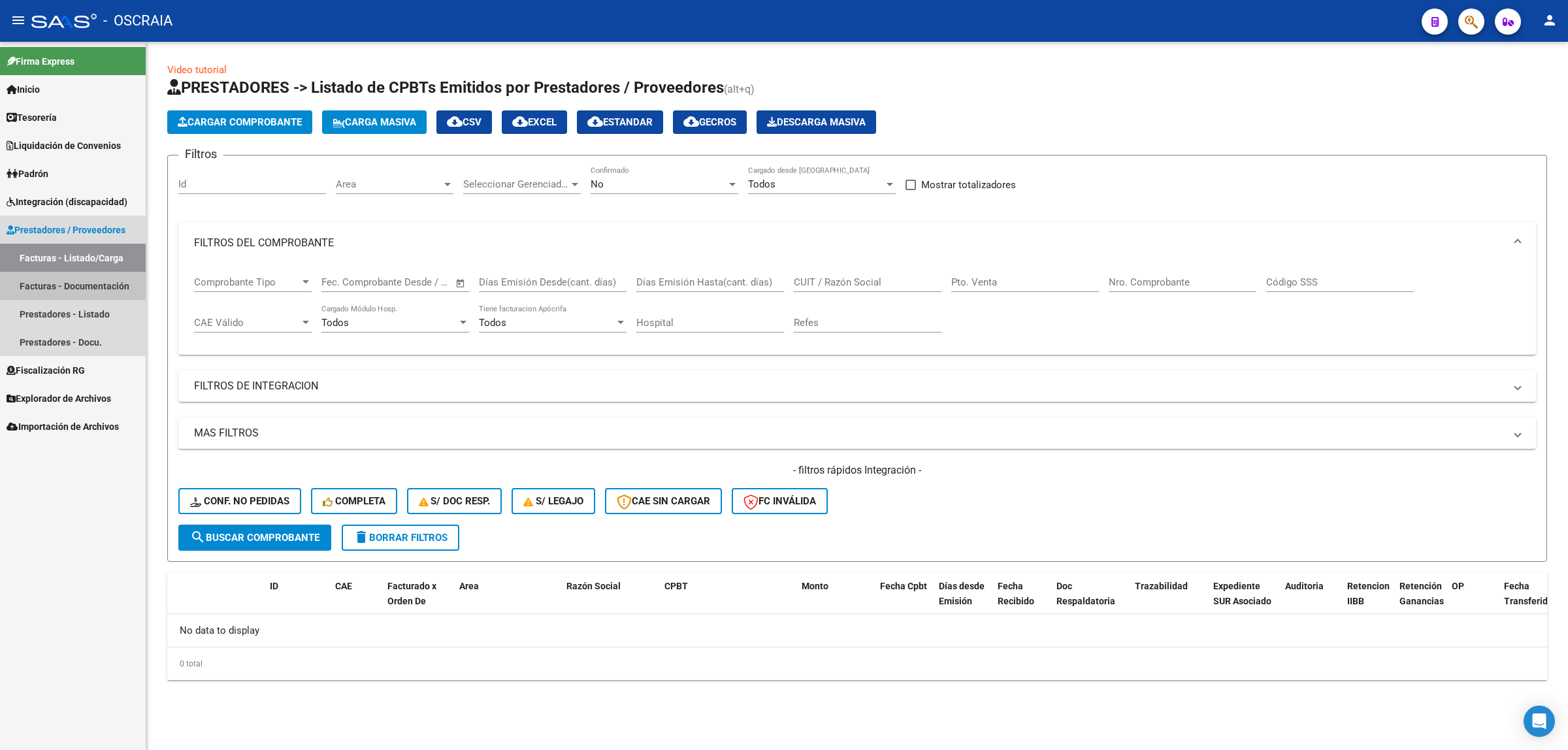
click at [67, 273] on link "Facturas - Documentación" at bounding box center [73, 286] width 146 height 28
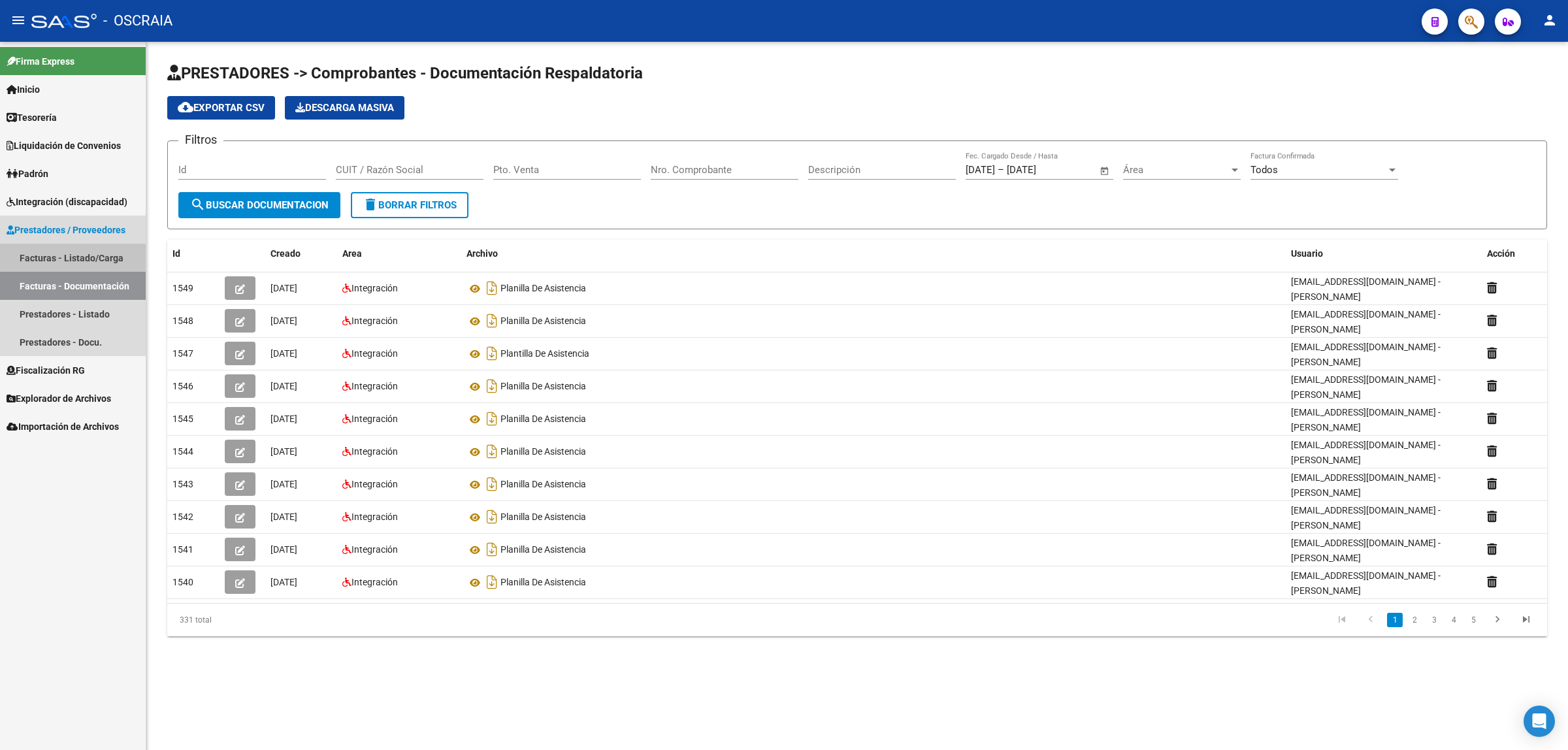
click at [74, 260] on link "Facturas - Listado/Carga" at bounding box center [73, 258] width 146 height 28
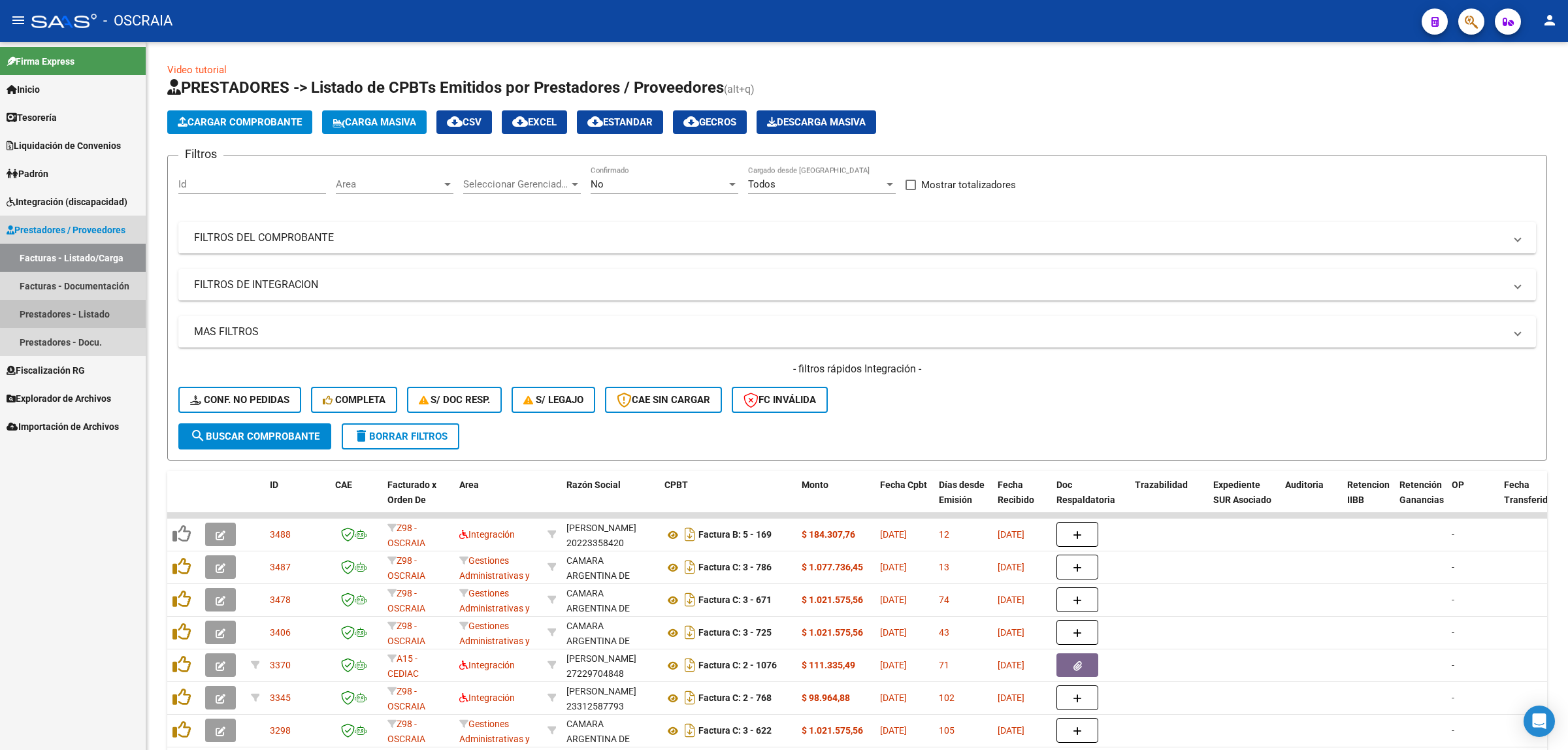
click at [75, 301] on link "Prestadores - Listado" at bounding box center [73, 314] width 146 height 28
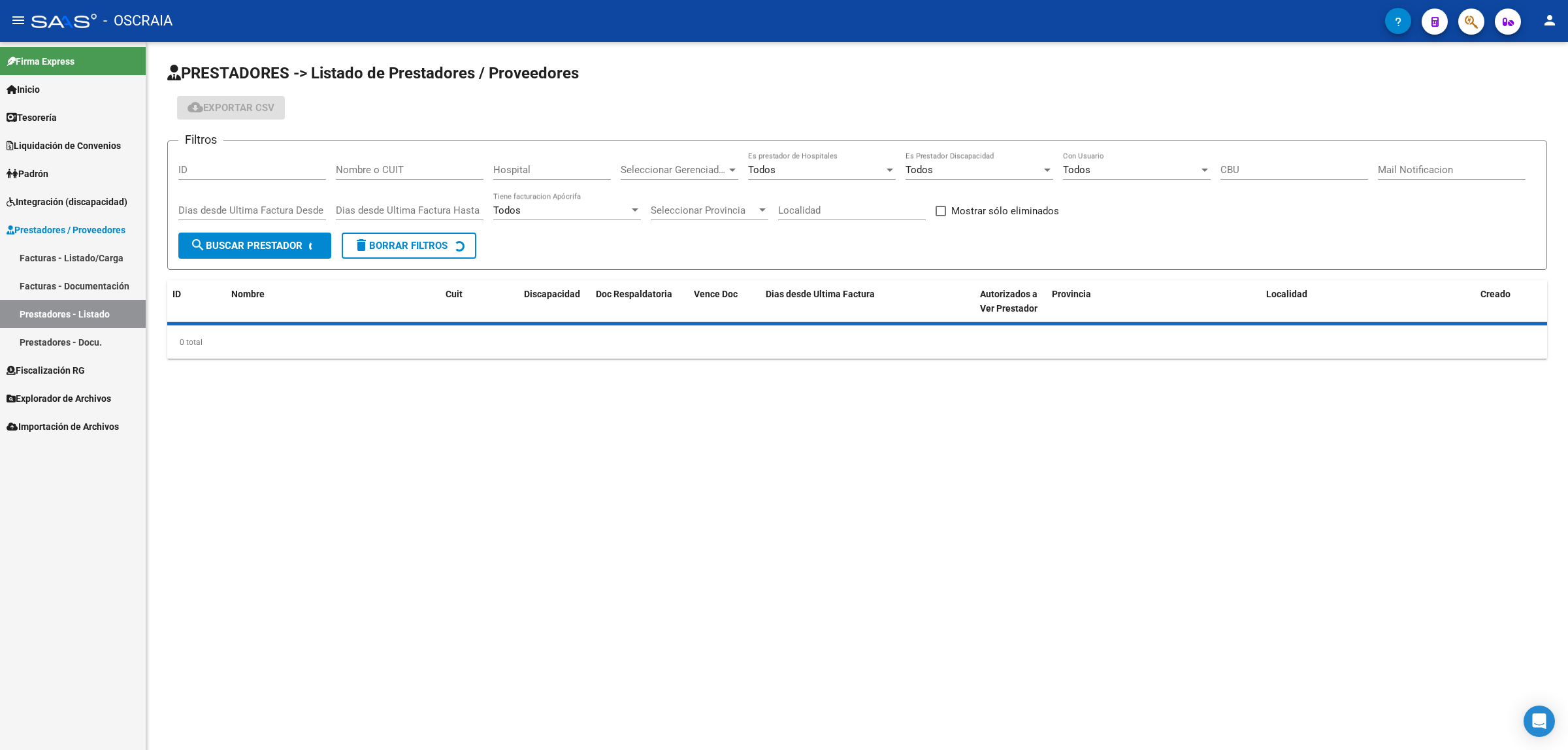
click at [77, 285] on link "Facturas - Documentación" at bounding box center [73, 286] width 146 height 28
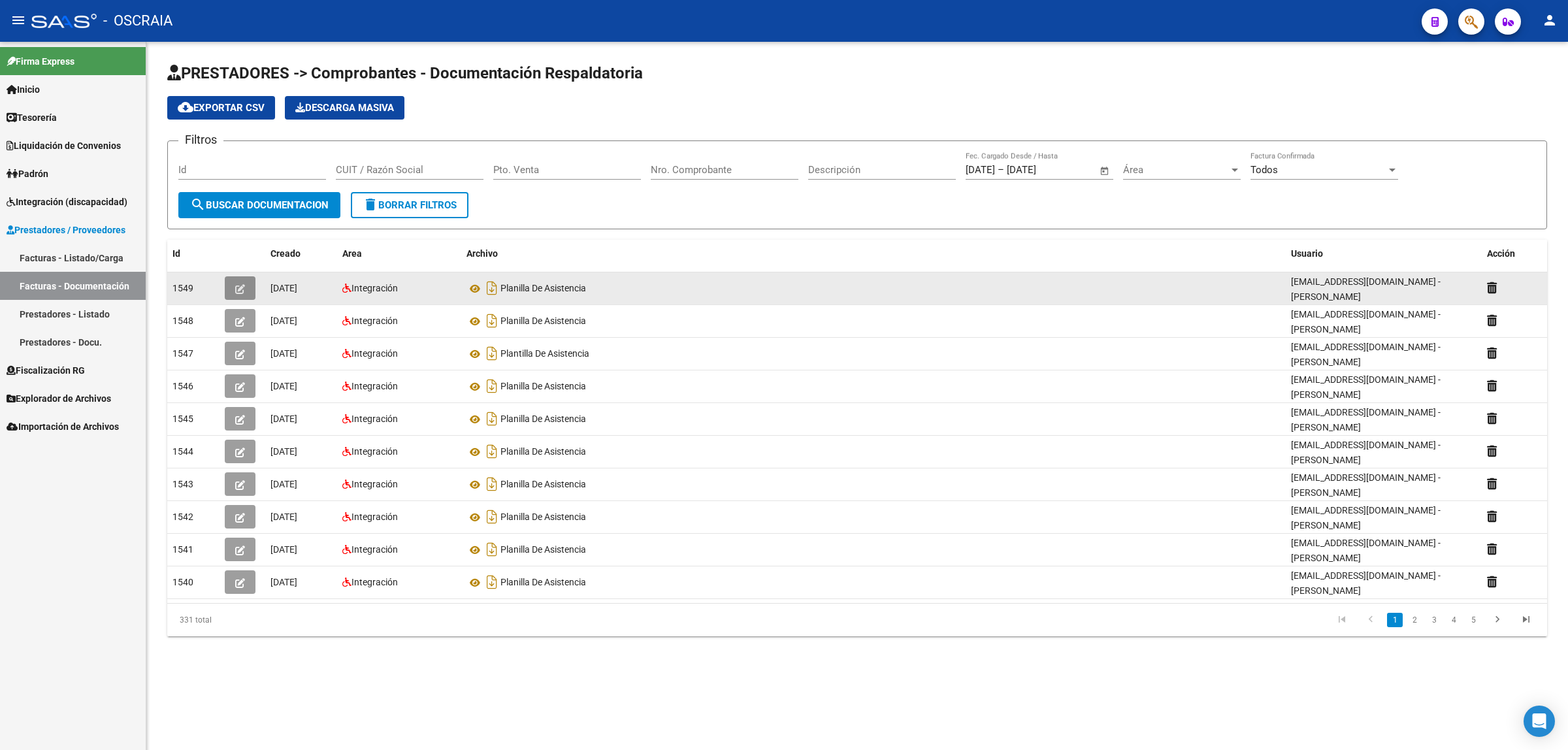
click at [248, 286] on button "button" at bounding box center [239, 288] width 31 height 23
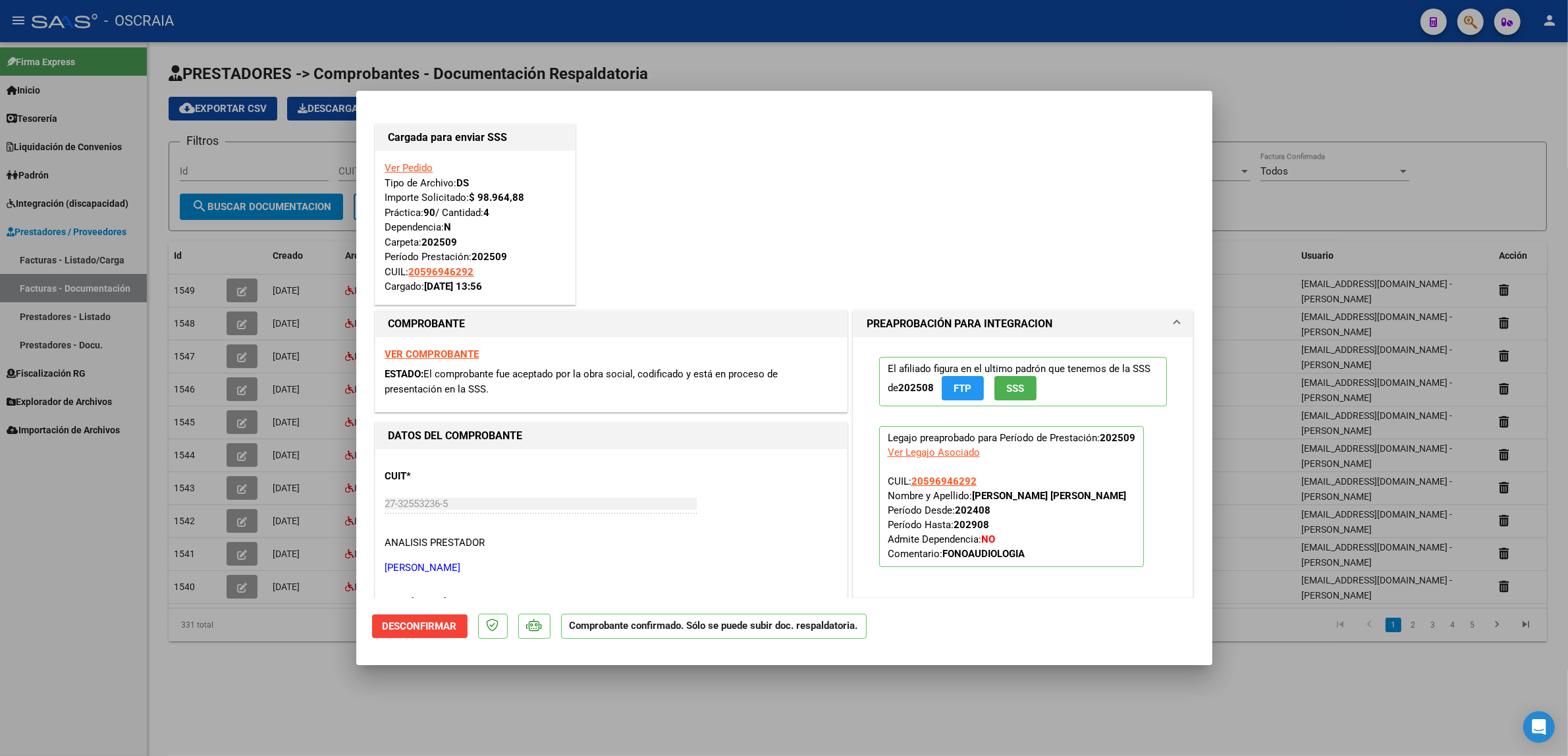
click at [265, 328] on div at bounding box center [784, 378] width 1568 height 756
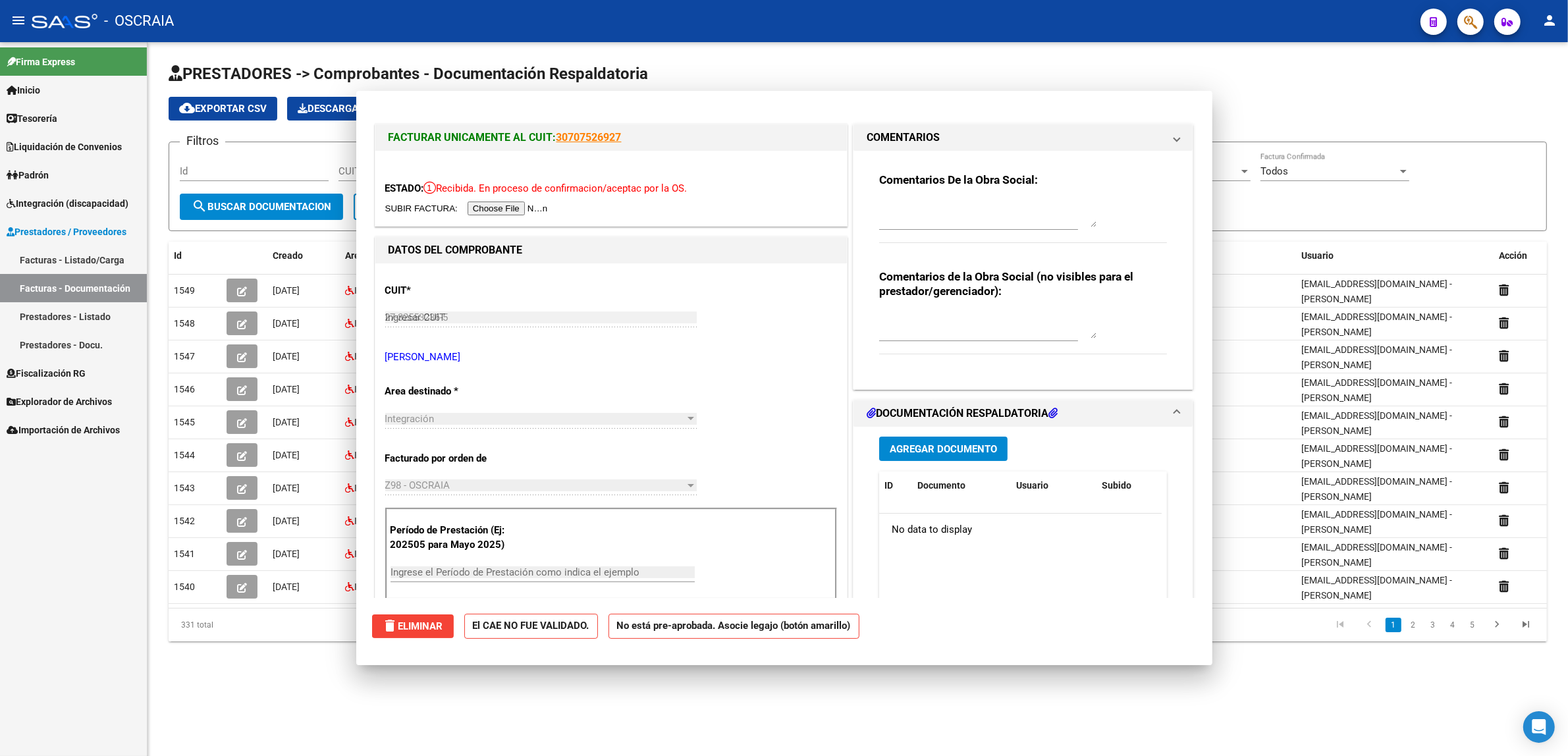
type input "$ 0,00"
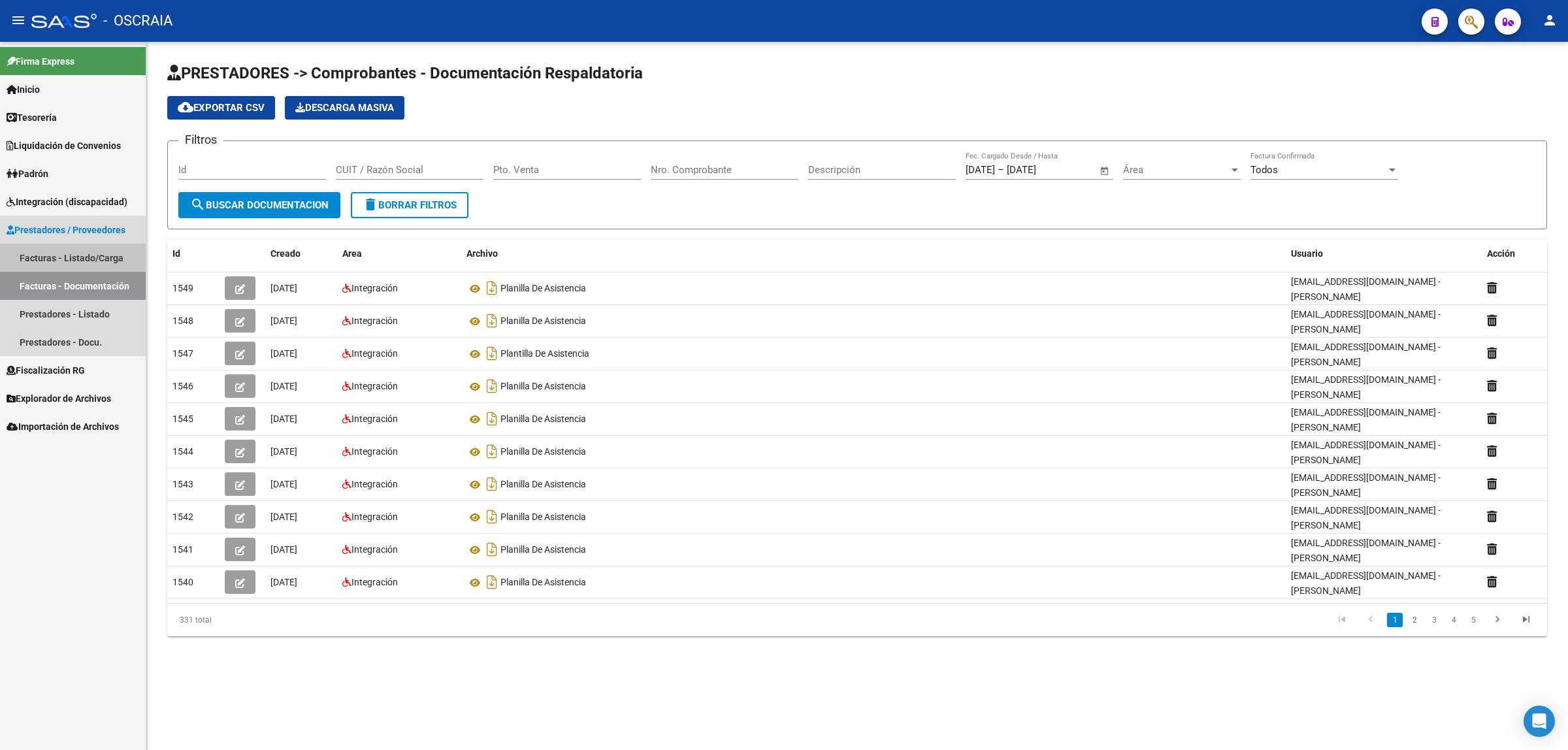
click at [97, 248] on link "Facturas - Listado/Carga" at bounding box center [73, 258] width 146 height 28
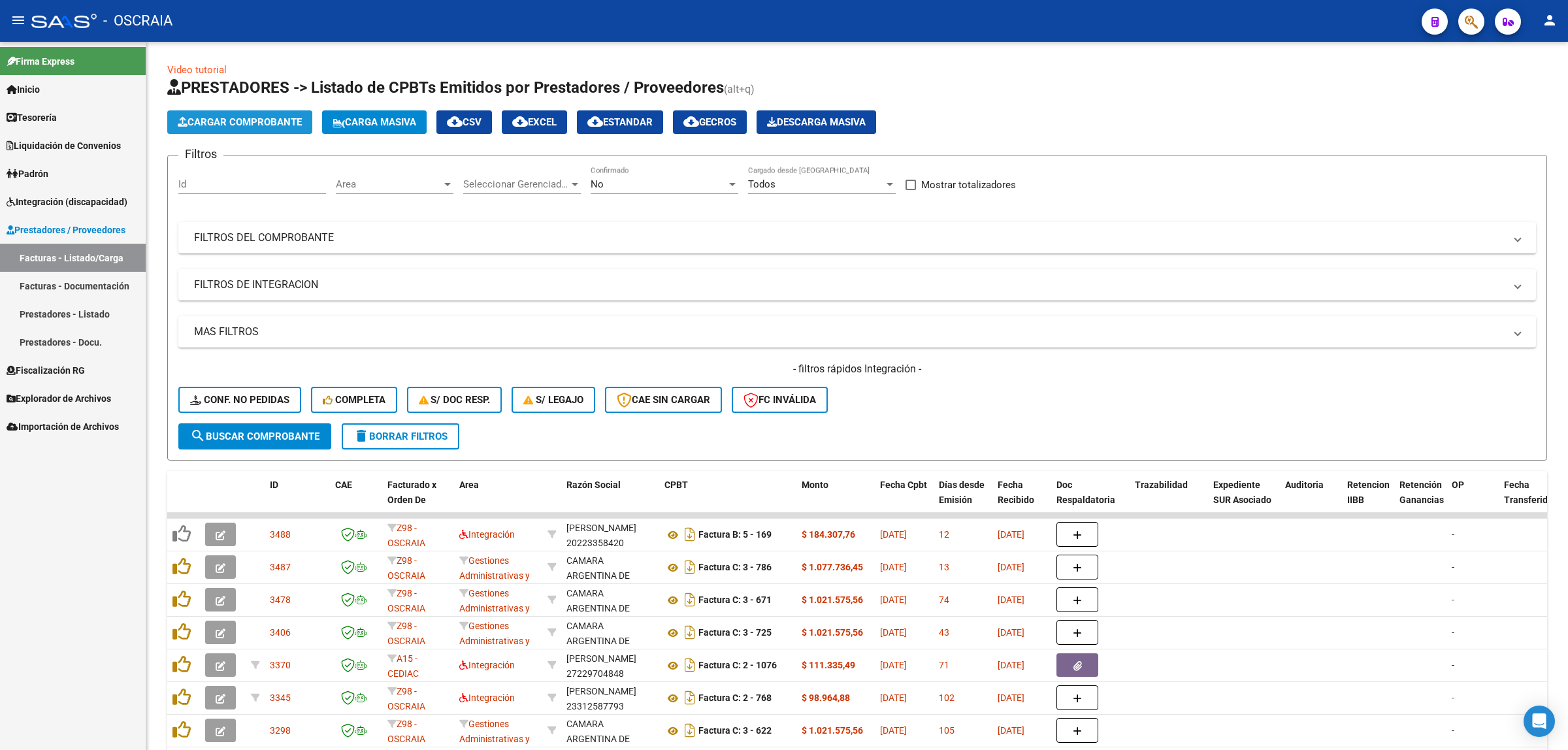
click at [244, 128] on button "Cargar Comprobante" at bounding box center [240, 122] width 145 height 23
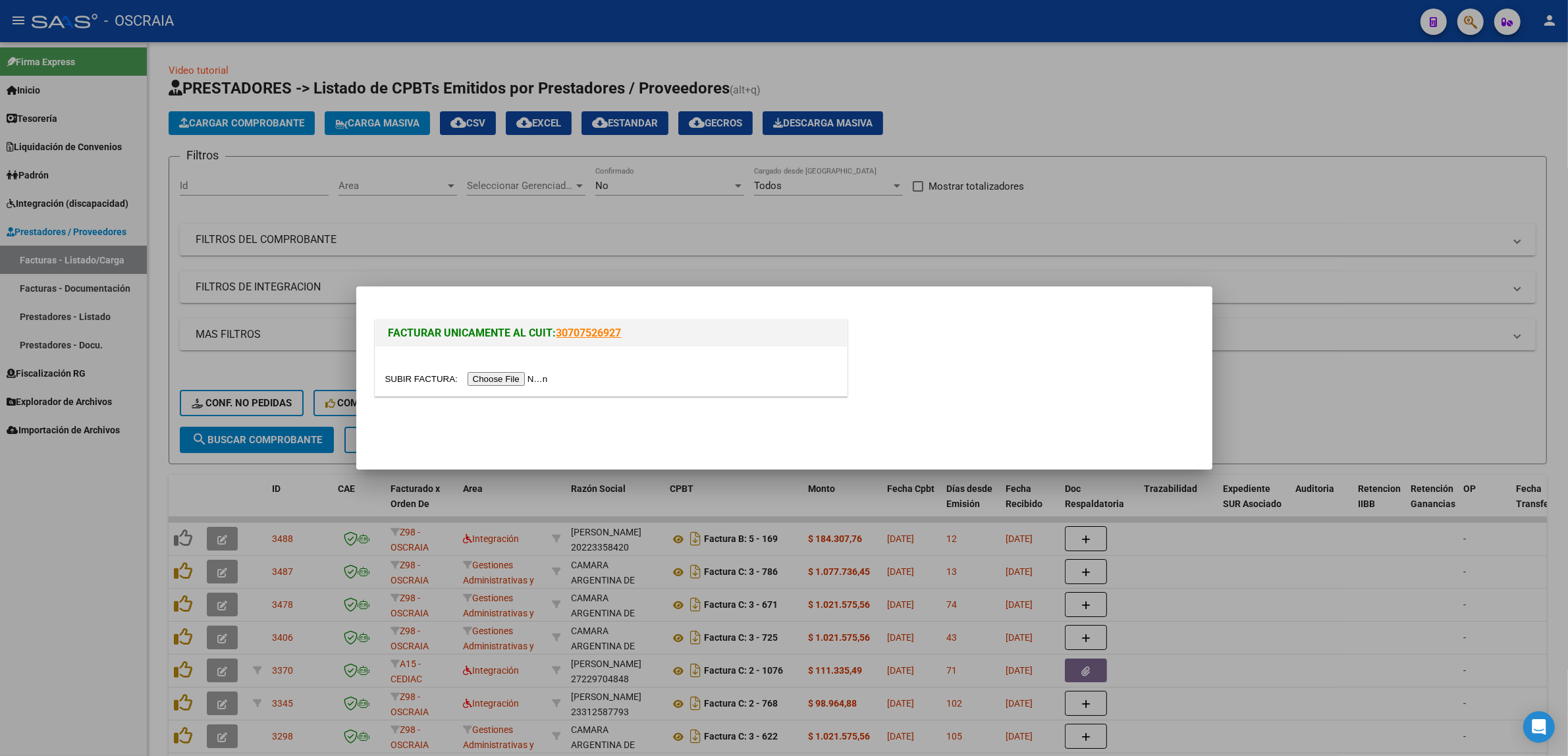
click at [507, 381] on input "file" at bounding box center [469, 379] width 167 height 14
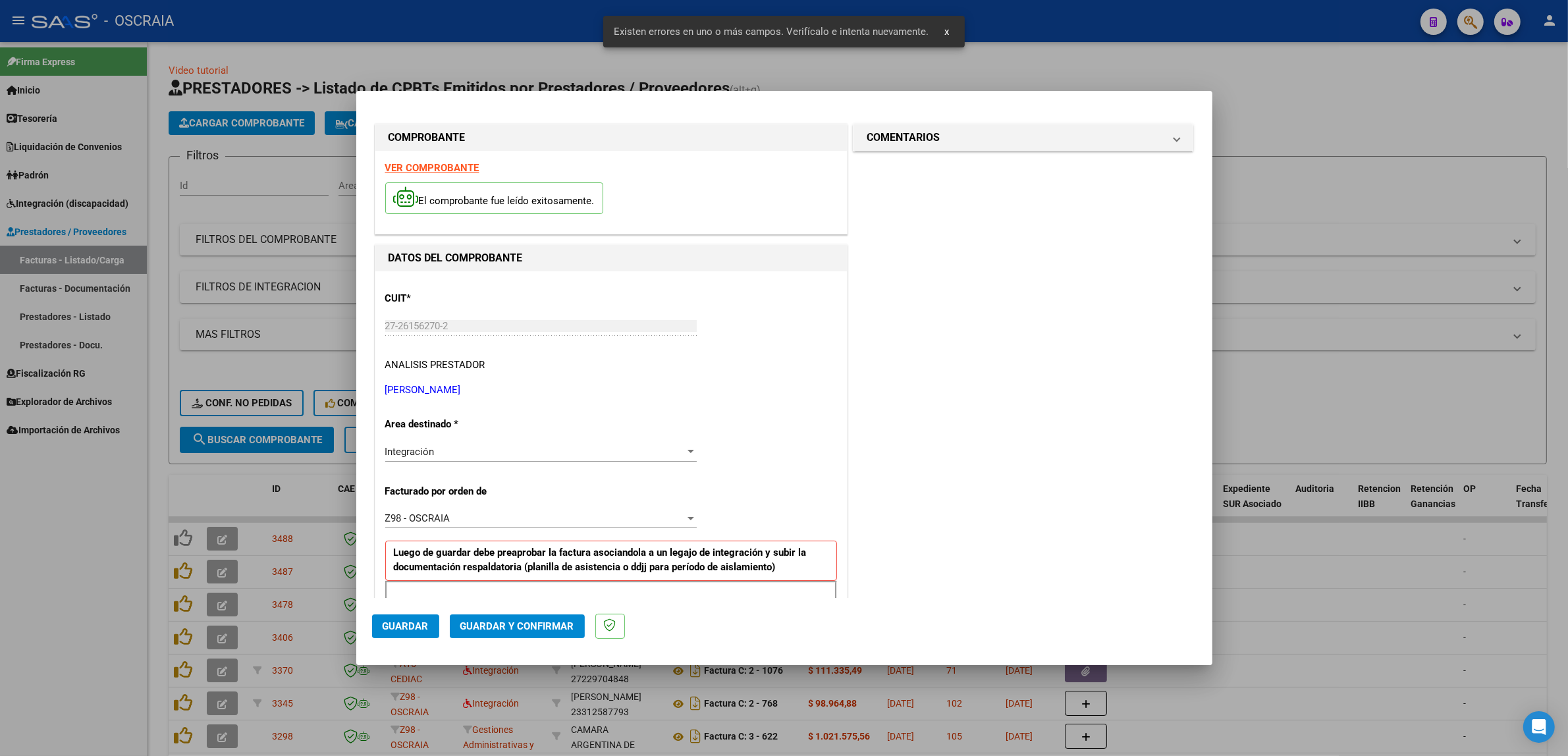
scroll to position [274, 0]
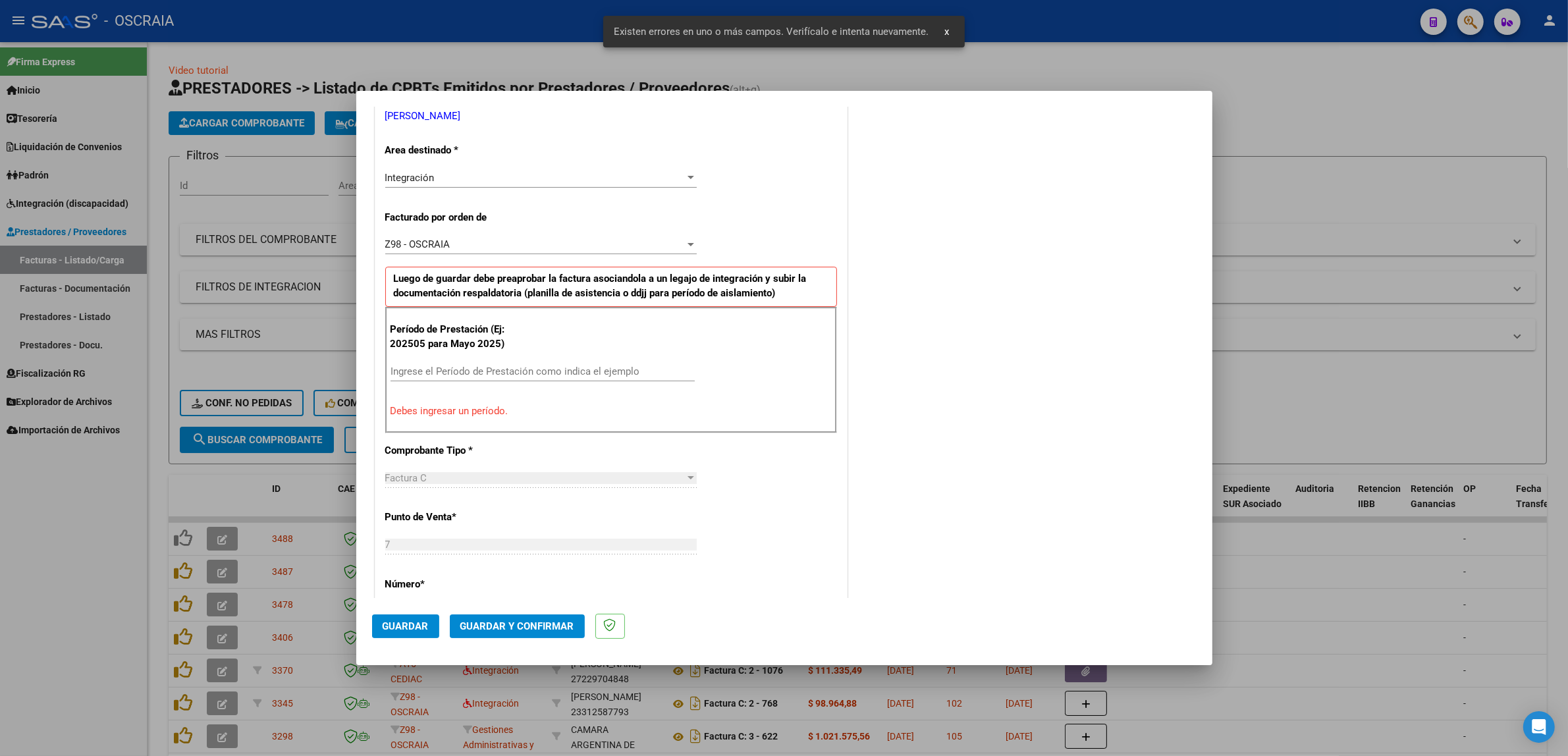
click at [496, 379] on div "Ingrese el Período de Prestación como indica el ejemplo" at bounding box center [542, 370] width 304 height 20
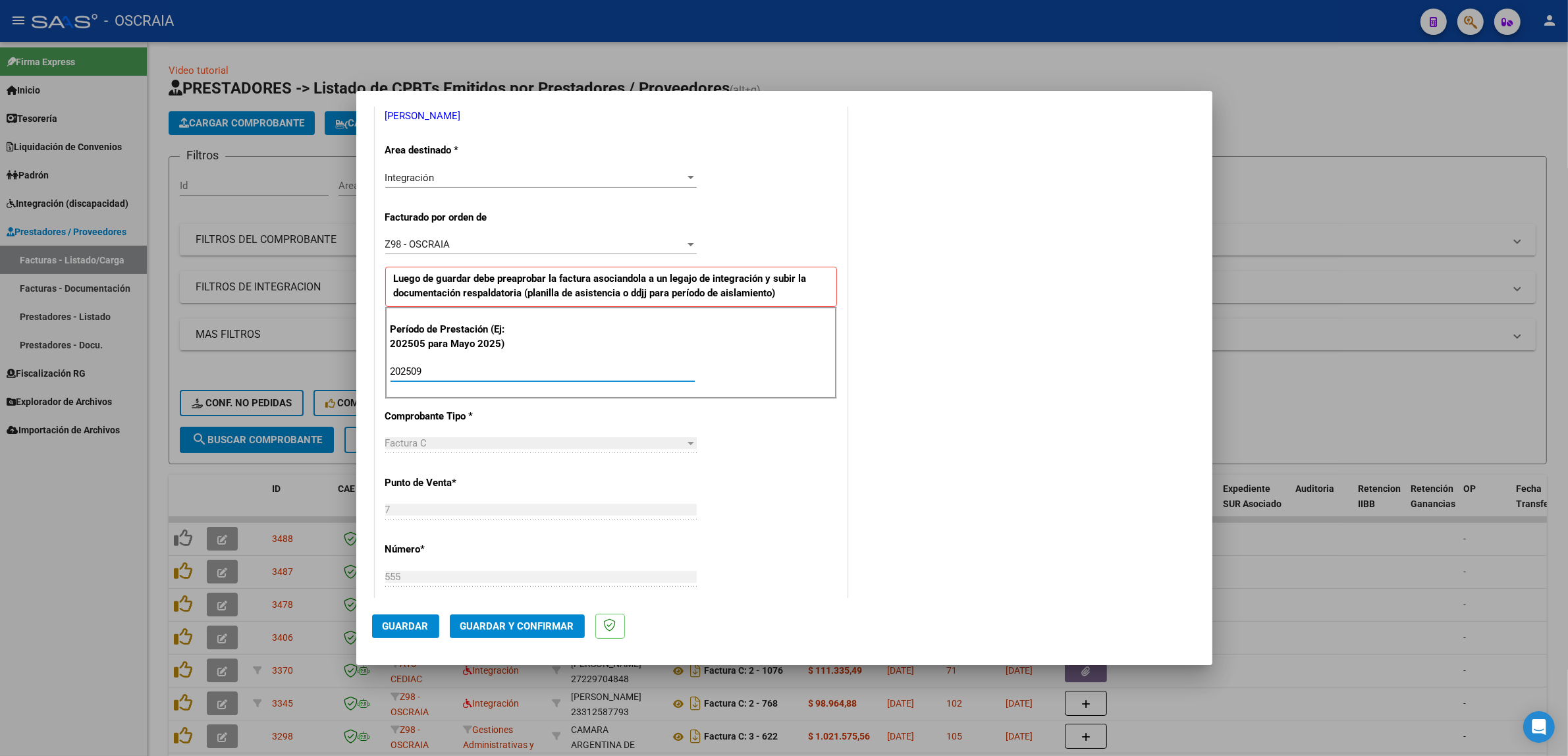
type input "202509"
click at [790, 420] on div "COMENTARIOS Comentarios De la Obra Social: Comentarios de la Obra Social (no vi…" at bounding box center [1022, 490] width 346 height 1286
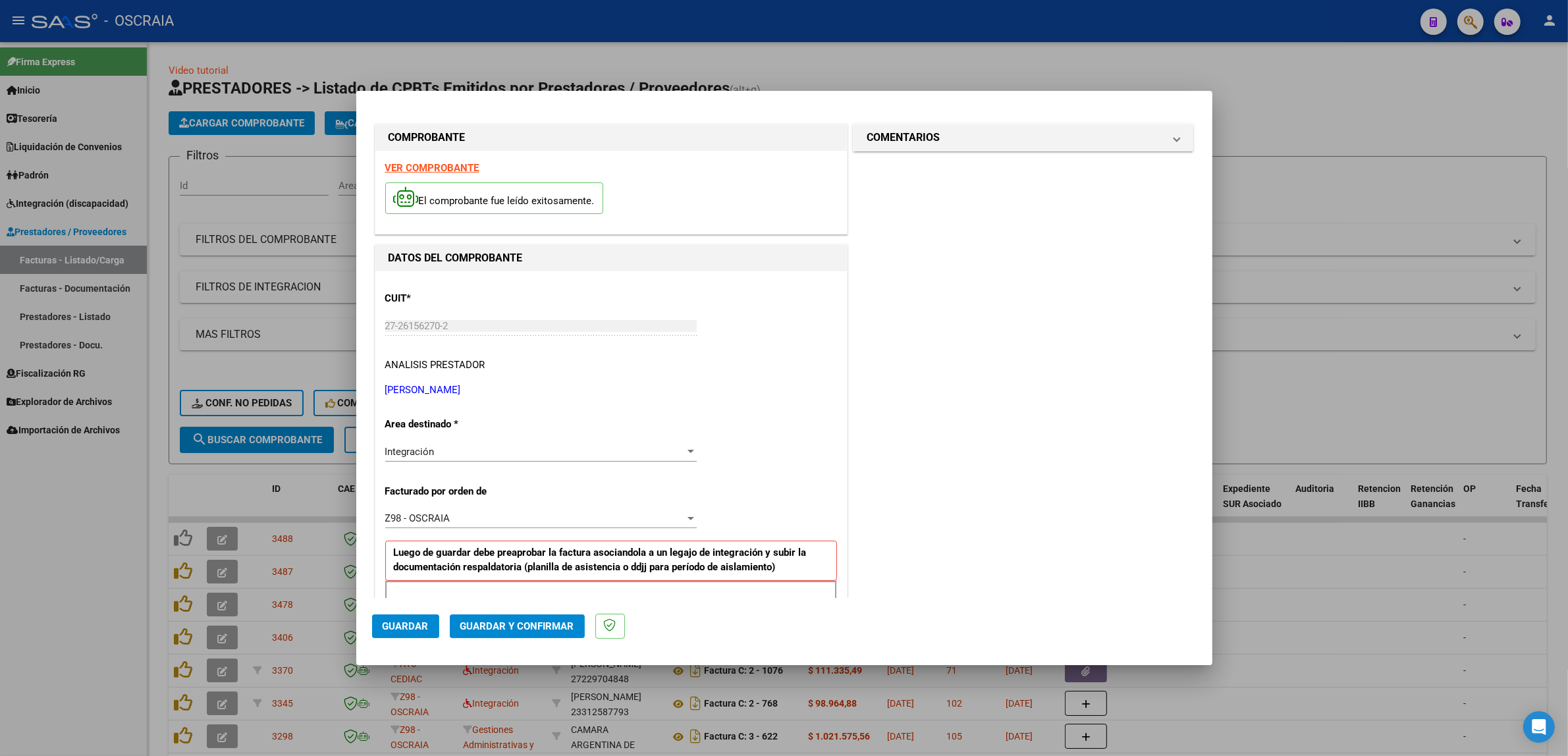
scroll to position [810, 0]
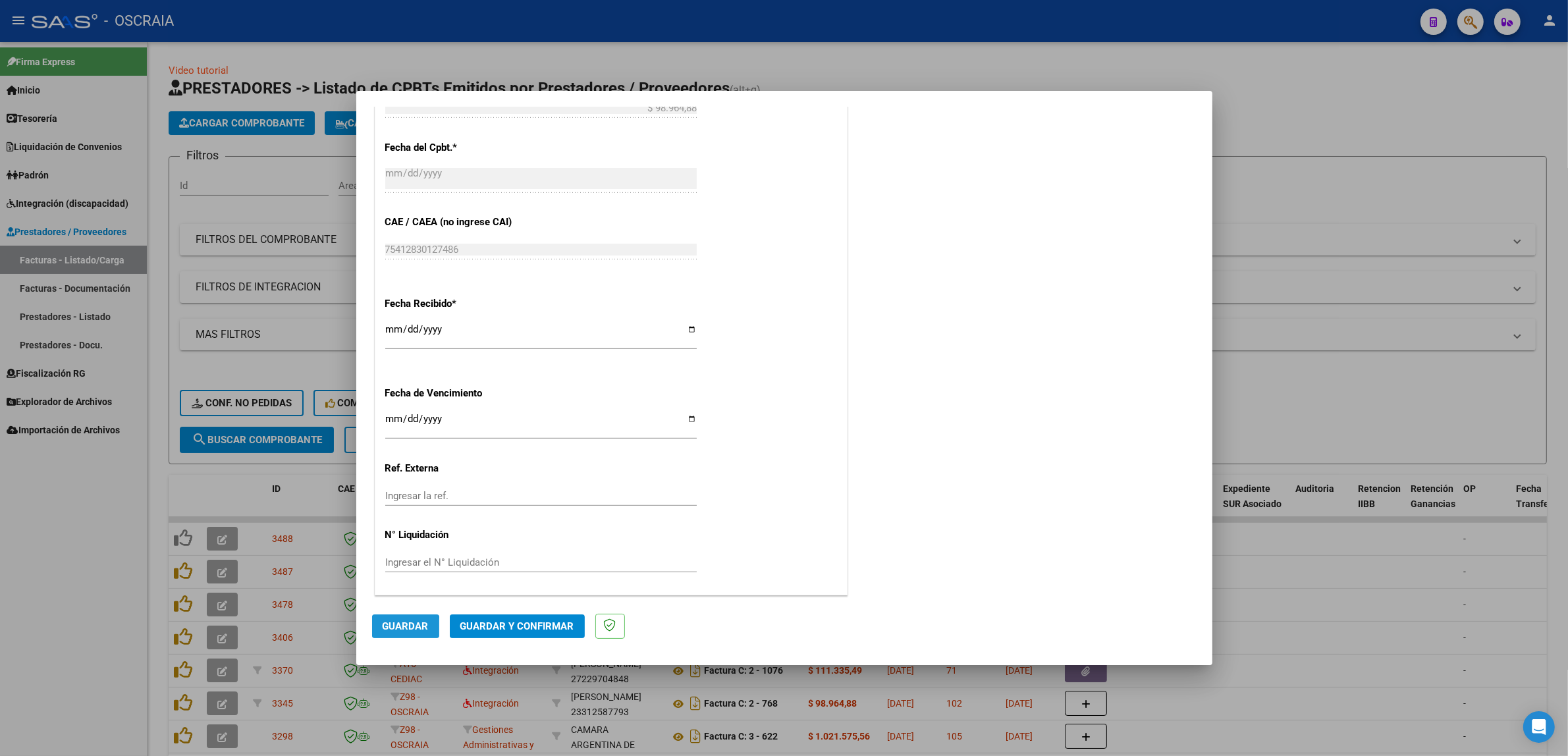
click at [384, 632] on button "Guardar" at bounding box center [406, 626] width 68 height 23
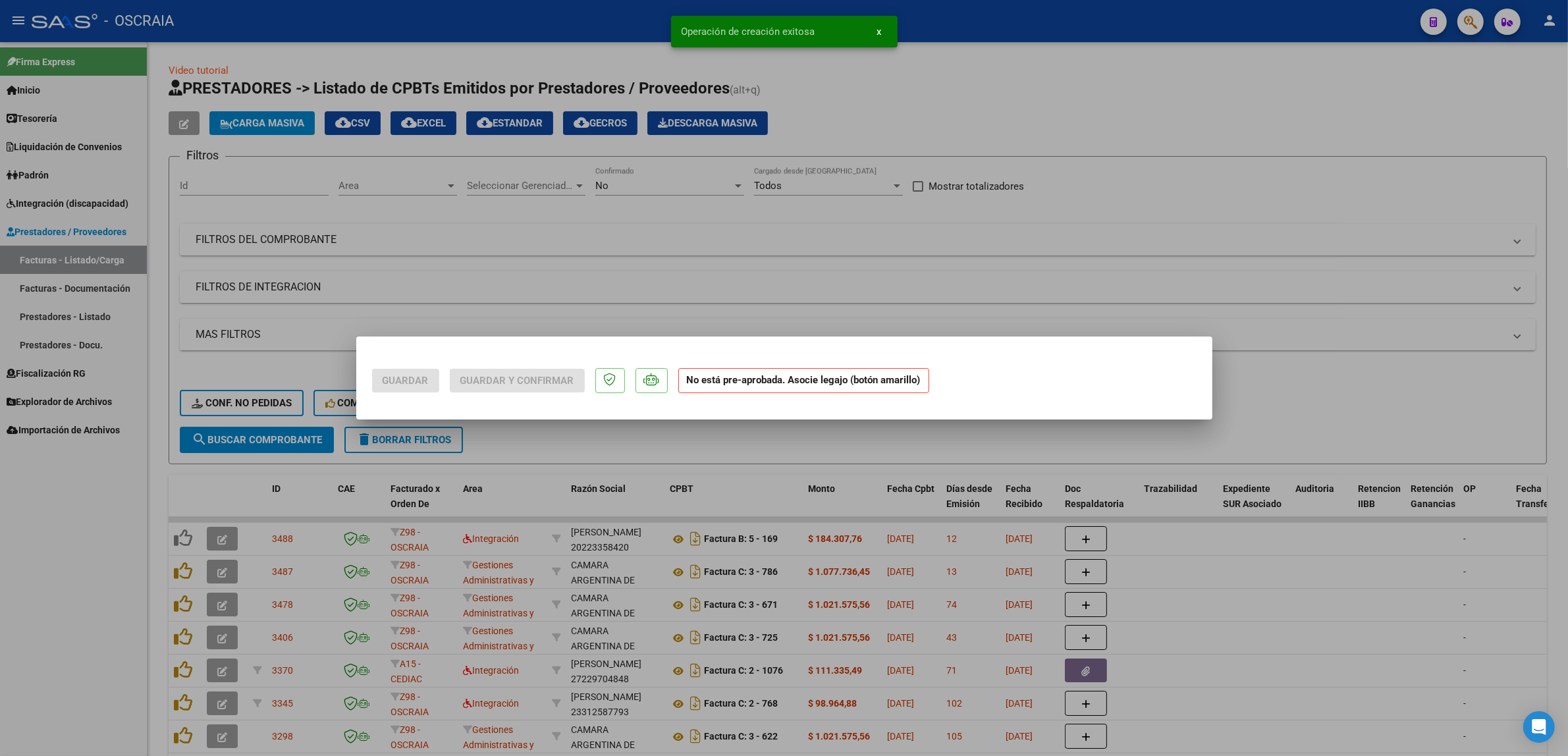
scroll to position [0, 0]
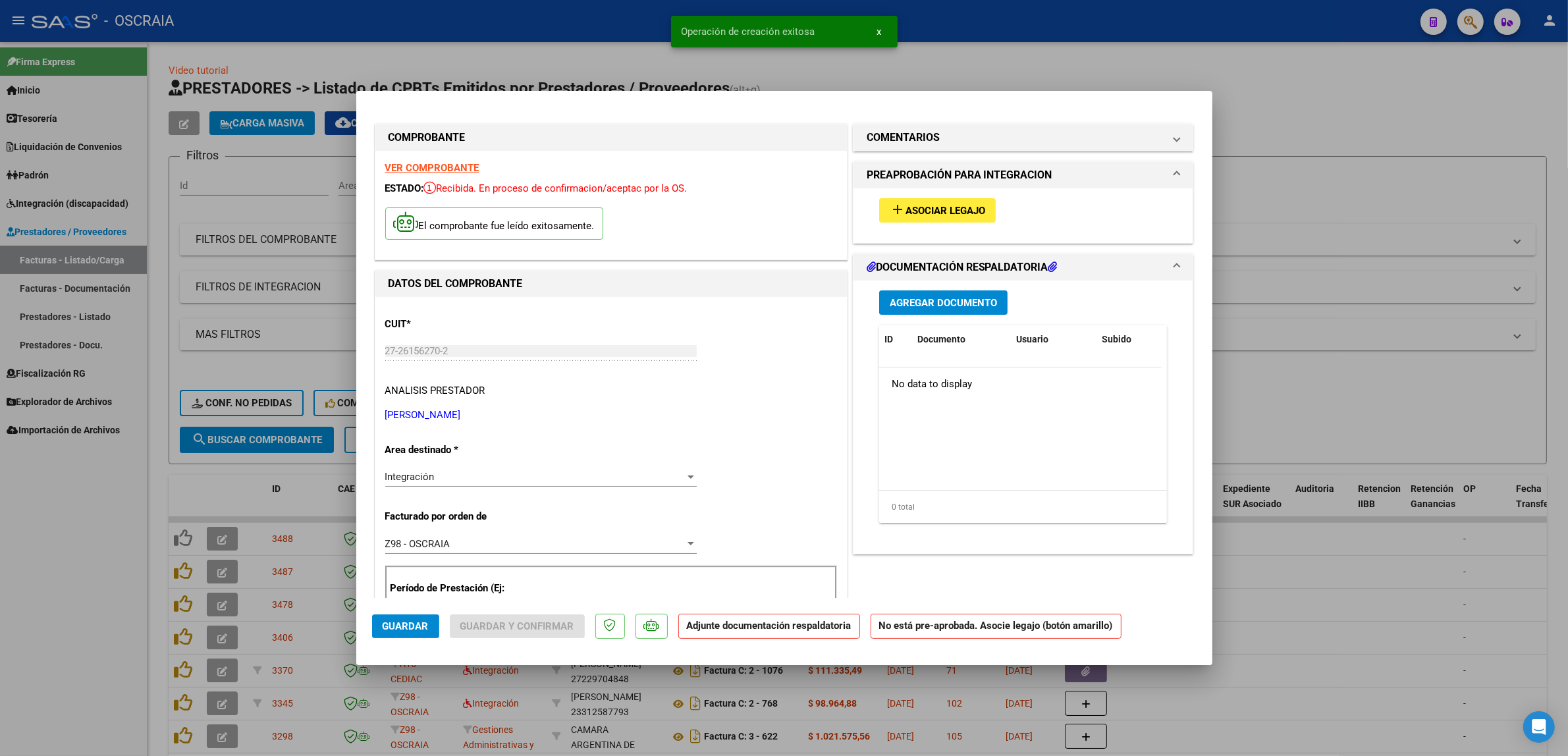
click at [790, 211] on span "Asociar Legajo" at bounding box center [944, 210] width 80 height 12
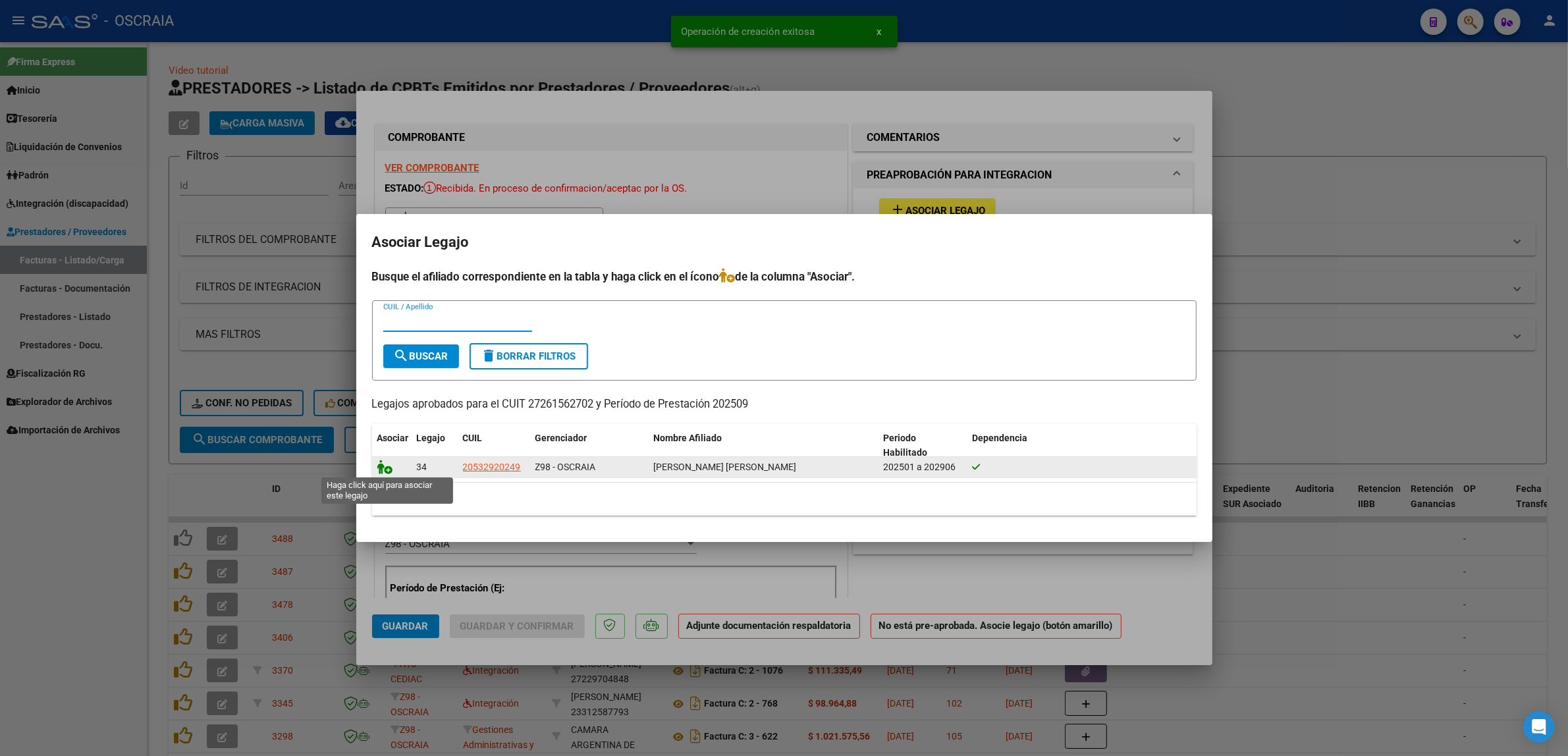
click at [377, 467] on icon at bounding box center [384, 466] width 16 height 14
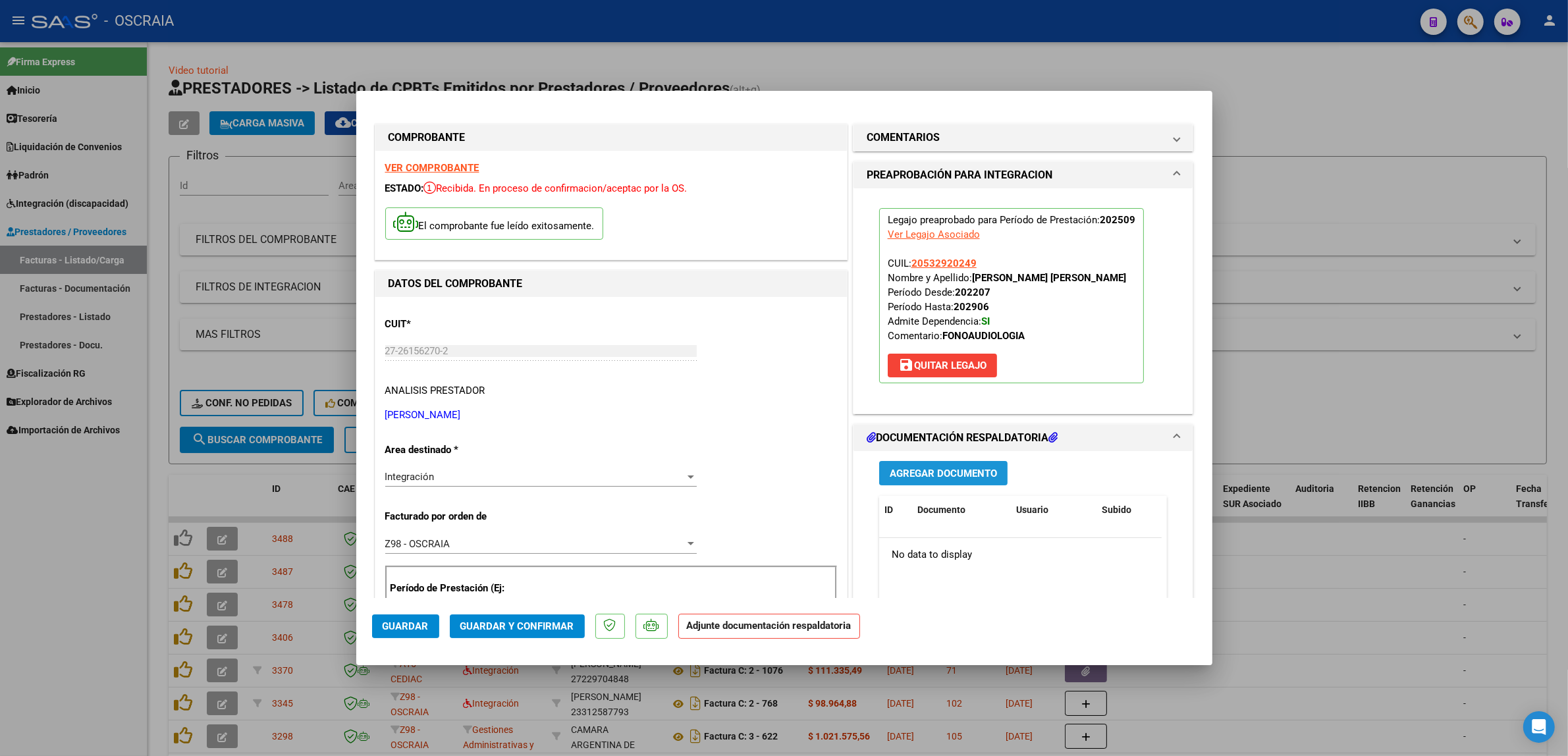
click at [790, 475] on span "Agregar Documento" at bounding box center [942, 473] width 107 height 12
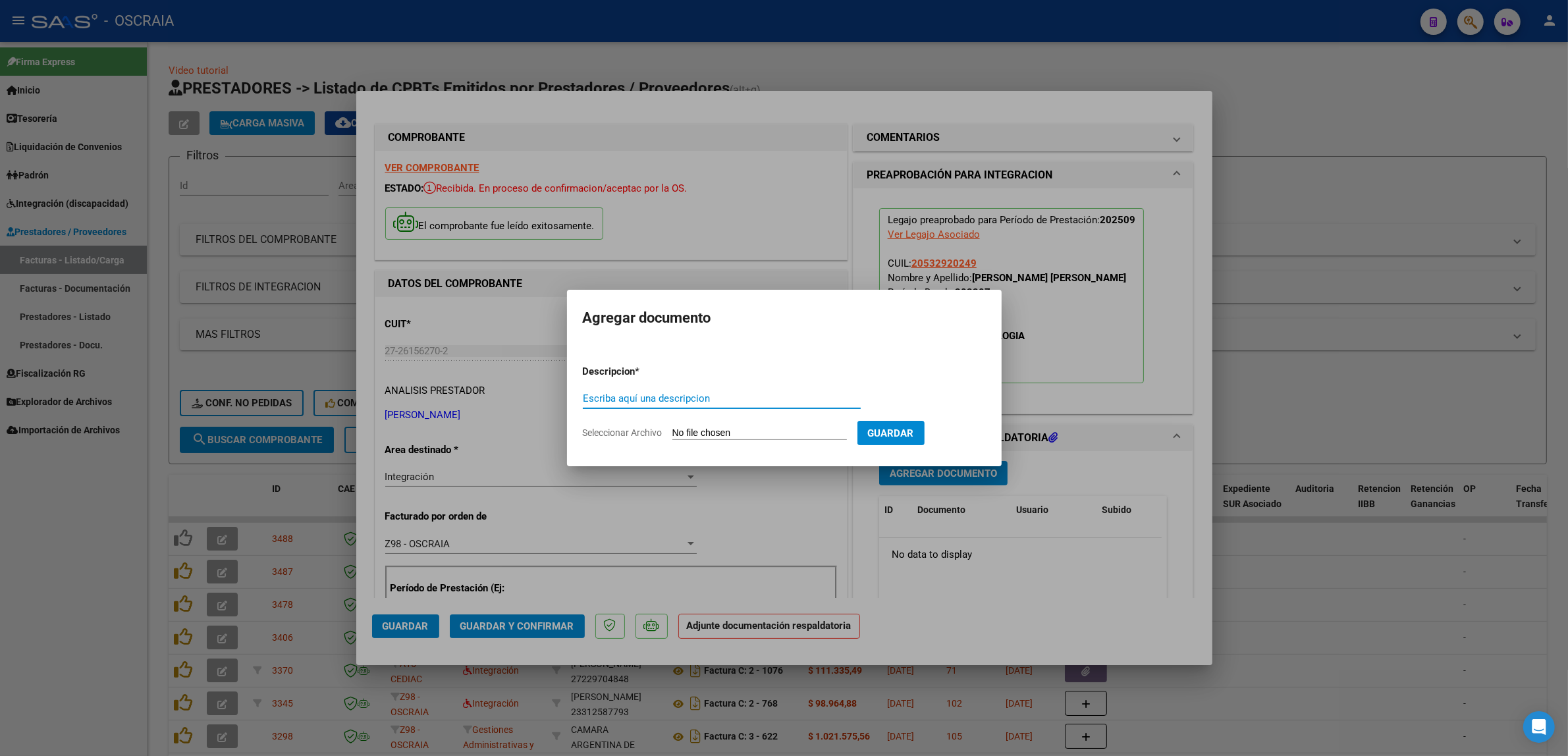
click at [680, 399] on input "Escriba aquí una descripcion" at bounding box center [721, 398] width 278 height 12
type input "PLANILLA DE ASISTENCIA"
click at [672, 428] on input "Seleccionar Archivo" at bounding box center [760, 433] width 174 height 12
type input "C:\fakepath\09-2025 [PERSON_NAME] FC555 FONOAUDIOLOGIA [PERSON_NAME] DE ASISTEN…"
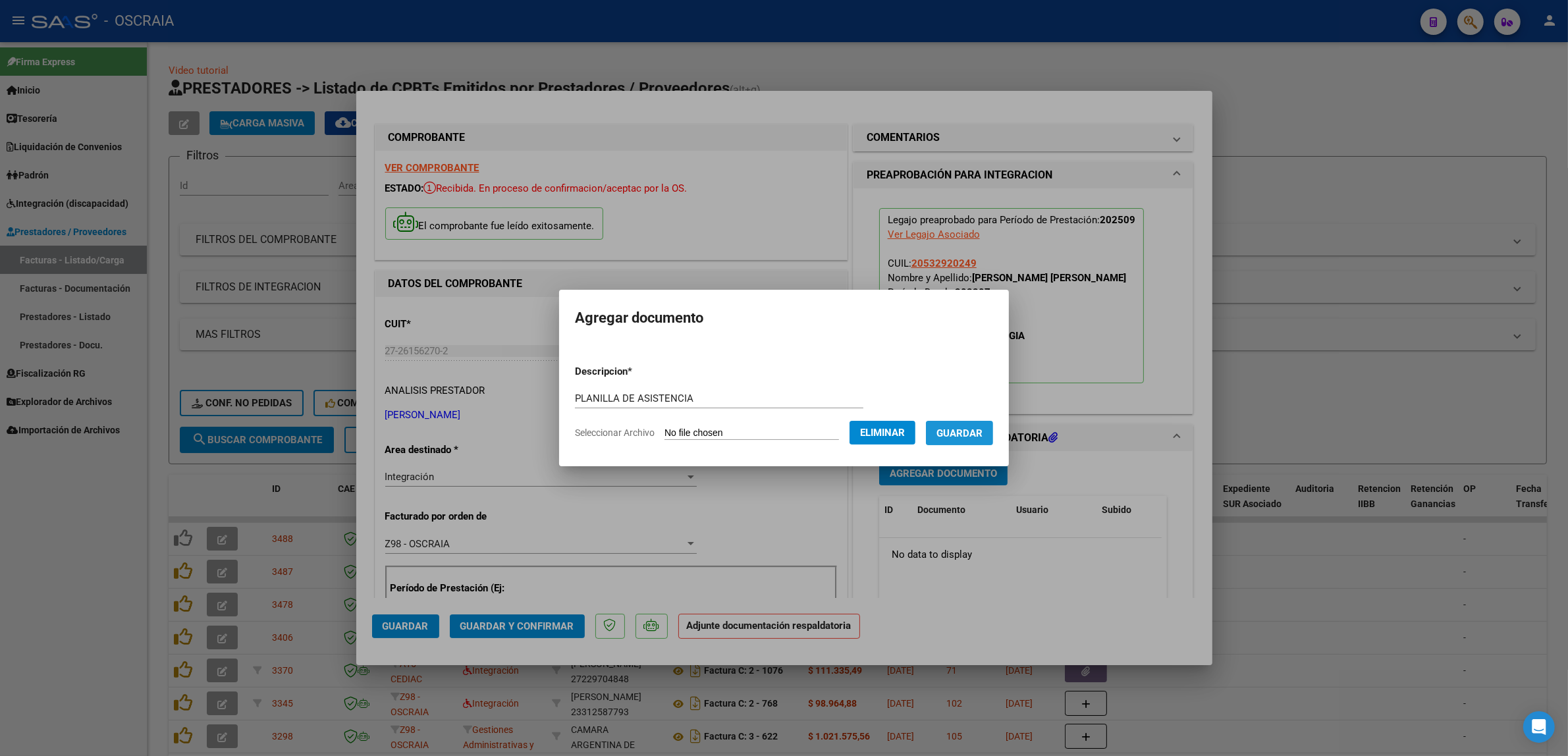
click at [790, 428] on span "Guardar" at bounding box center [958, 433] width 46 height 12
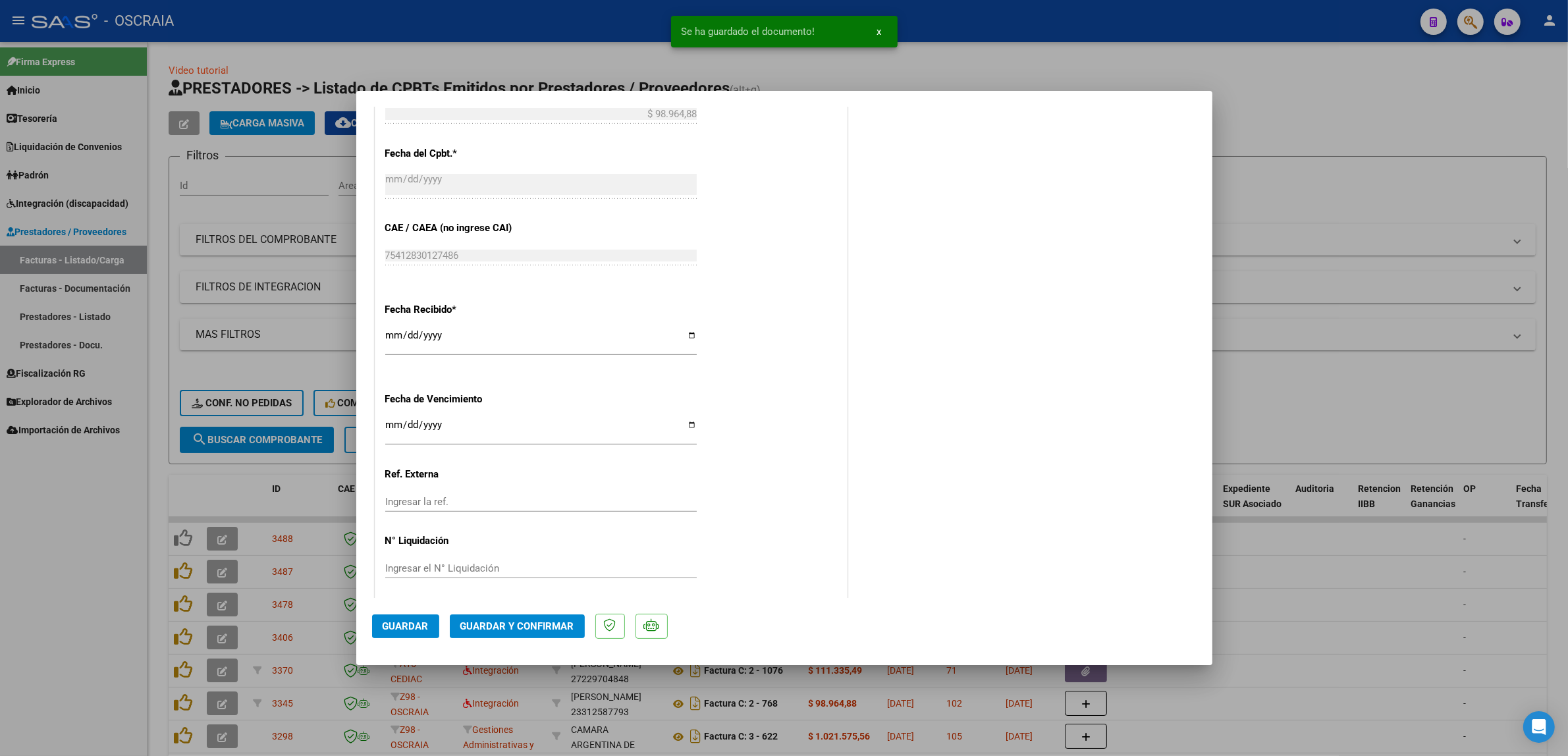
scroll to position [830, 0]
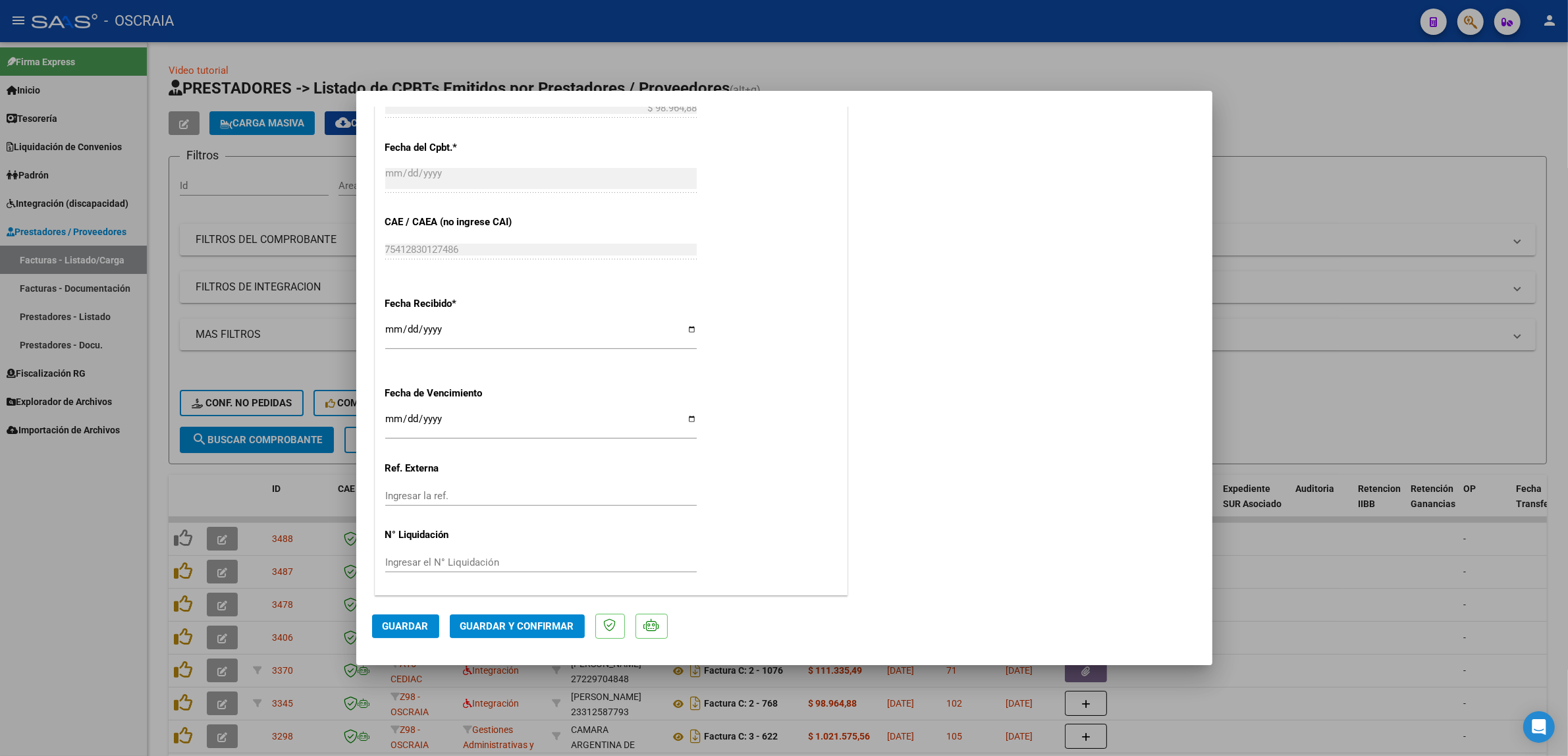
click at [497, 628] on span "Guardar y Confirmar" at bounding box center [517, 626] width 113 height 12
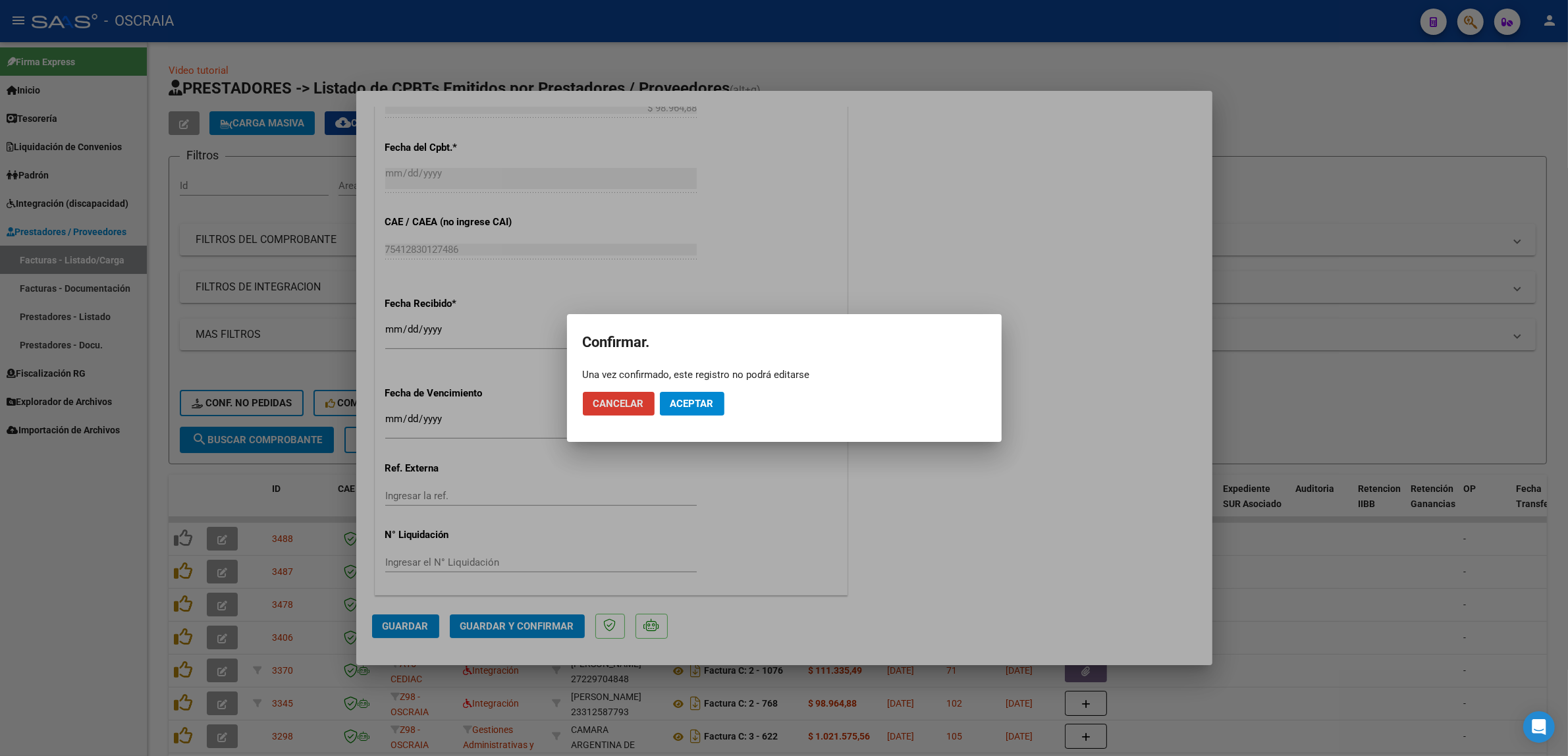
click at [701, 405] on span "Aceptar" at bounding box center [692, 403] width 43 height 12
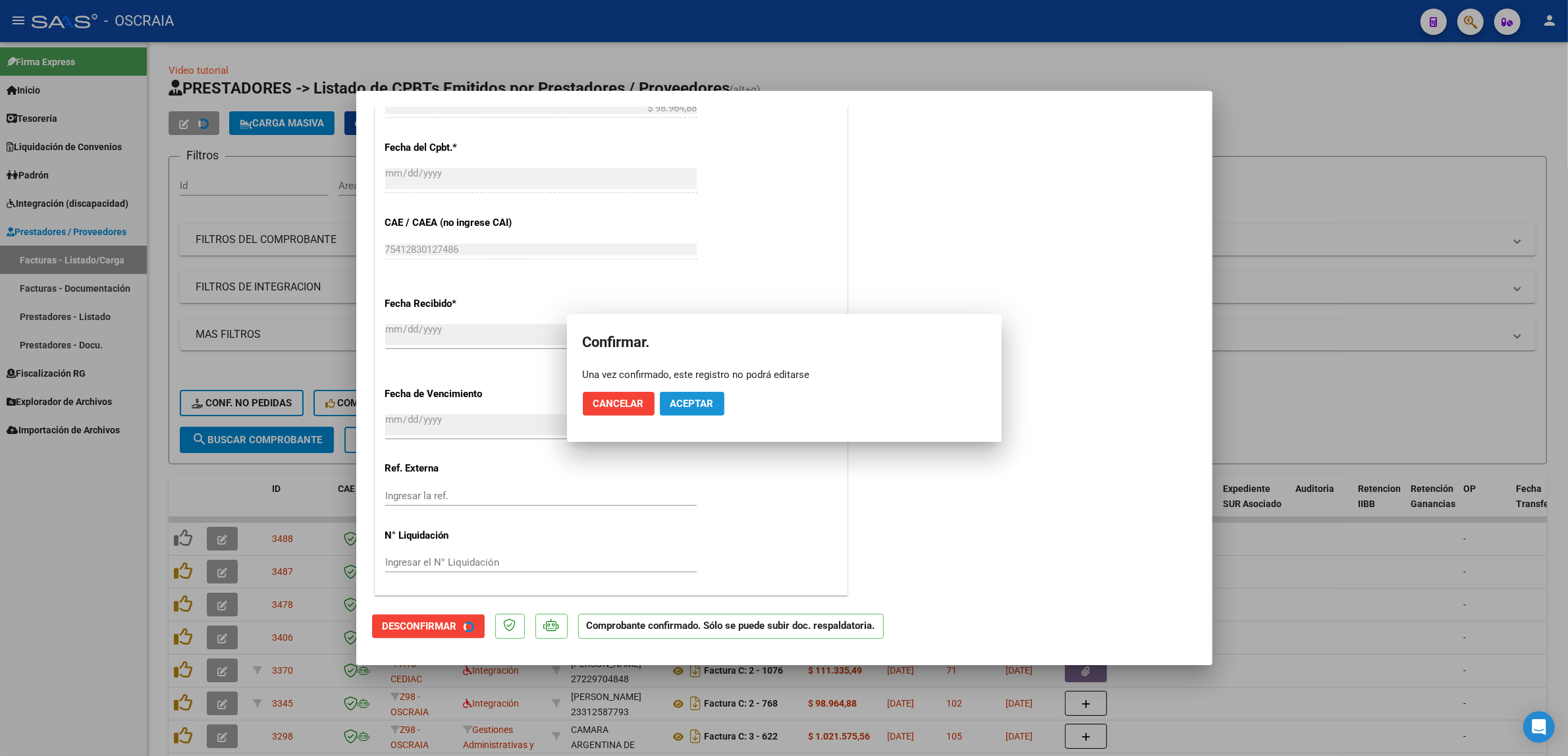
scroll to position [748, 0]
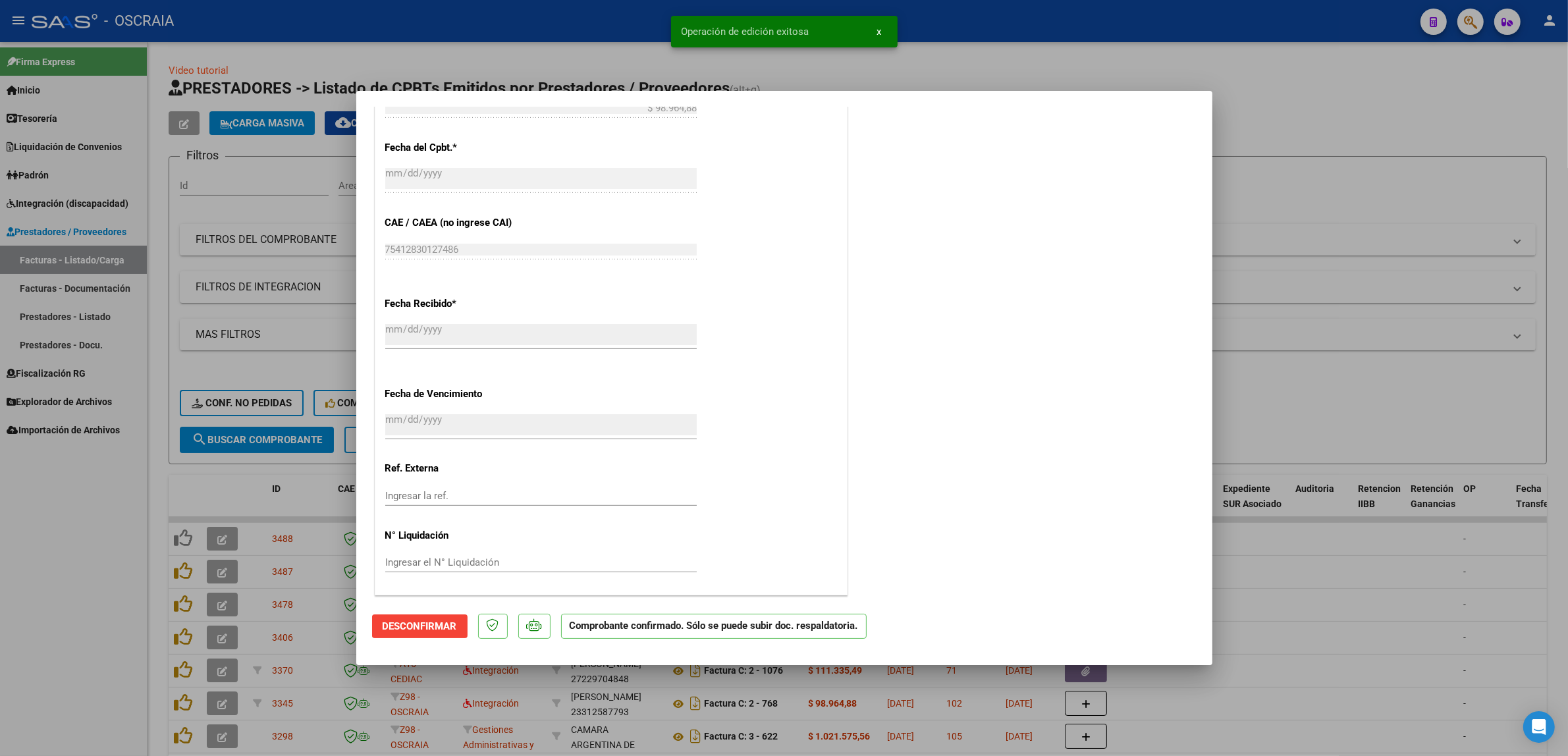
click at [323, 280] on div at bounding box center [784, 378] width 1568 height 756
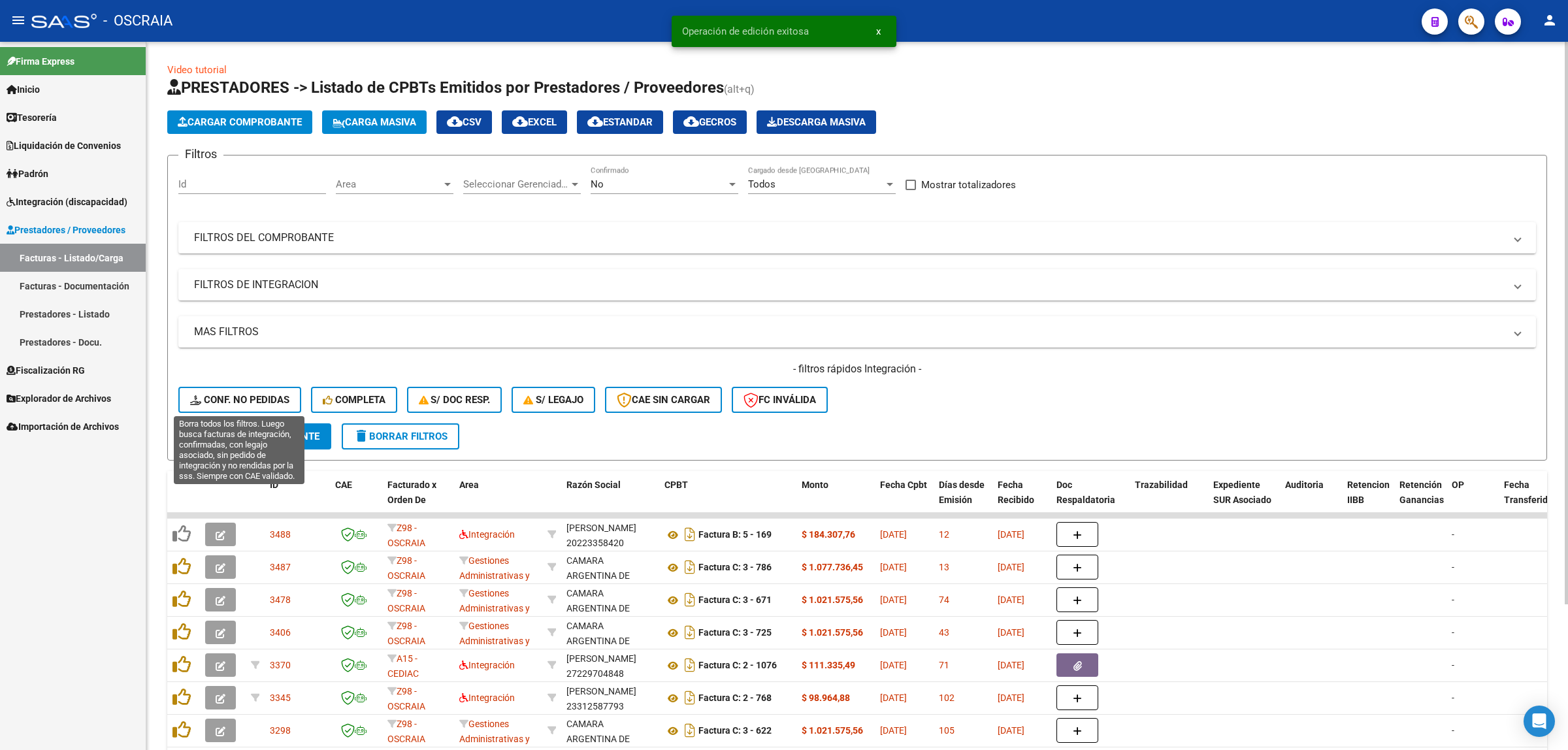
click at [230, 387] on button "Conf. no pedidas" at bounding box center [240, 400] width 123 height 26
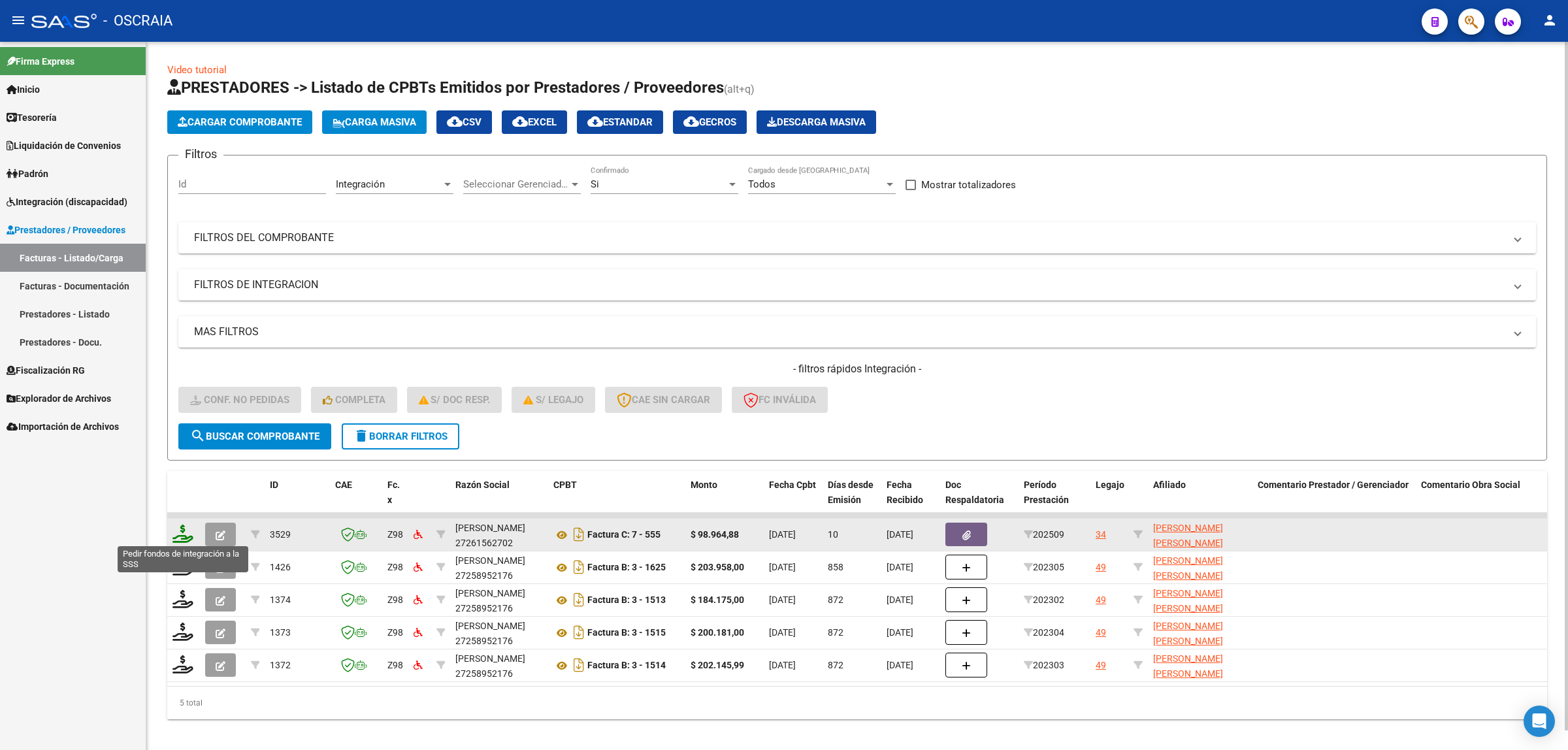
click at [183, 533] on icon at bounding box center [182, 534] width 20 height 19
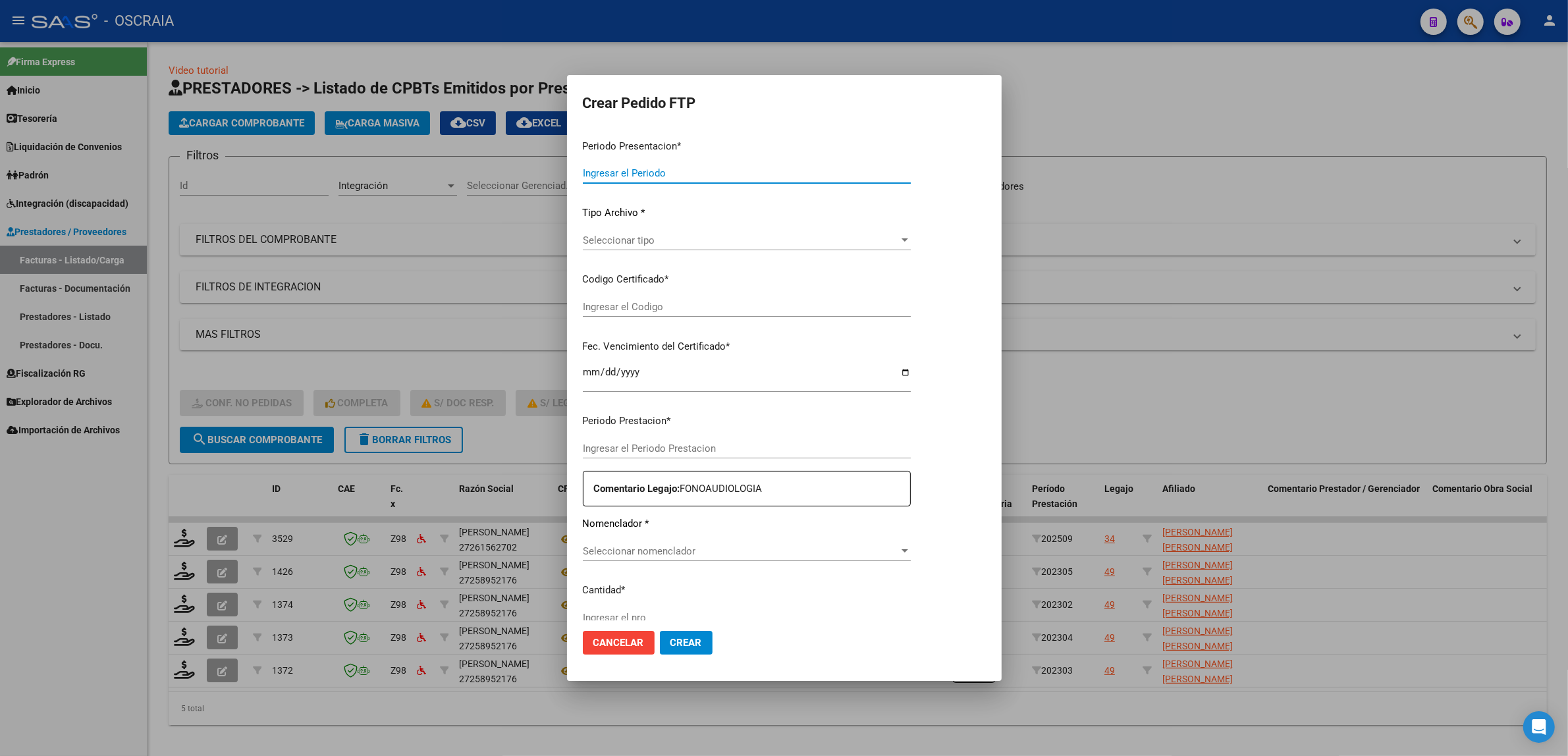
type input "202509"
type input "$ 98.964,88"
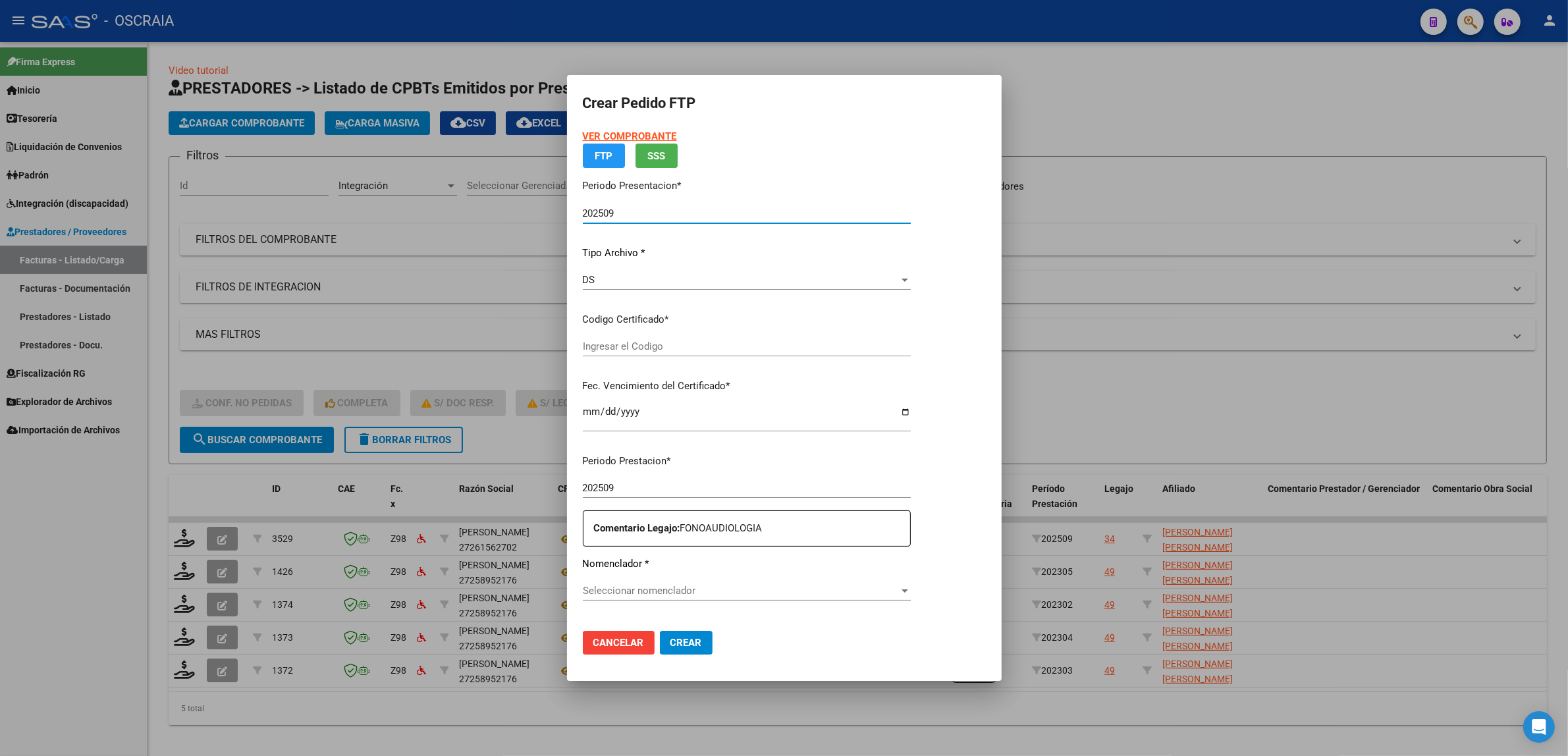
type input "ARG02000532920242019062820290628BS309"
type input "[DATE]"
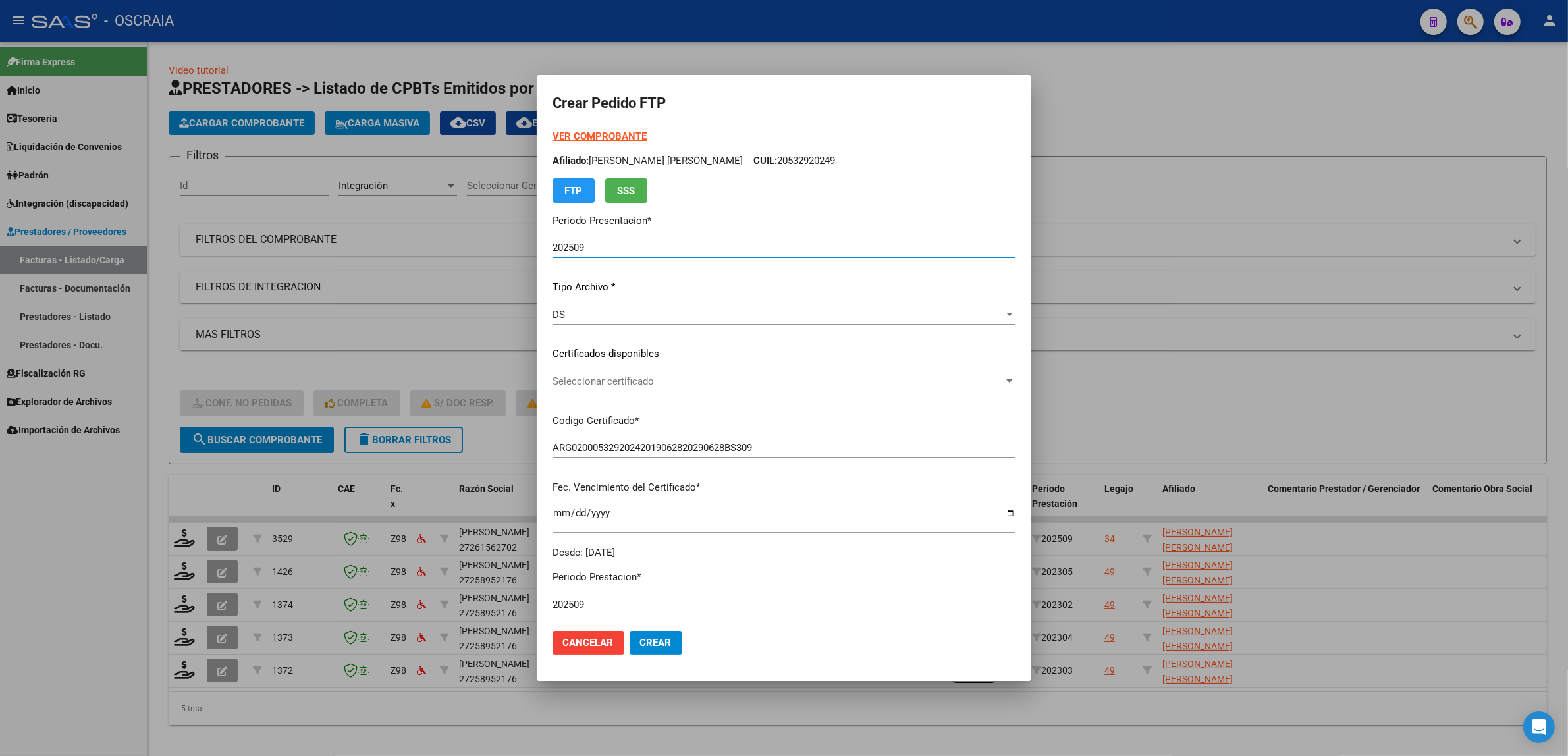
click at [649, 372] on div "Seleccionar certificado Seleccionar certificado" at bounding box center [784, 381] width 463 height 20
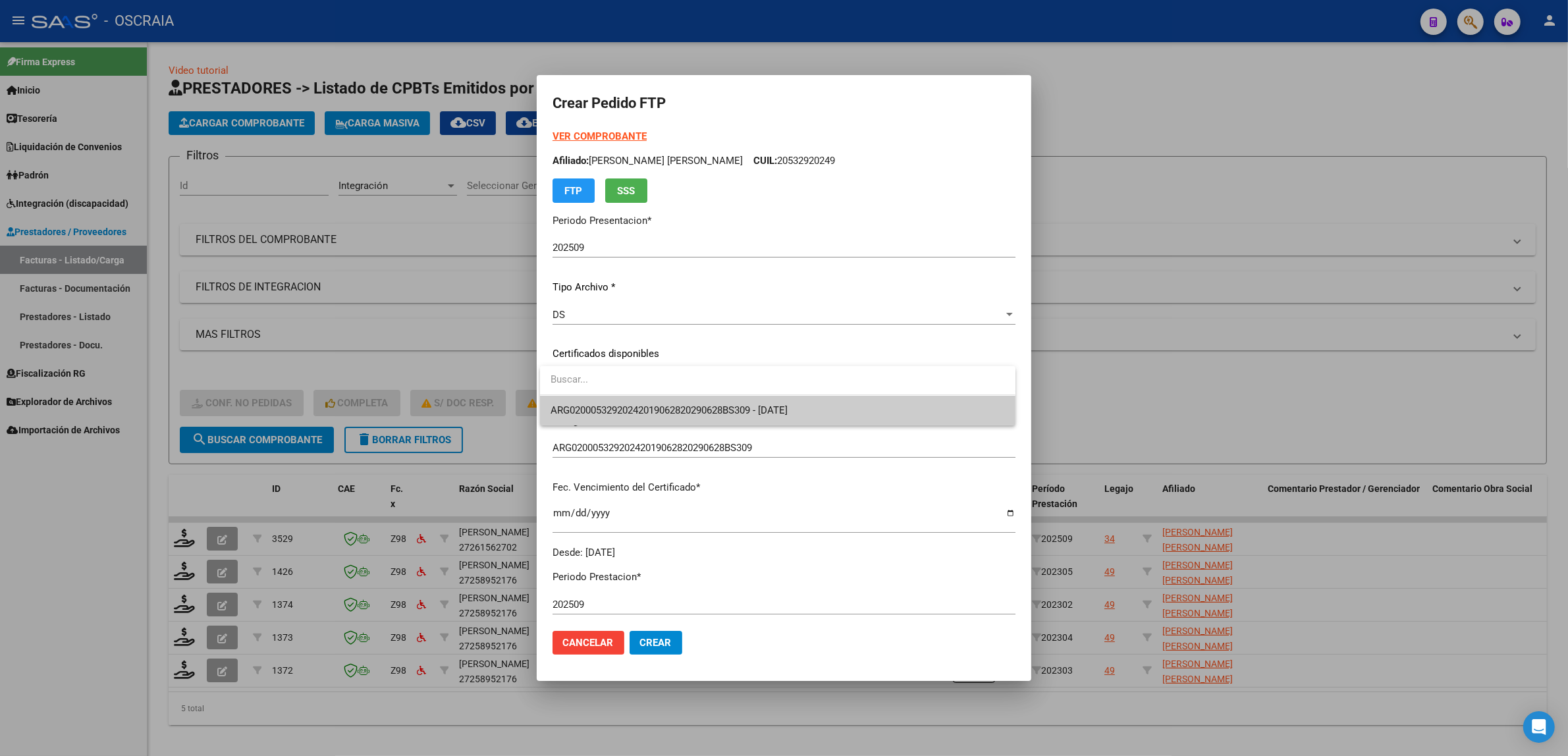
click at [651, 401] on span "ARG02000532920242019062820290628BS309 - [DATE]" at bounding box center [777, 411] width 454 height 30
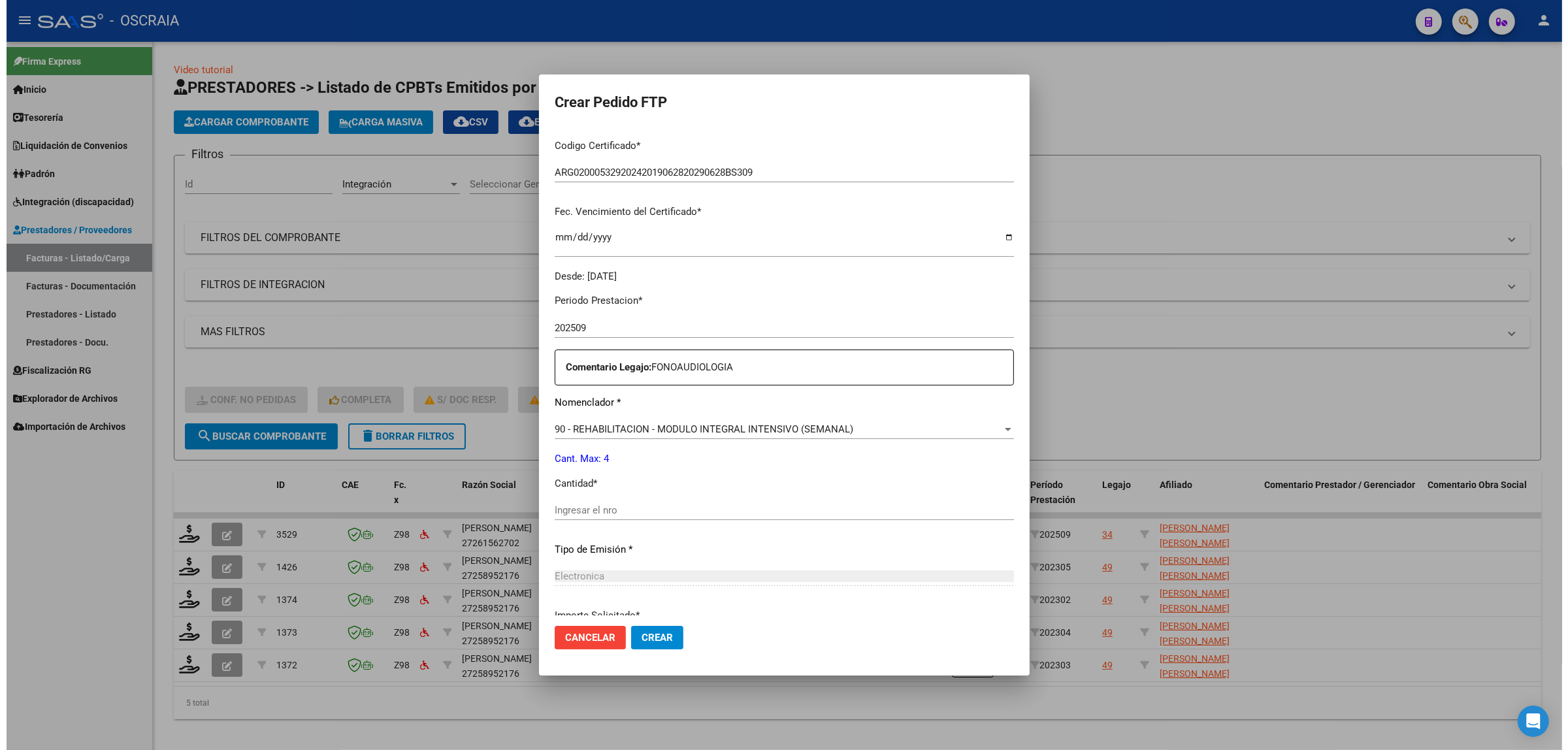
scroll to position [387, 0]
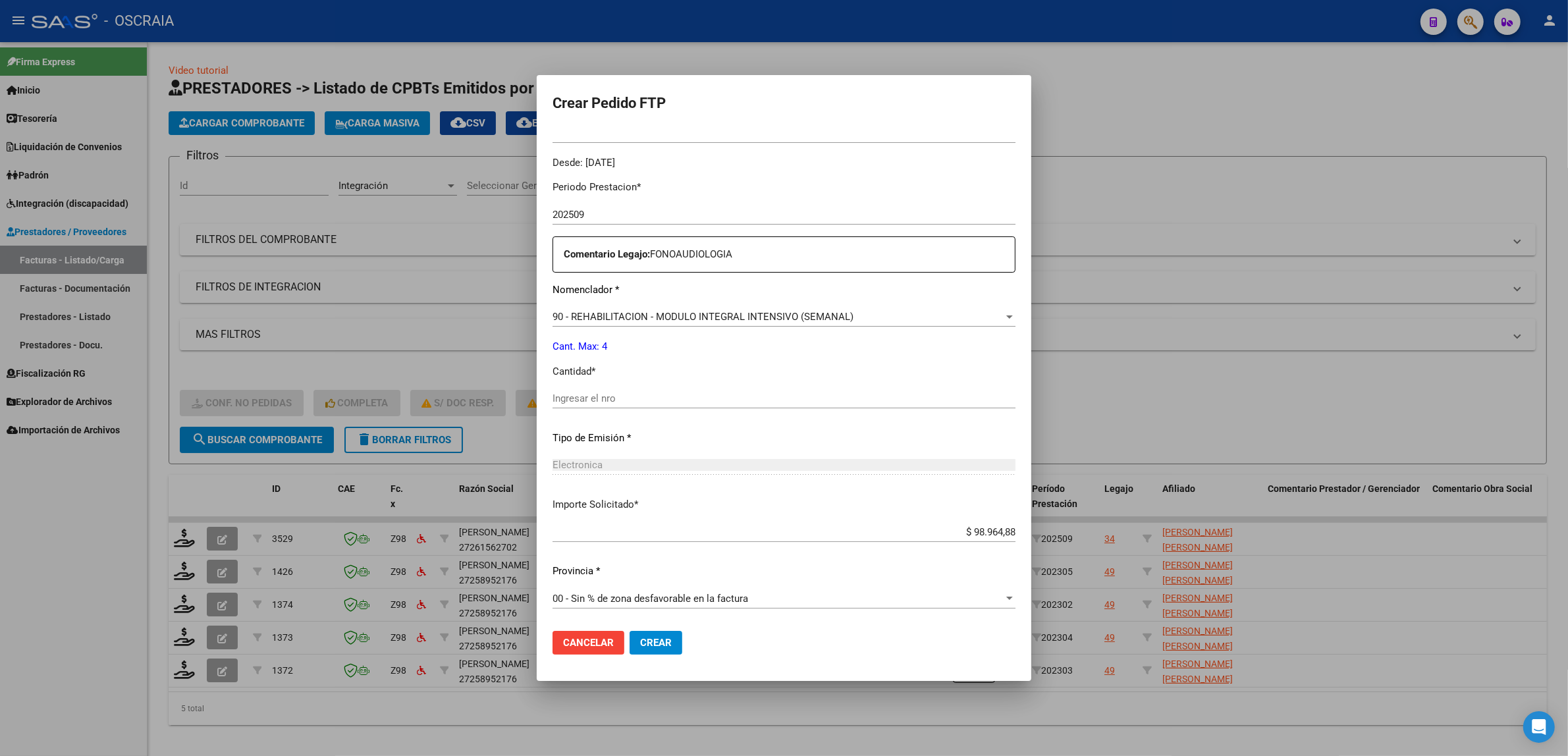
click at [646, 402] on input "Ingresar el nro" at bounding box center [784, 398] width 463 height 12
type input "4"
click at [706, 462] on div "Electronica" at bounding box center [784, 464] width 463 height 12
click at [649, 643] on span "Crear" at bounding box center [656, 643] width 32 height 12
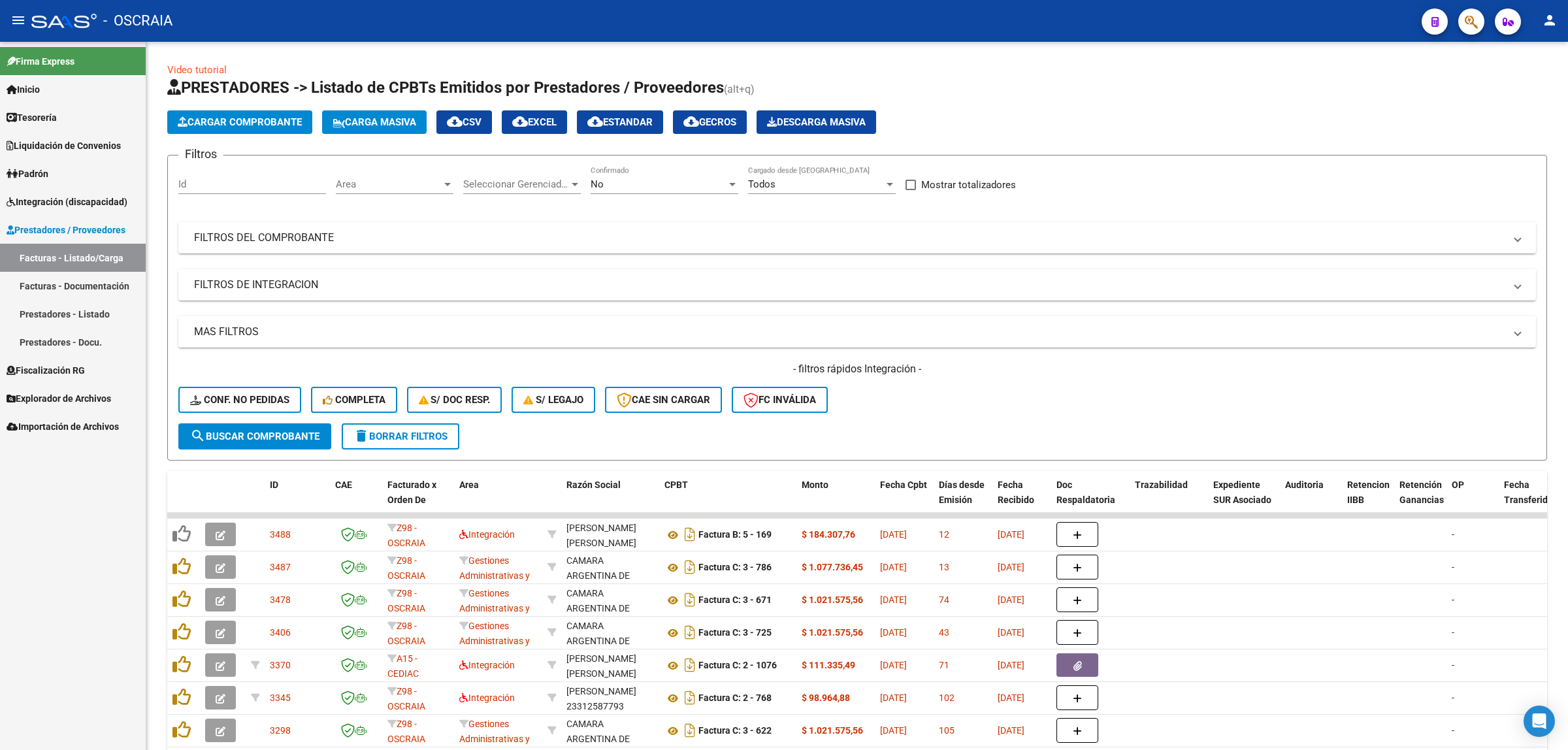
click at [85, 290] on link "Facturas - Documentación" at bounding box center [73, 286] width 146 height 28
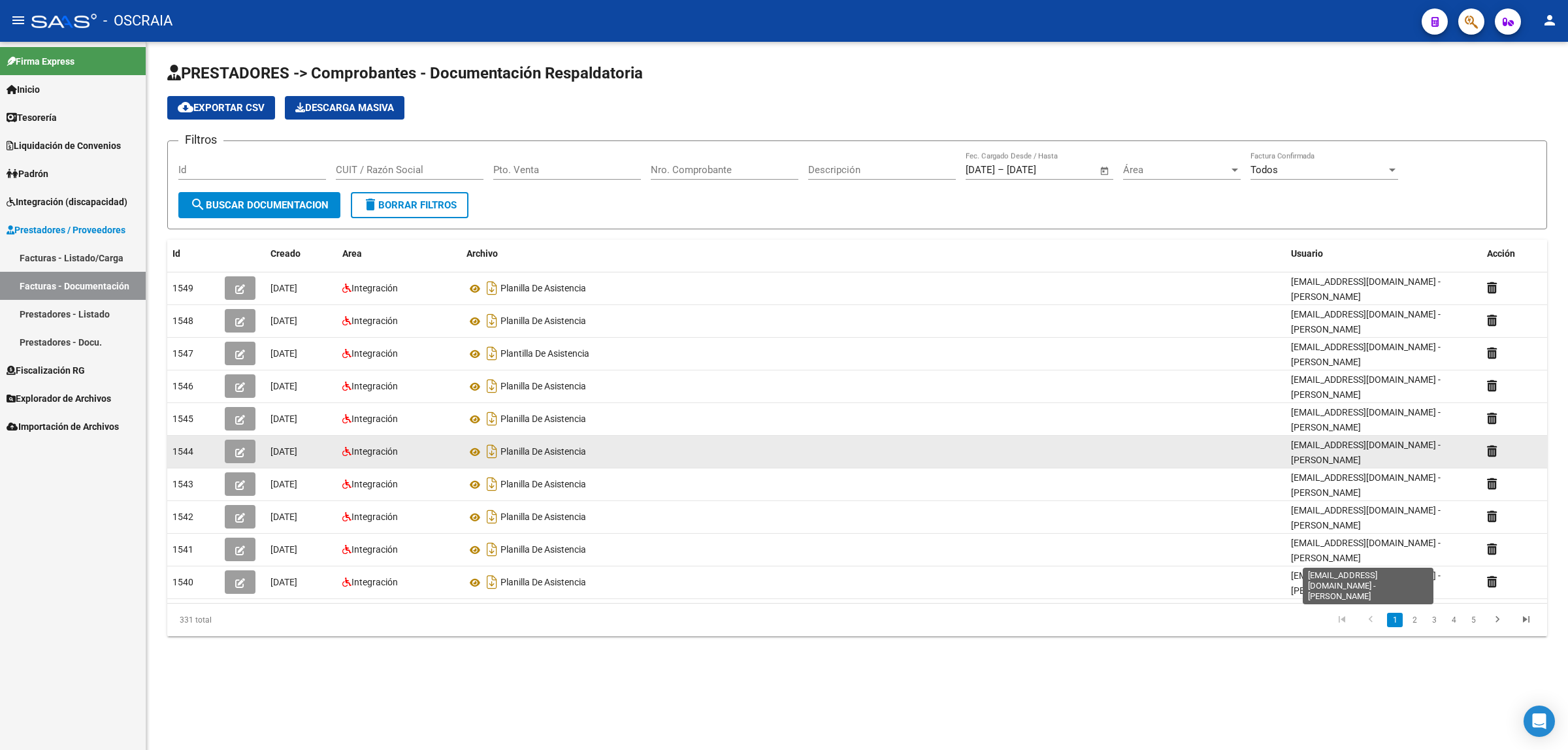
scroll to position [1, 0]
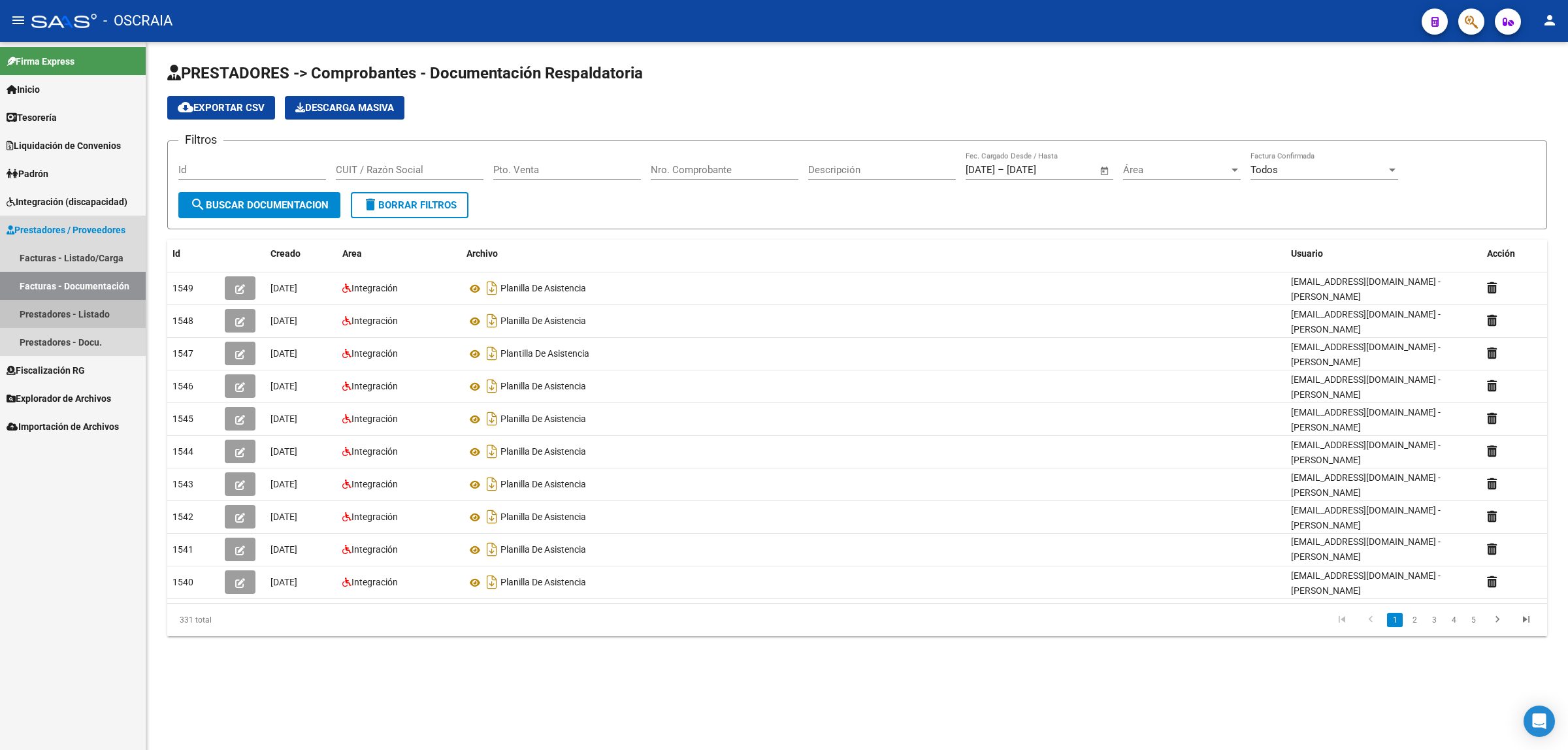
click at [110, 308] on link "Prestadores - Listado" at bounding box center [73, 314] width 146 height 28
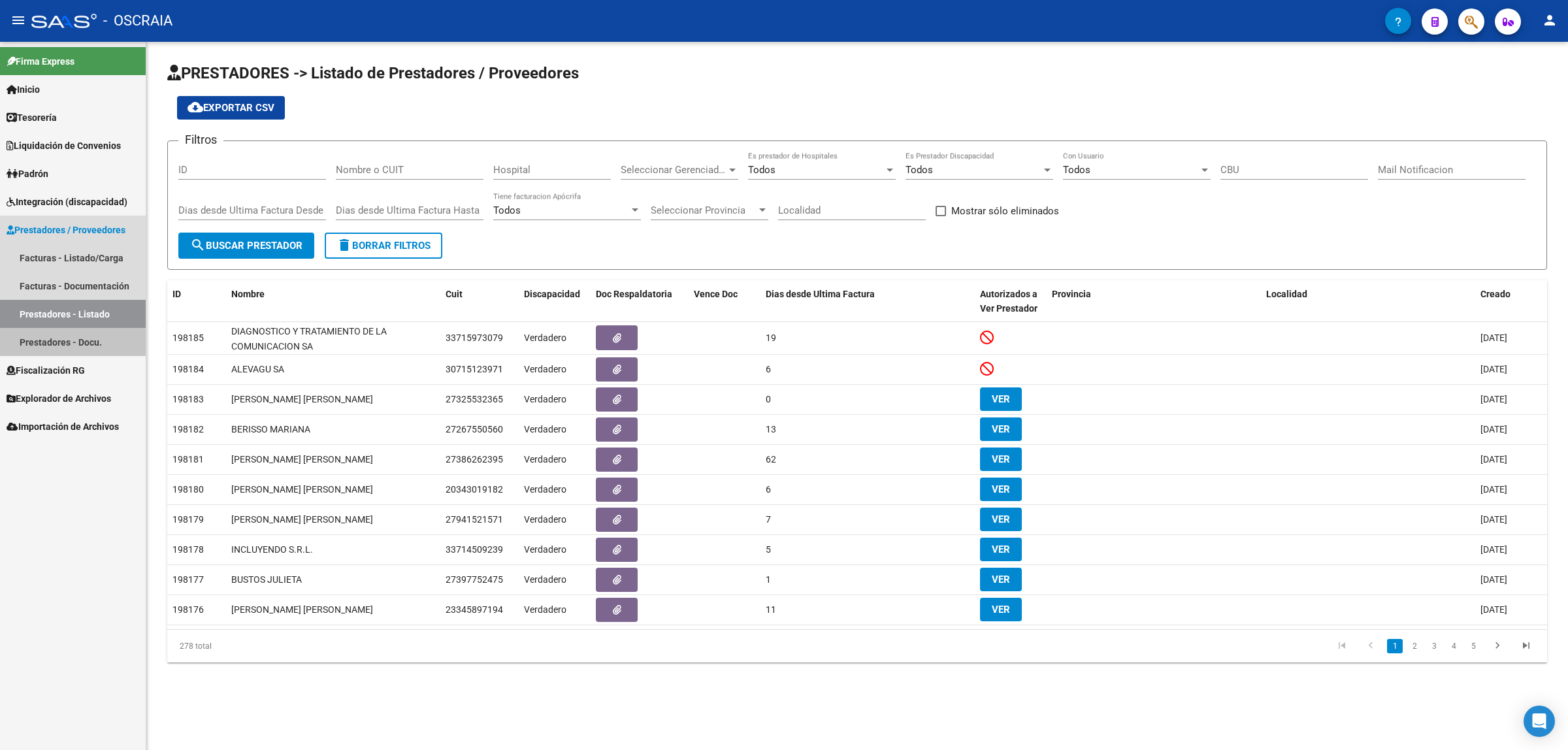
click at [91, 332] on link "Prestadores - Docu." at bounding box center [73, 342] width 146 height 28
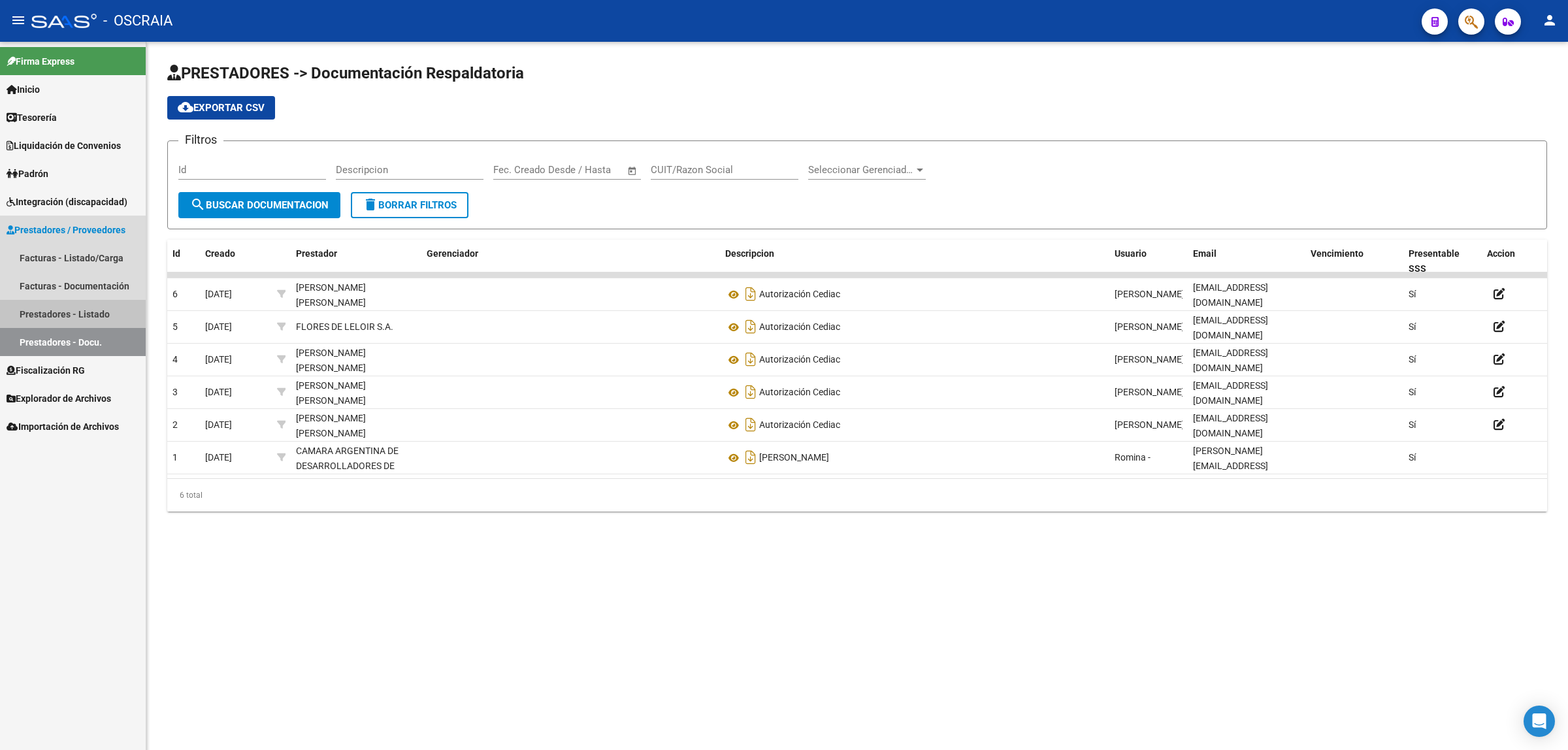
click at [95, 319] on link "Prestadores - Listado" at bounding box center [73, 314] width 146 height 28
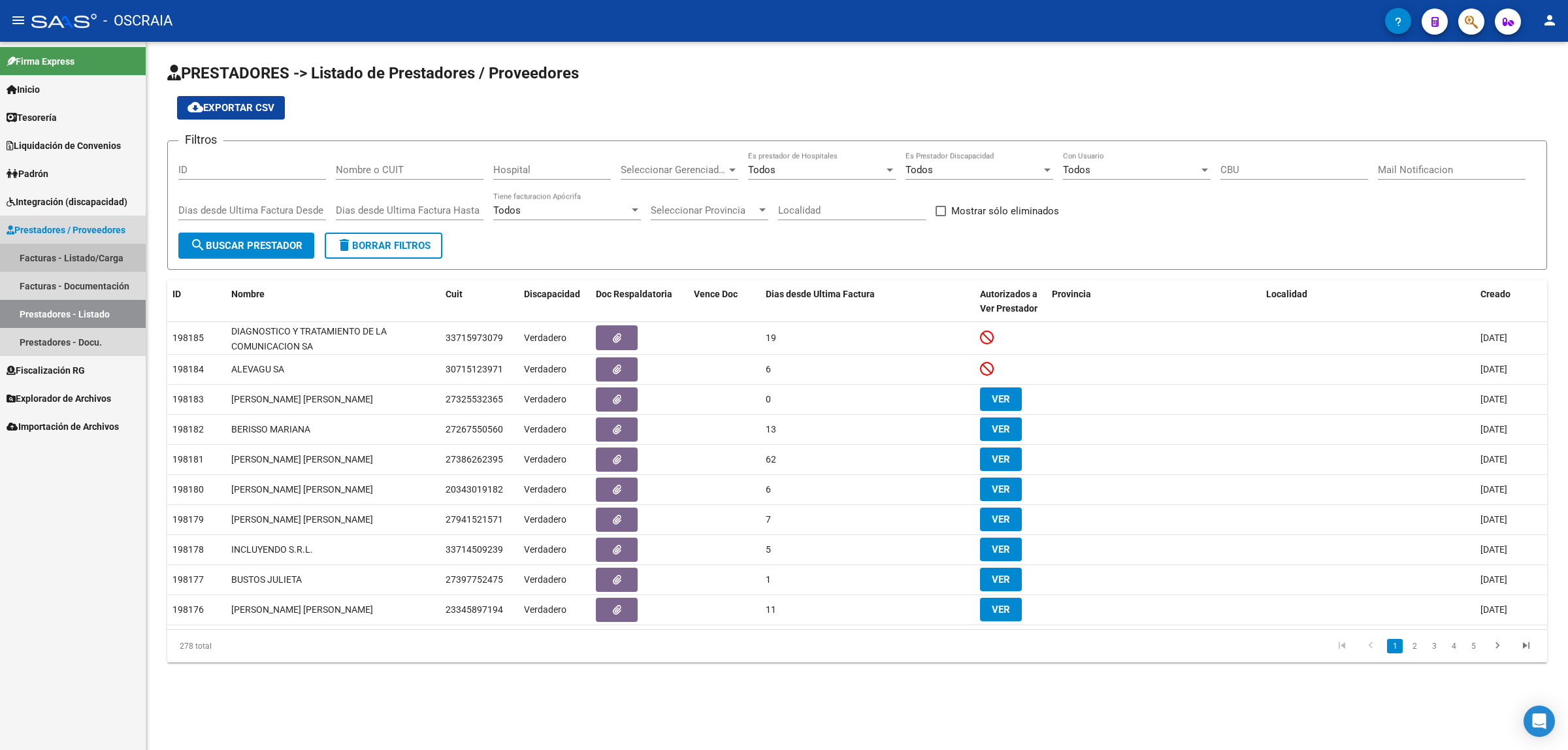
click at [135, 265] on link "Facturas - Listado/Carga" at bounding box center [73, 258] width 146 height 28
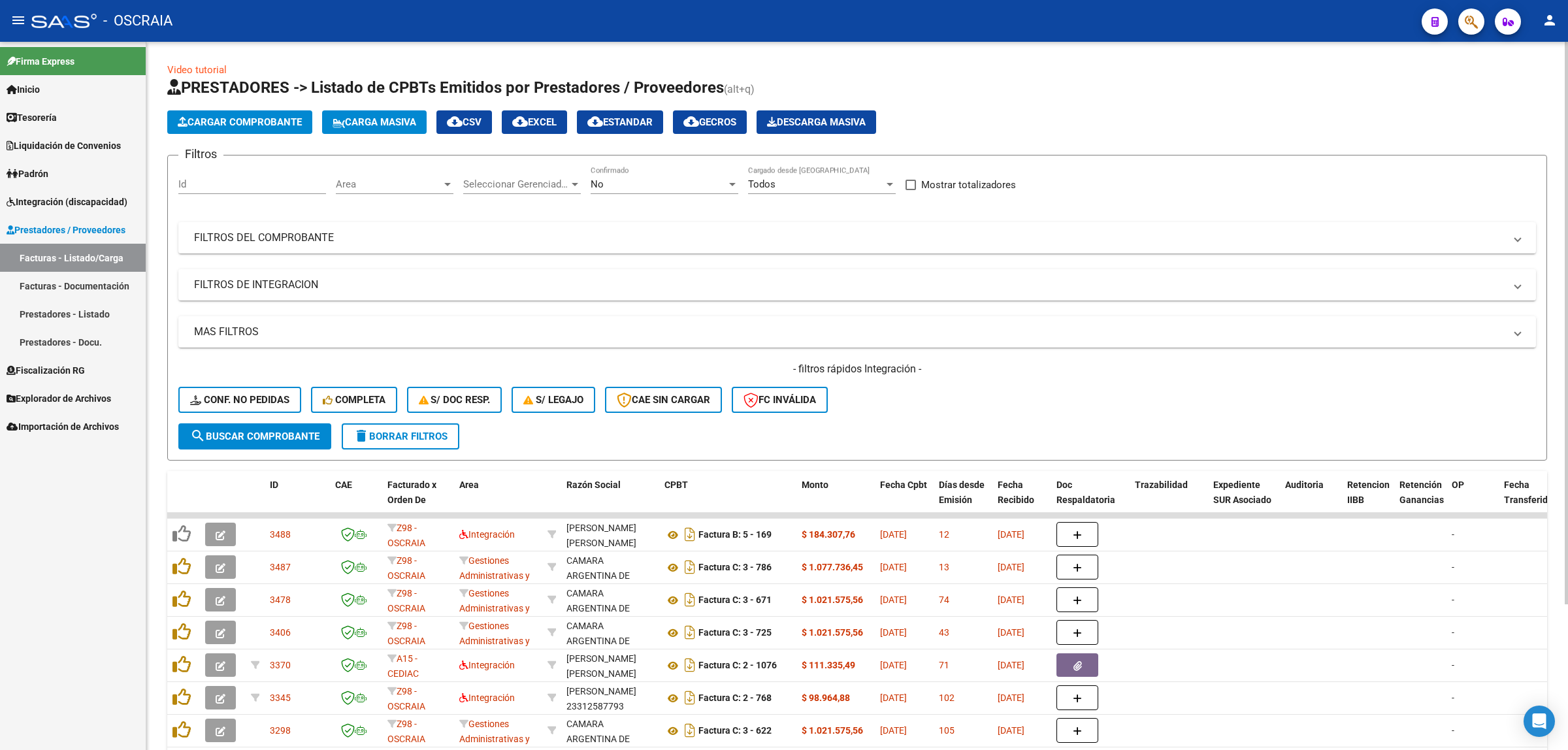
click at [530, 187] on span "Seleccionar Gerenciador" at bounding box center [516, 184] width 106 height 12
click at [899, 225] on div at bounding box center [784, 375] width 1568 height 750
click at [285, 193] on div "Id" at bounding box center [252, 180] width 148 height 28
click at [361, 177] on div "Area Area" at bounding box center [395, 180] width 117 height 28
click at [598, 237] on div at bounding box center [784, 375] width 1568 height 750
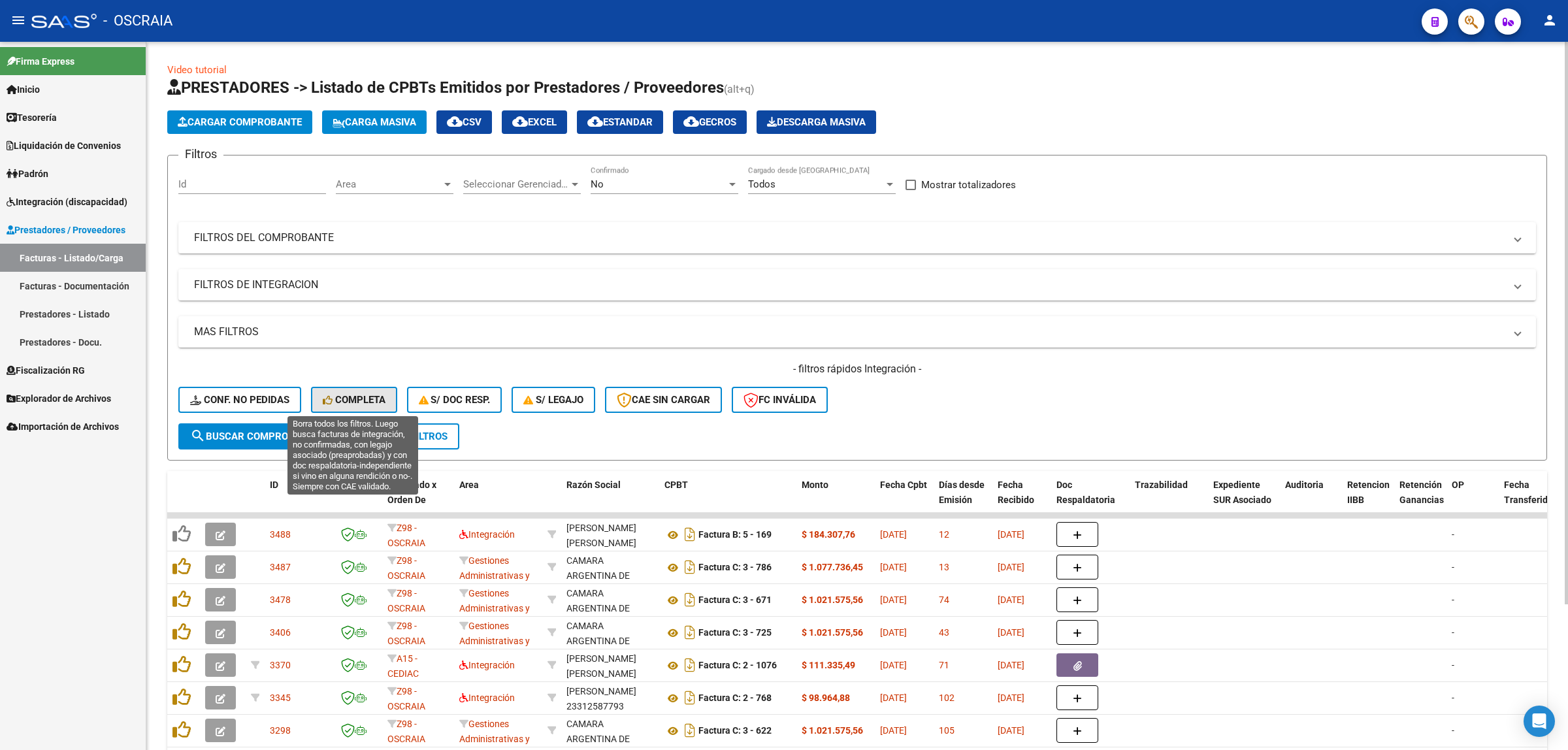
click at [360, 400] on span "Completa" at bounding box center [354, 399] width 62 height 12
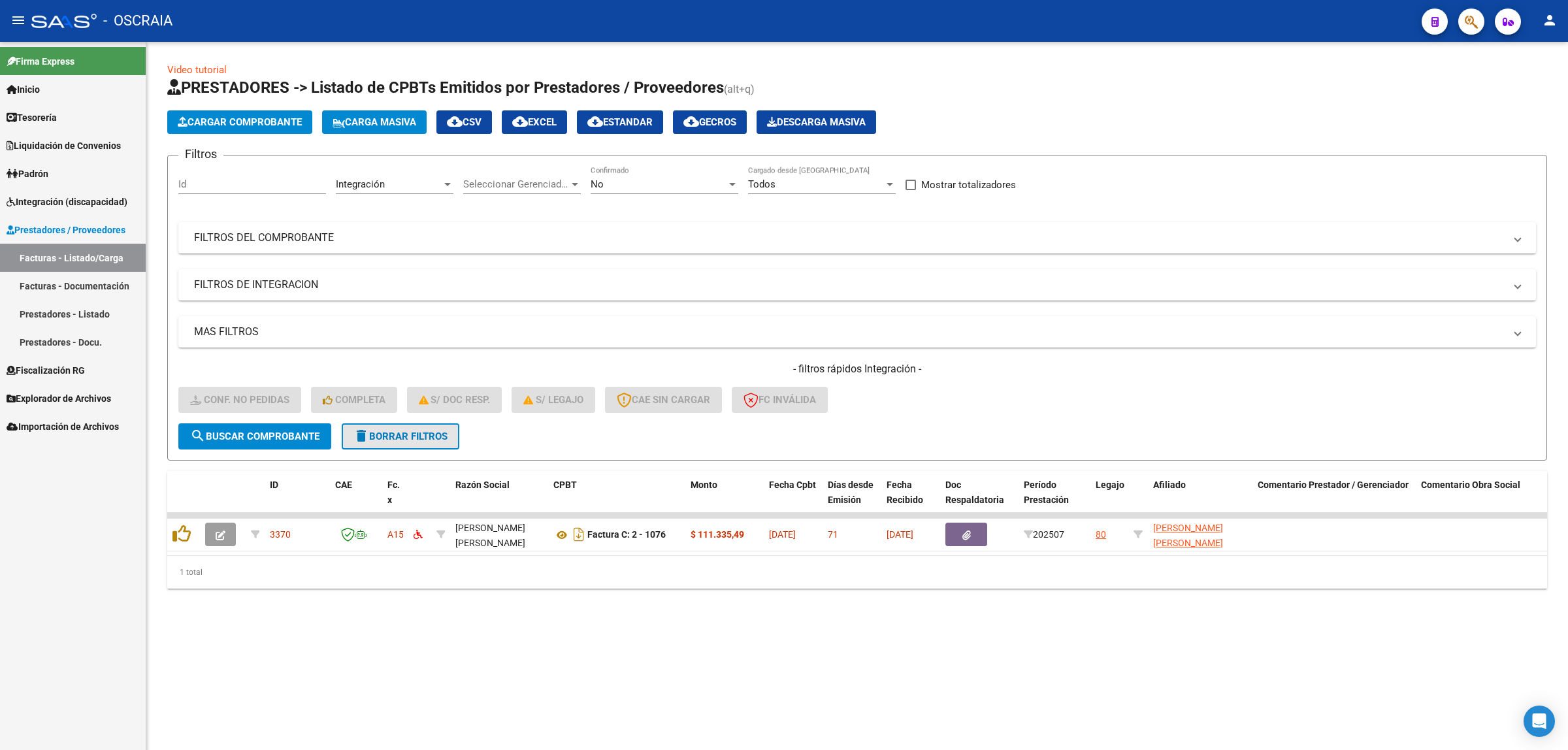
click at [412, 433] on span "delete Borrar Filtros" at bounding box center [400, 436] width 94 height 12
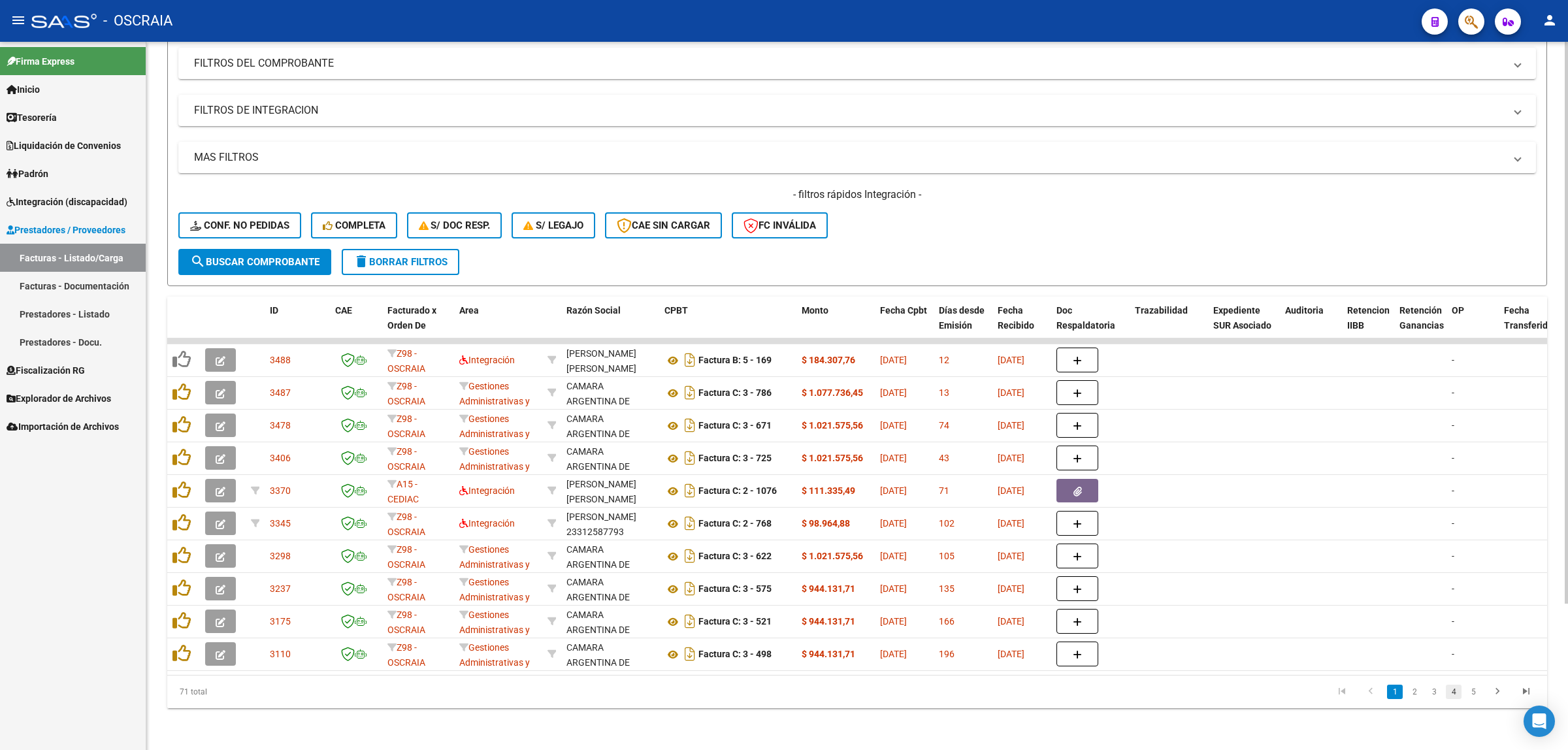
click at [1449, 693] on link "4" at bounding box center [1454, 691] width 16 height 14
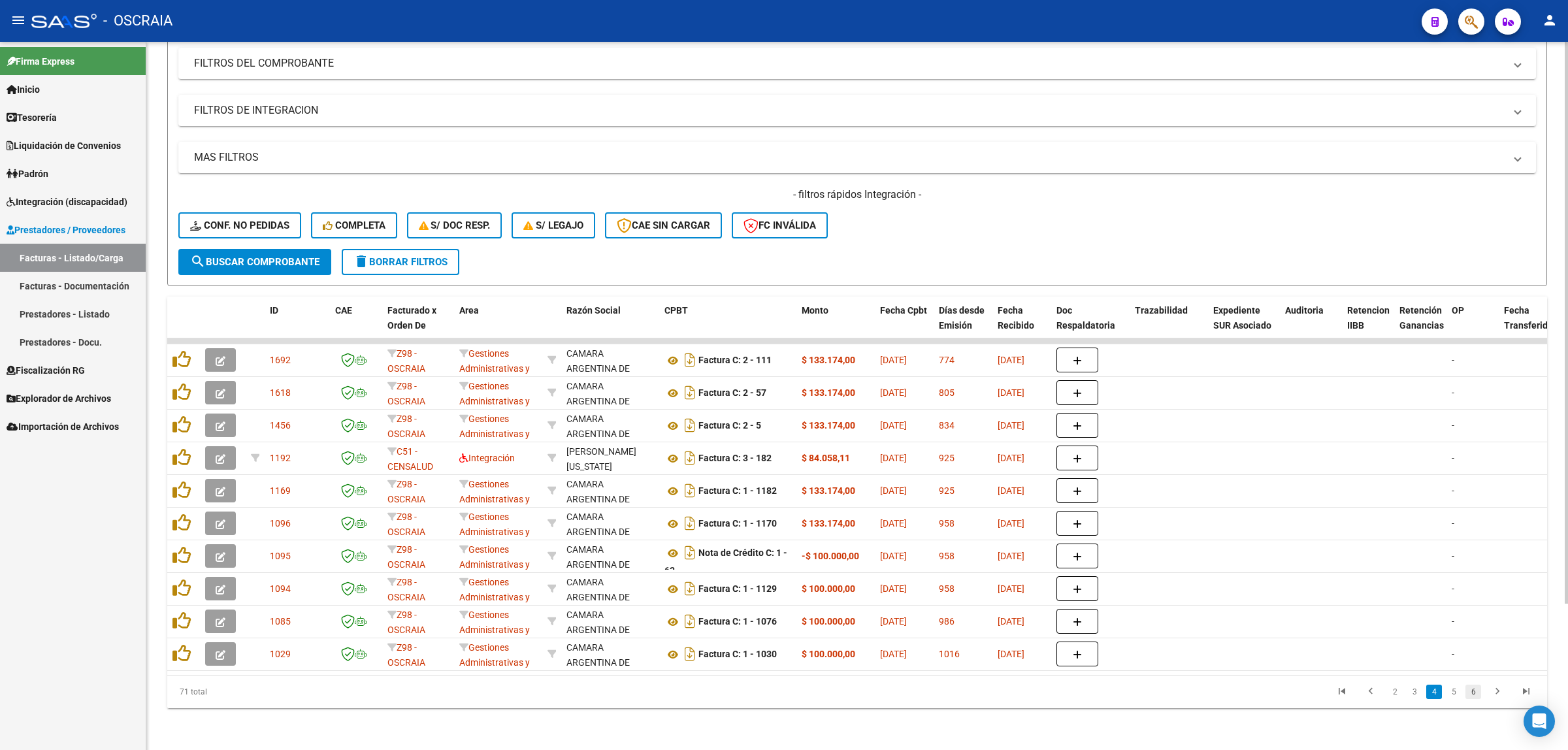
click at [1468, 696] on link "6" at bounding box center [1473, 691] width 16 height 14
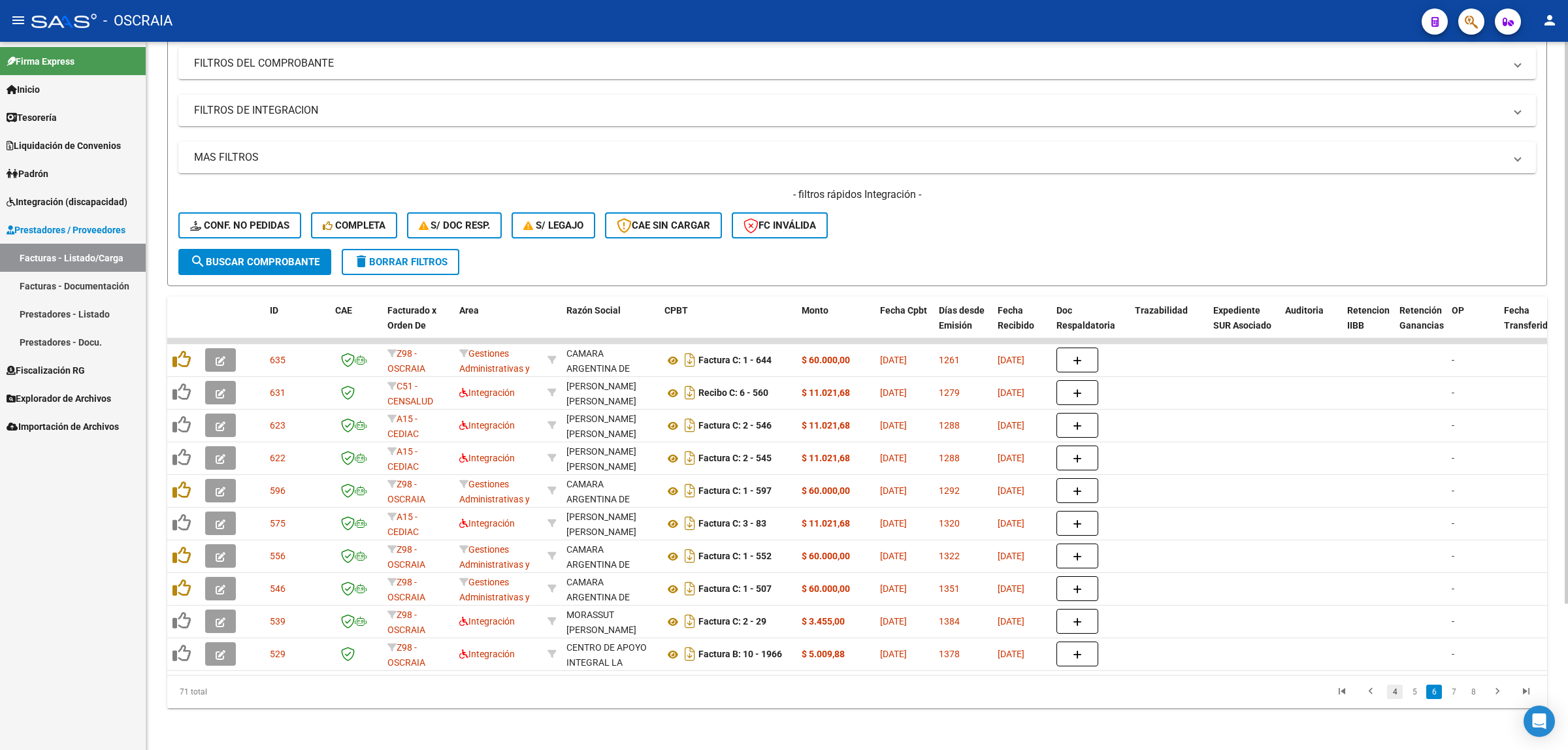
click at [1387, 694] on link "4" at bounding box center [1394, 691] width 16 height 14
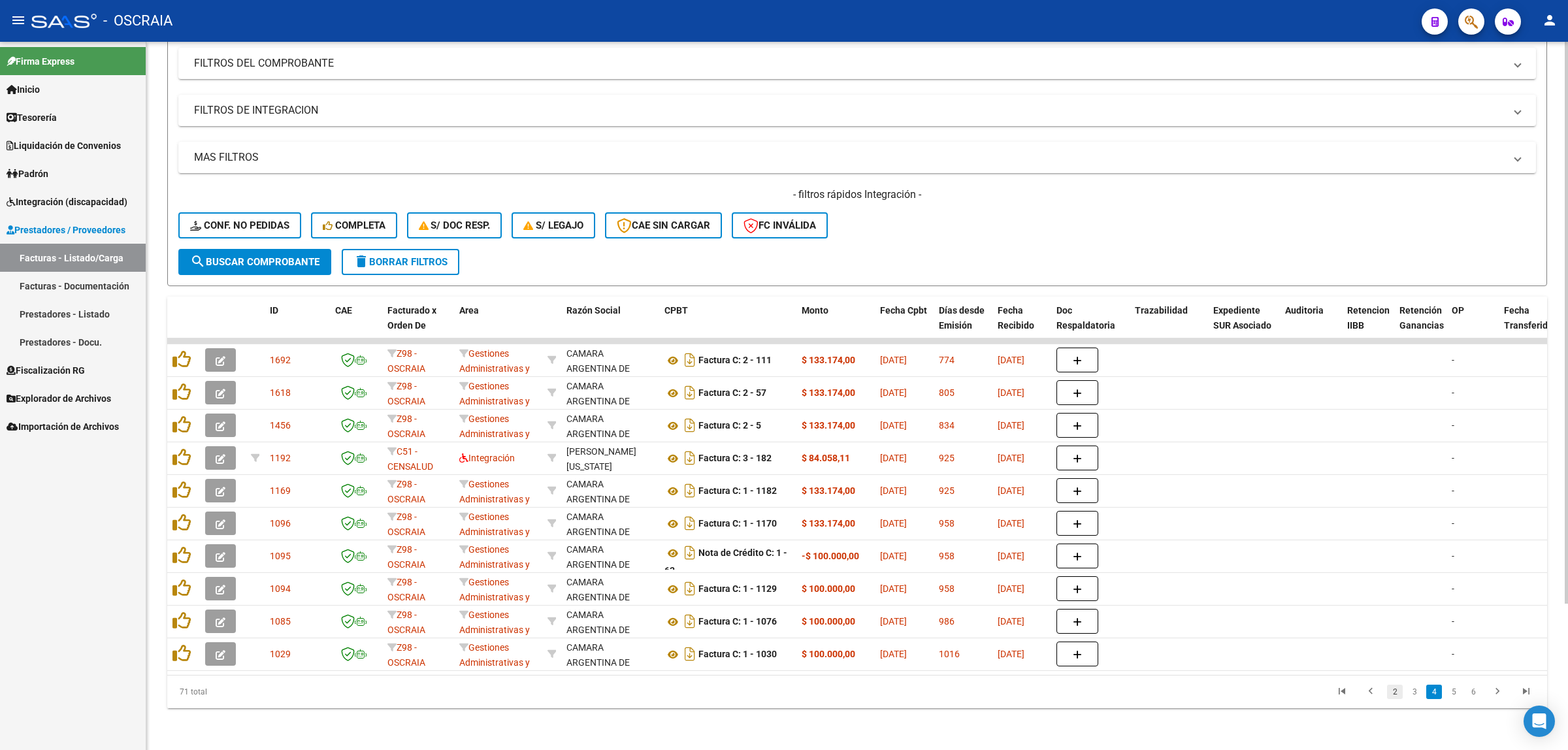
click at [1398, 696] on link "2" at bounding box center [1394, 691] width 16 height 14
click at [1395, 690] on link "1" at bounding box center [1394, 691] width 16 height 14
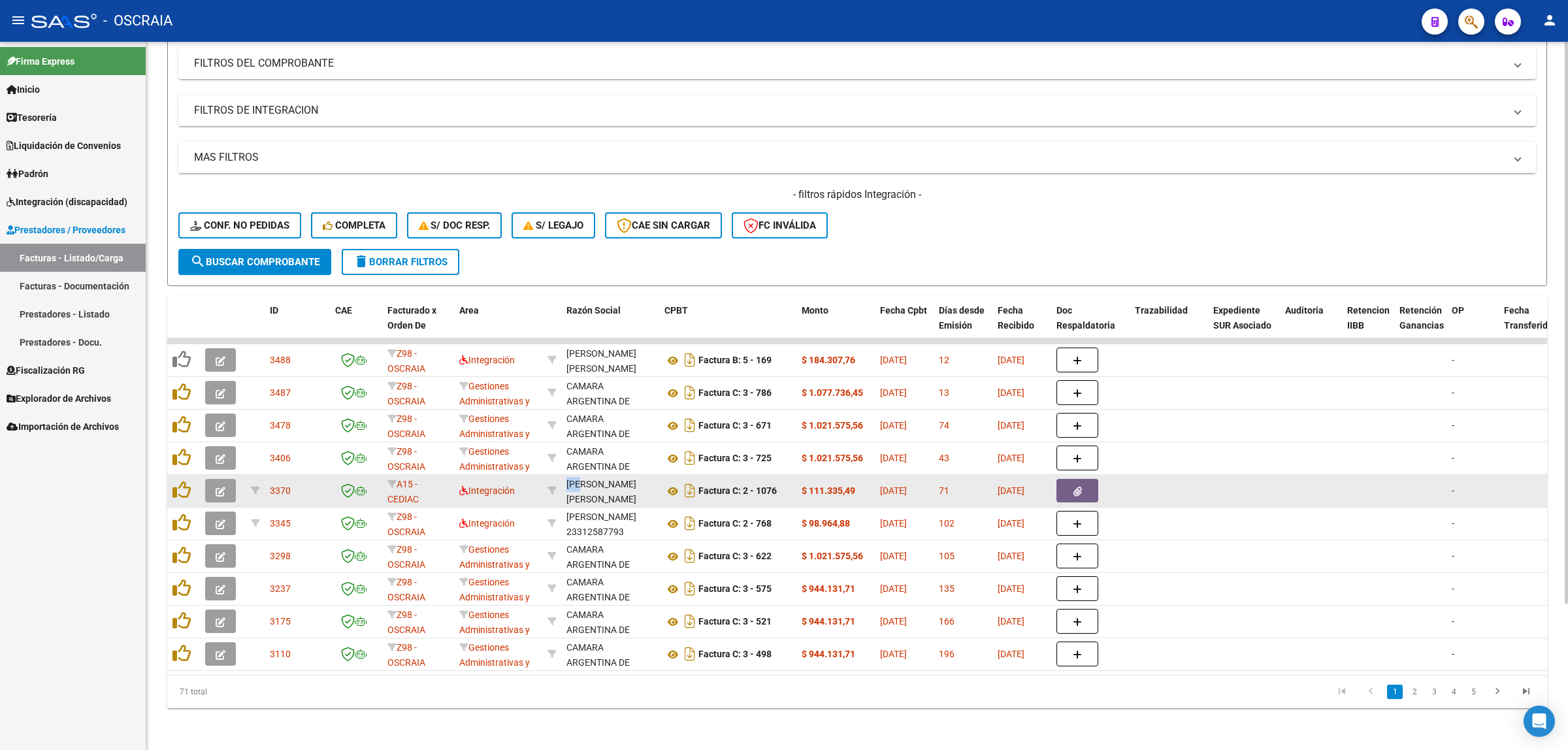
drag, startPoint x: 565, startPoint y: 474, endPoint x: 586, endPoint y: 473, distance: 21.0
click at [586, 475] on datatable-body-cell "MORELLO CAROLINA RUTH 27229704848" at bounding box center [610, 490] width 98 height 32
click at [610, 476] on div "[PERSON_NAME]" at bounding box center [610, 491] width 87 height 30
drag, startPoint x: 653, startPoint y: 469, endPoint x: 608, endPoint y: 469, distance: 45.0
click at [608, 476] on div "[PERSON_NAME]" at bounding box center [610, 491] width 87 height 30
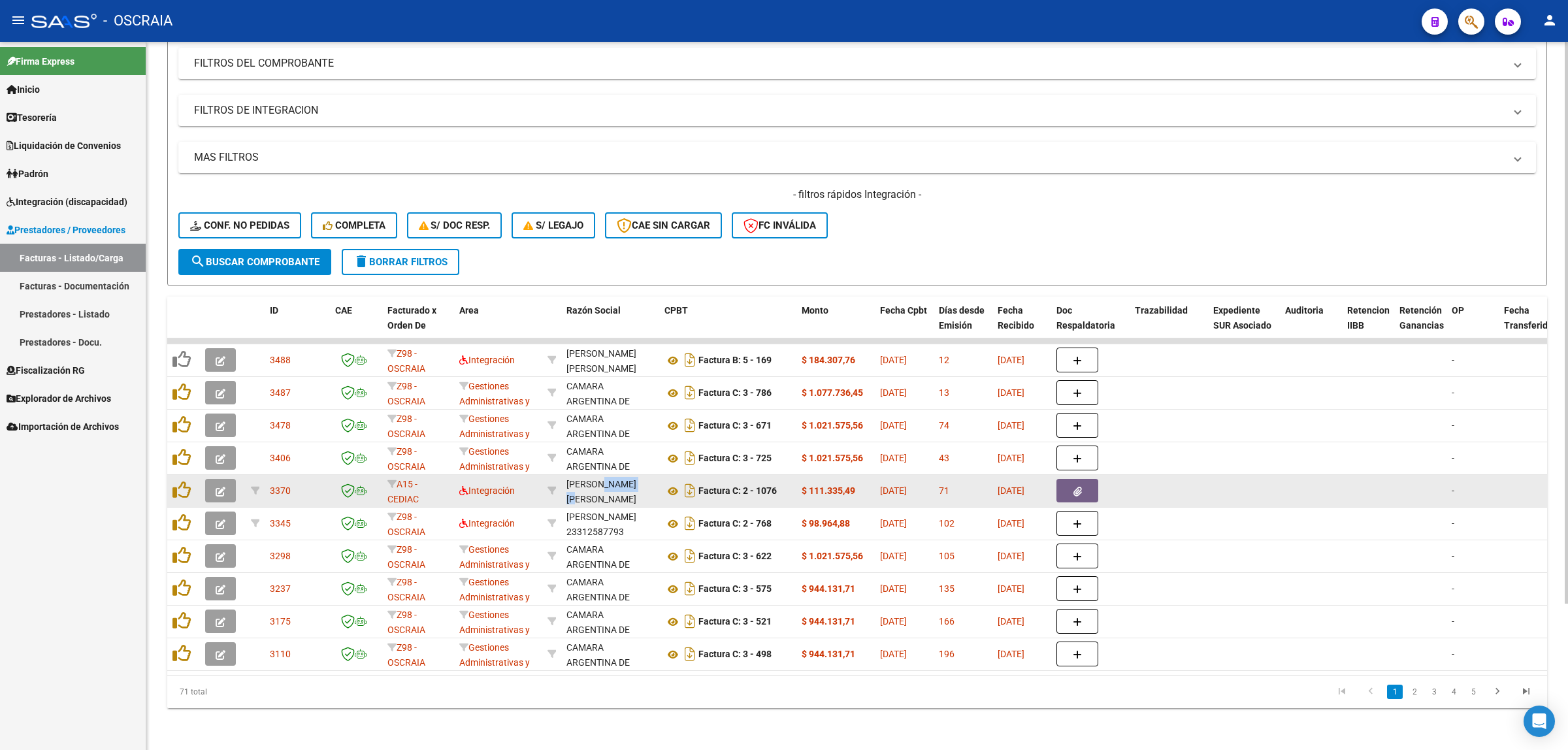
click at [608, 476] on div "[PERSON_NAME]" at bounding box center [610, 491] width 87 height 30
click at [593, 476] on div "[PERSON_NAME]" at bounding box center [610, 491] width 87 height 30
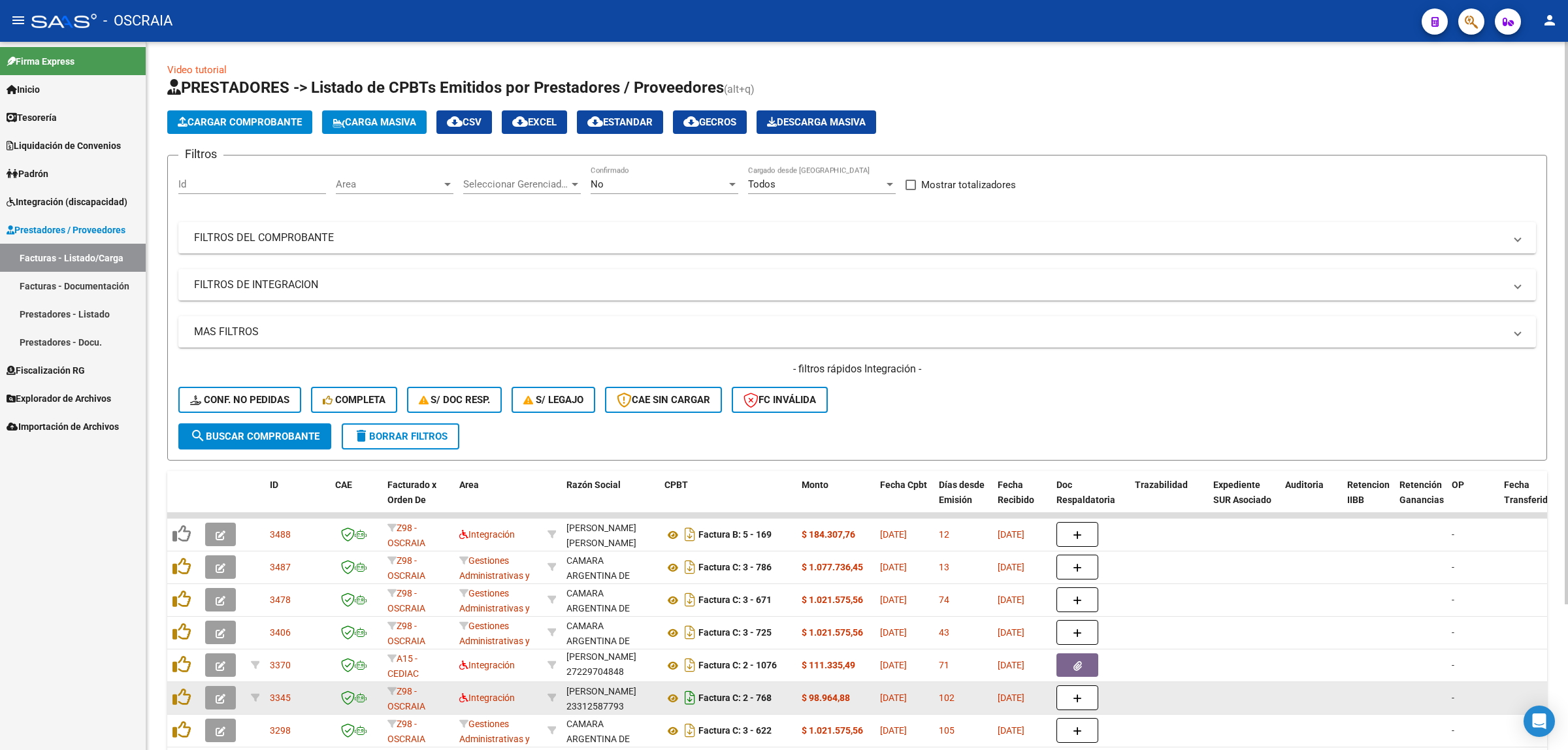
scroll to position [184, 0]
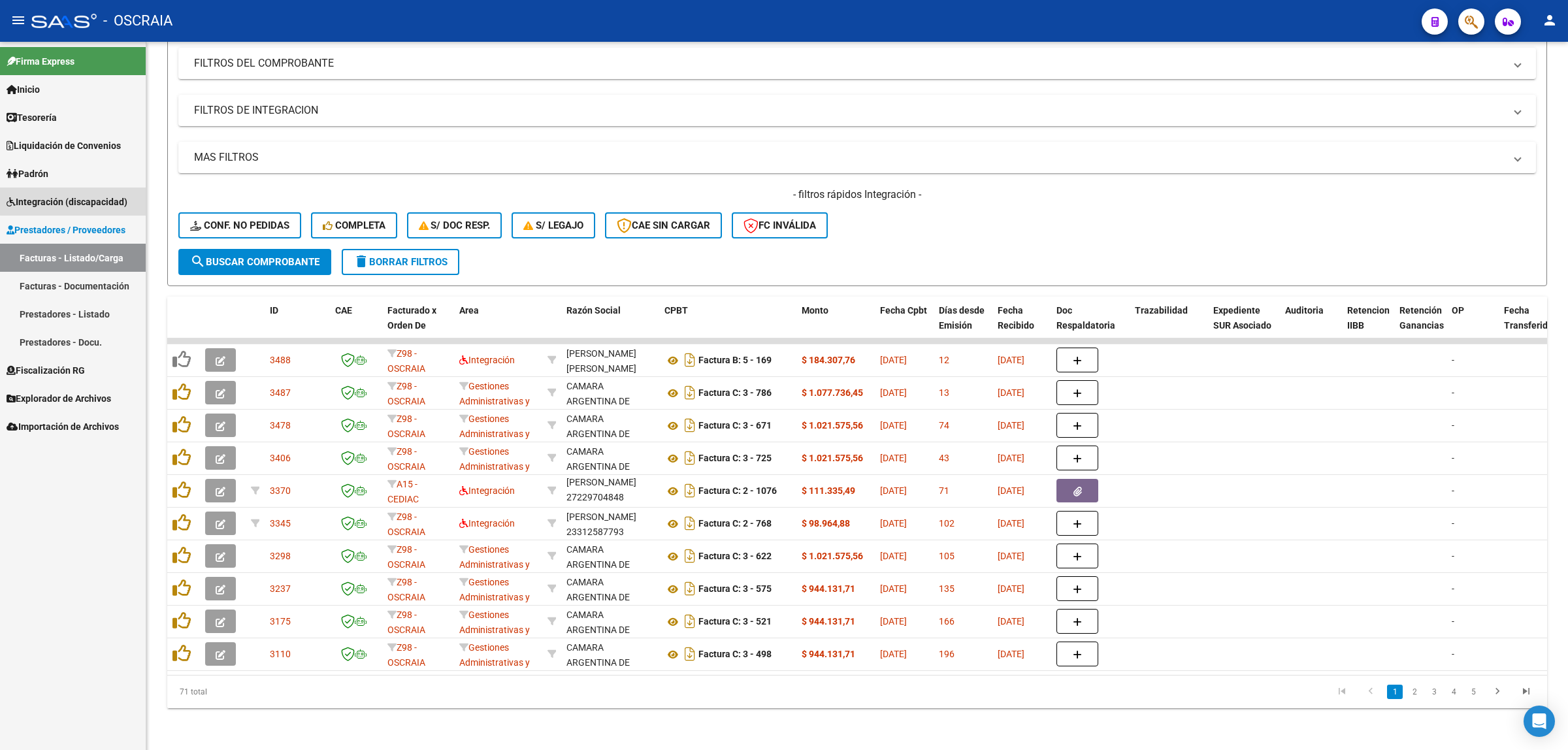
click at [93, 200] on span "Integración (discapacidad)" at bounding box center [67, 201] width 121 height 14
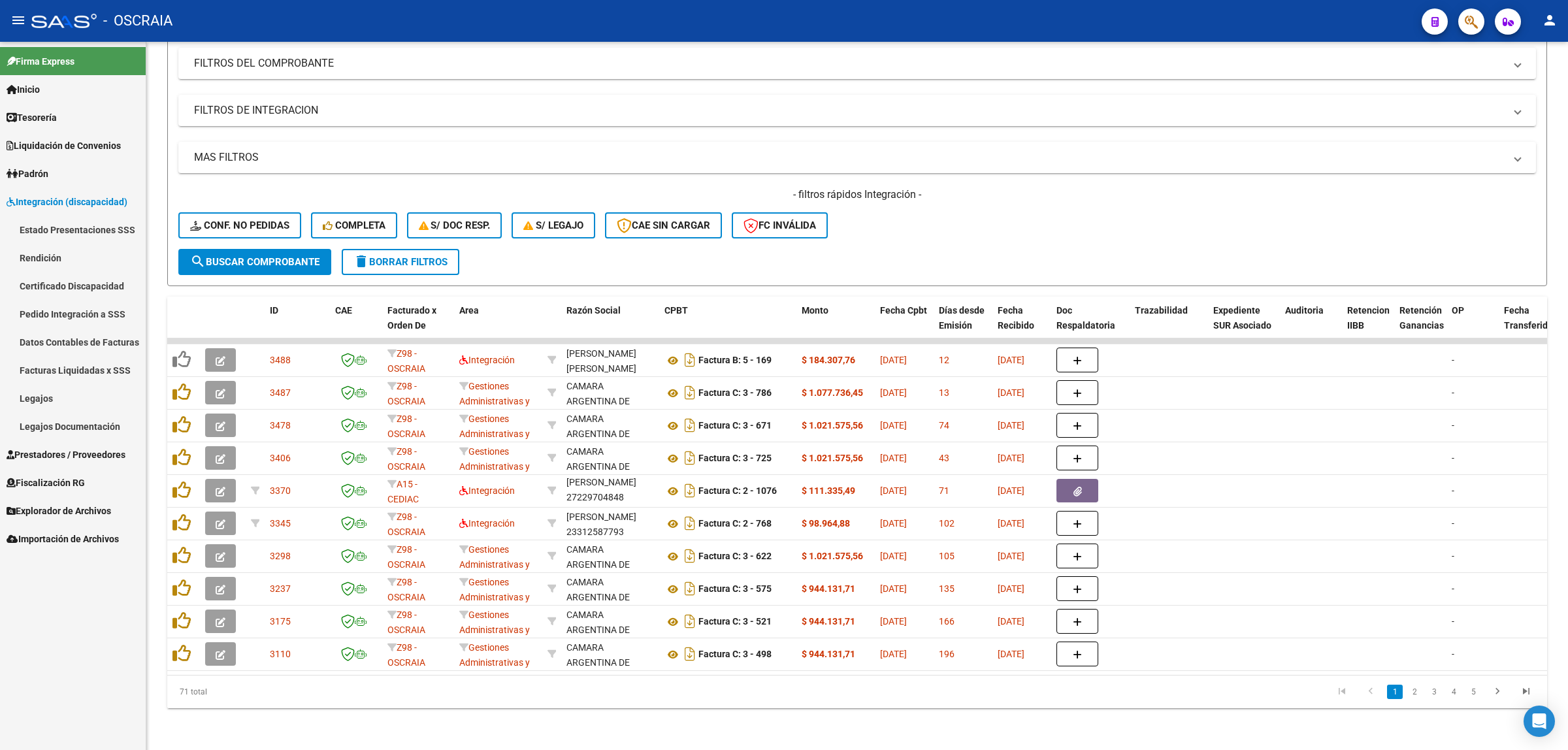
click at [117, 373] on link "Facturas Liquidadas x SSS" at bounding box center [73, 370] width 146 height 28
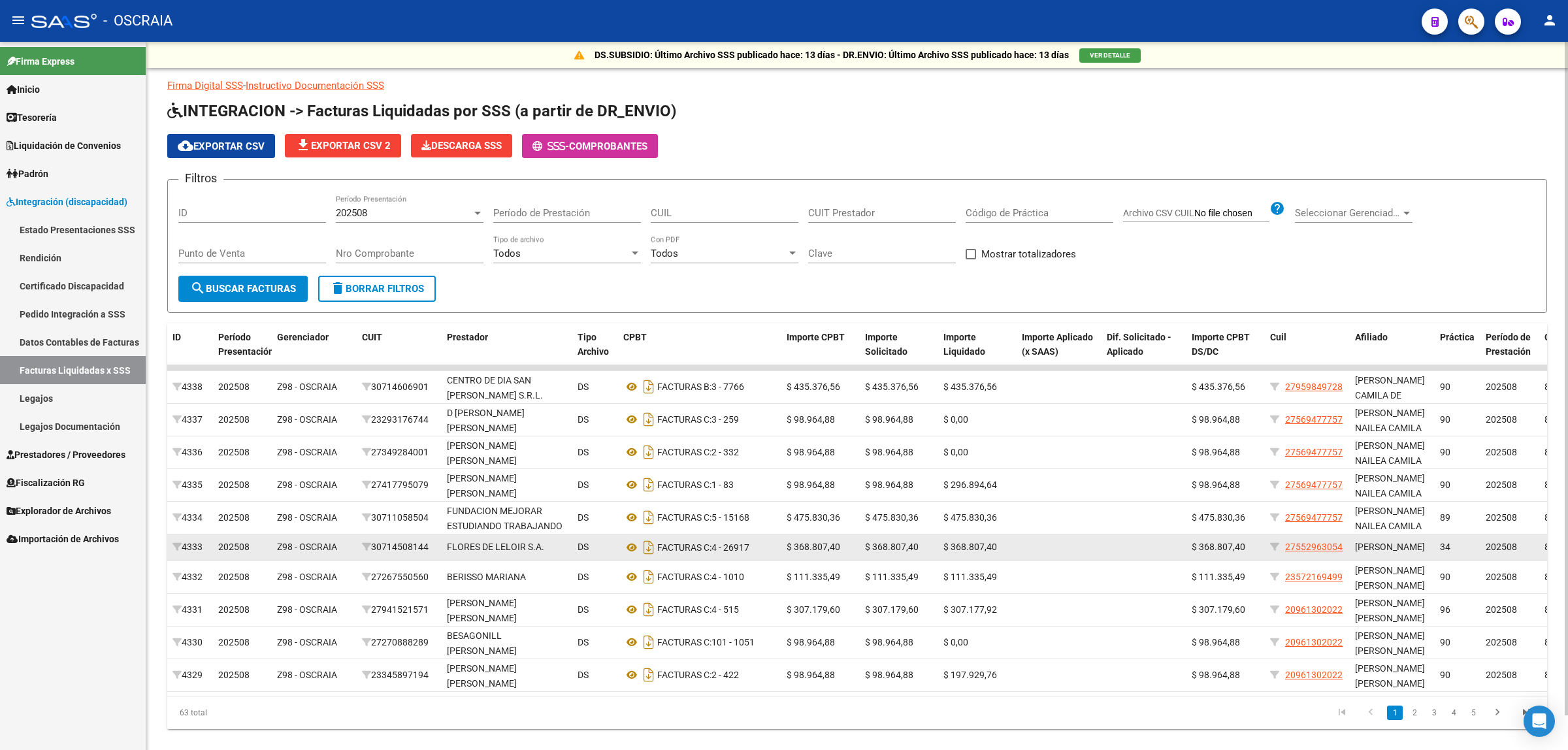
scroll to position [36, 0]
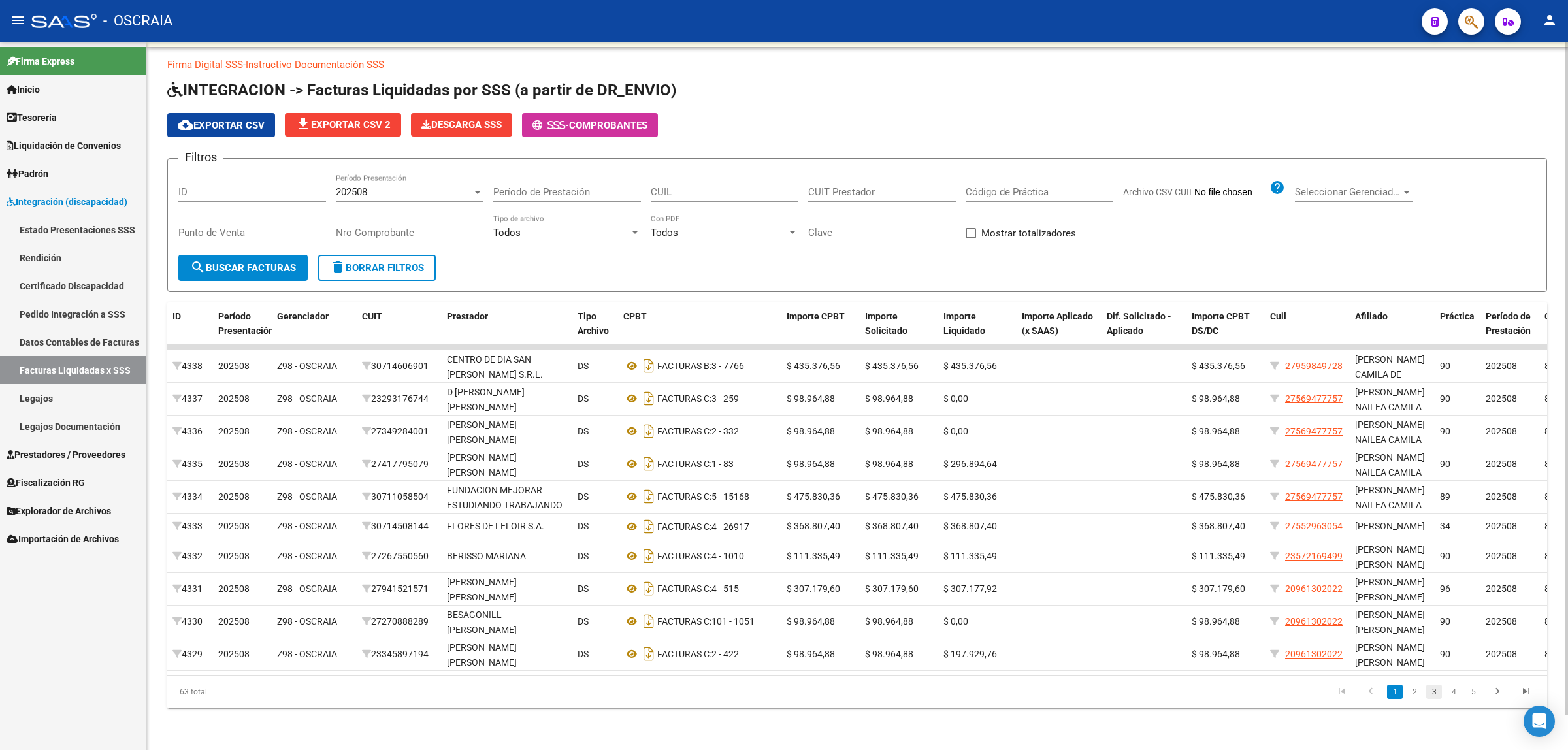
click at [1439, 698] on link "3" at bounding box center [1434, 691] width 16 height 14
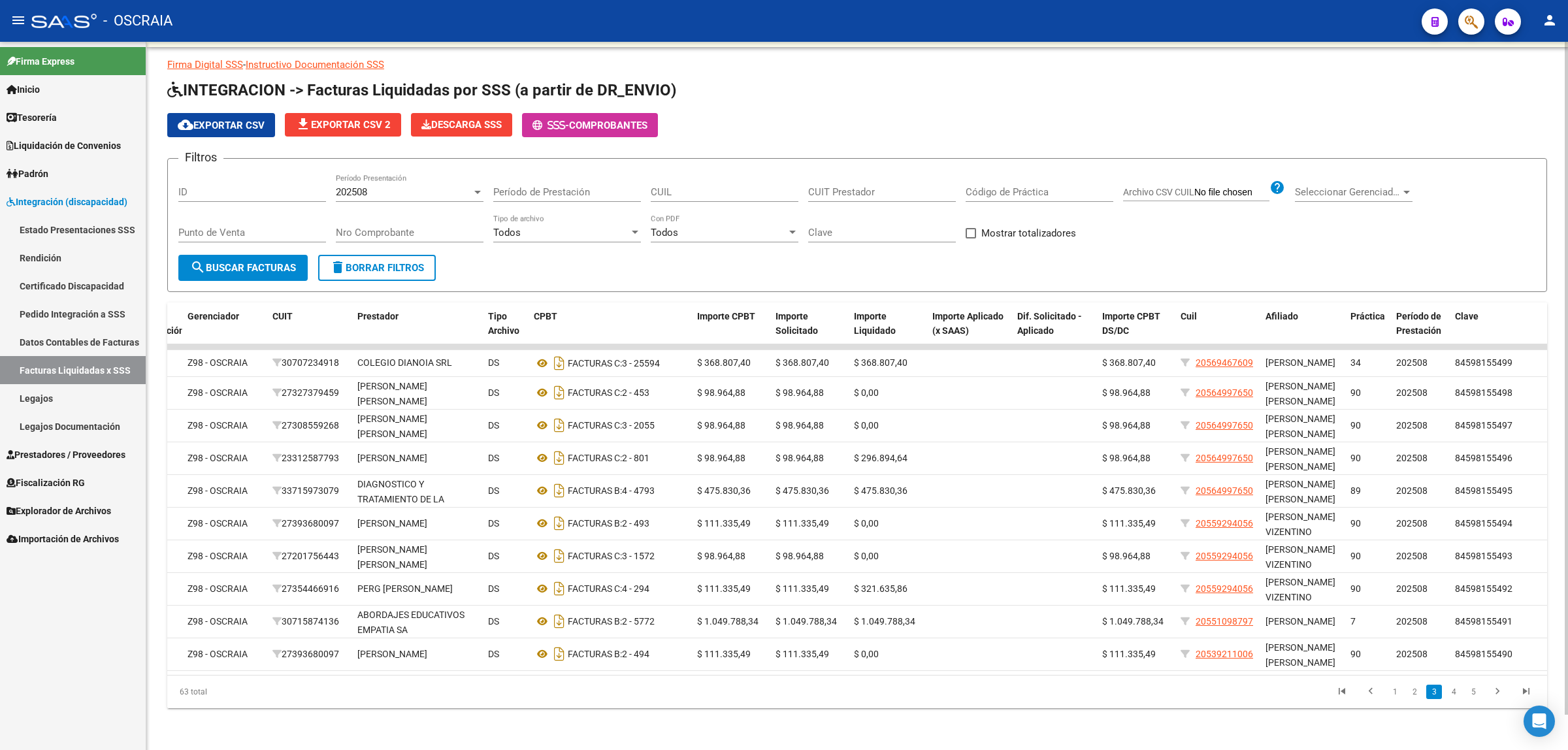
scroll to position [0, 0]
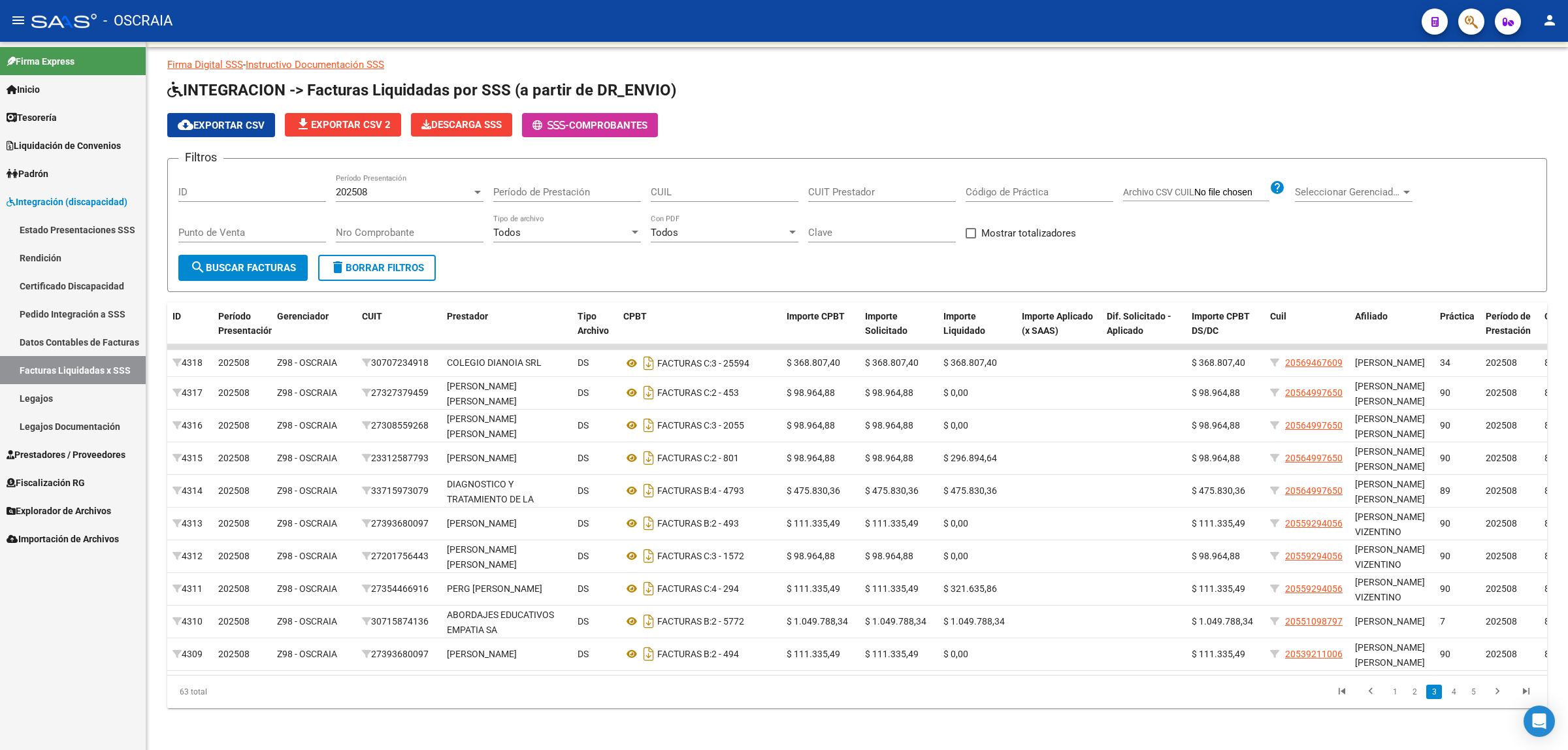
click at [1415, 700] on li "2" at bounding box center [1414, 692] width 20 height 22
click at [1412, 696] on link "2" at bounding box center [1414, 691] width 16 height 14
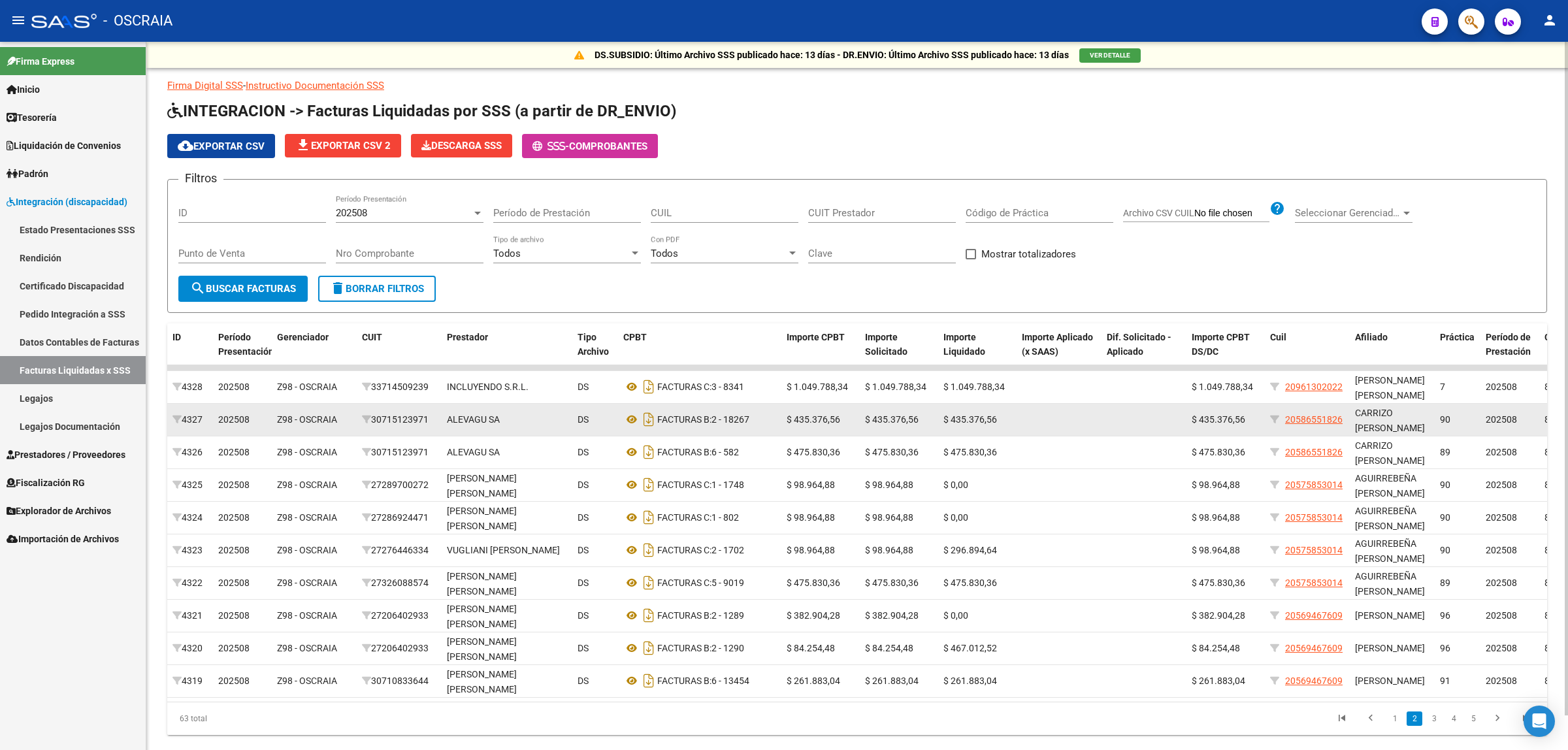
scroll to position [36, 0]
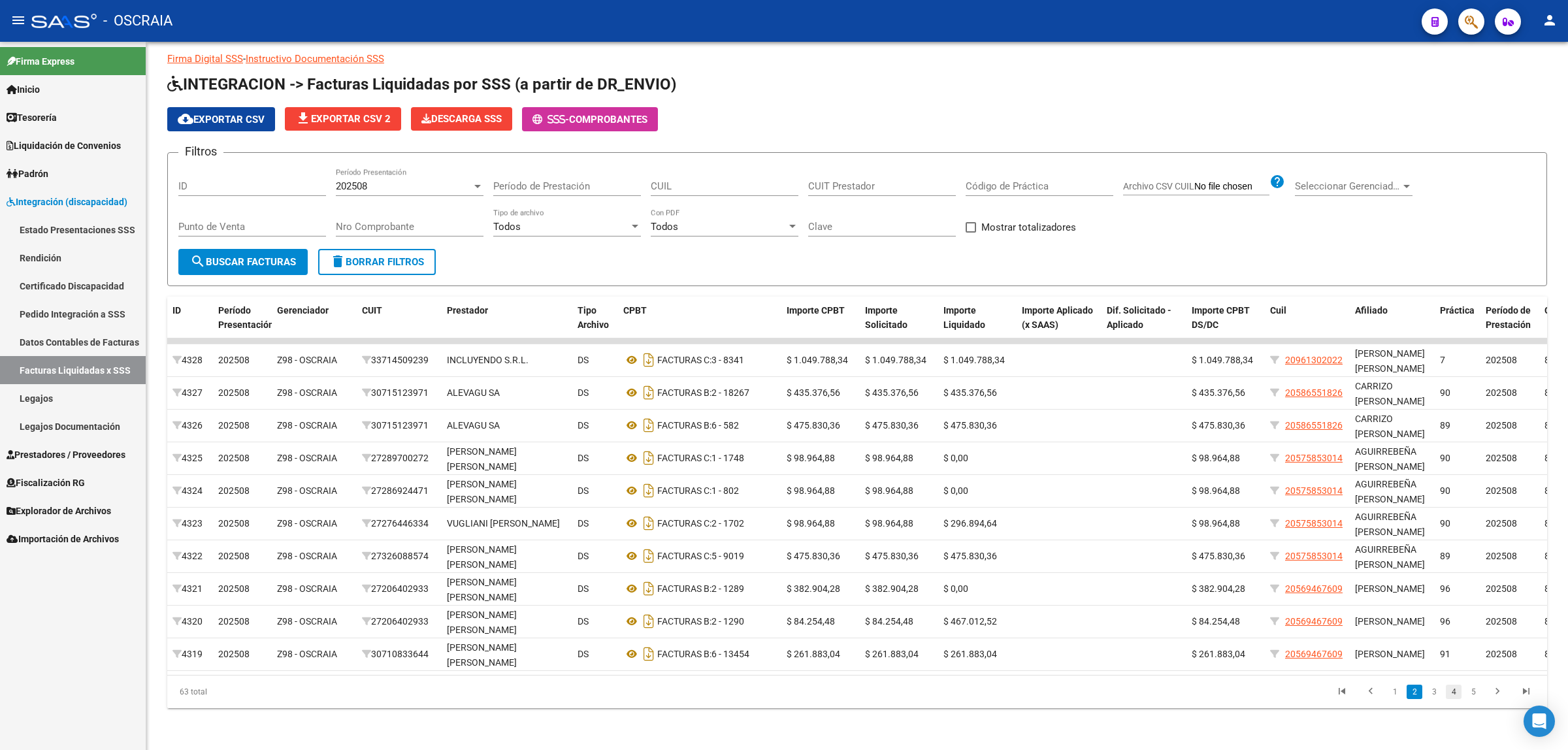
click at [1458, 696] on link "4" at bounding box center [1454, 691] width 16 height 14
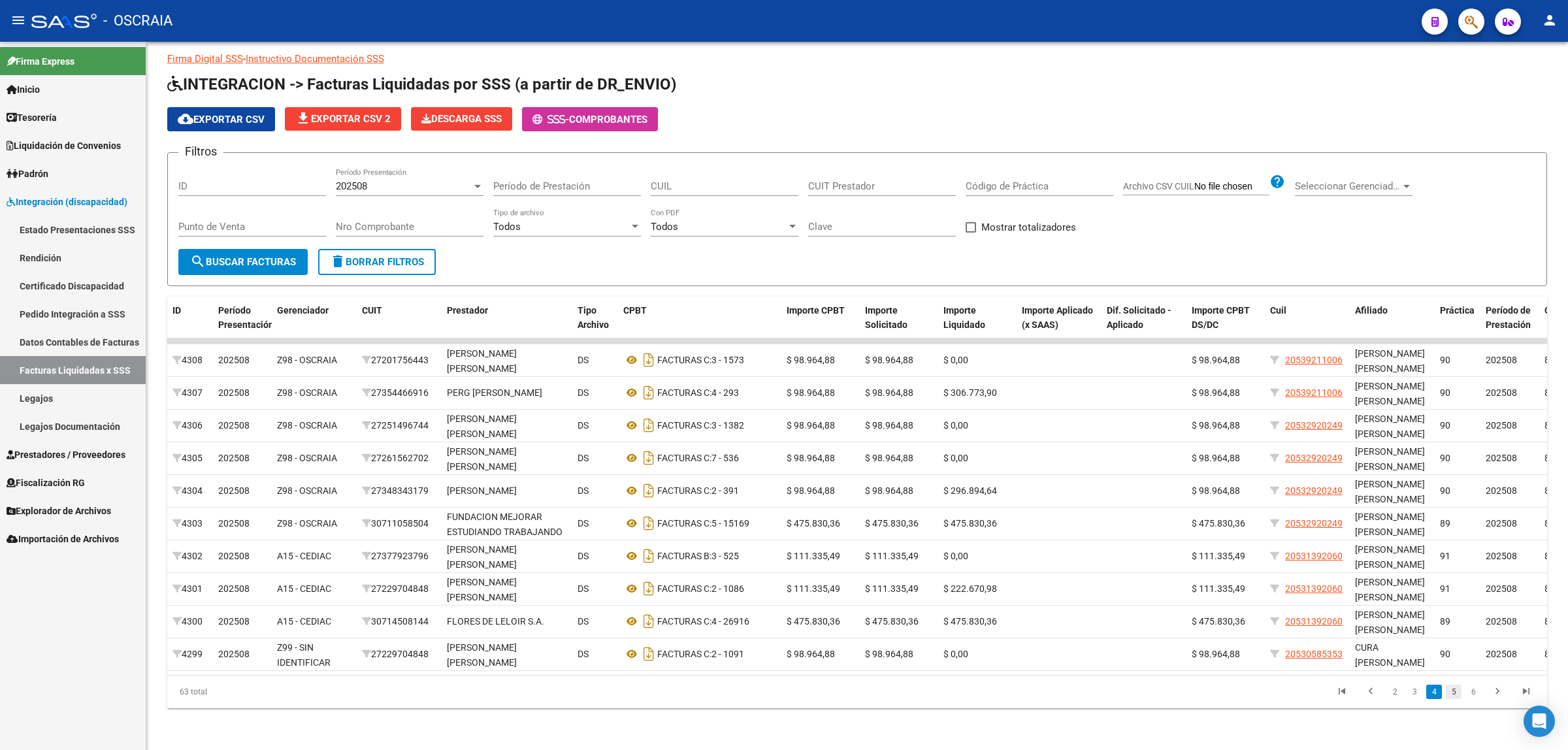
click at [1455, 696] on link "5" at bounding box center [1454, 691] width 16 height 14
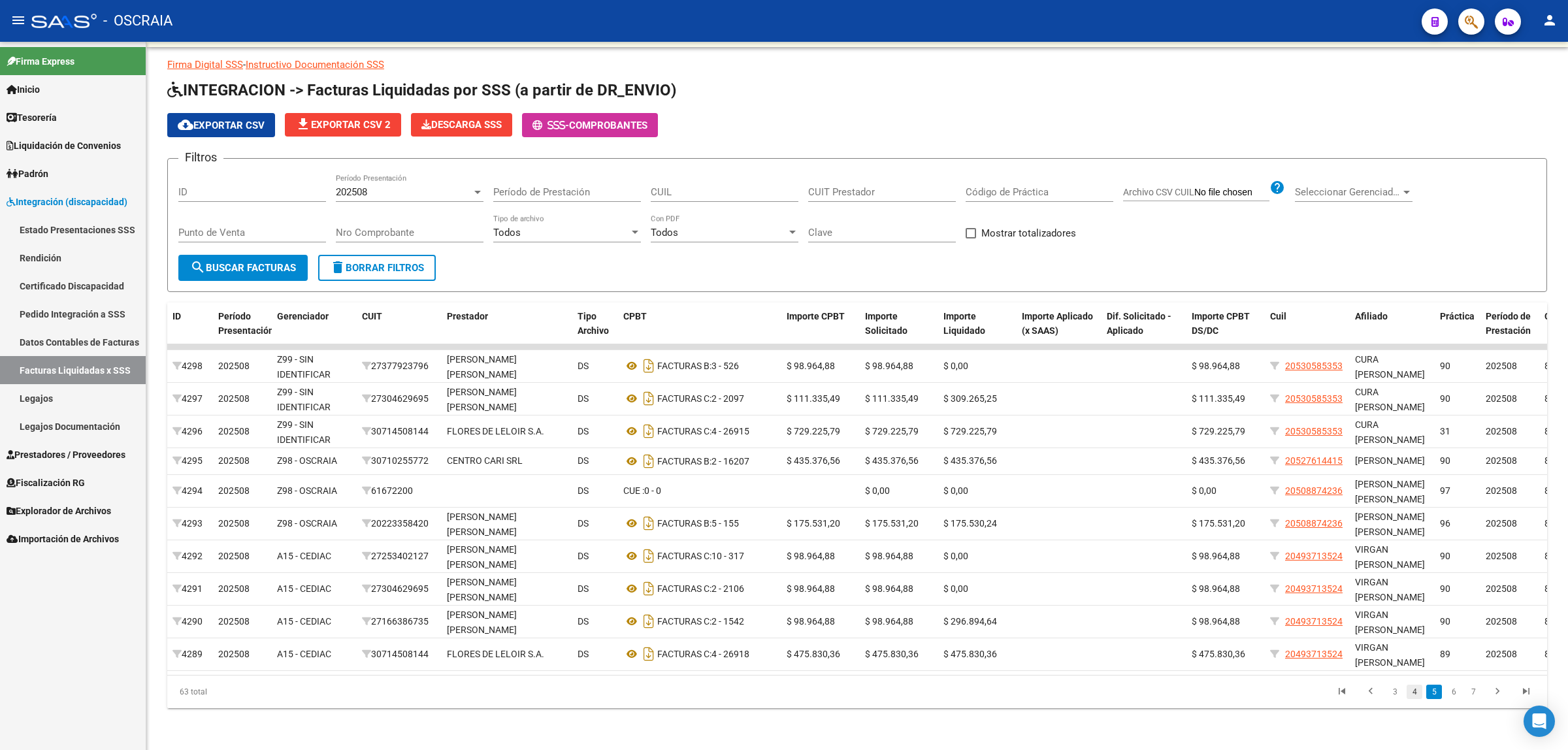
click at [1406, 694] on link "4" at bounding box center [1414, 691] width 16 height 14
